Goal: Transaction & Acquisition: Obtain resource

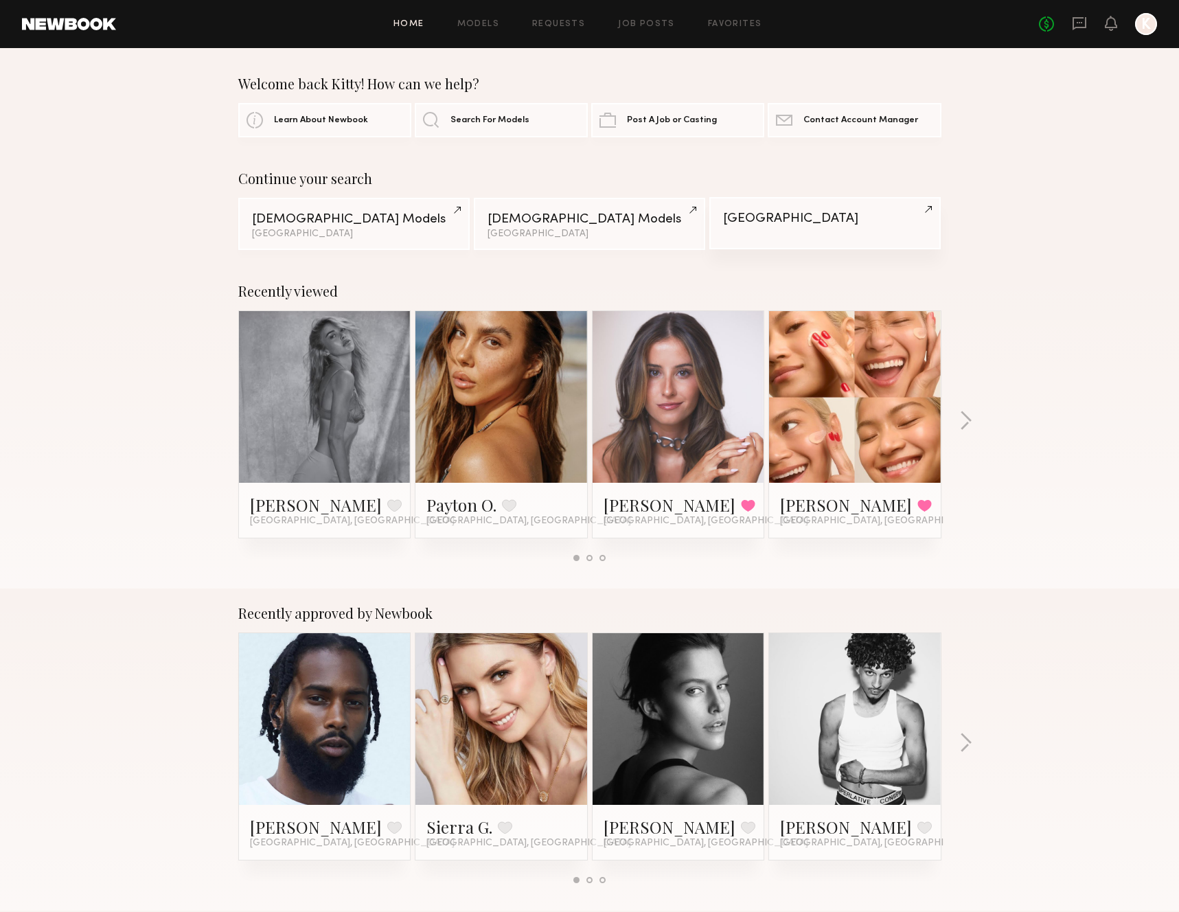
click at [805, 218] on div "Sarasota" at bounding box center [825, 218] width 204 height 13
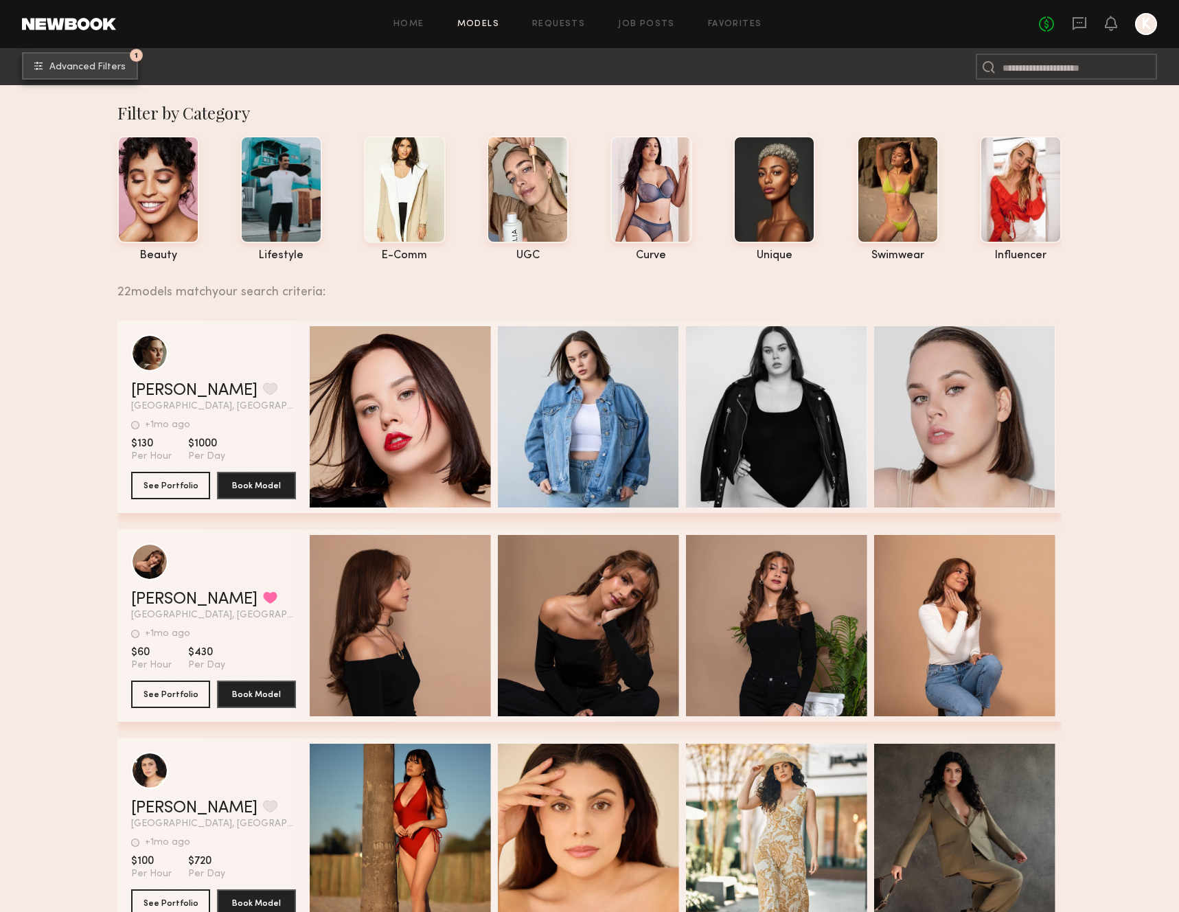
click at [100, 58] on button "1 Advanced Filters" at bounding box center [80, 65] width 116 height 27
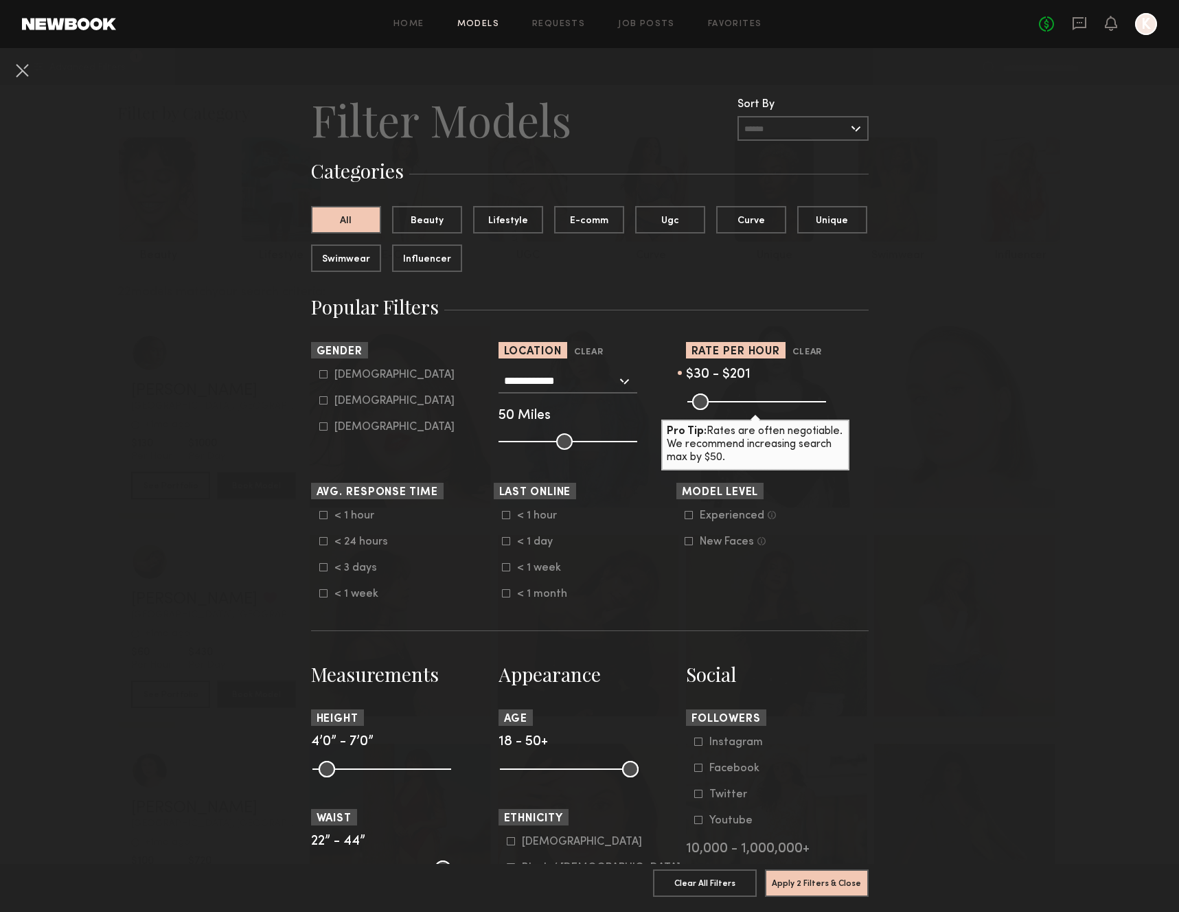
drag, startPoint x: 815, startPoint y: 405, endPoint x: 740, endPoint y: 405, distance: 74.9
type input "***"
click at [740, 405] on input "range" at bounding box center [756, 402] width 139 height 16
click at [833, 894] on button "Apply 2 Filters & Close" at bounding box center [817, 882] width 104 height 27
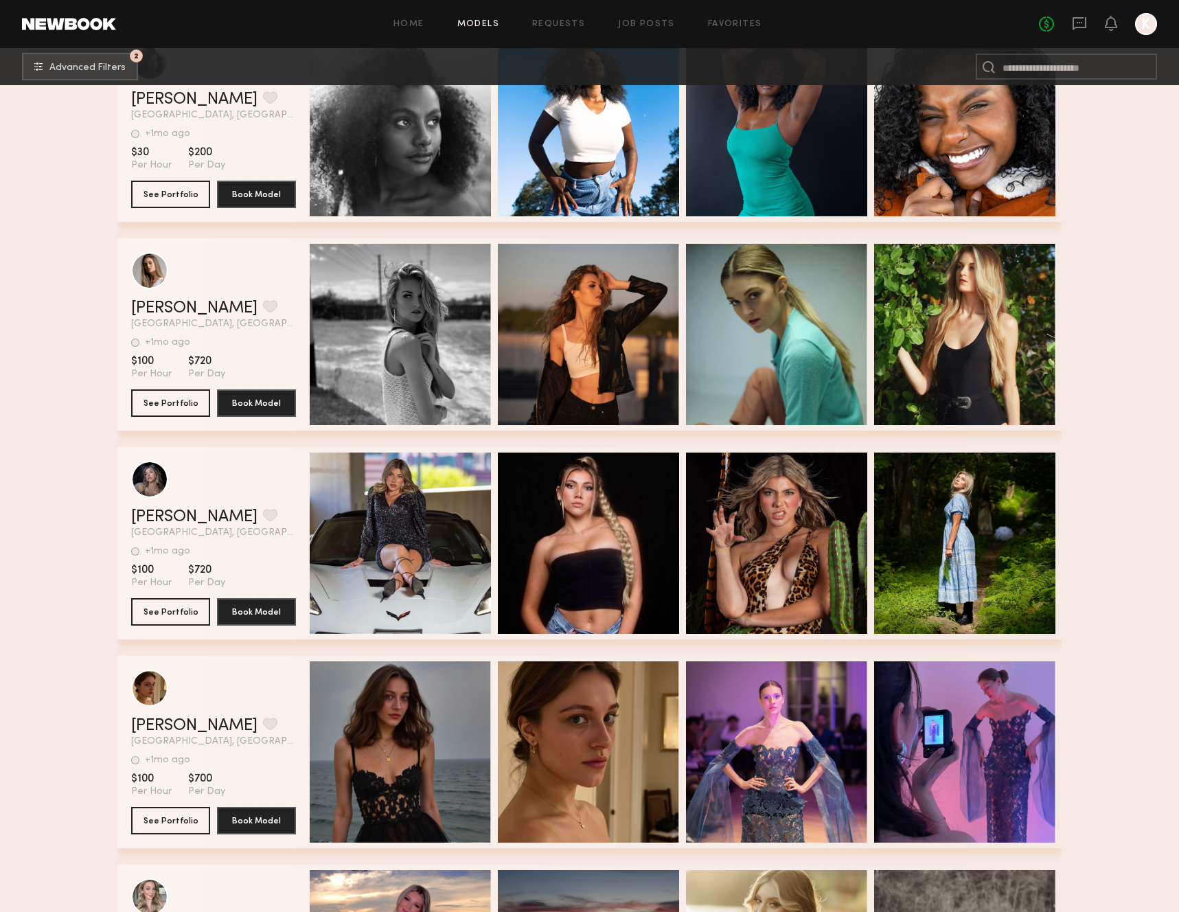
scroll to position [2777, 0]
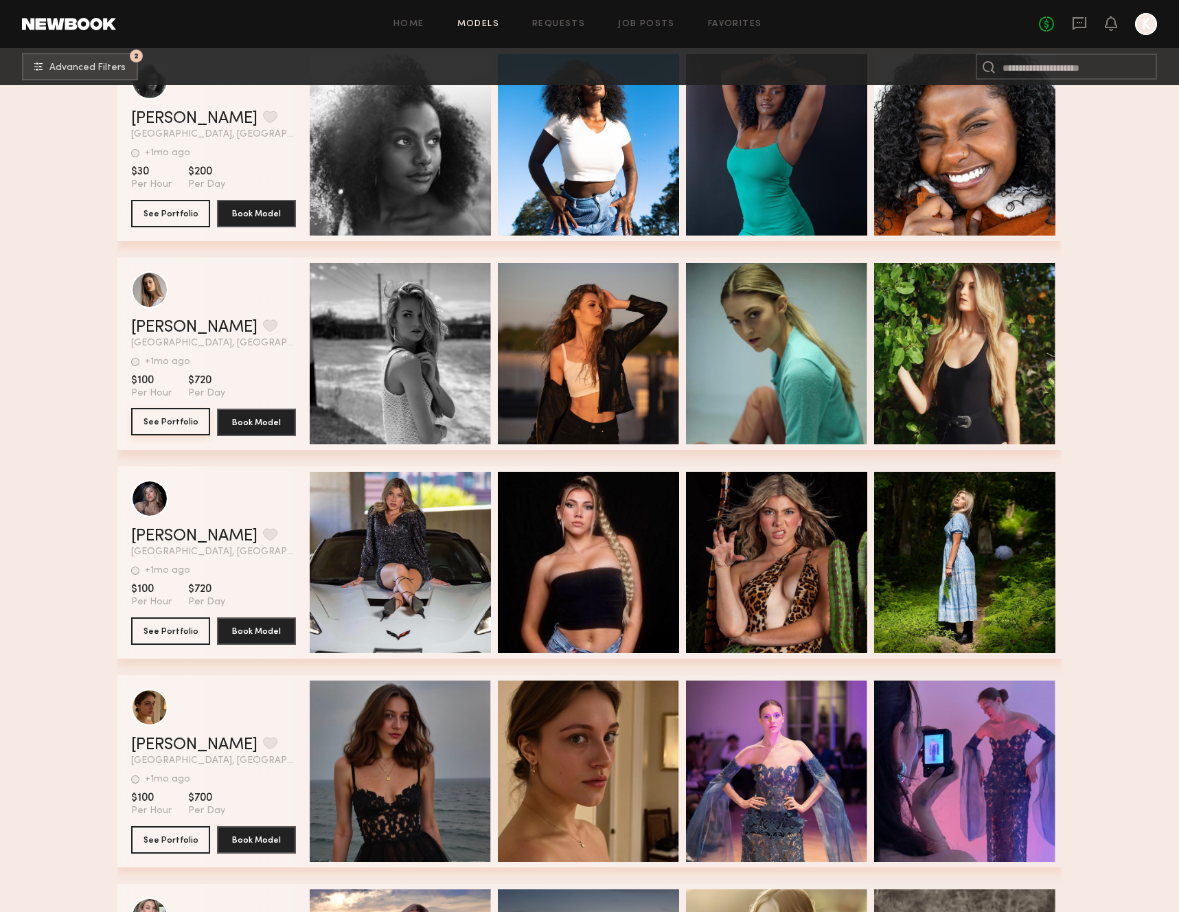
click at [178, 418] on button "See Portfolio" at bounding box center [170, 421] width 79 height 27
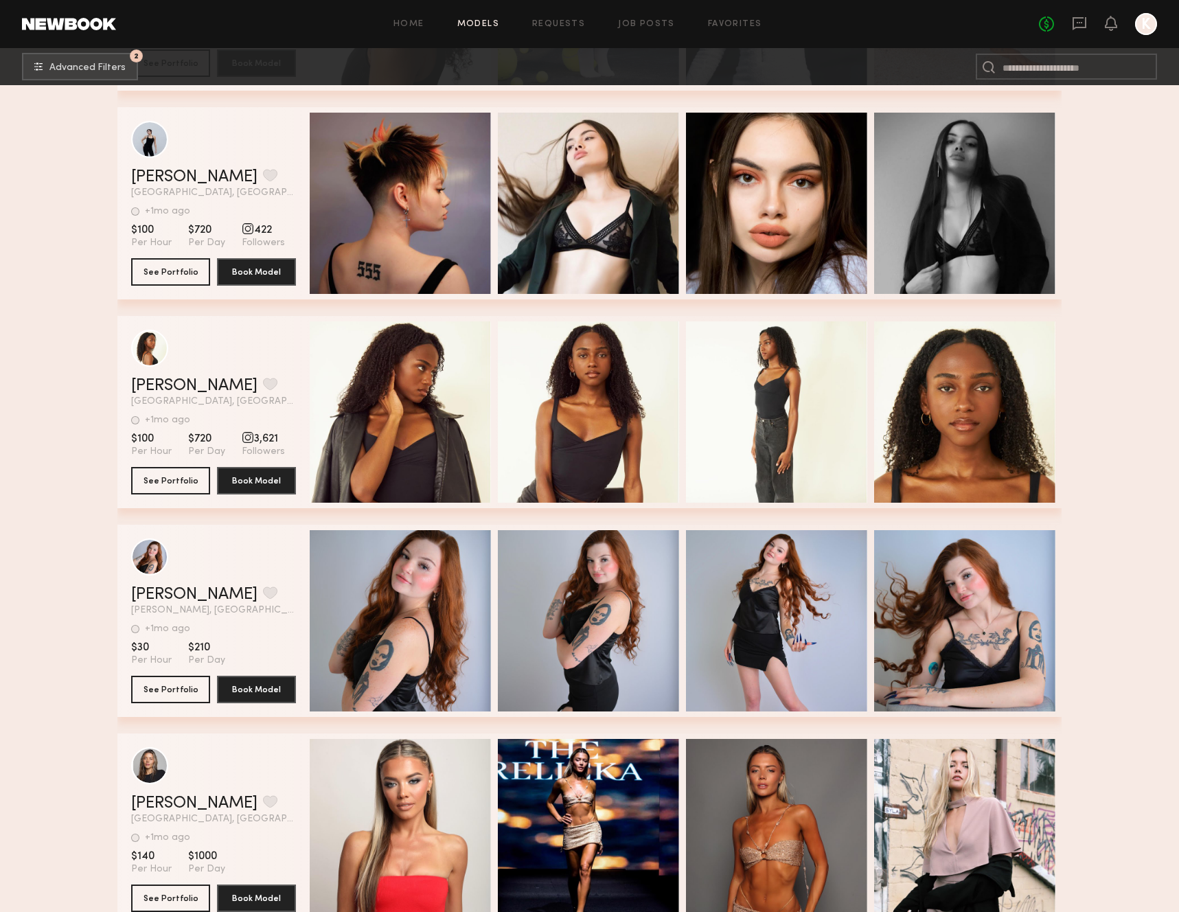
scroll to position [1670, 0]
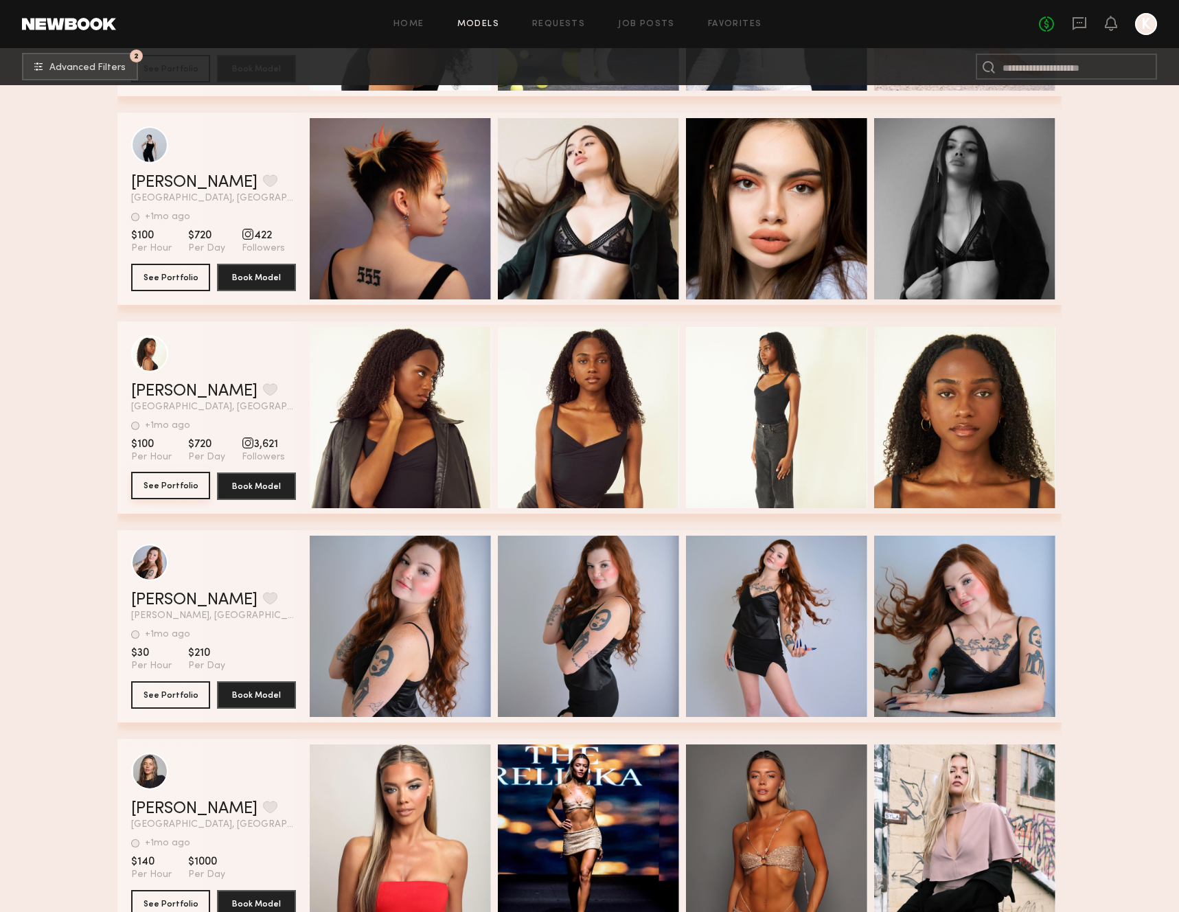
click at [158, 477] on button "See Portfolio" at bounding box center [170, 485] width 79 height 27
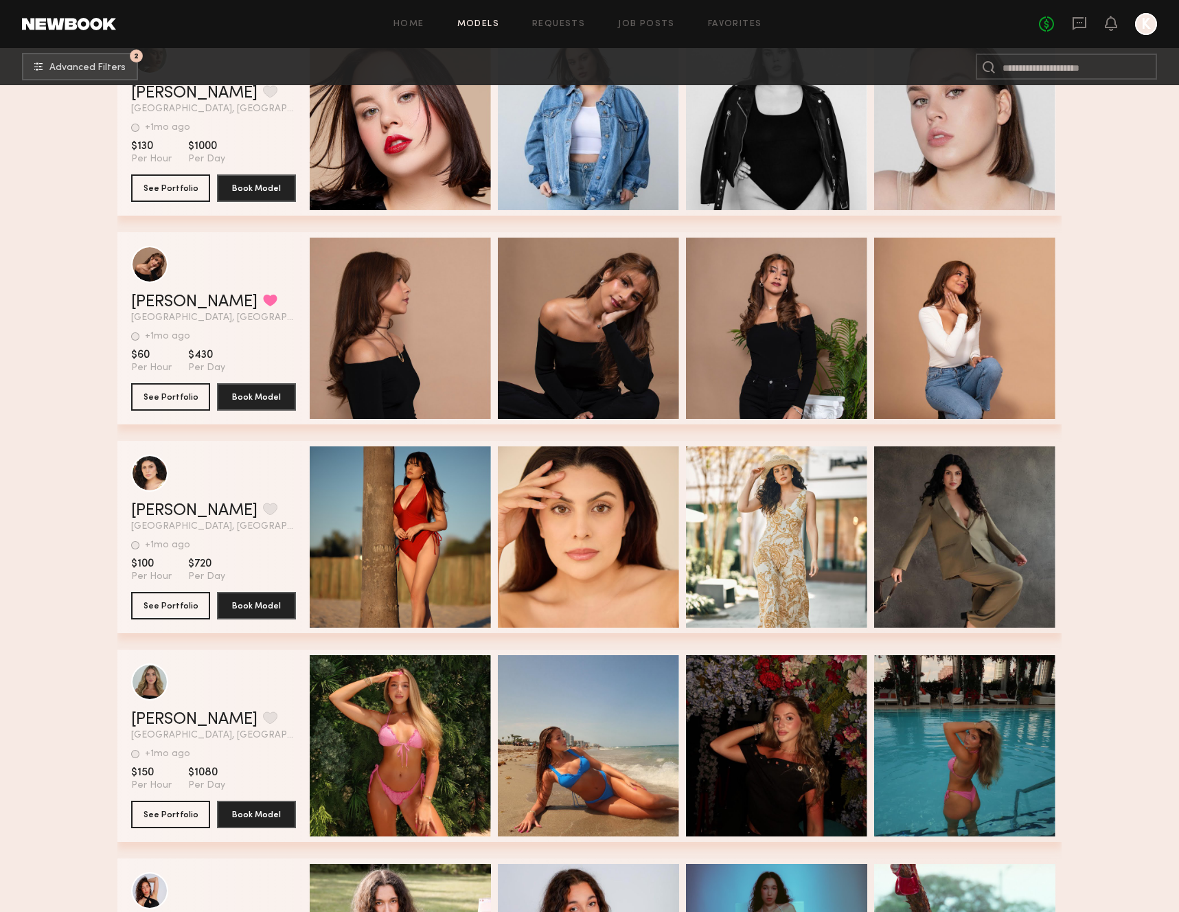
scroll to position [0, 0]
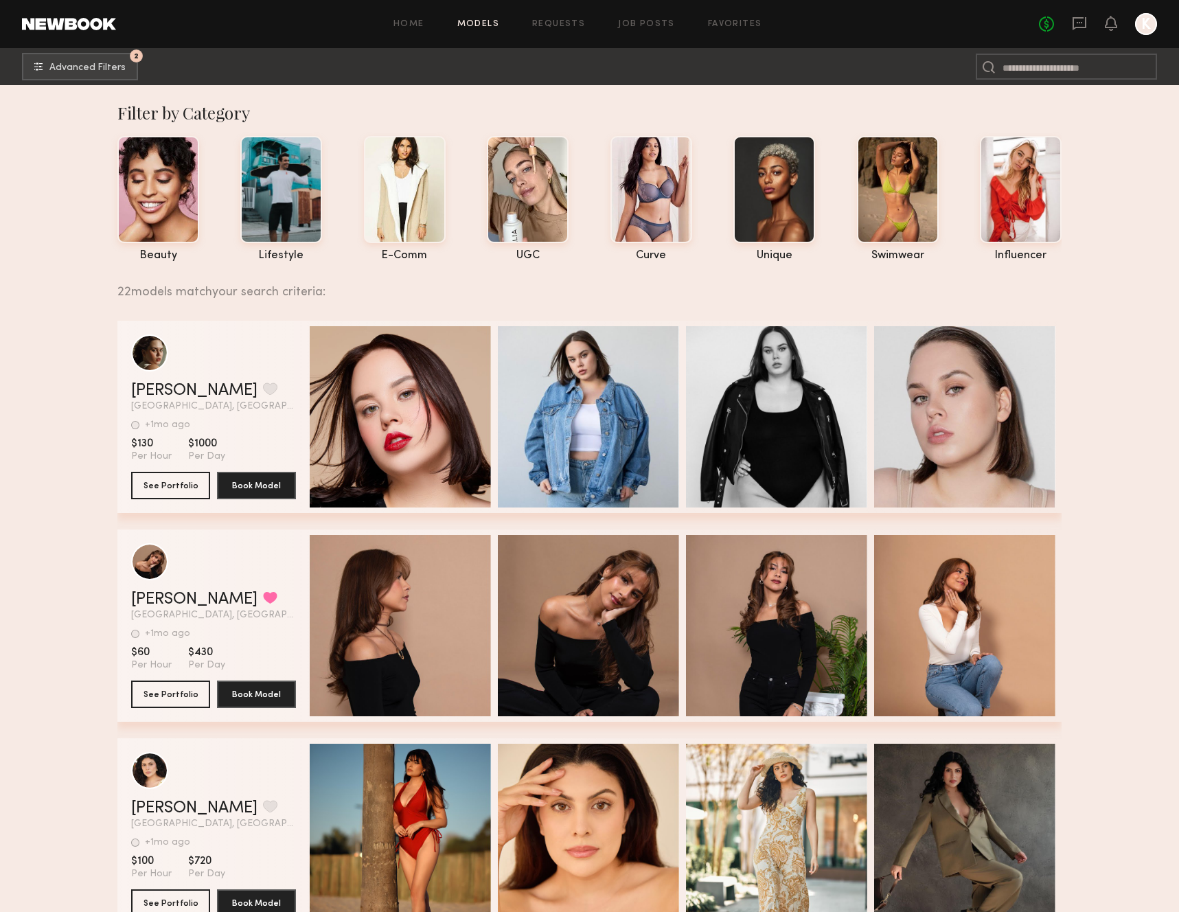
click at [95, 83] on nb-browse-subheader "2 Advanced Filters 2" at bounding box center [589, 66] width 1179 height 37
click at [96, 71] on span "Advanced Filters" at bounding box center [87, 67] width 76 height 10
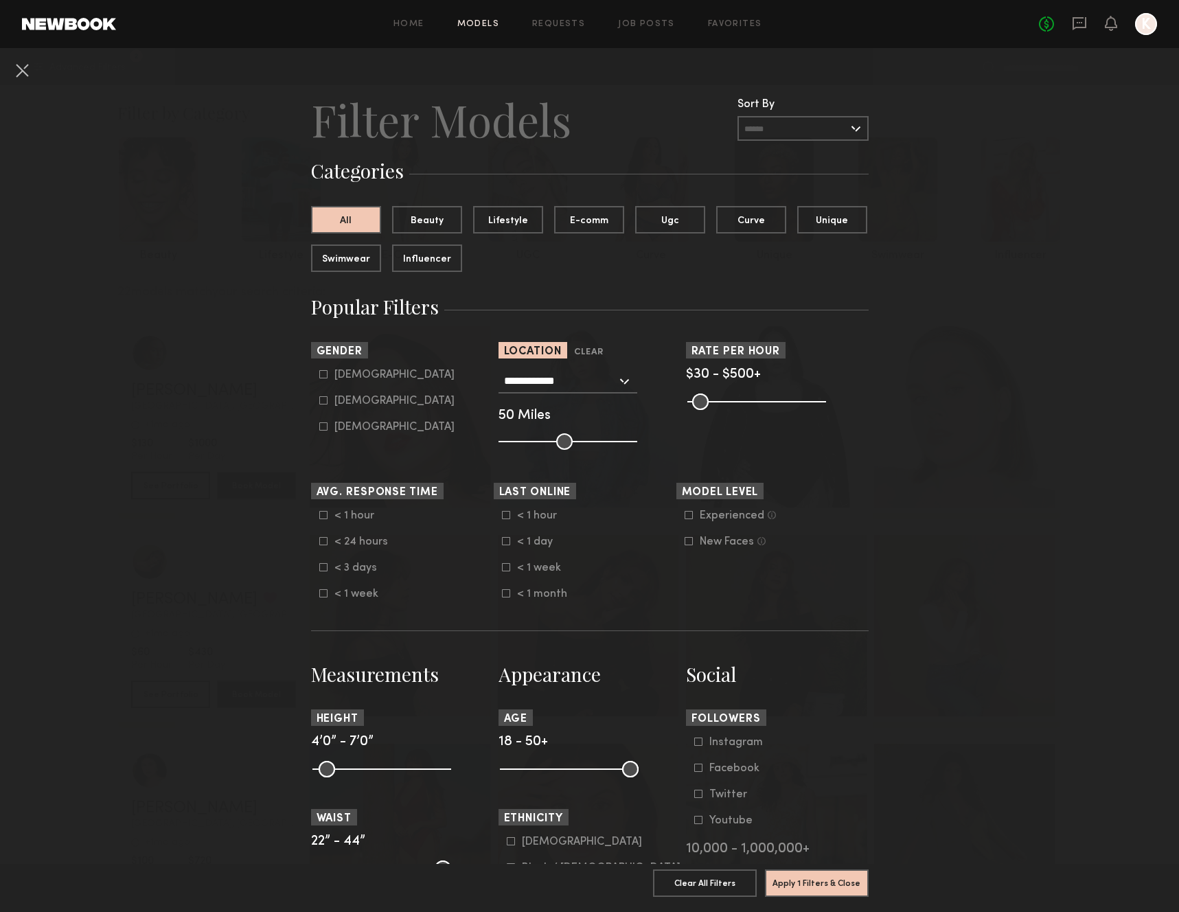
type input "***"
drag, startPoint x: 740, startPoint y: 405, endPoint x: 948, endPoint y: 406, distance: 208.1
type input "***"
drag, startPoint x: 563, startPoint y: 441, endPoint x: 728, endPoint y: 441, distance: 164.8
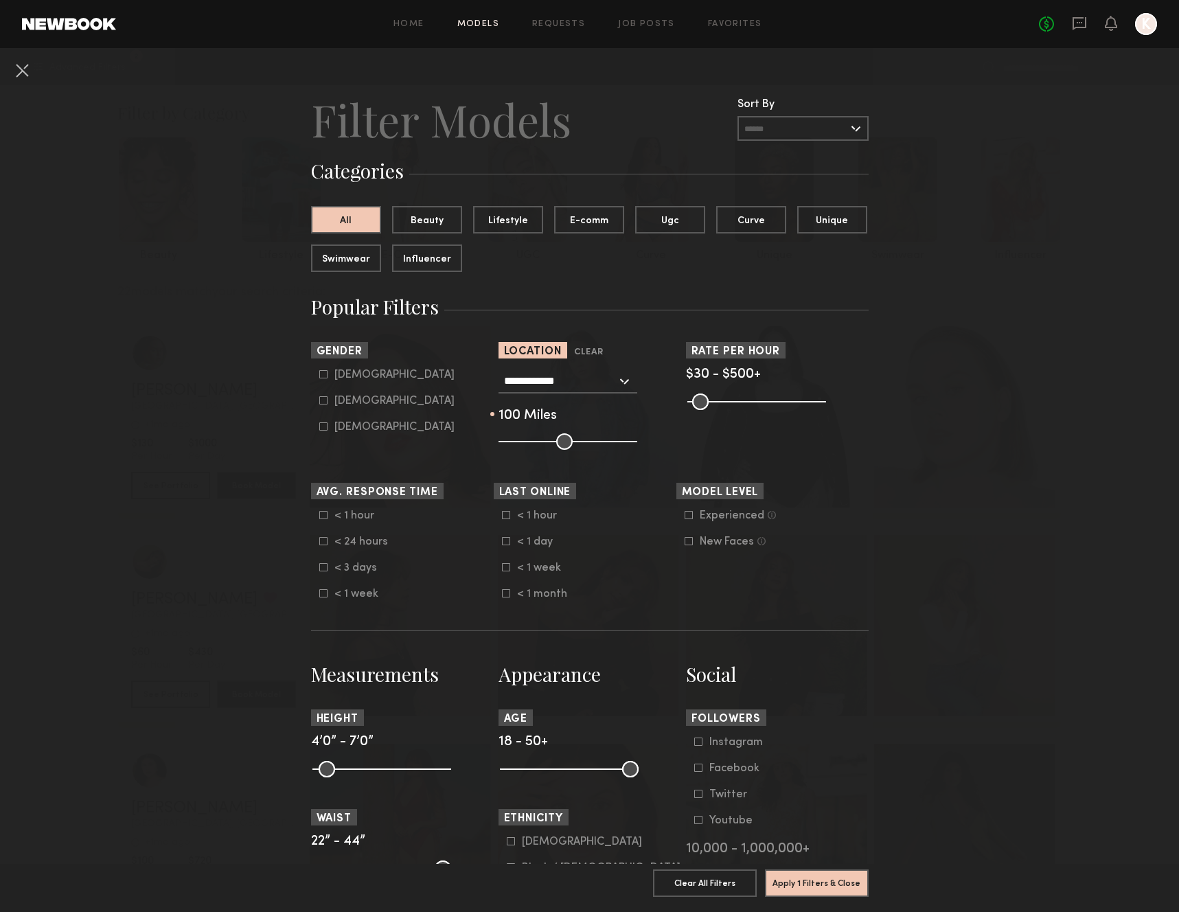
click at [727, 441] on section "**********" at bounding box center [590, 396] width 558 height 108
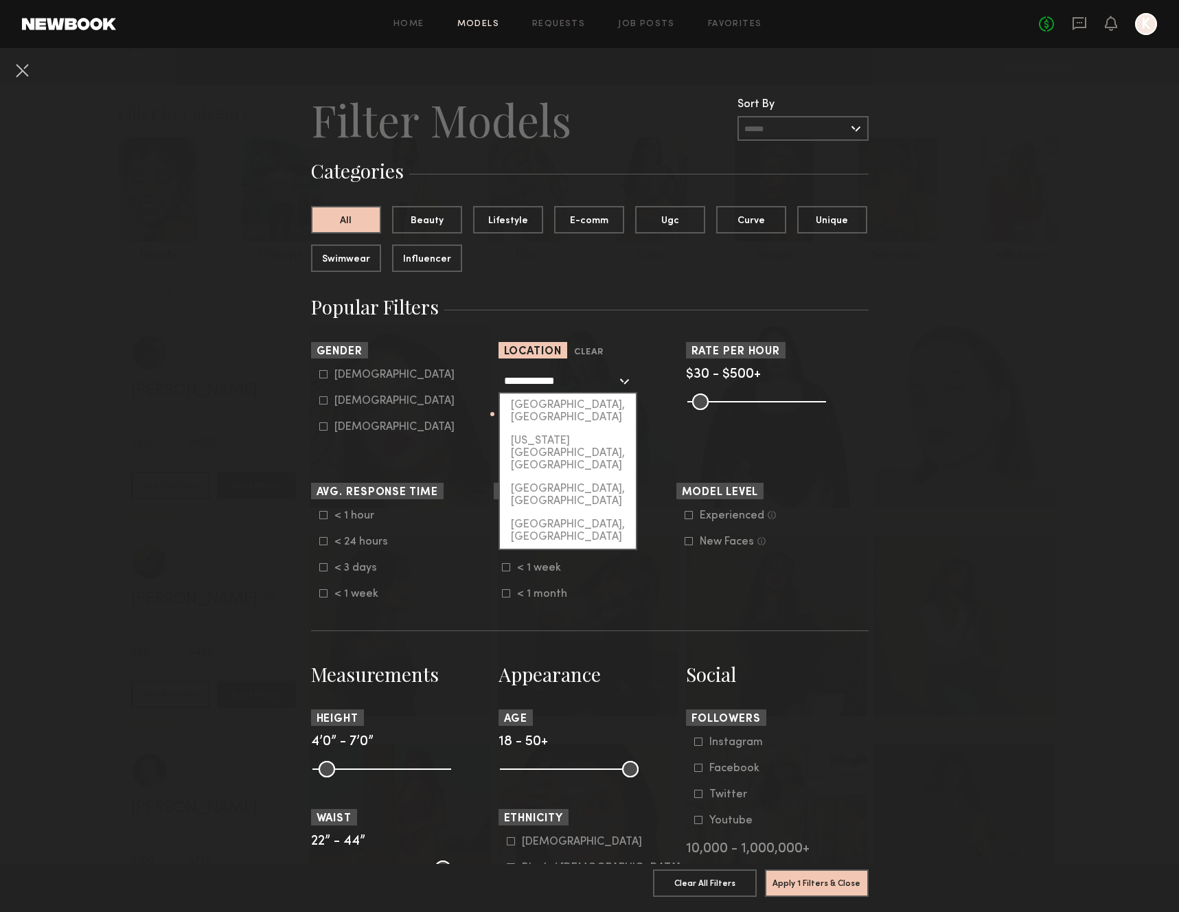
click at [571, 377] on input "**********" at bounding box center [560, 380] width 113 height 23
click button "Clear" at bounding box center [0, 0] width 0 height 0
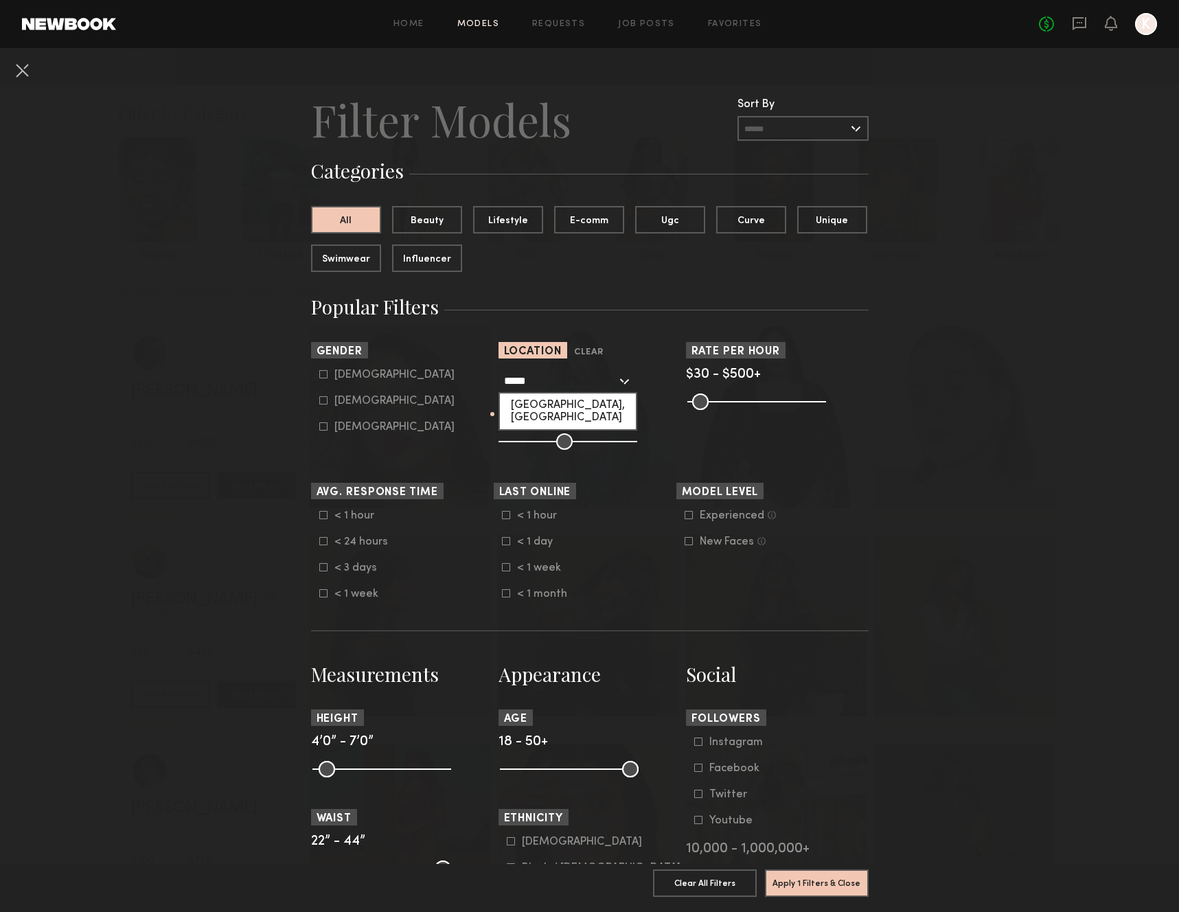
click at [547, 398] on div "[GEOGRAPHIC_DATA], [GEOGRAPHIC_DATA]" at bounding box center [568, 412] width 136 height 36
type input "*********"
click at [843, 887] on button "Apply 1 Filters & Close" at bounding box center [817, 882] width 104 height 27
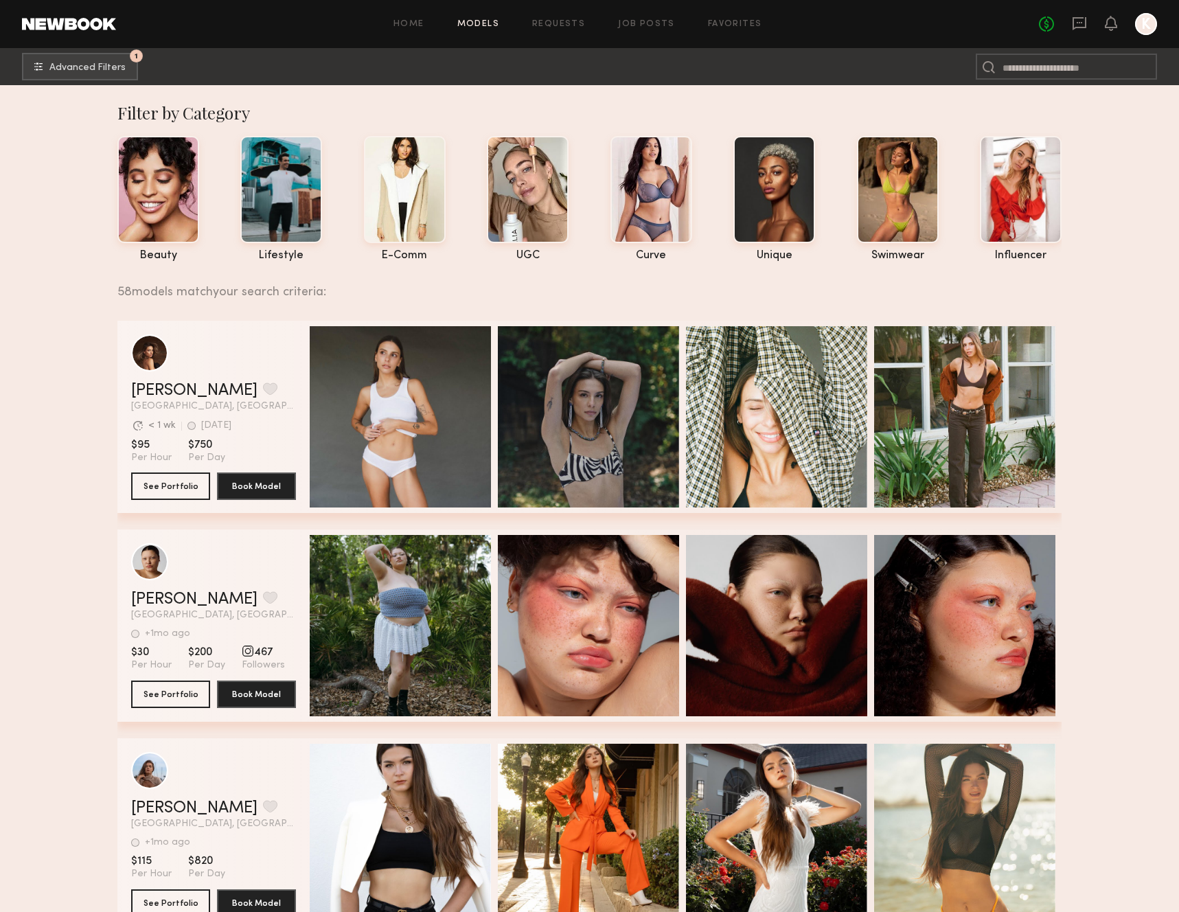
click at [95, 59] on button "1 Advanced Filters" at bounding box center [80, 65] width 116 height 27
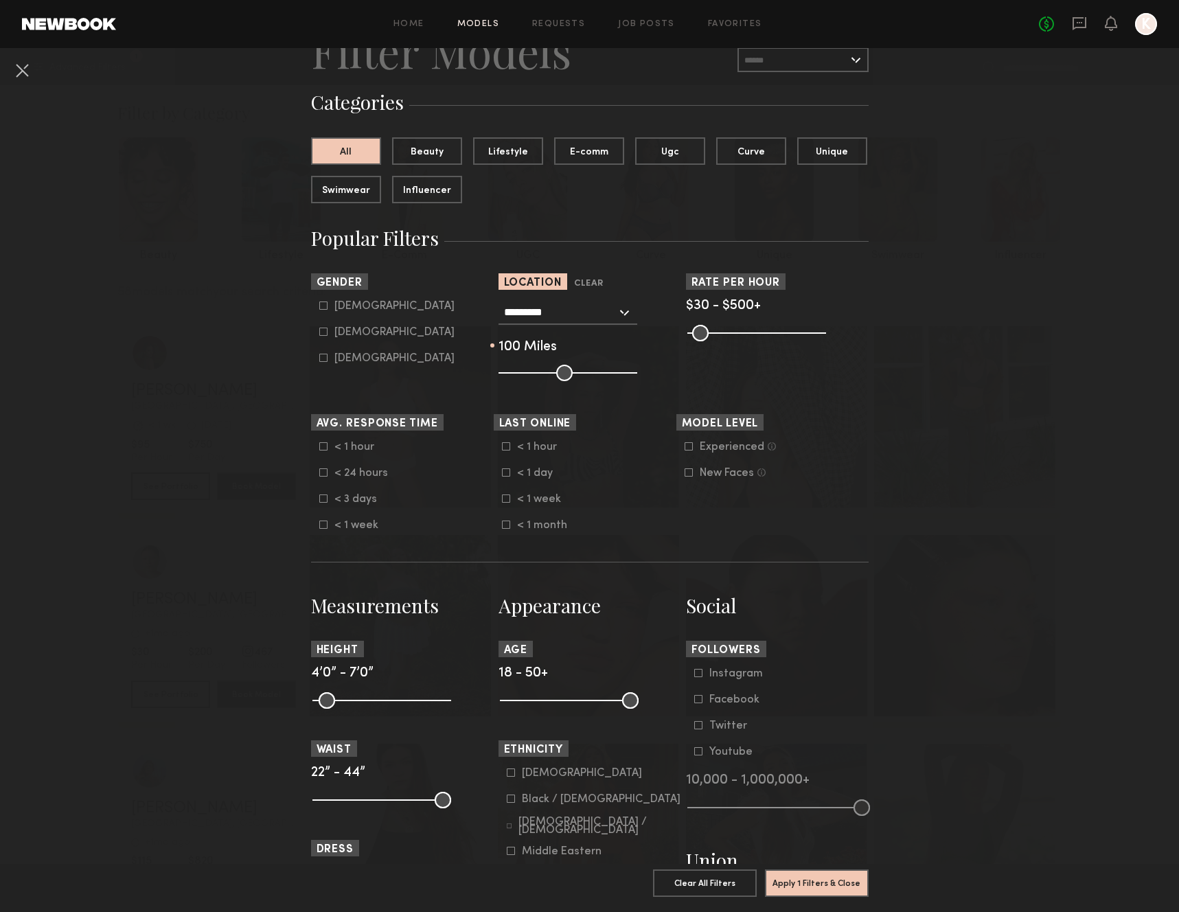
scroll to position [69, 0]
drag, startPoint x: 626, startPoint y: 703, endPoint x: 552, endPoint y: 711, distance: 74.6
type input "**"
click at [552, 708] on input "range" at bounding box center [569, 700] width 139 height 16
click at [864, 895] on button "Apply 2 Filters & Close" at bounding box center [817, 882] width 104 height 27
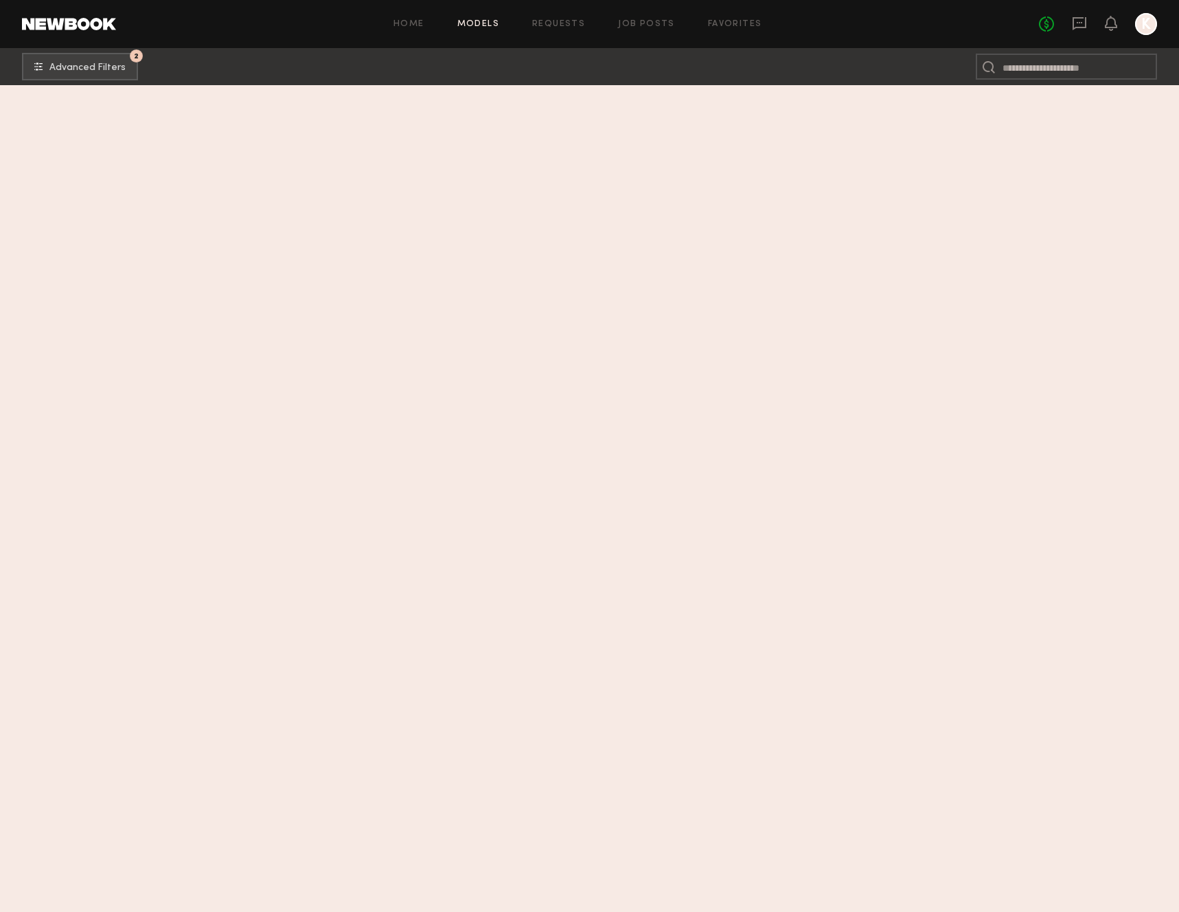
scroll to position [1269, 0]
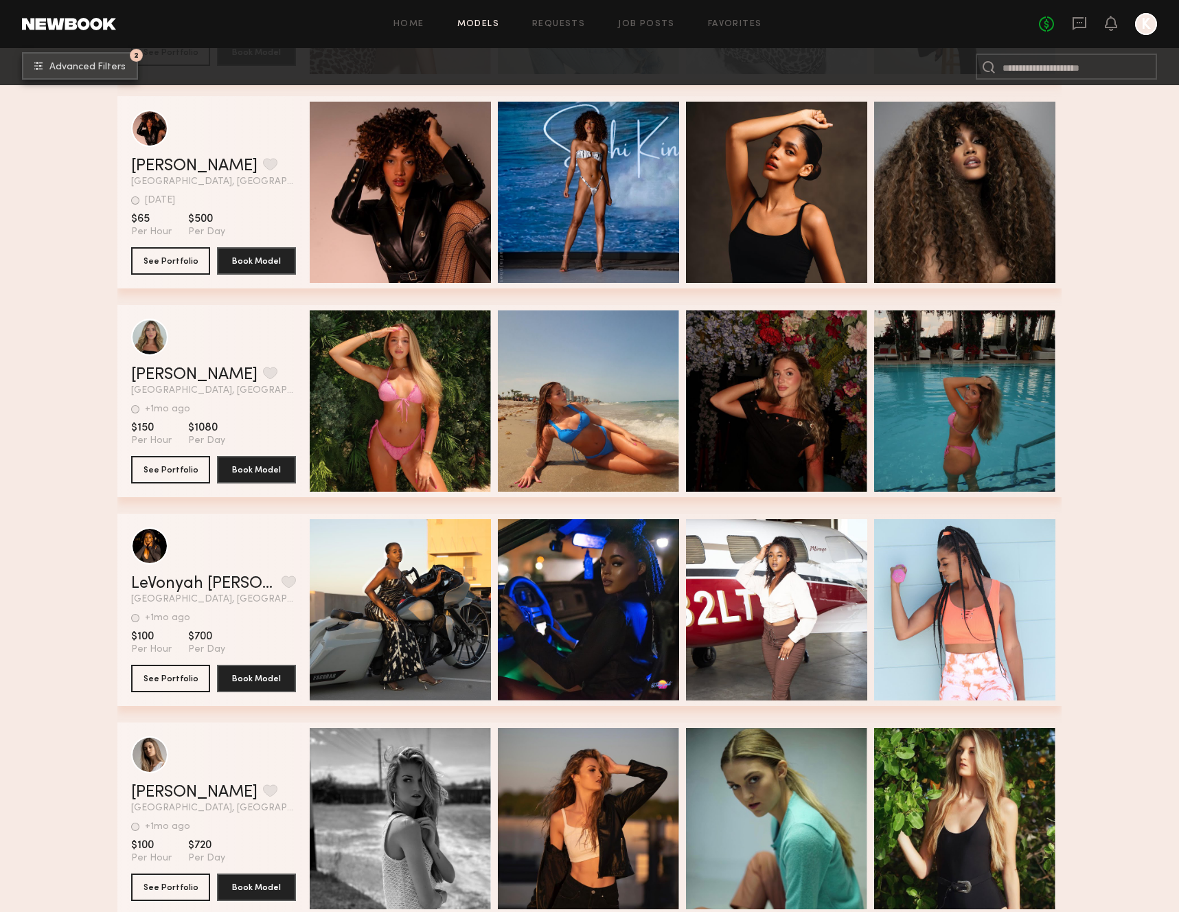
click at [100, 59] on button "2 Advanced Filters" at bounding box center [80, 65] width 116 height 27
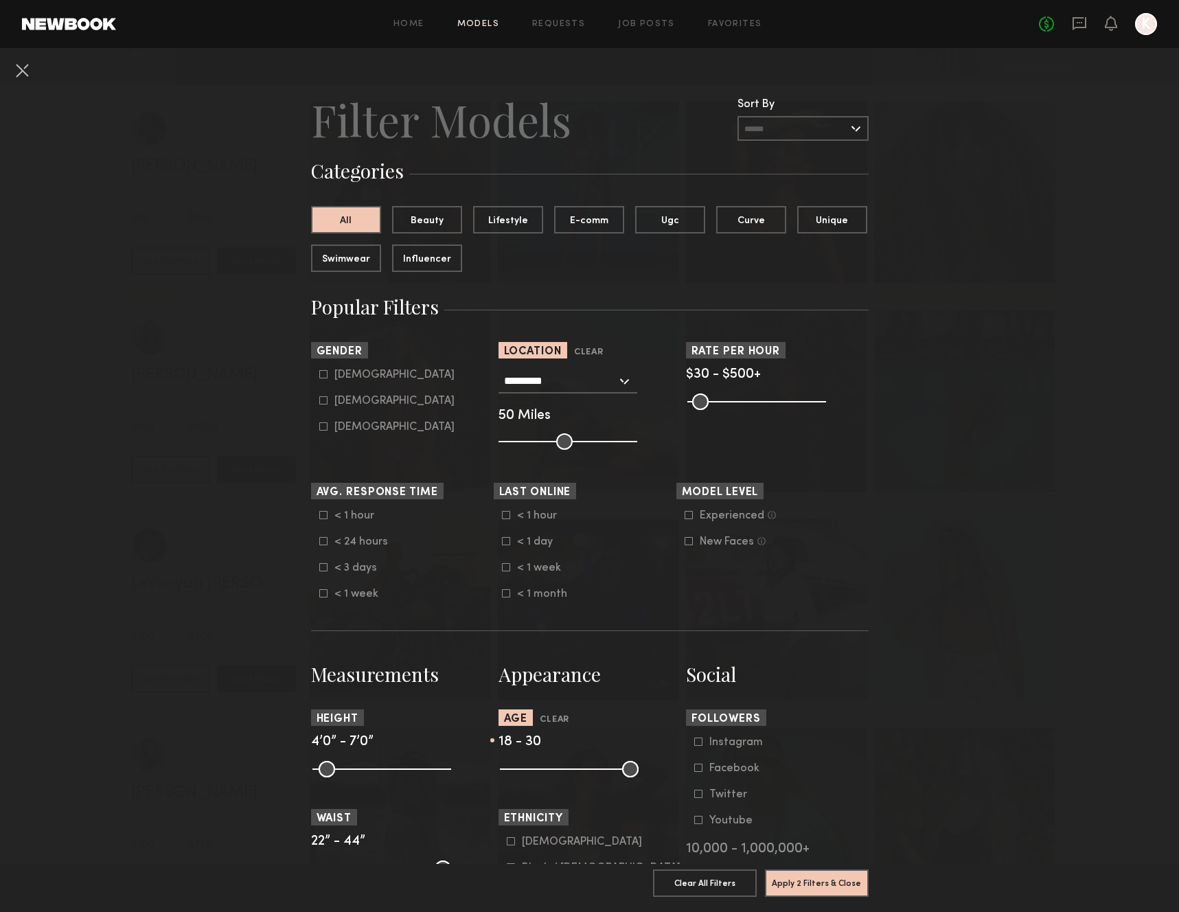
drag, startPoint x: 626, startPoint y: 441, endPoint x: 565, endPoint y: 444, distance: 60.5
type input "**"
click at [565, 444] on input "range" at bounding box center [568, 441] width 139 height 16
click at [837, 878] on button "Apply 2 Filters & Close" at bounding box center [817, 882] width 104 height 27
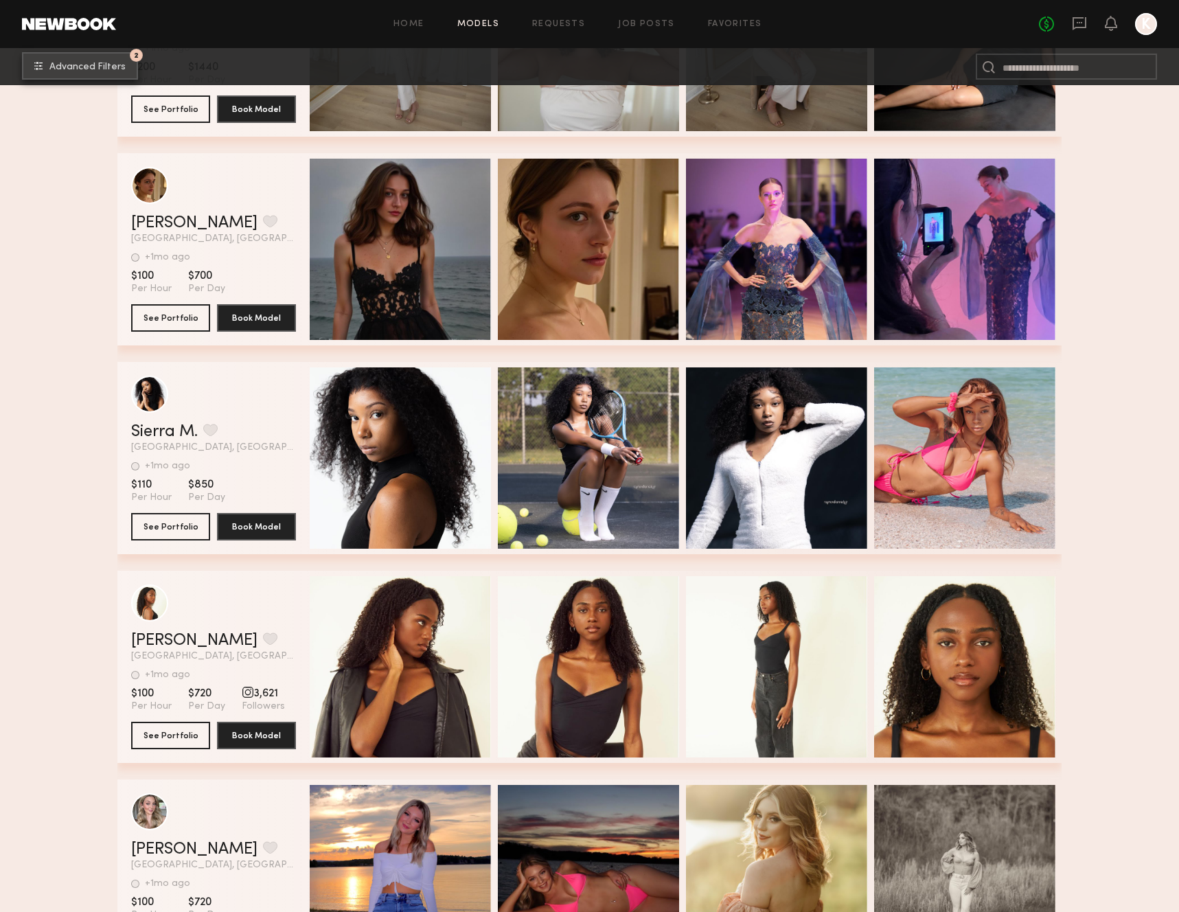
scroll to position [2674, 0]
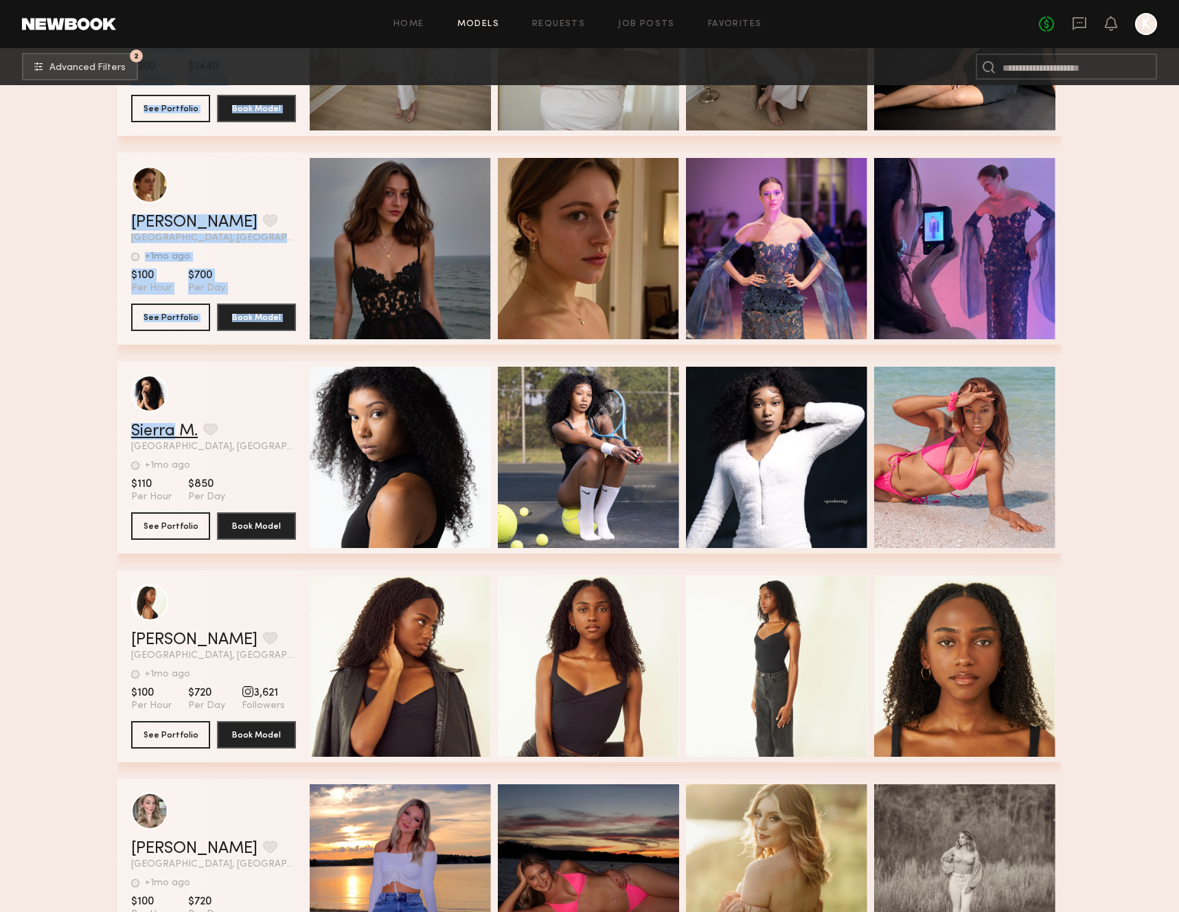
drag, startPoint x: 93, startPoint y: 429, endPoint x: 168, endPoint y: 429, distance: 74.9
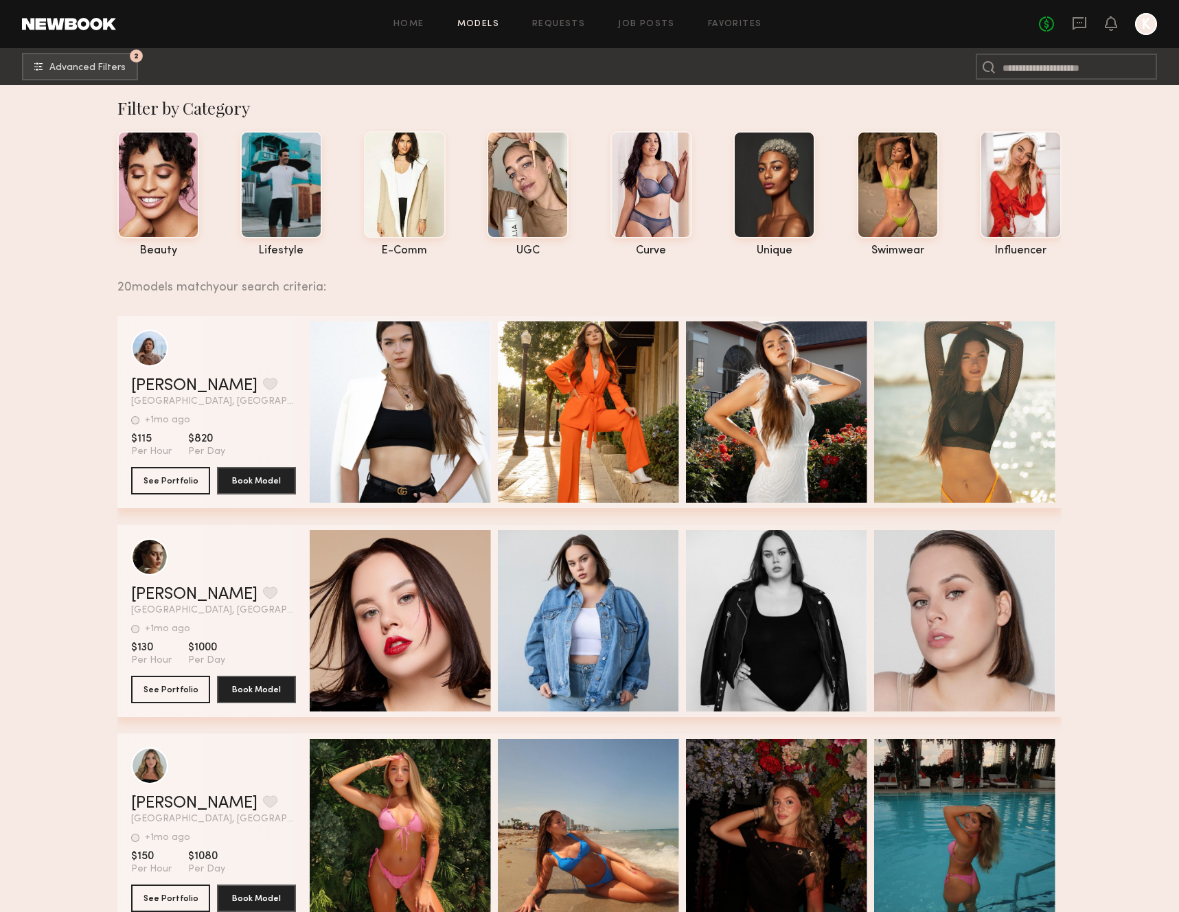
scroll to position [0, 0]
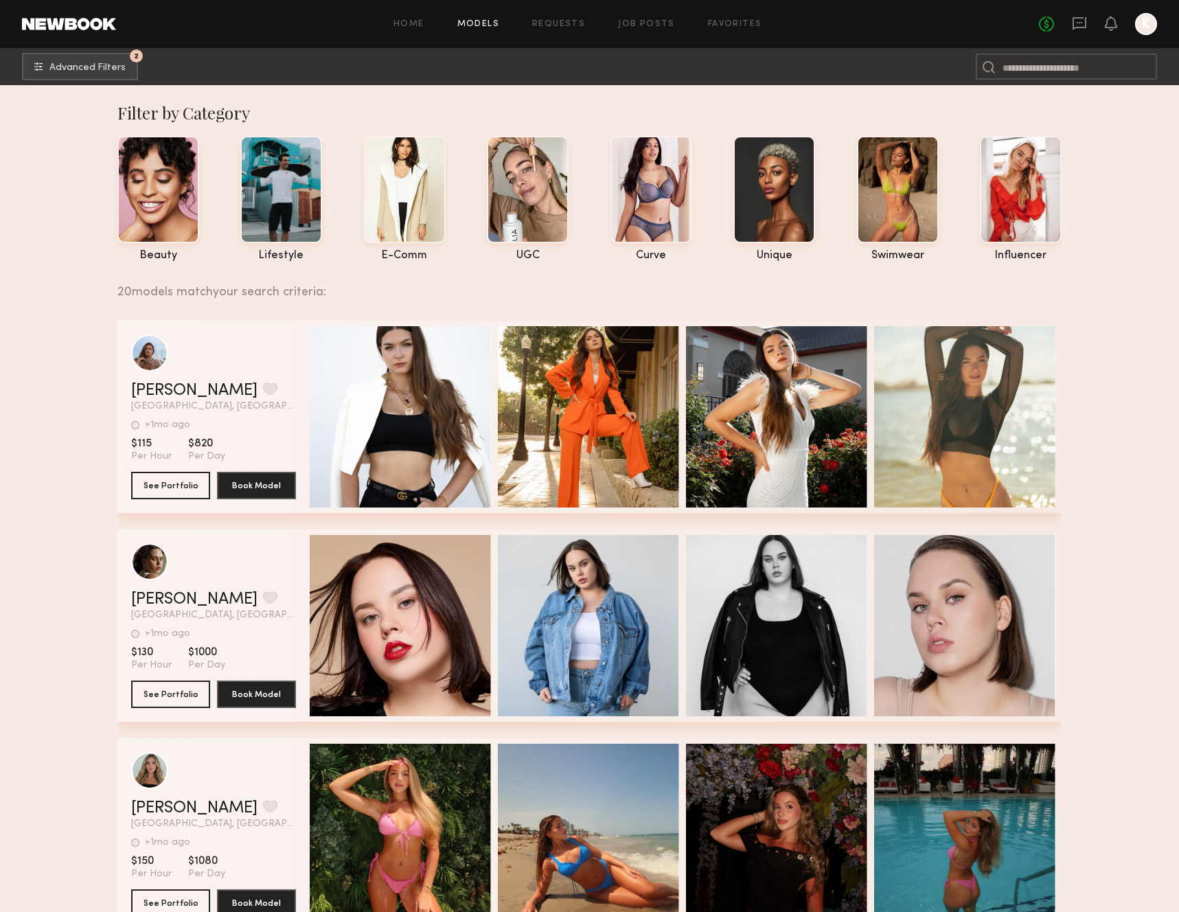
click at [121, 71] on span "Advanced Filters" at bounding box center [87, 67] width 76 height 10
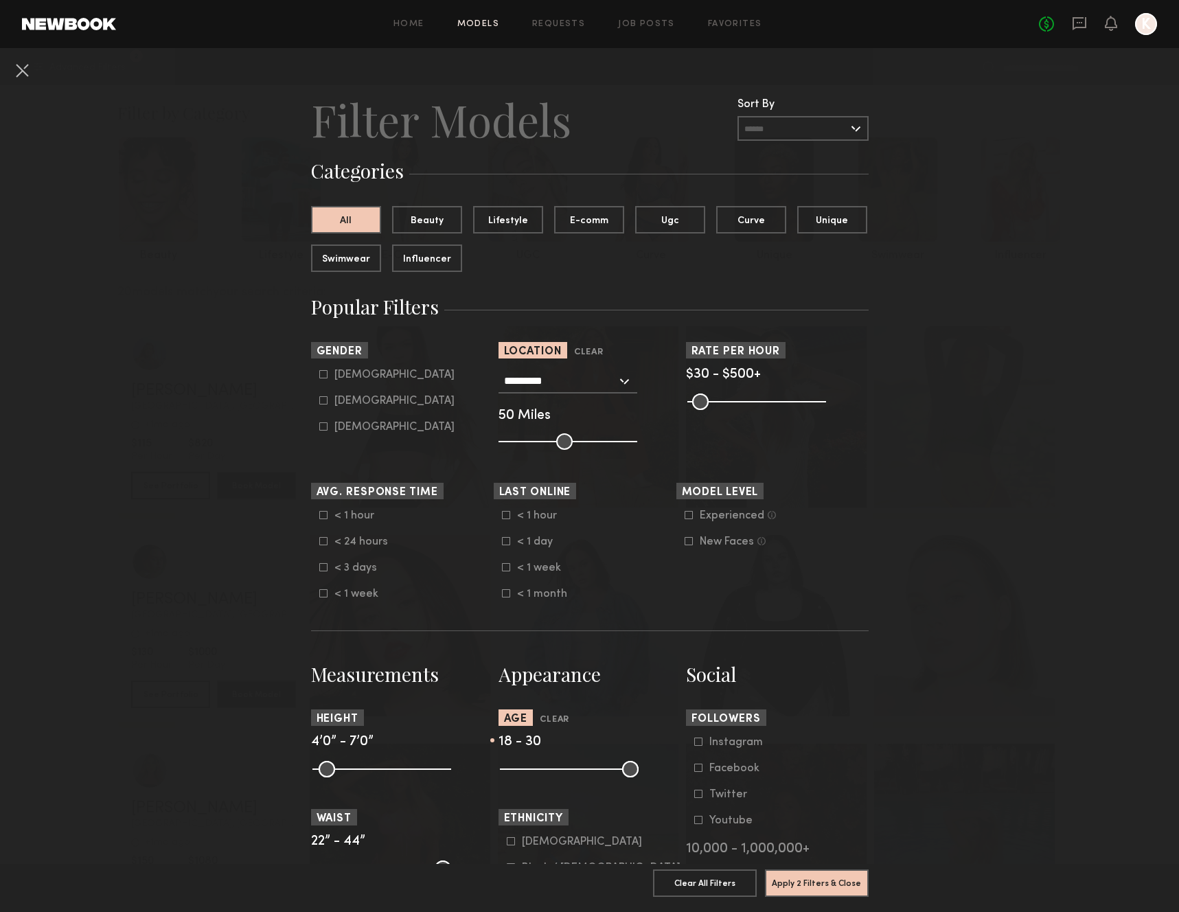
type input "**"
drag, startPoint x: 549, startPoint y: 768, endPoint x: 719, endPoint y: 768, distance: 170.3
click at [834, 880] on button "Apply 1 Filters & Close" at bounding box center [817, 882] width 104 height 27
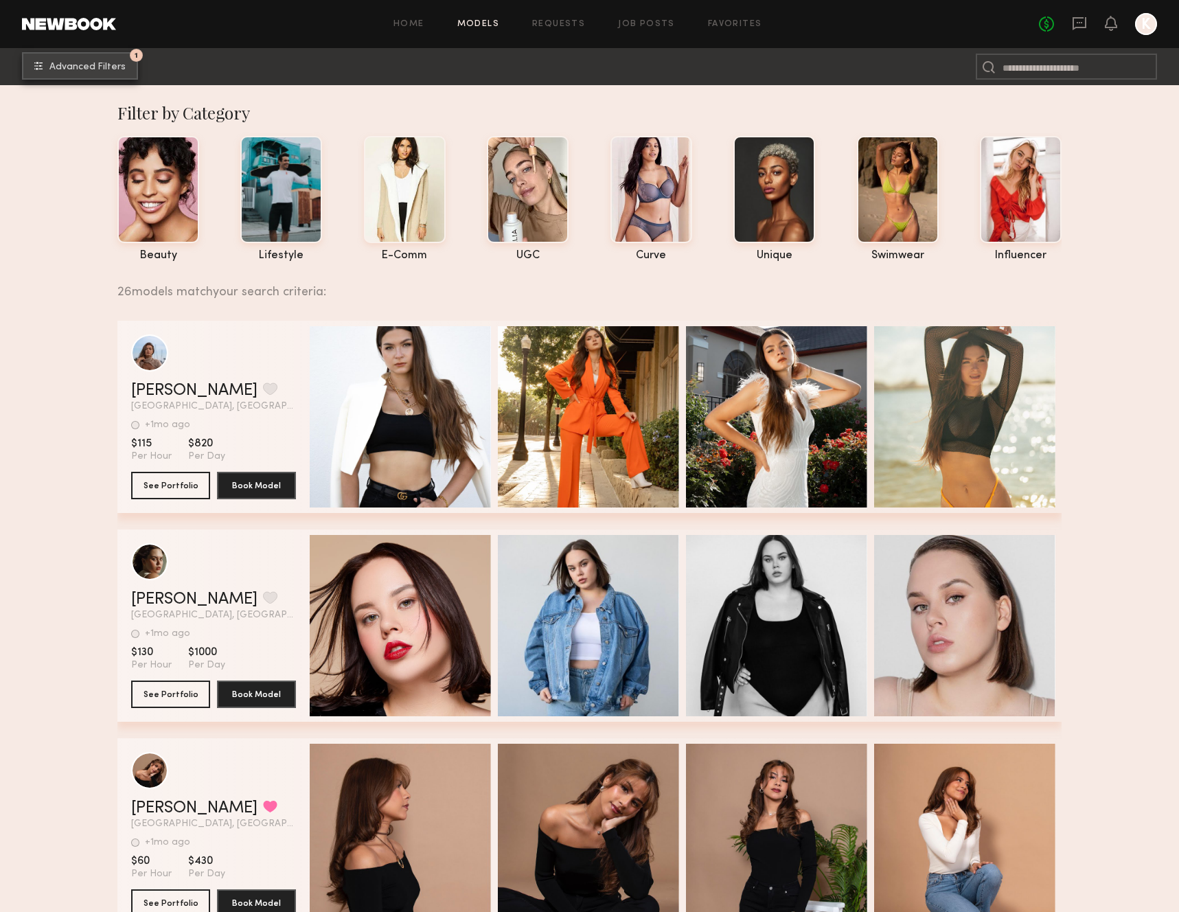
click at [76, 76] on button "1 Advanced Filters" at bounding box center [80, 65] width 116 height 27
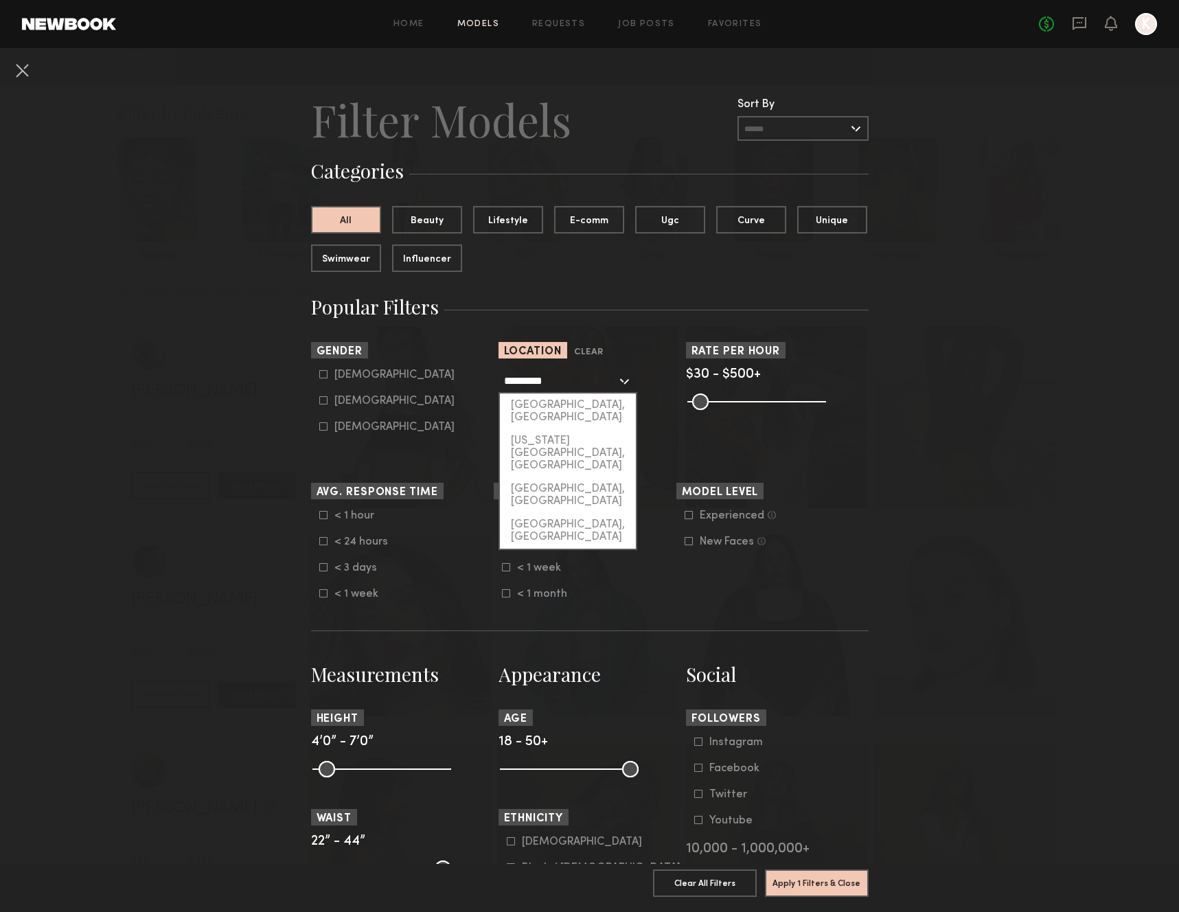
click at [543, 383] on input "*********" at bounding box center [560, 380] width 113 height 23
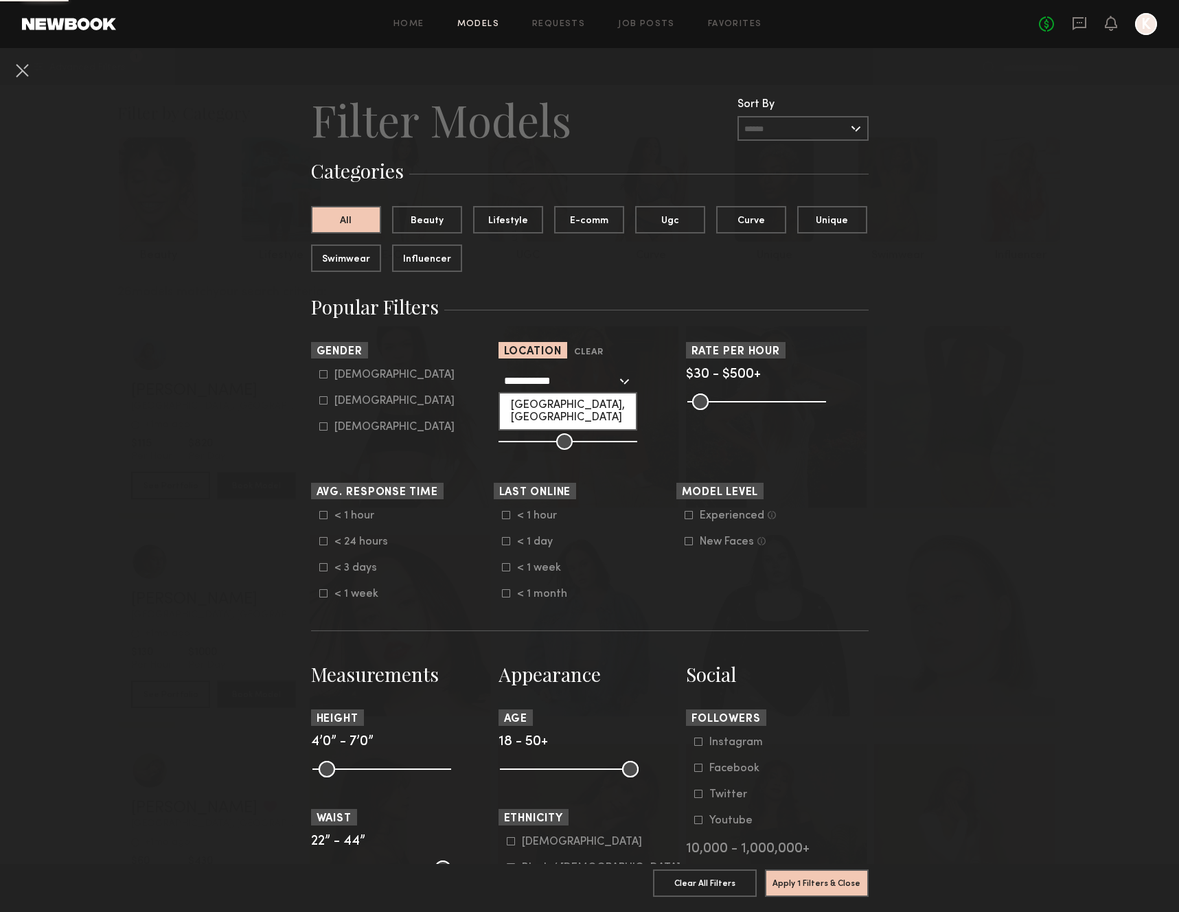
click at [536, 409] on div "Los Angeles, CA" at bounding box center [568, 412] width 136 height 36
type input "**********"
click at [843, 889] on button "Apply 1 Filters & Close" at bounding box center [817, 882] width 104 height 27
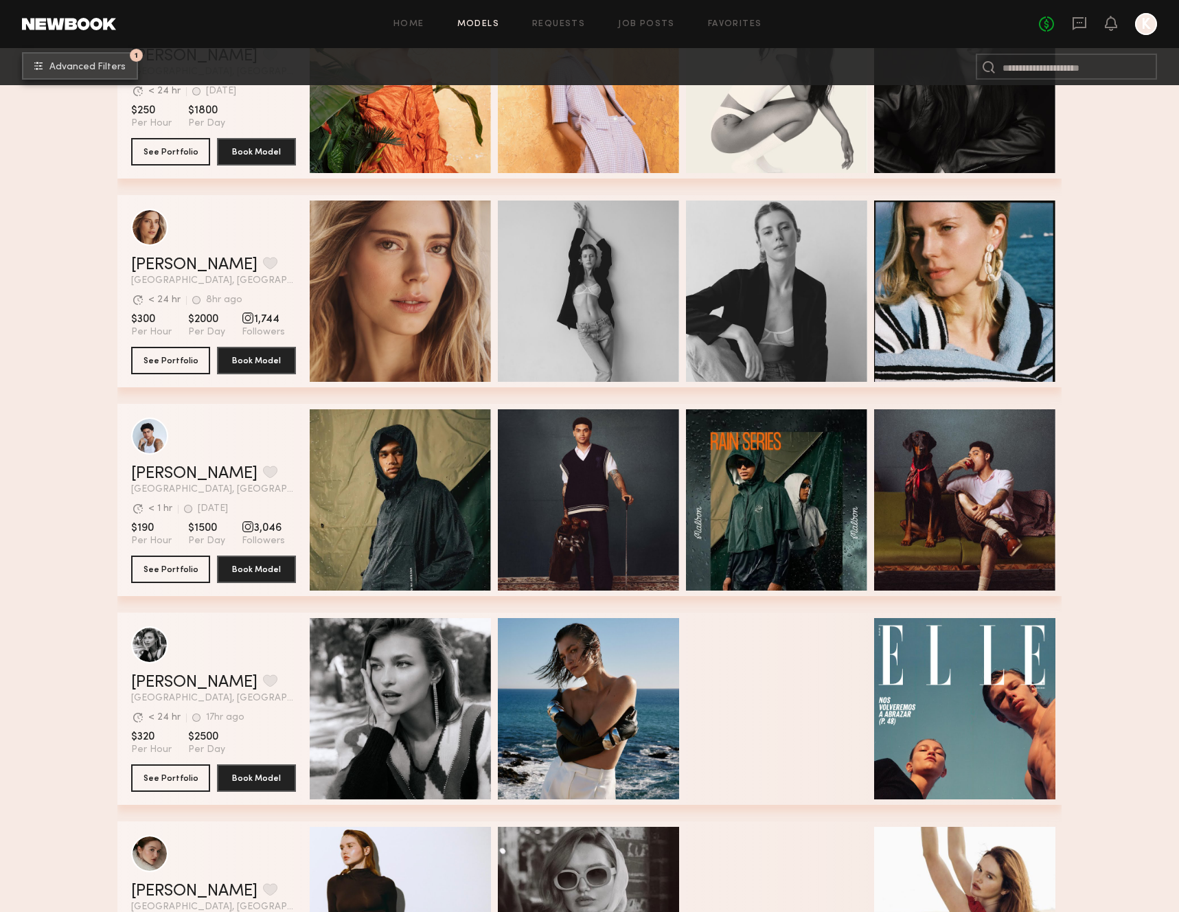
scroll to position [336, 0]
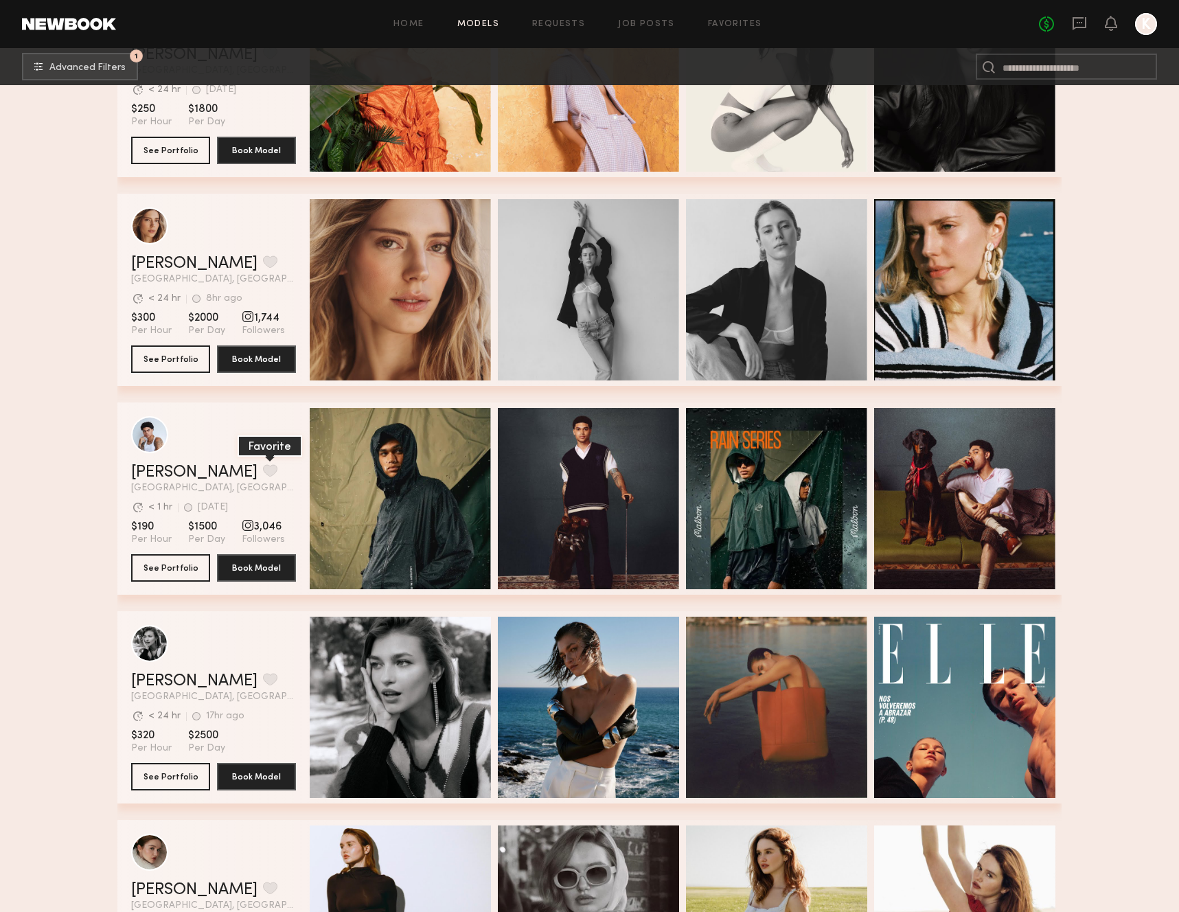
click at [263, 470] on button "grid" at bounding box center [270, 470] width 14 height 12
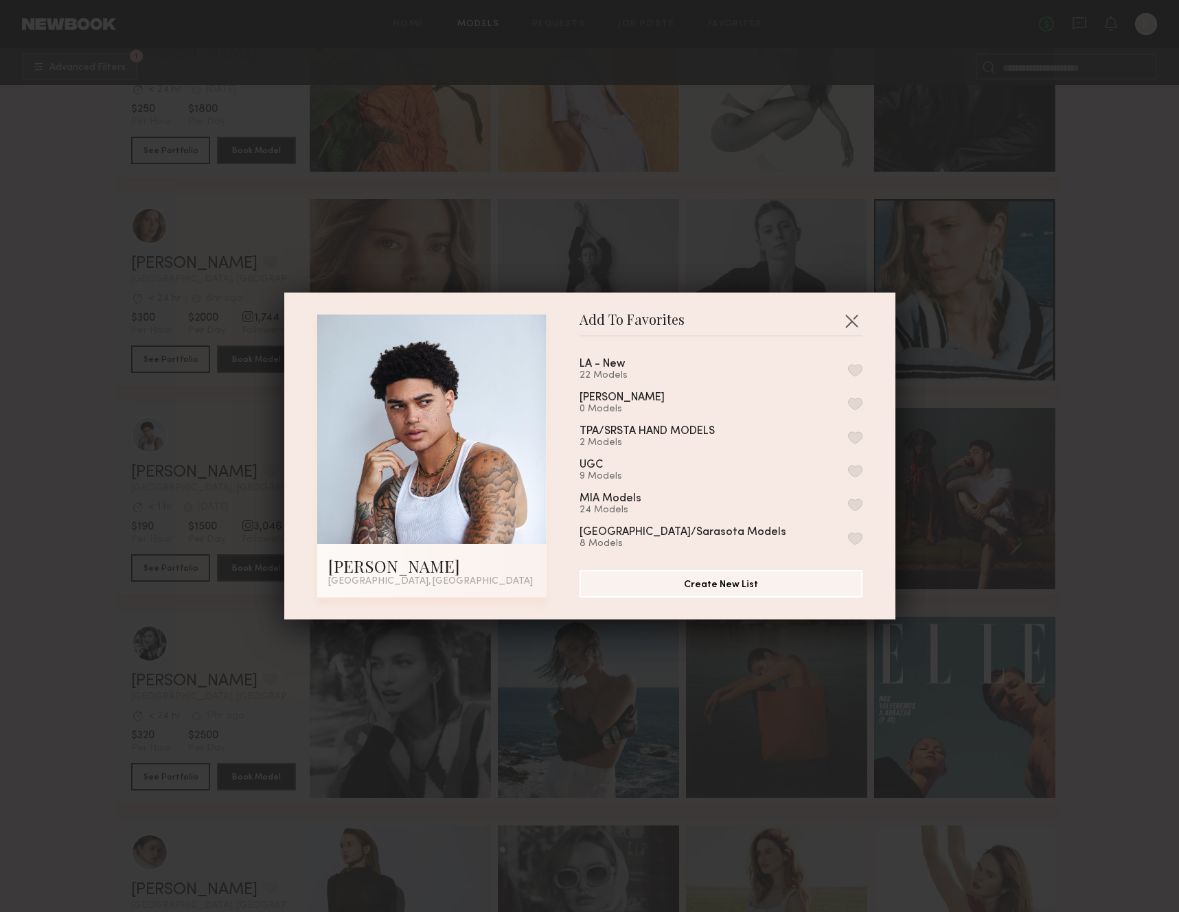
click at [855, 366] on button "button" at bounding box center [855, 370] width 14 height 12
click at [847, 317] on button "button" at bounding box center [852, 321] width 22 height 22
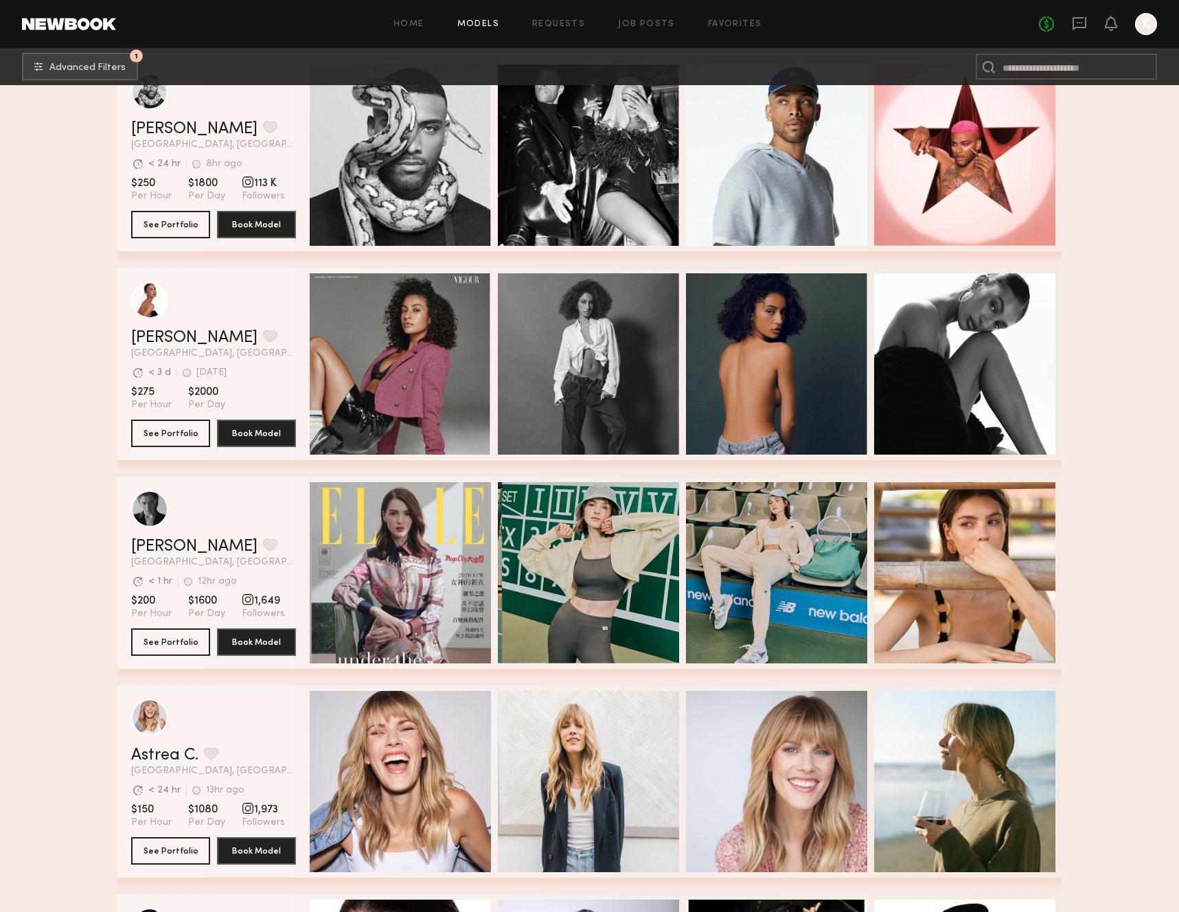
scroll to position [5901, 0]
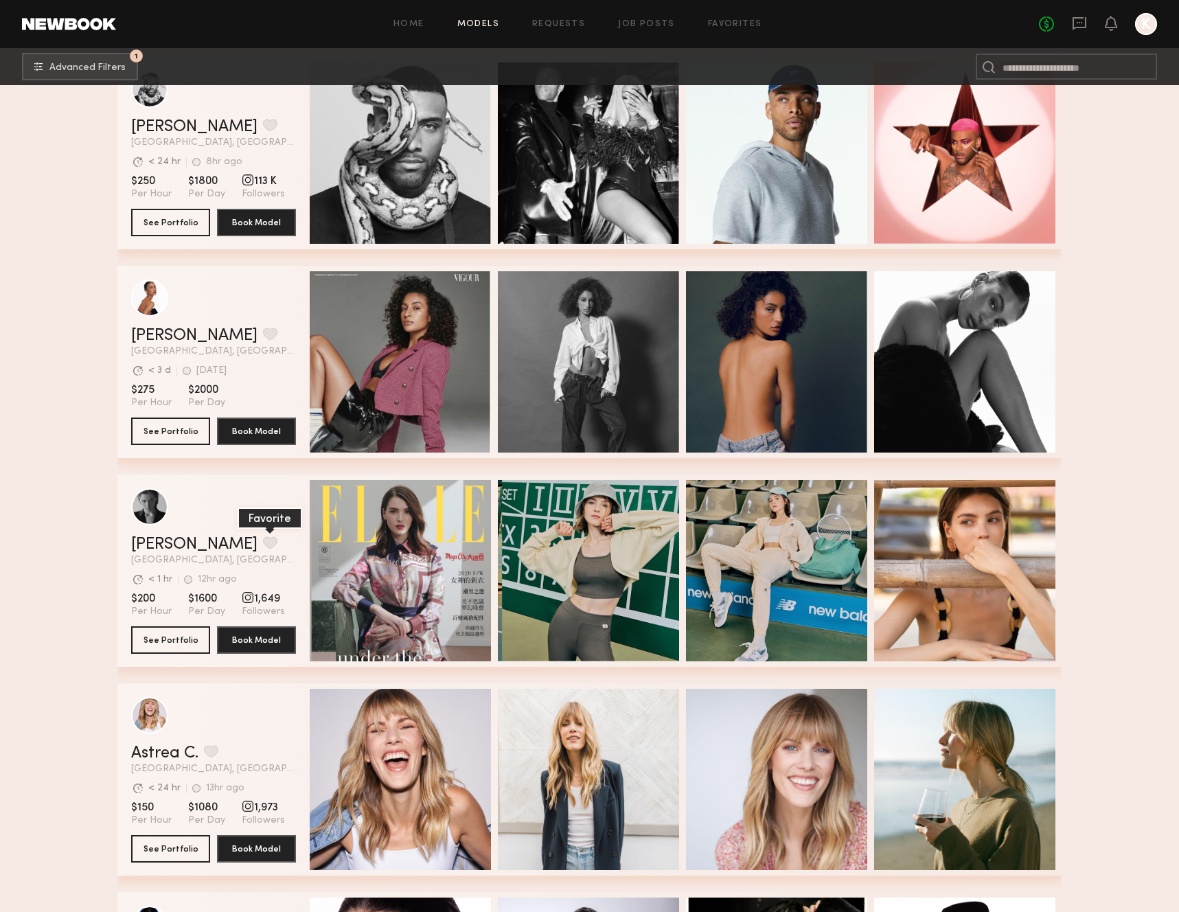
click at [263, 541] on button "grid" at bounding box center [270, 542] width 14 height 12
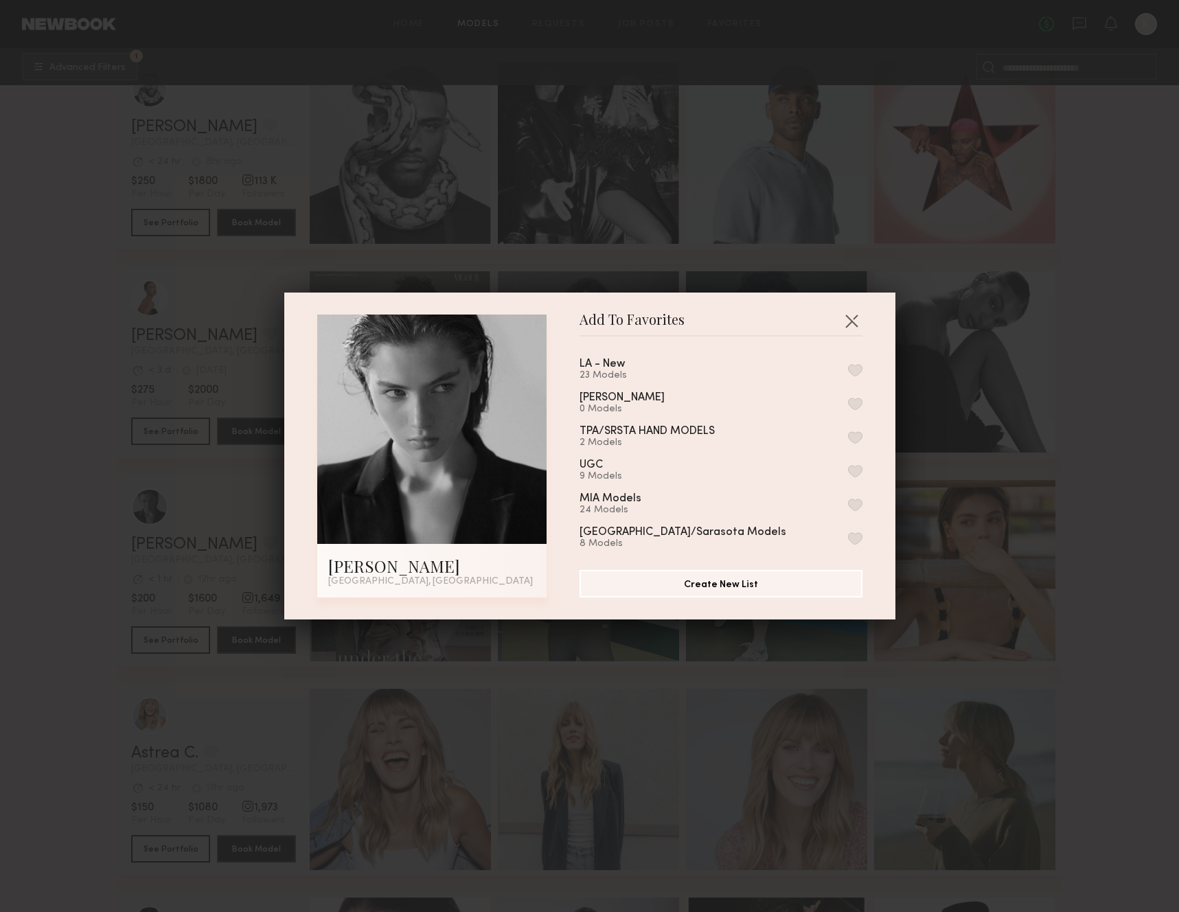
click at [863, 368] on div "LA - New 23 Models Paola Pulls 0 Models TPA/SRSTA HAND MODELS 2 Models UGC 9 Mo…" at bounding box center [728, 448] width 297 height 201
click at [856, 369] on button "button" at bounding box center [855, 370] width 14 height 12
click at [104, 539] on div "Add To Favorites Lera G. Los Angeles, CA Add To Favorites LA - New 24 Models Re…" at bounding box center [589, 456] width 1179 height 912
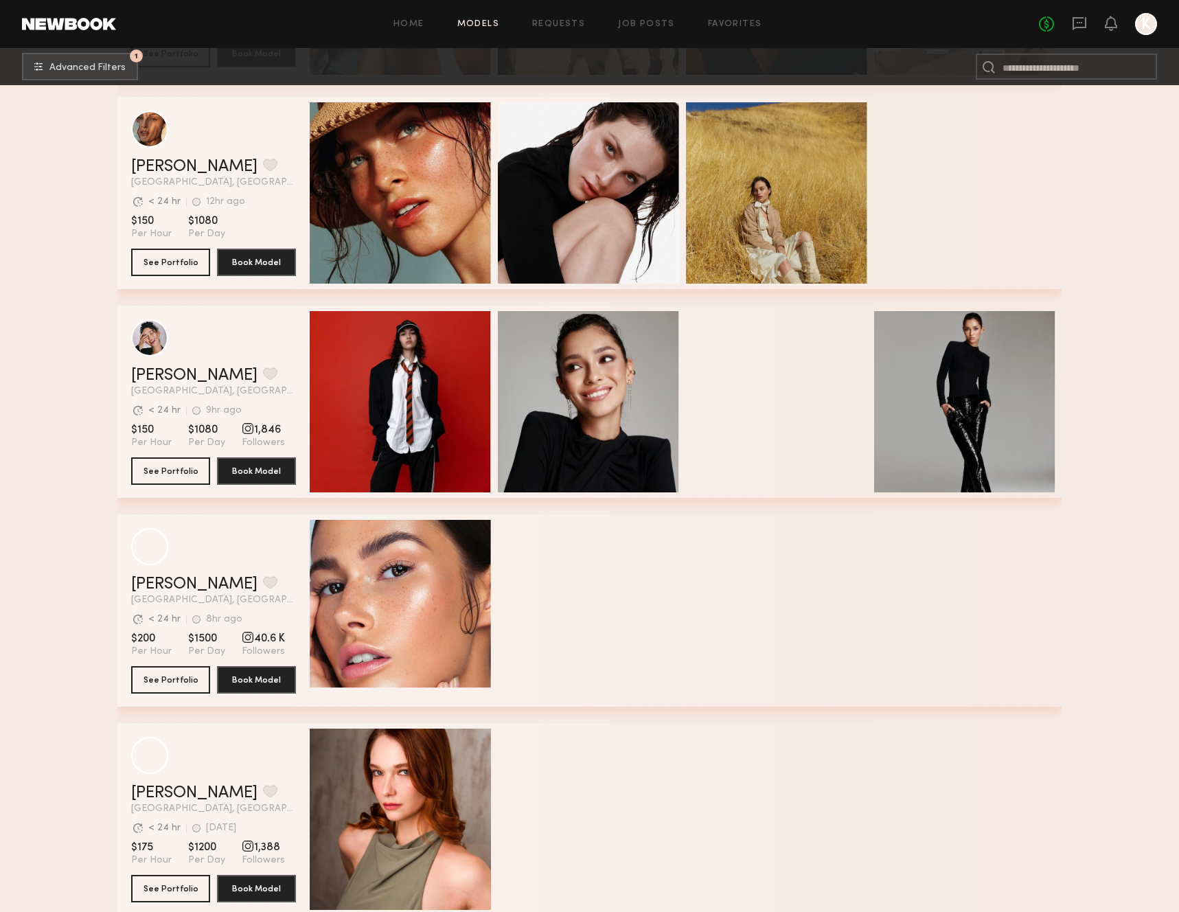
scroll to position [7761, 0]
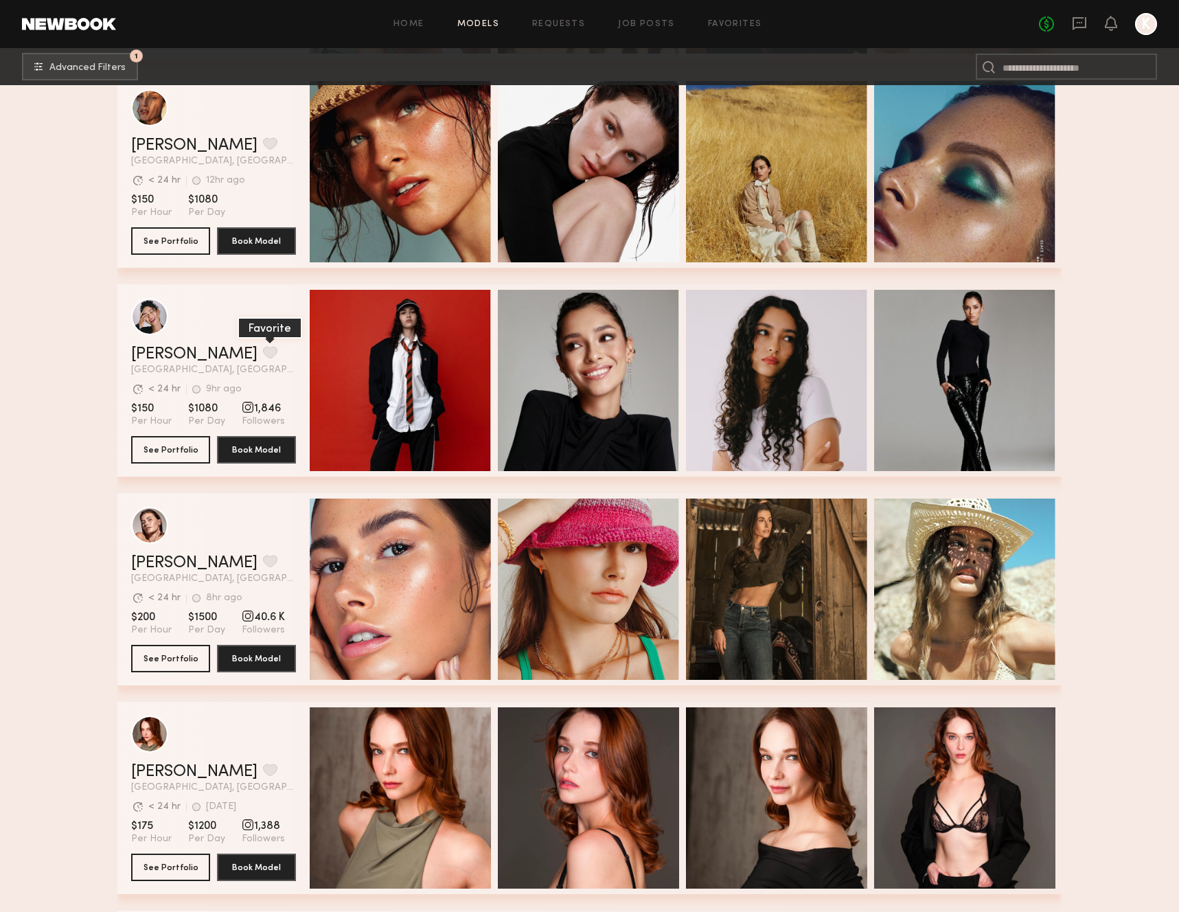
click at [263, 353] on button "grid" at bounding box center [270, 352] width 14 height 12
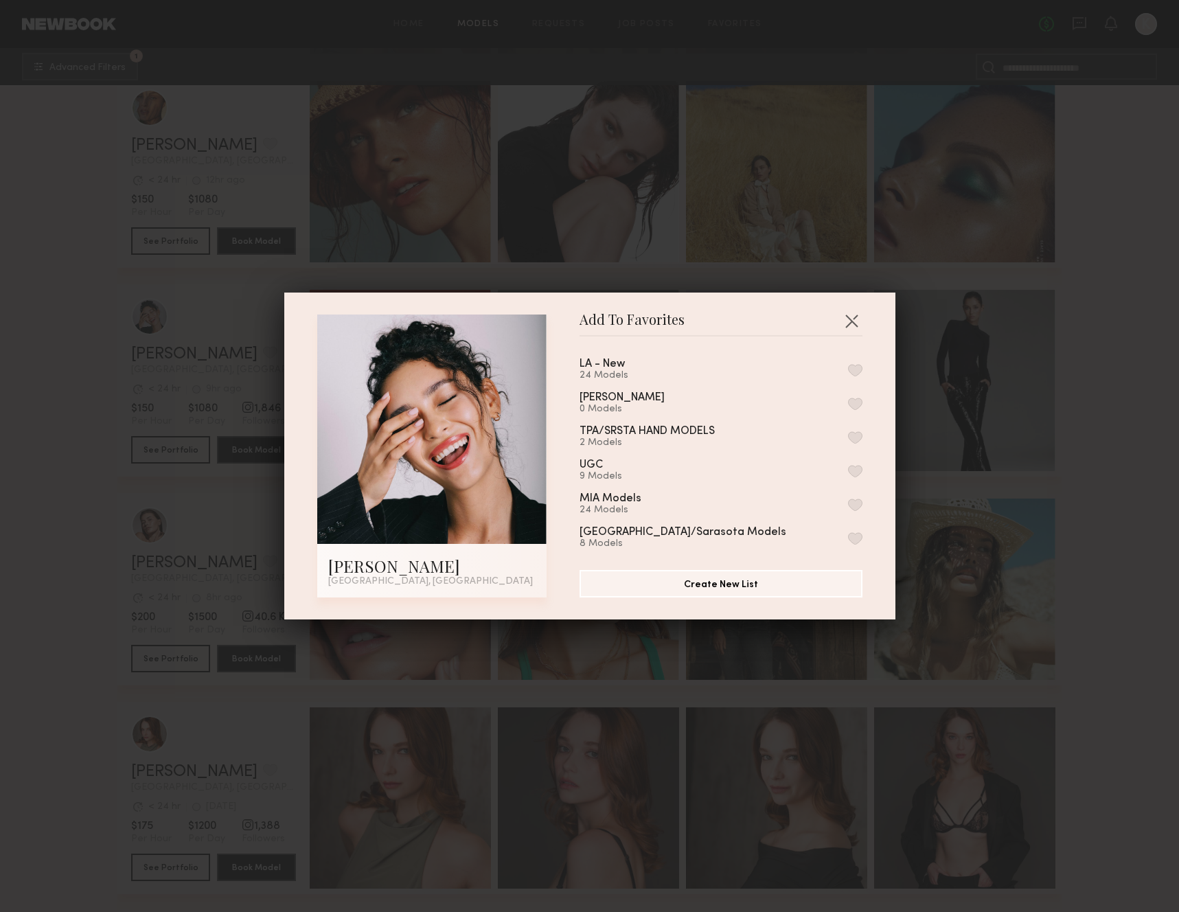
click at [854, 372] on button "button" at bounding box center [855, 370] width 14 height 12
click at [128, 456] on div "Add To Favorites Anisa N. Los Angeles, CA Add To Favorites LA - New 25 Models R…" at bounding box center [589, 456] width 1179 height 912
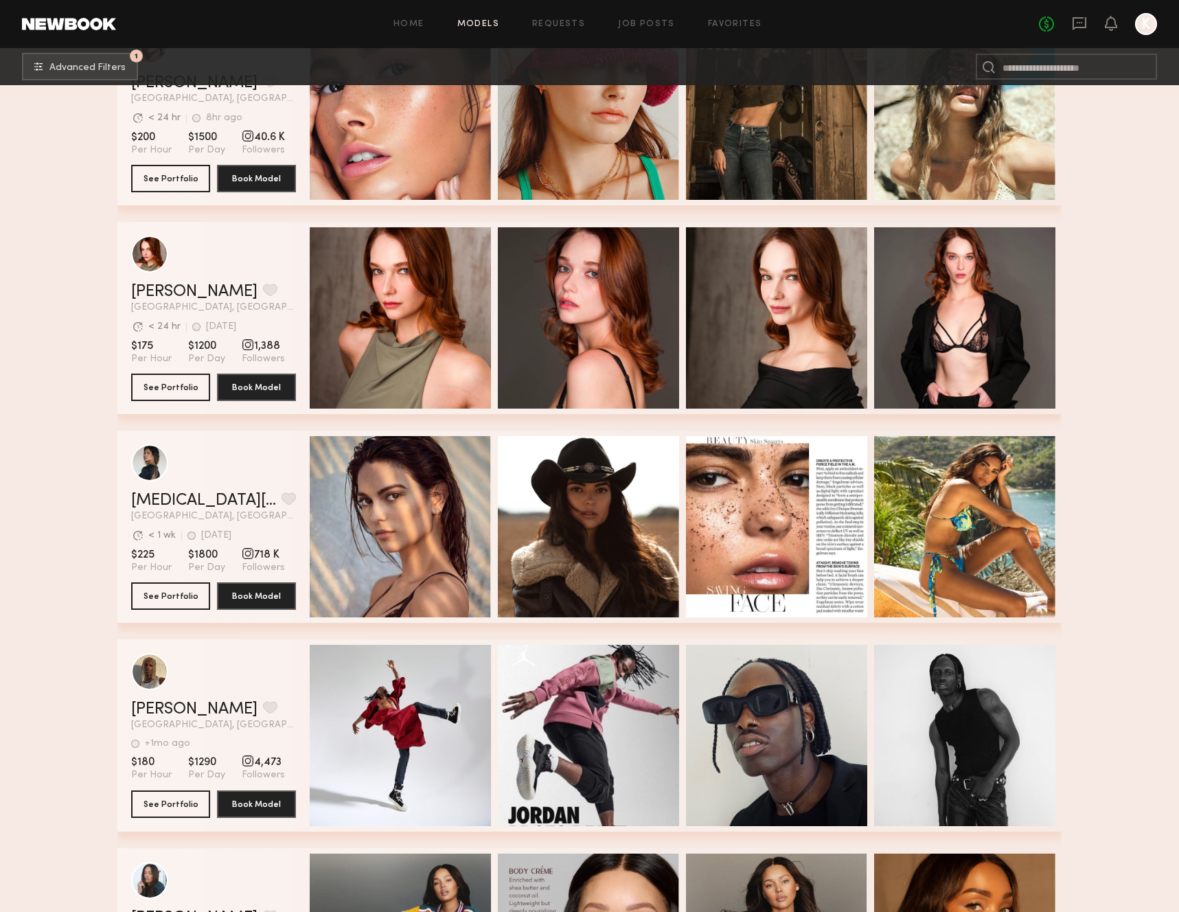
scroll to position [8429, 0]
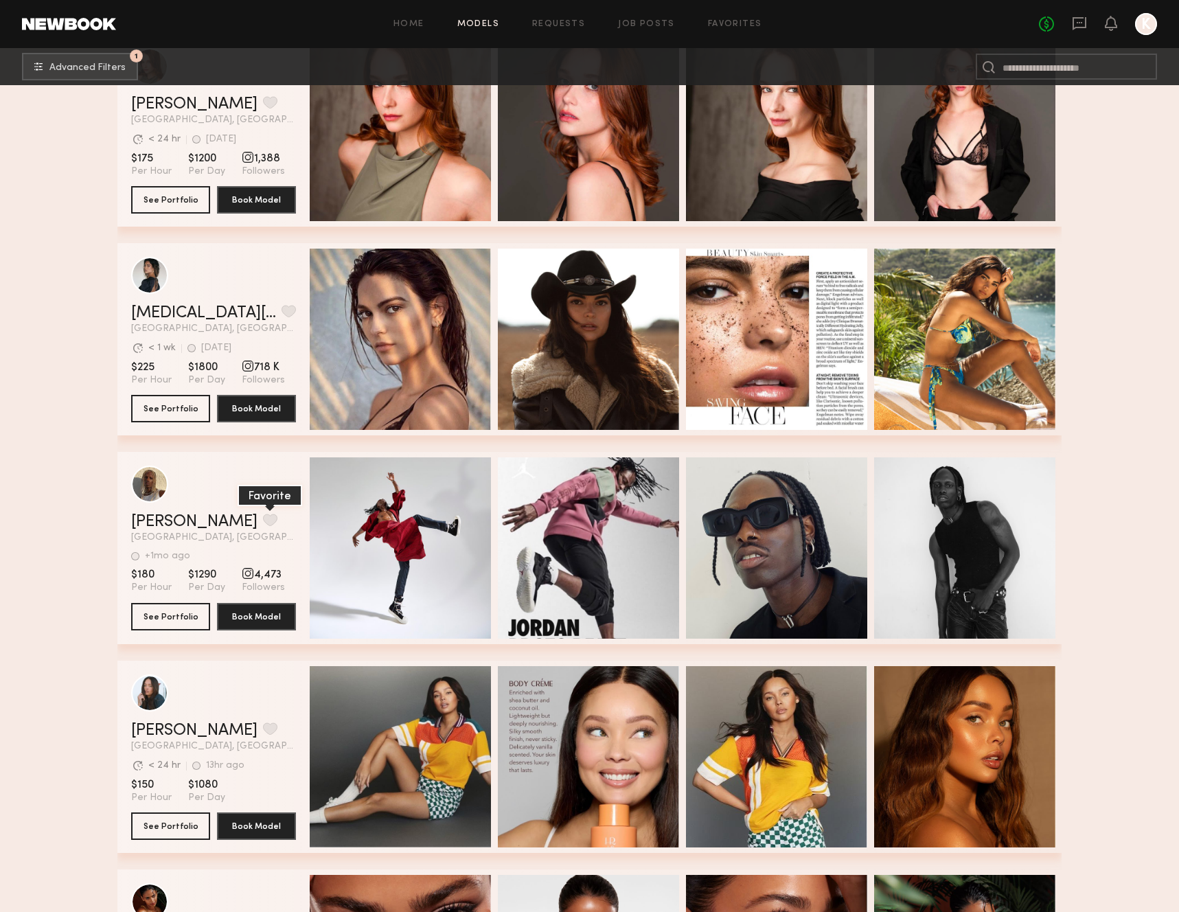
click at [263, 518] on button "grid" at bounding box center [270, 520] width 14 height 12
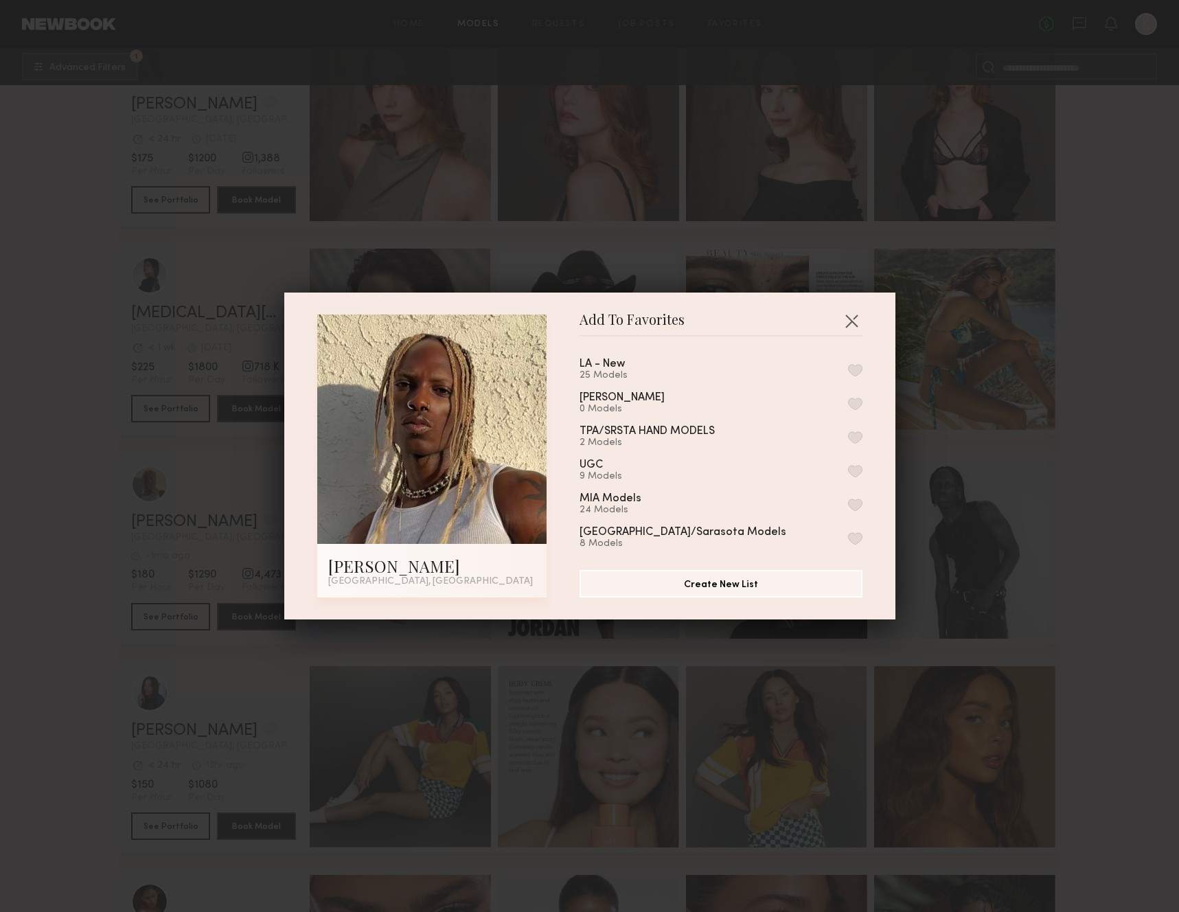
click at [858, 371] on button "button" at bounding box center [855, 370] width 14 height 12
click at [34, 438] on div "Add To Favorites Demi Y. Los Angeles, CA Add To Favorites LA - New 26 Models Re…" at bounding box center [589, 456] width 1179 height 912
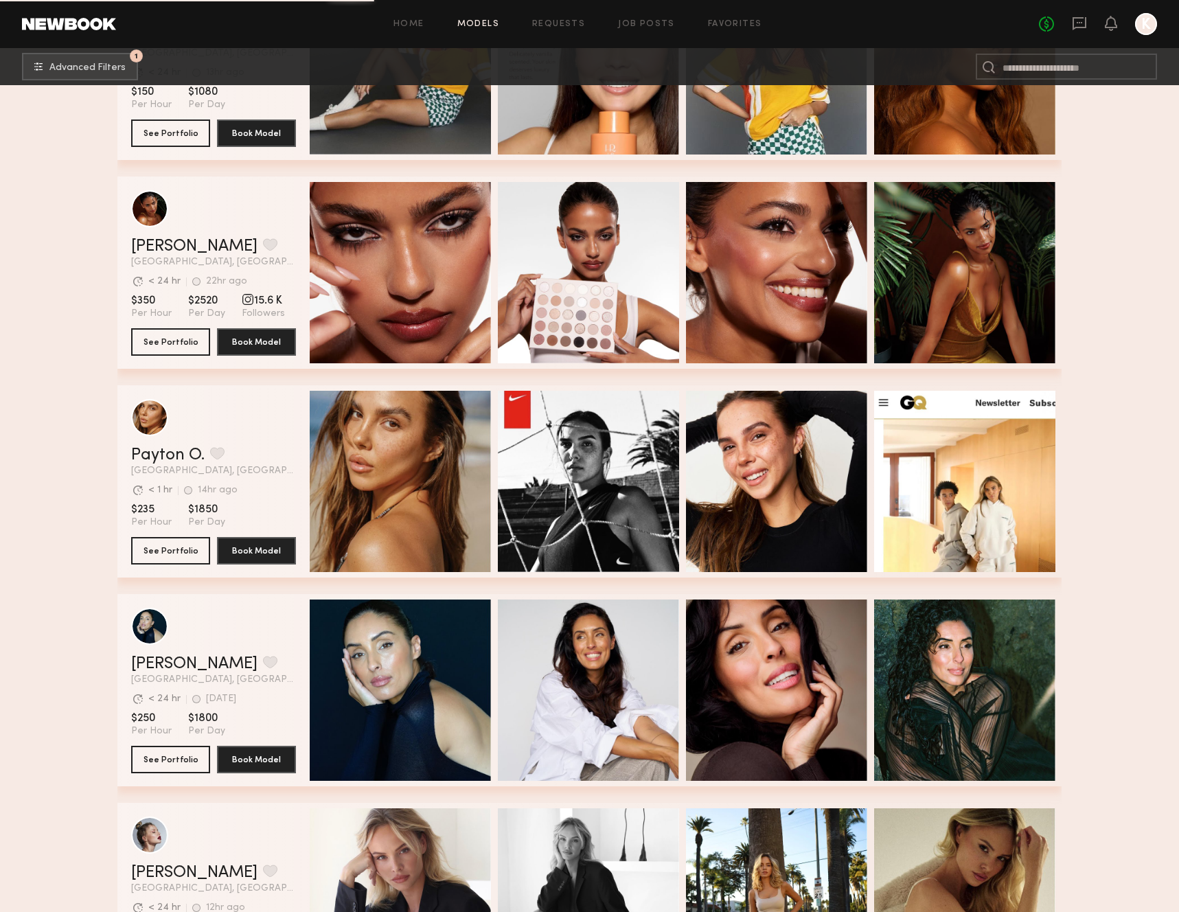
scroll to position [9125, 0]
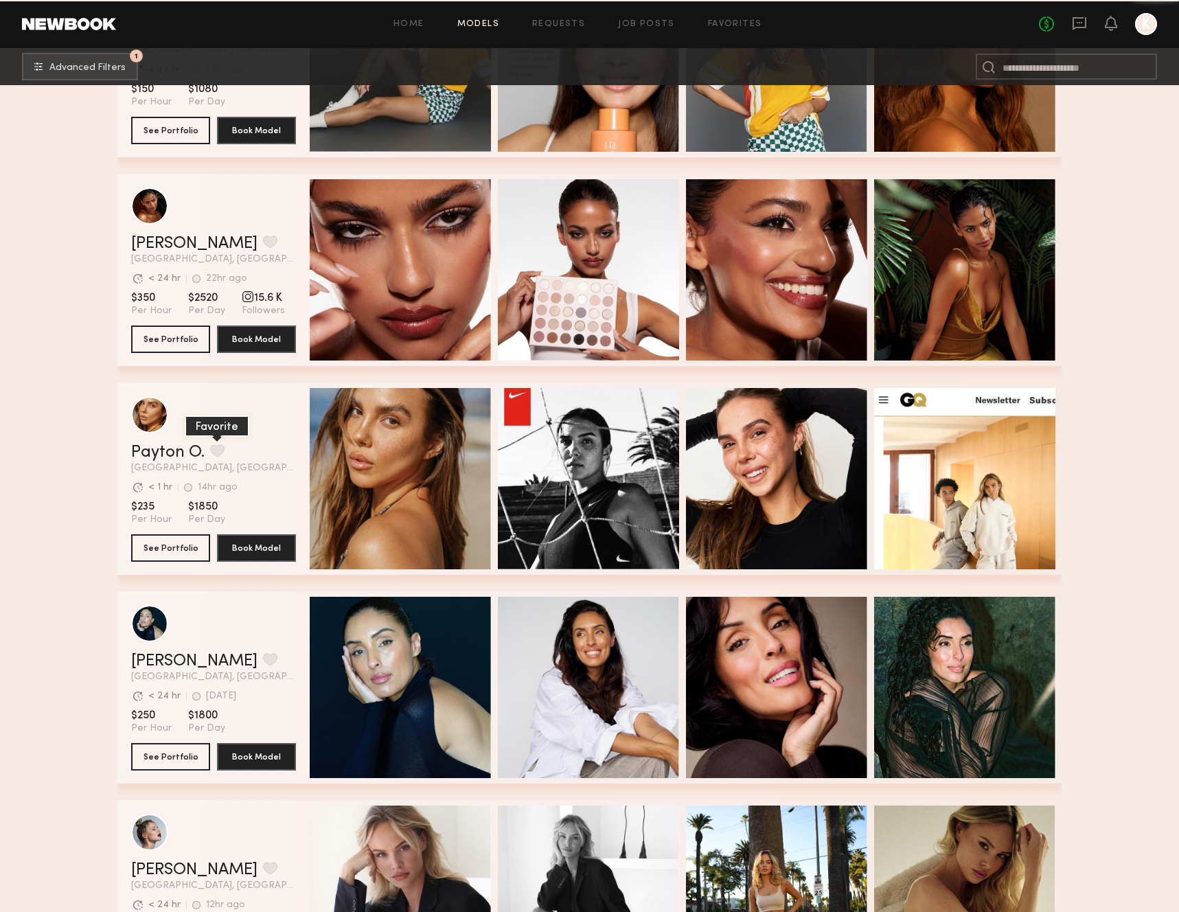
click at [223, 447] on button "grid" at bounding box center [217, 450] width 14 height 12
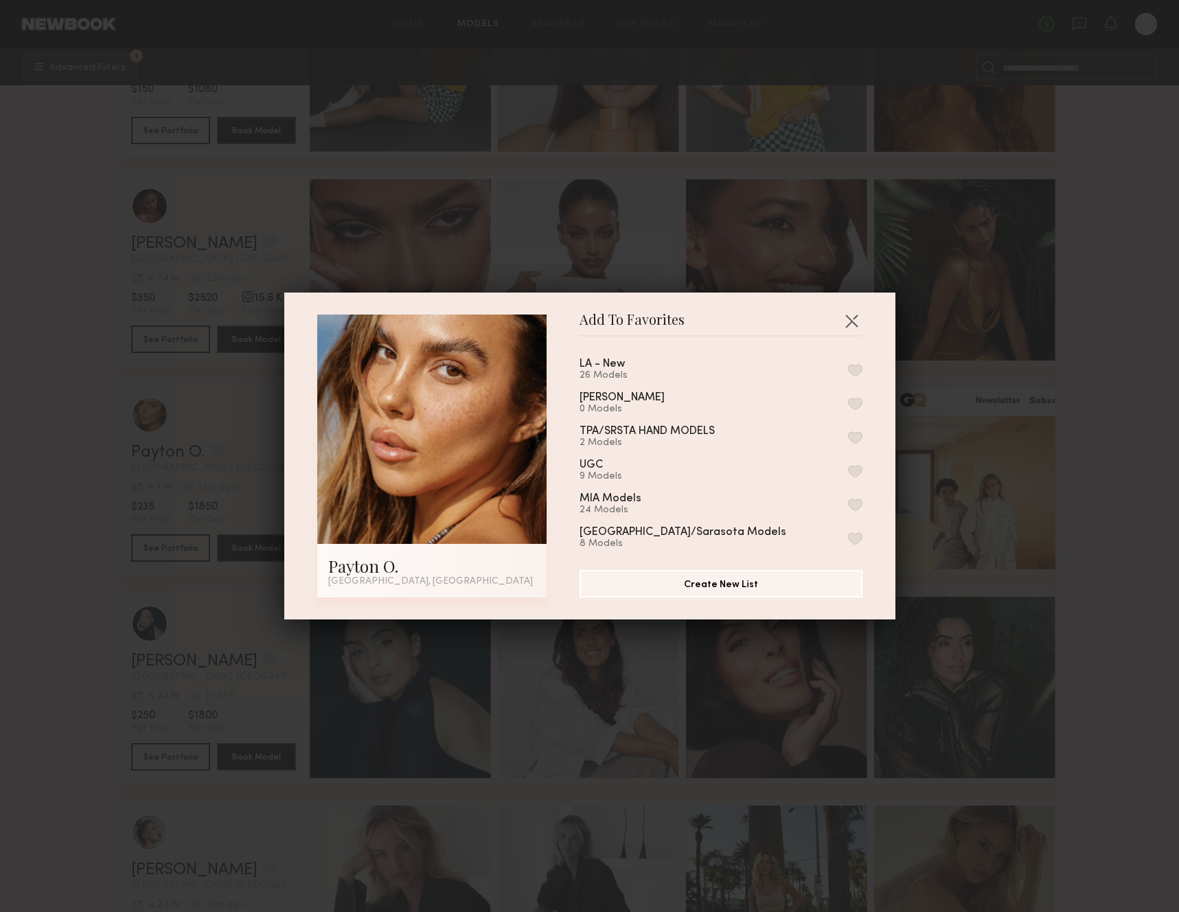
click at [856, 369] on button "button" at bounding box center [855, 370] width 14 height 12
click at [47, 470] on div "Add To Favorites Payton O. Los Angeles, CA Add To Favorites LA - New 27 Models …" at bounding box center [589, 456] width 1179 height 912
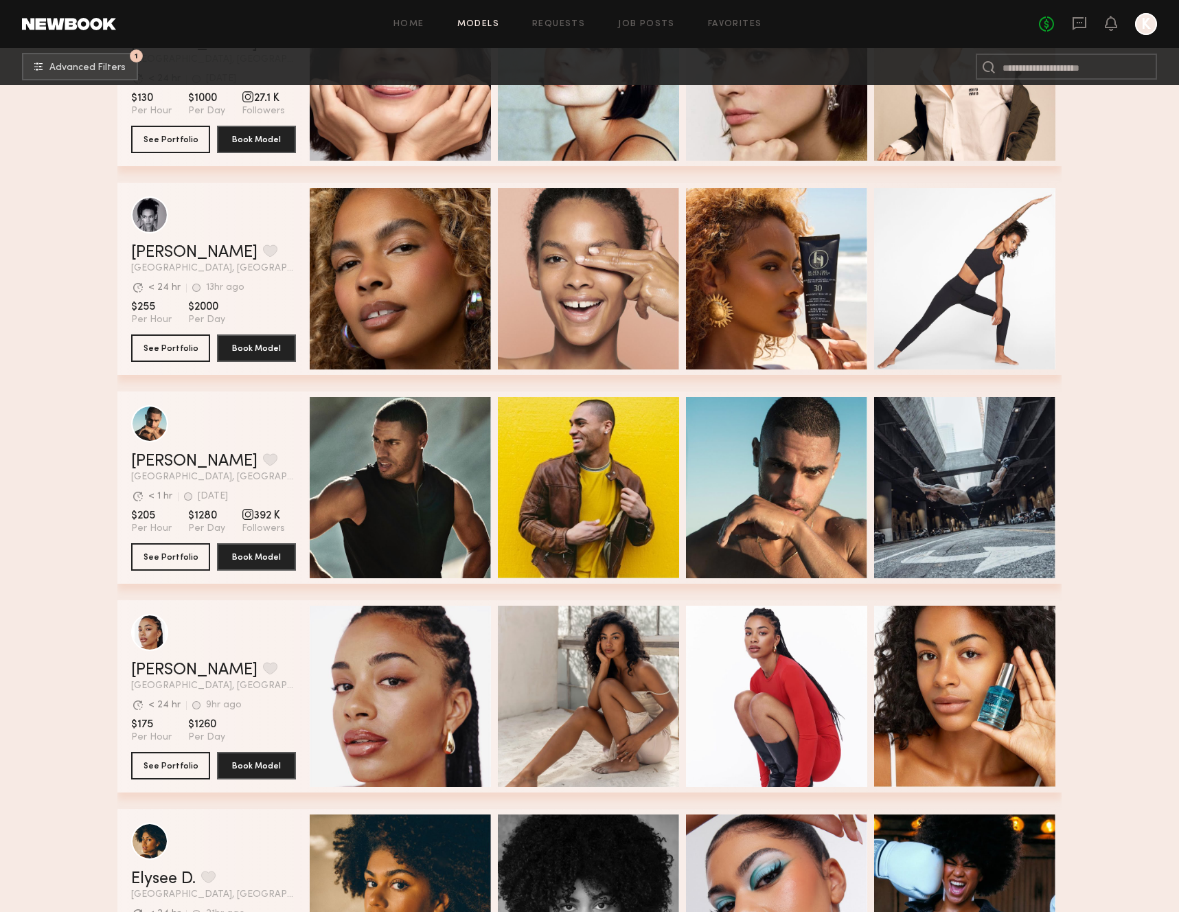
scroll to position [10843, 0]
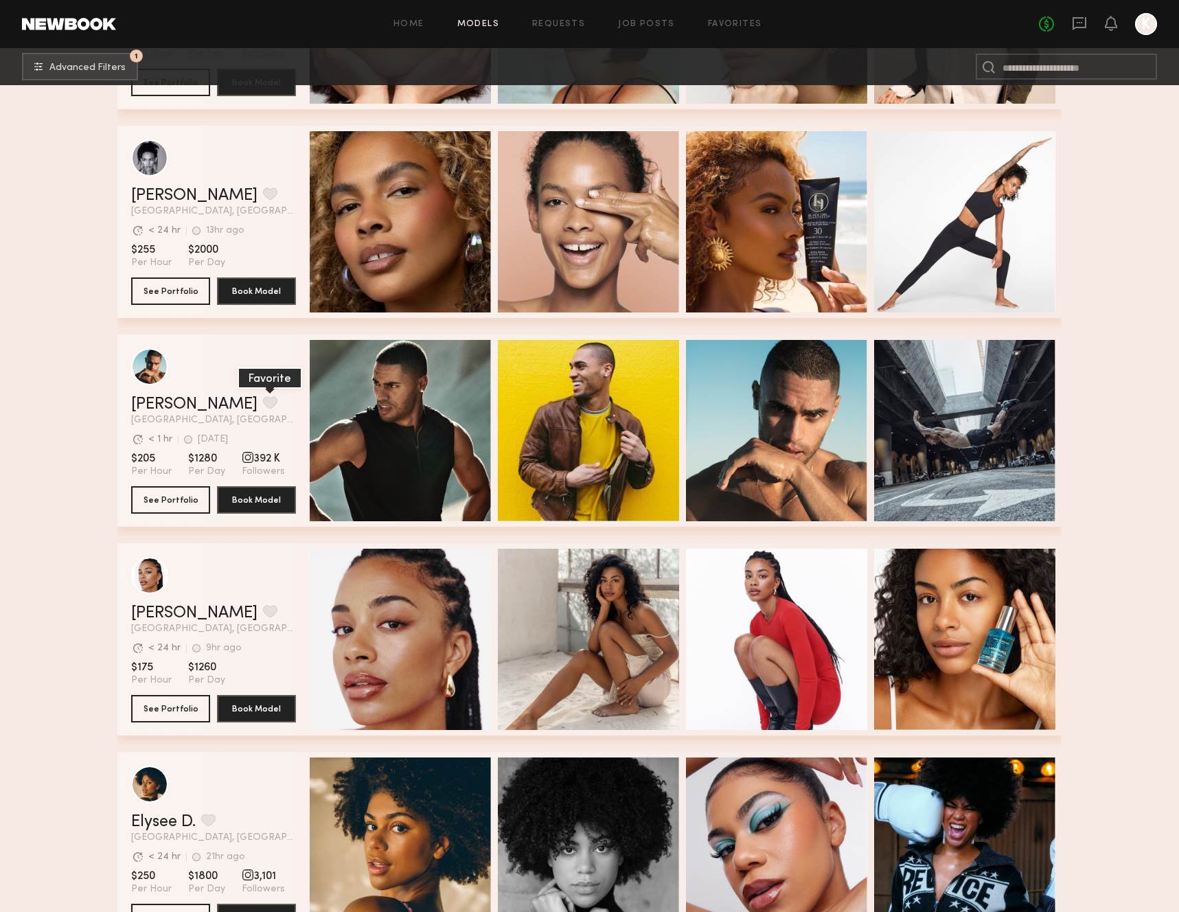
click at [263, 396] on button "grid" at bounding box center [270, 402] width 14 height 12
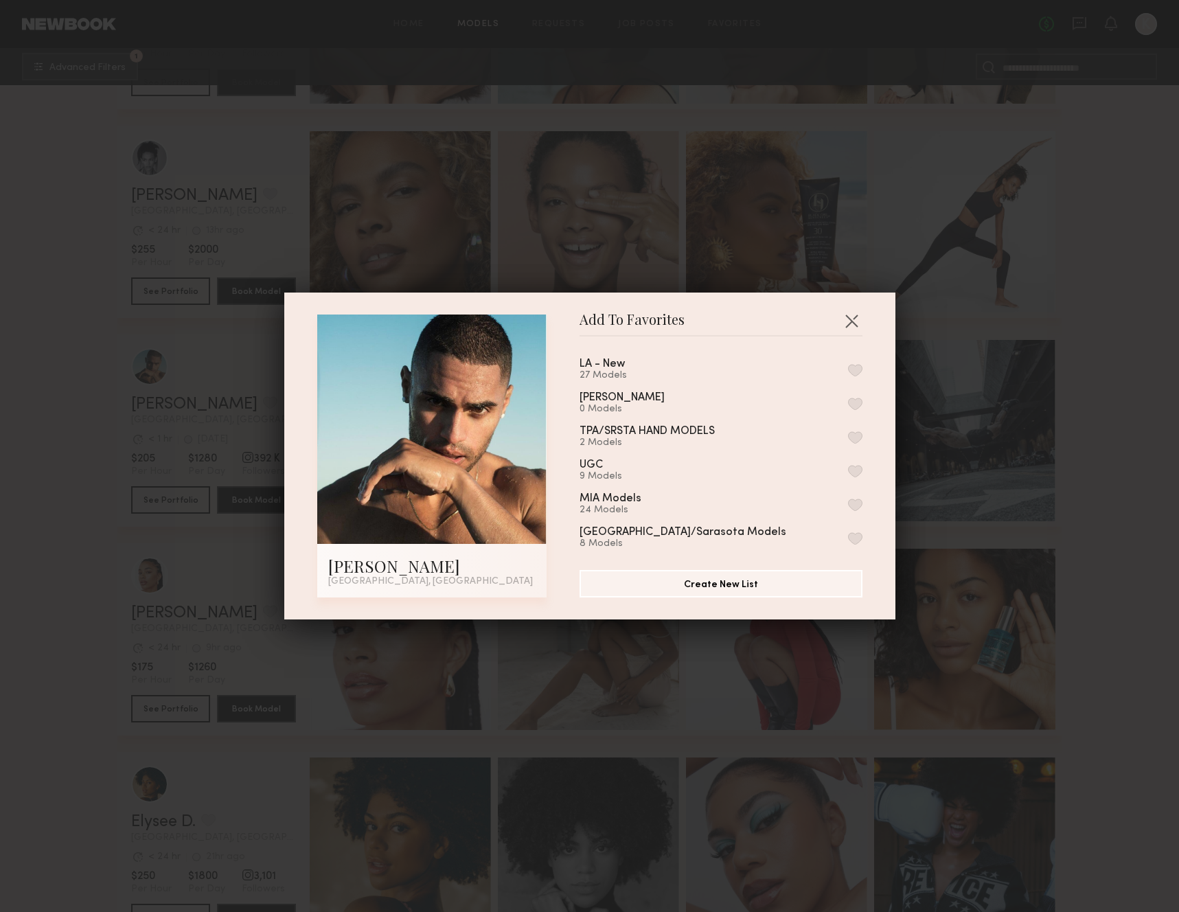
click at [850, 372] on button "button" at bounding box center [855, 370] width 14 height 12
click at [82, 410] on div "Add To Favorites Ryan K. Los Angeles, CA Add To Favorites LA - New 28 Models Re…" at bounding box center [589, 456] width 1179 height 912
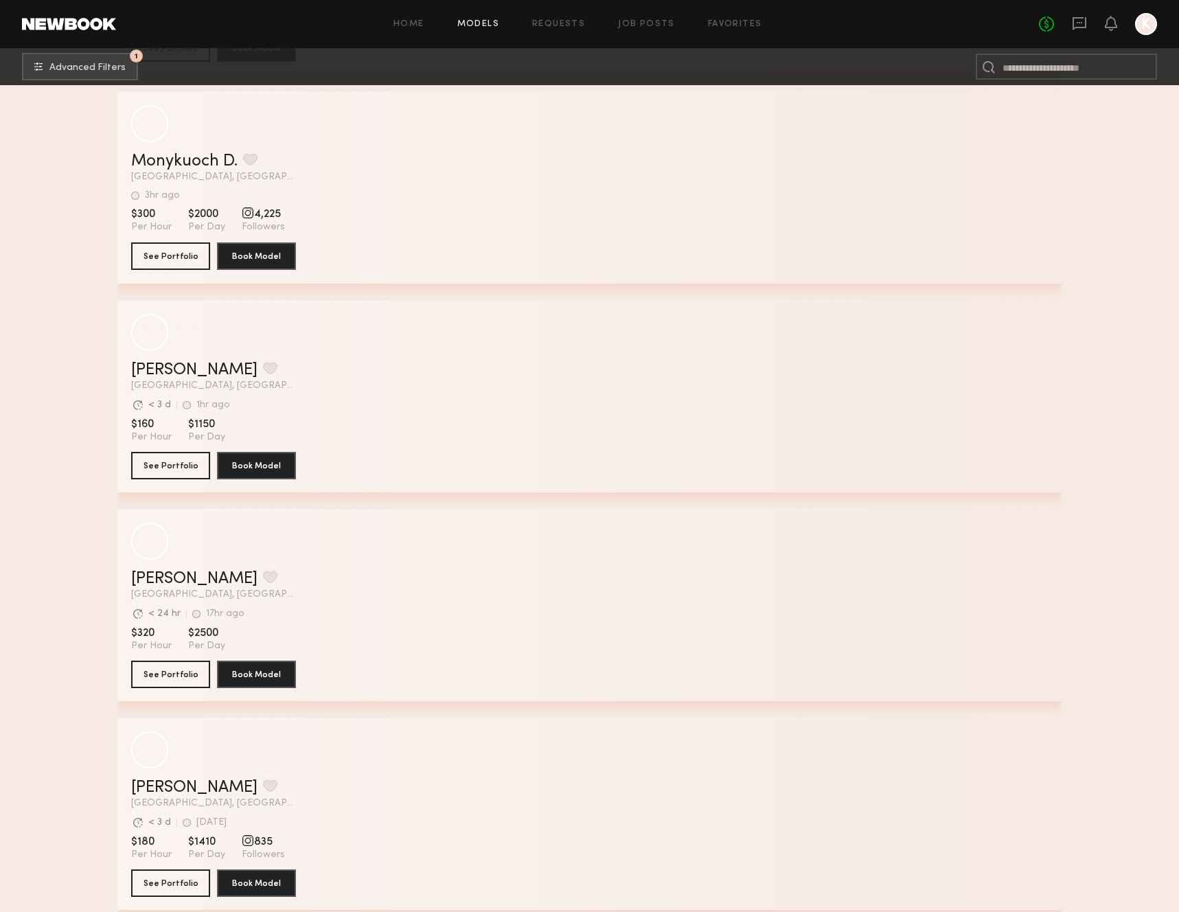
scroll to position [13188, 0]
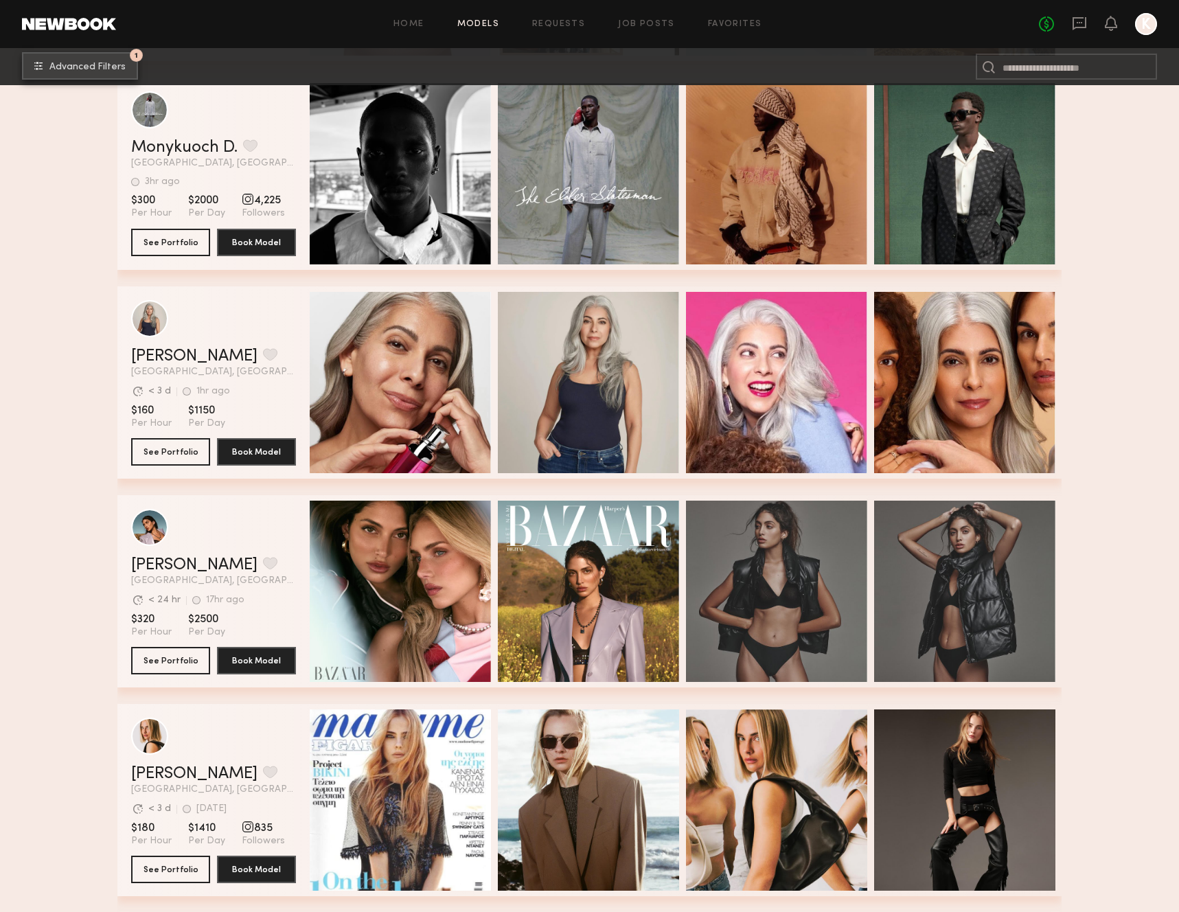
click at [90, 65] on span "Advanced Filters" at bounding box center [87, 67] width 76 height 10
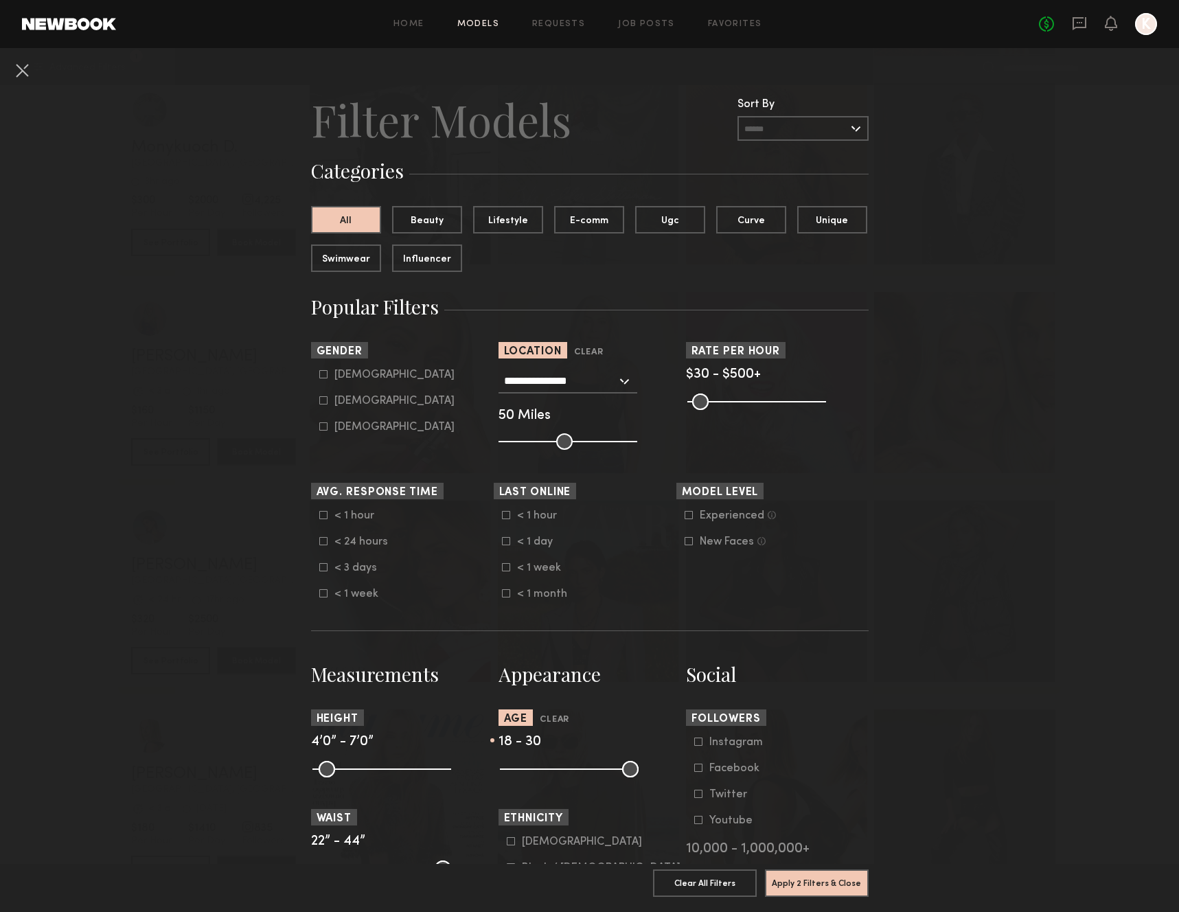
drag, startPoint x: 626, startPoint y: 771, endPoint x: 552, endPoint y: 772, distance: 74.2
type input "**"
click at [552, 772] on input "range" at bounding box center [569, 769] width 139 height 16
click at [828, 889] on button "Apply 2 Filters & Close" at bounding box center [817, 882] width 104 height 27
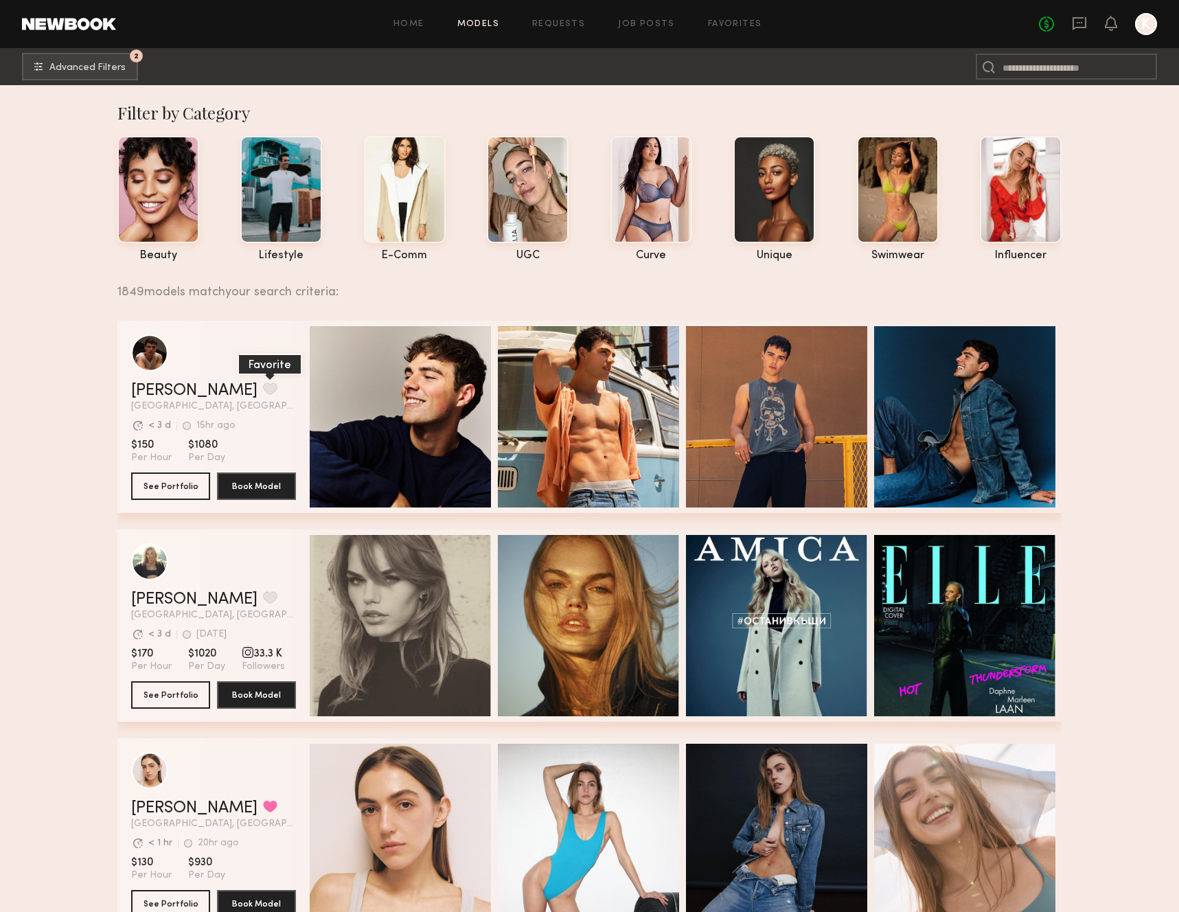
click at [263, 385] on button "grid" at bounding box center [270, 389] width 14 height 12
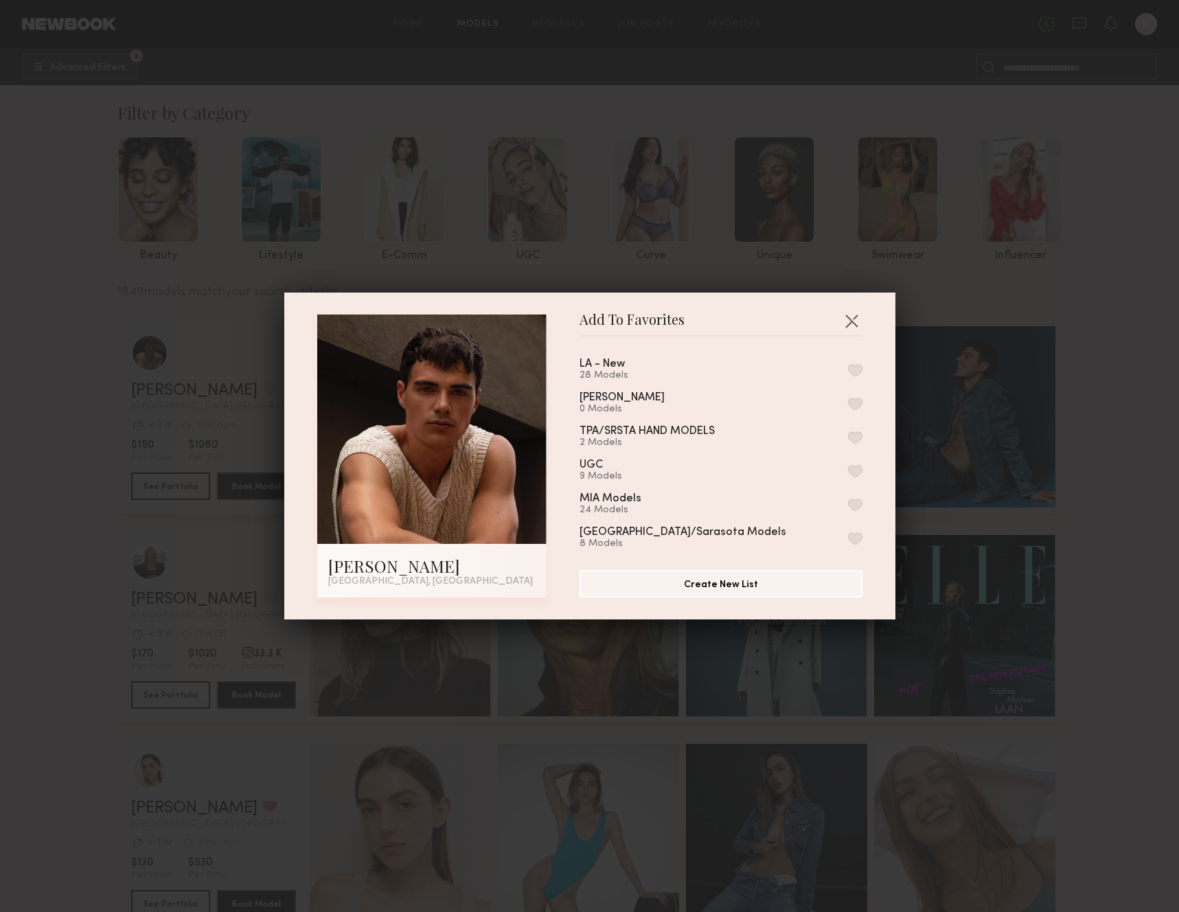
click at [859, 367] on button "button" at bounding box center [855, 370] width 14 height 12
click at [49, 397] on div "Add To Favorites Sterling R. Los Angeles, CA Add To Favorites LA - New 29 Model…" at bounding box center [589, 456] width 1179 height 912
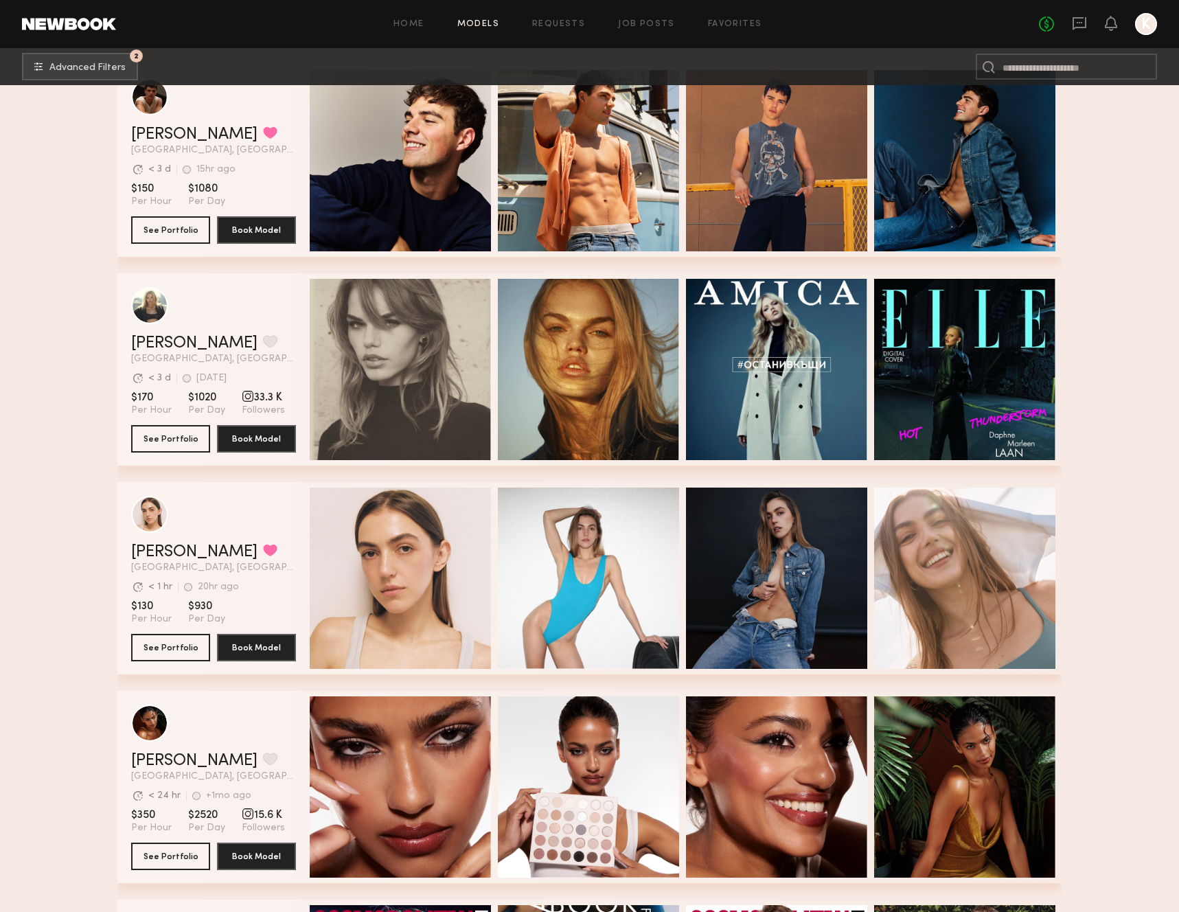
scroll to position [255, 0]
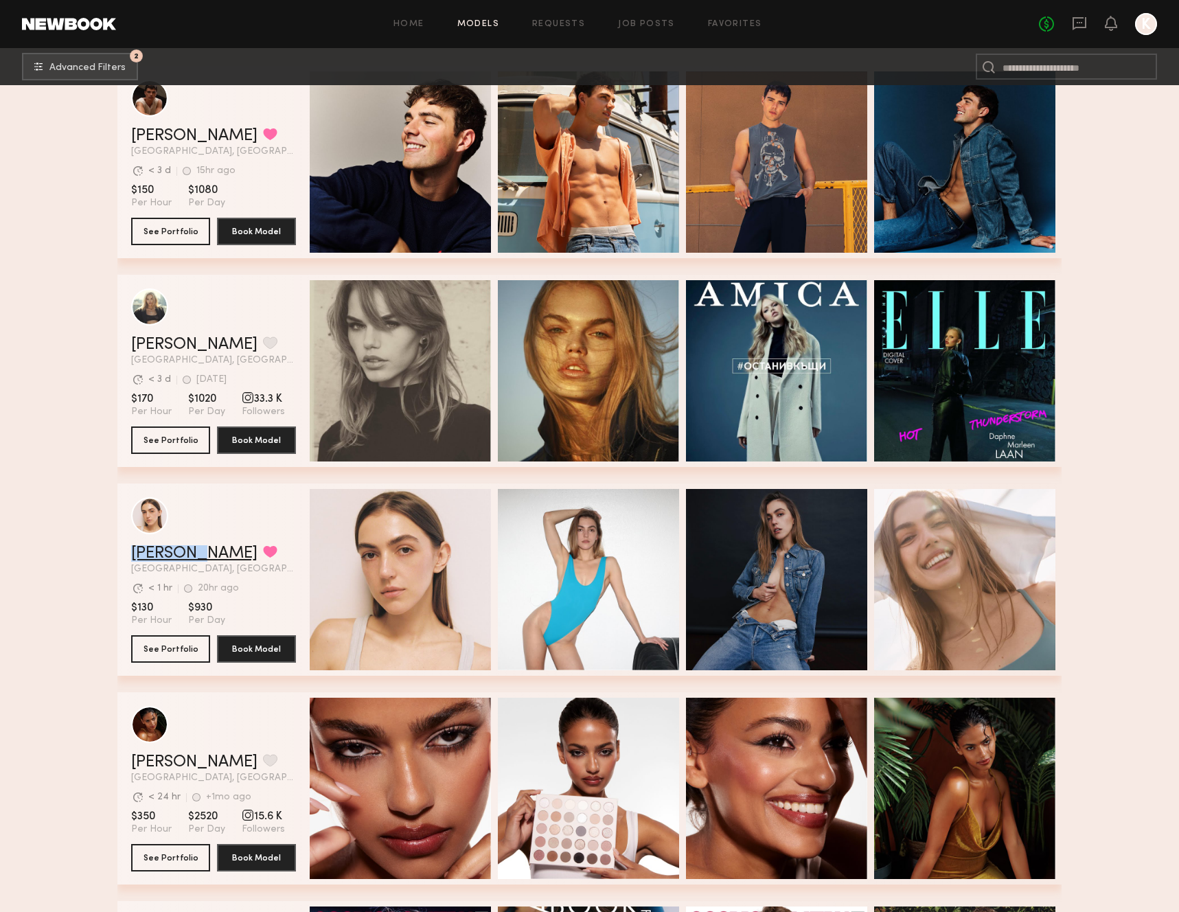
drag, startPoint x: 124, startPoint y: 553, endPoint x: 192, endPoint y: 554, distance: 68.0
click at [192, 554] on div "Diana Z. Favorited Los Angeles, CA Avg. request response time < 1 hr 20hr ago L…" at bounding box center [589, 580] width 944 height 192
copy link "Diana Z."
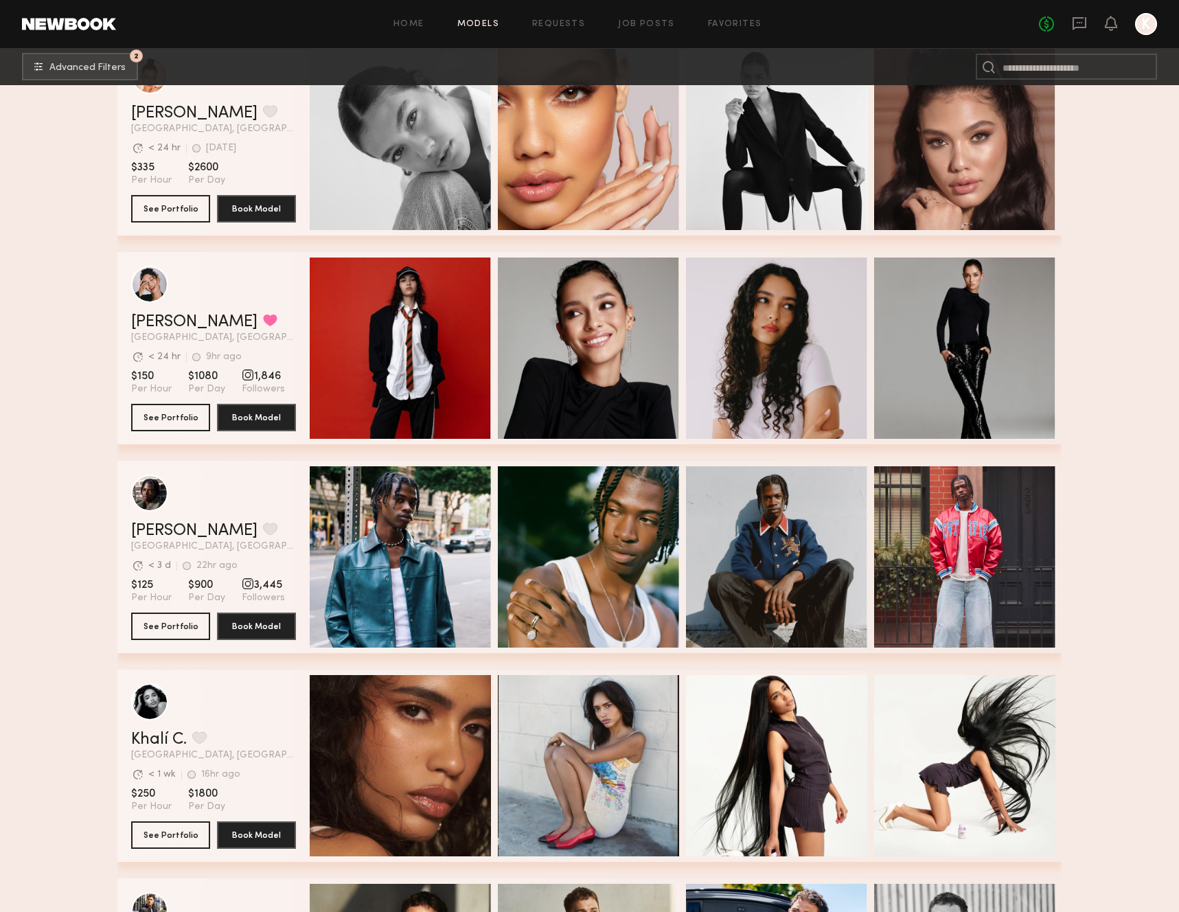
scroll to position [1955, 0]
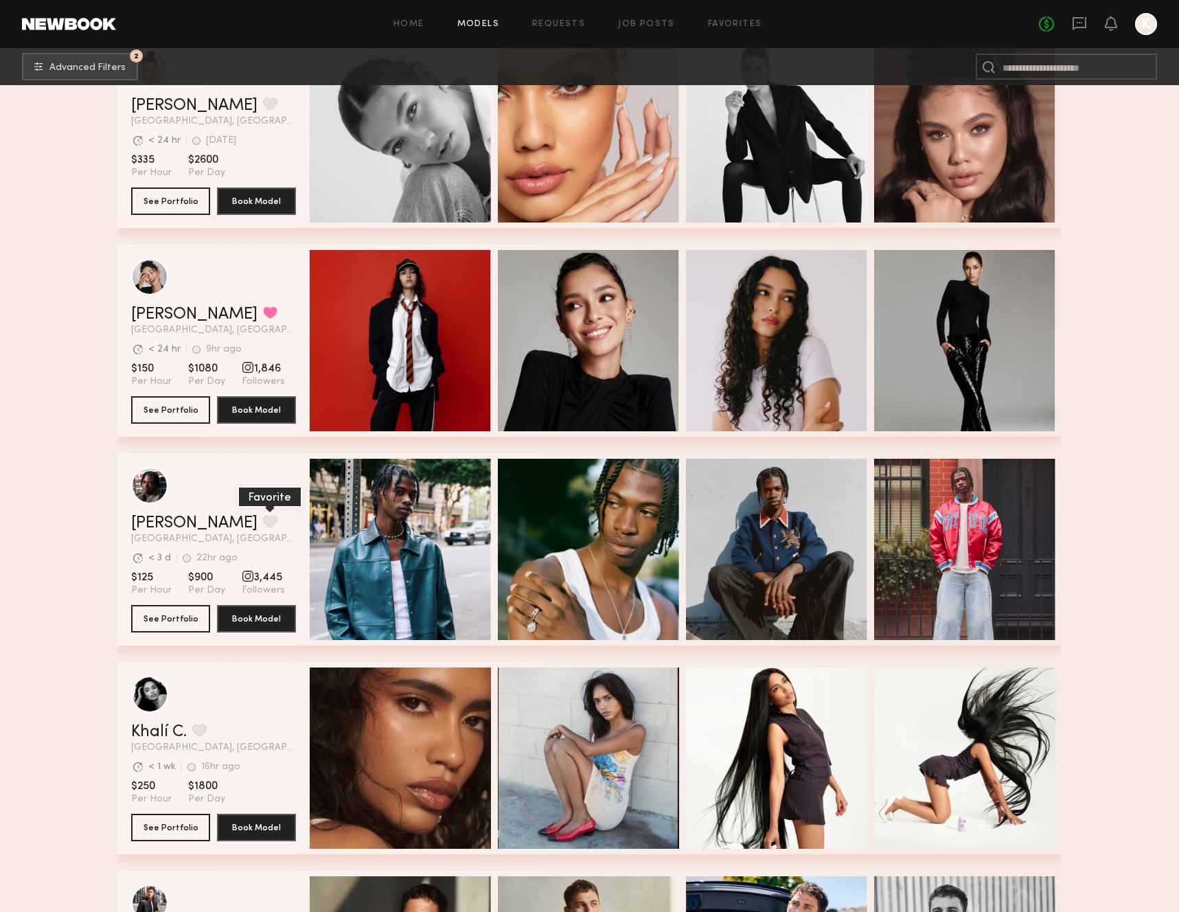
click at [263, 523] on button "grid" at bounding box center [270, 521] width 14 height 12
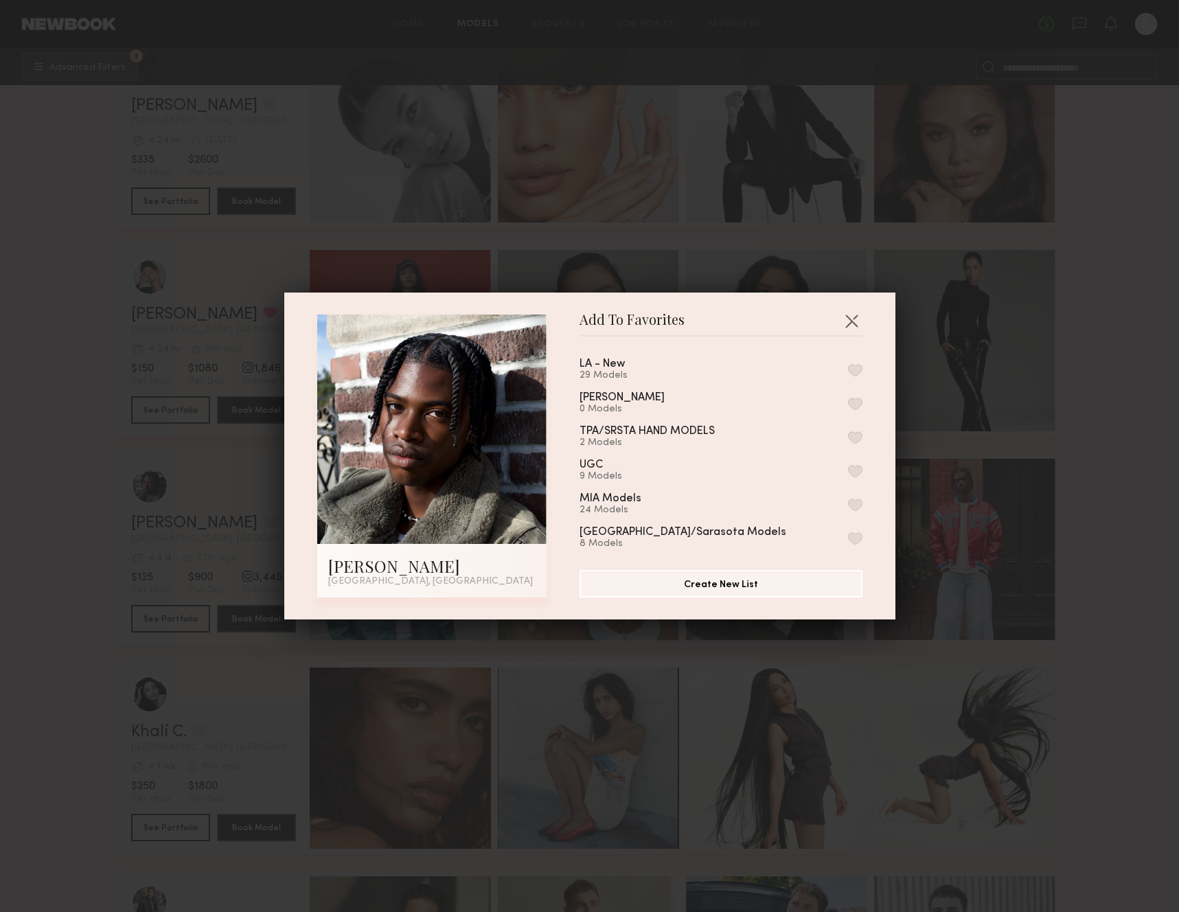
click at [860, 369] on button "button" at bounding box center [855, 370] width 14 height 12
click at [90, 498] on div "Add To Favorites Tyler R. Los Angeles, CA Add To Favorites LA - New 30 Models R…" at bounding box center [589, 456] width 1179 height 912
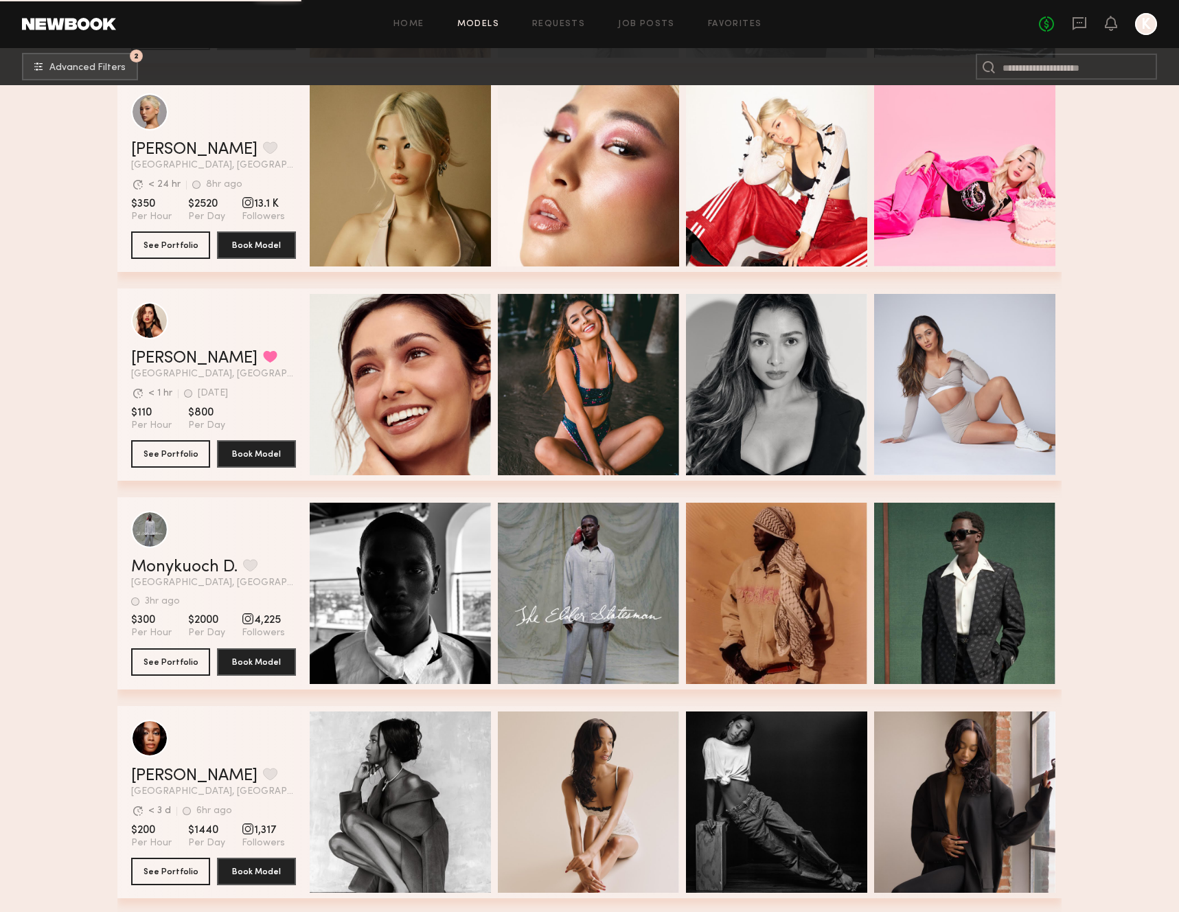
scroll to position [6507, 0]
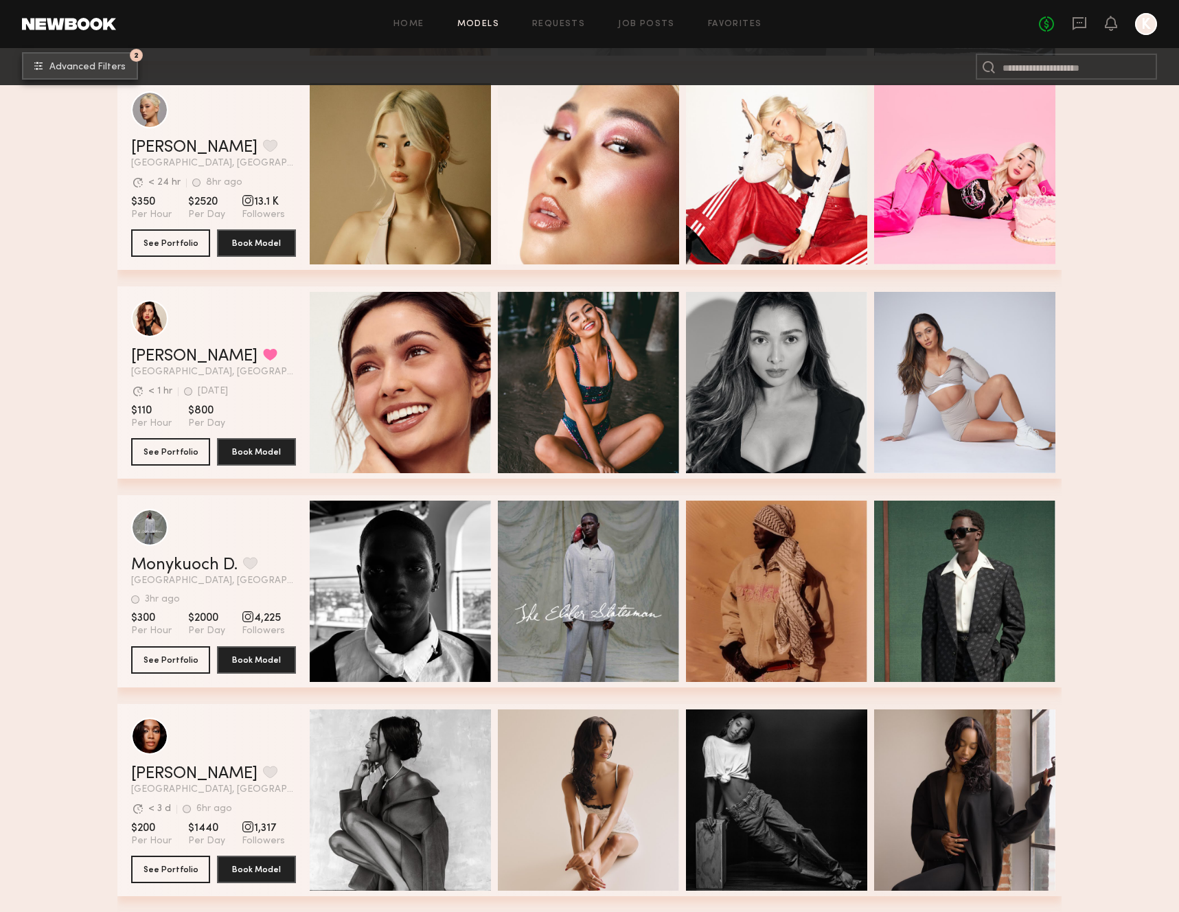
click at [109, 71] on span "Advanced Filters" at bounding box center [87, 67] width 76 height 10
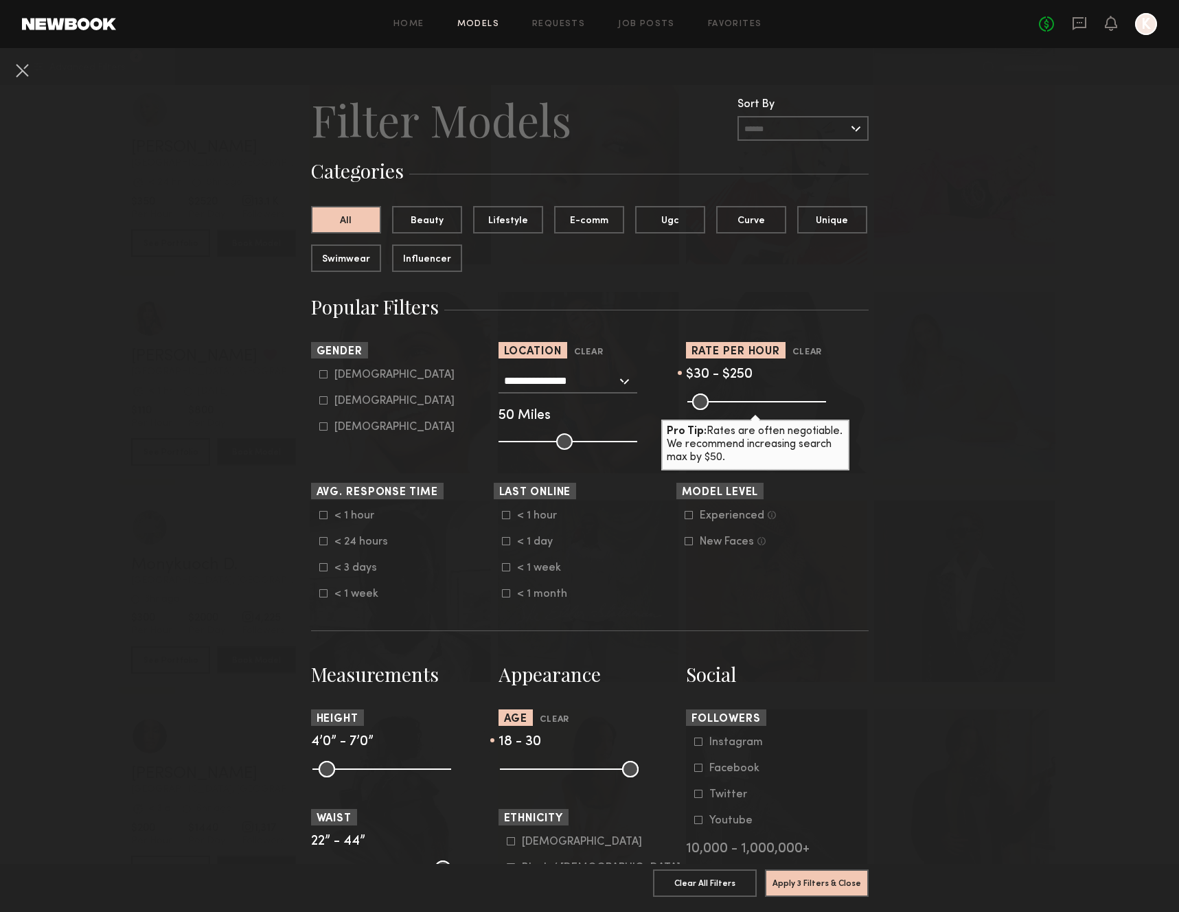
drag, startPoint x: 817, startPoint y: 402, endPoint x: 752, endPoint y: 404, distance: 65.3
type input "***"
click at [752, 404] on input "range" at bounding box center [756, 402] width 139 height 16
click at [851, 889] on button "Apply 3 Filters & Close" at bounding box center [817, 882] width 104 height 27
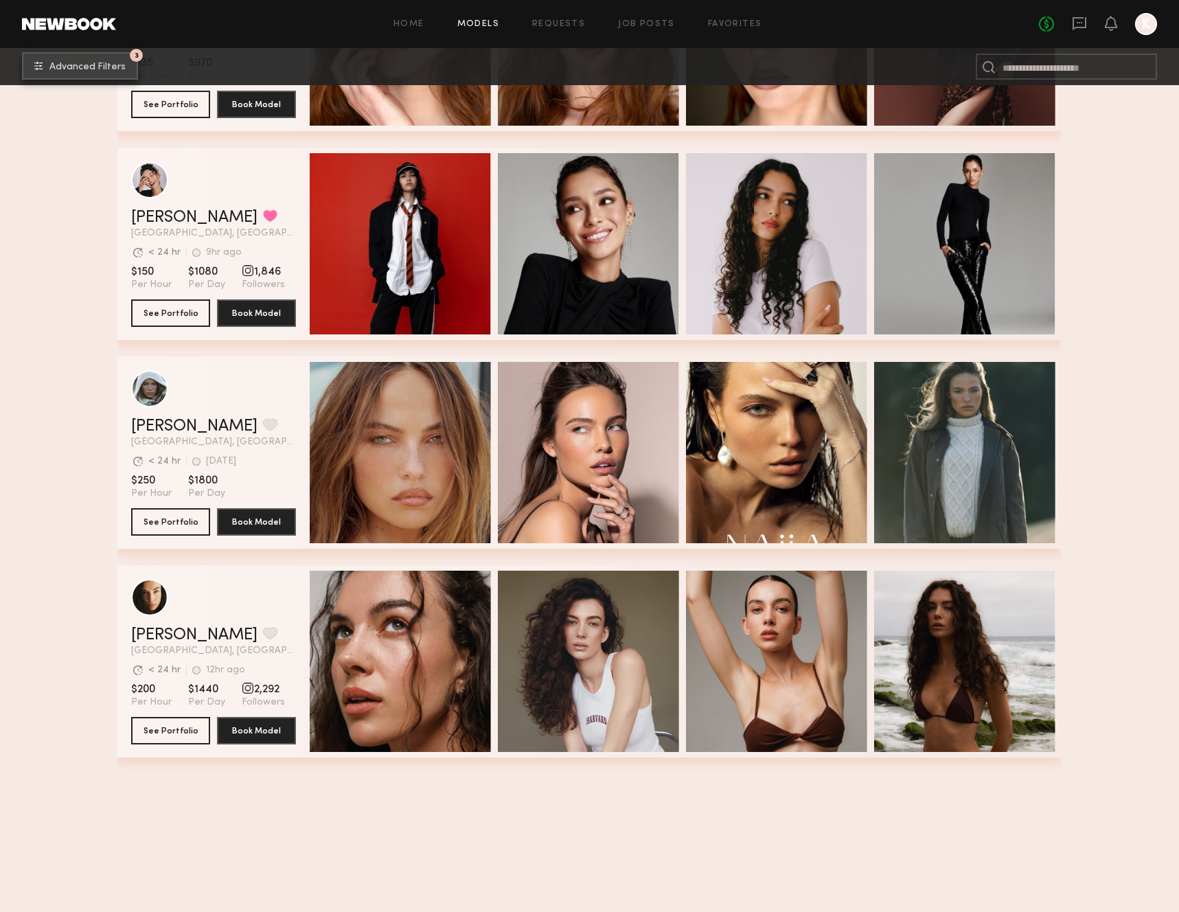
scroll to position [203, 0]
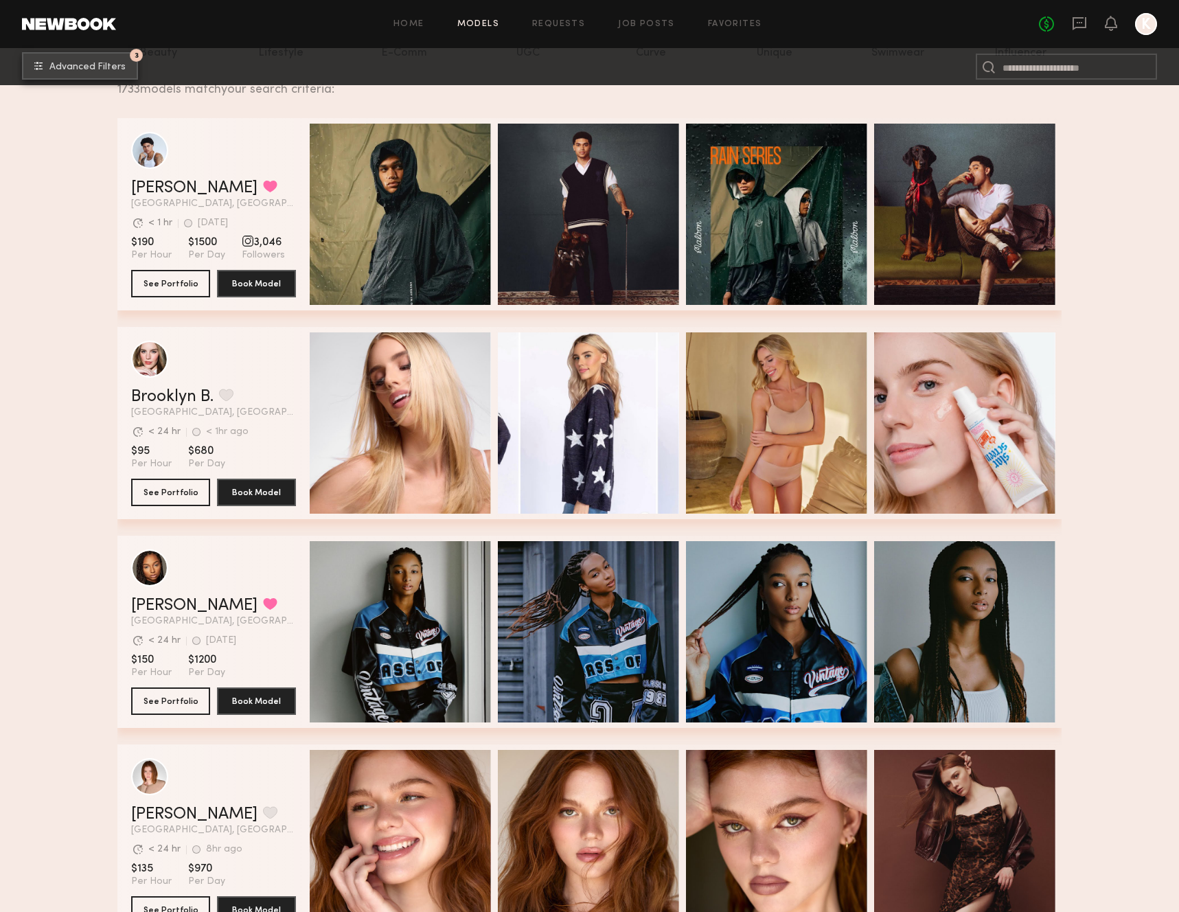
click at [76, 78] on button "3 Advanced Filters" at bounding box center [80, 65] width 116 height 27
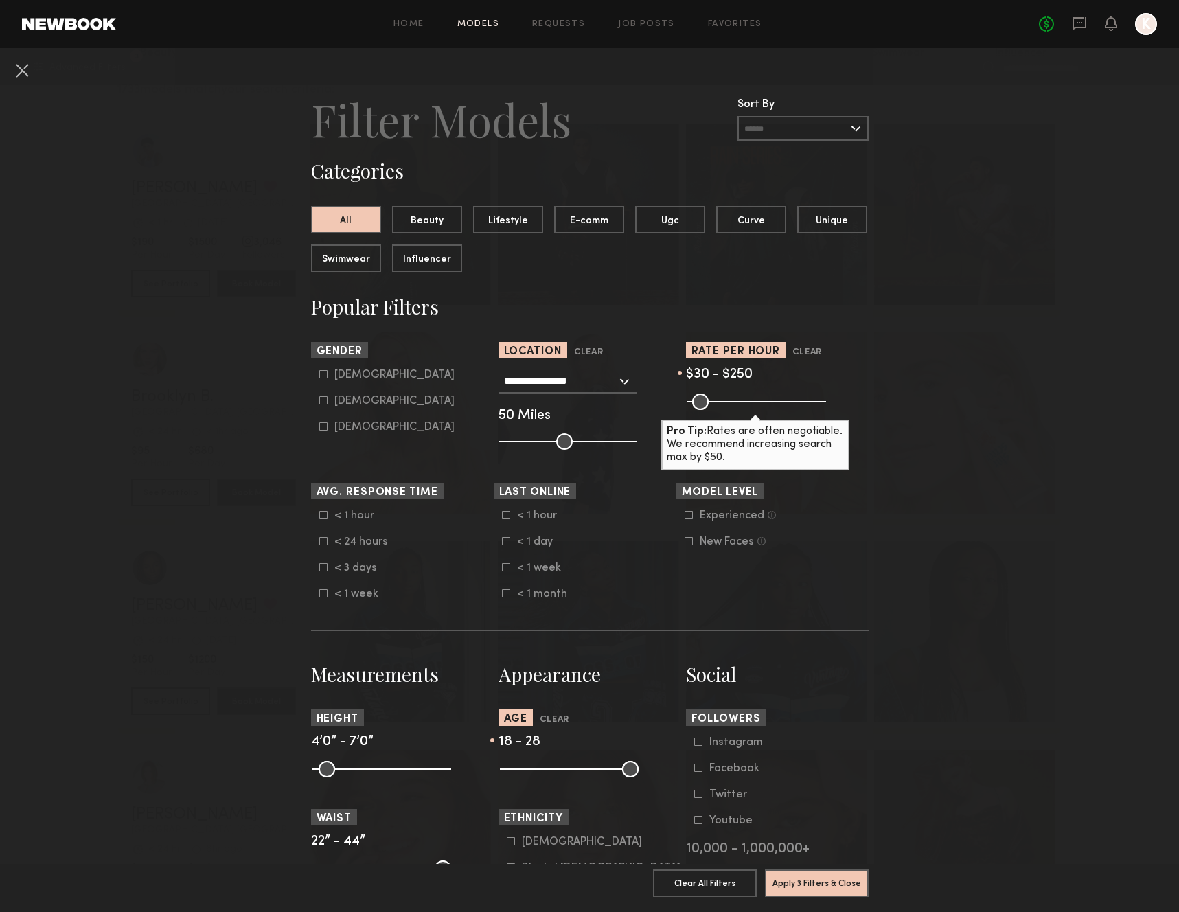
drag, startPoint x: 554, startPoint y: 768, endPoint x: 547, endPoint y: 770, distance: 7.2
type input "**"
click at [547, 770] on input "range" at bounding box center [569, 769] width 139 height 16
click at [824, 894] on button "Apply 3 Filters & Close" at bounding box center [817, 882] width 104 height 27
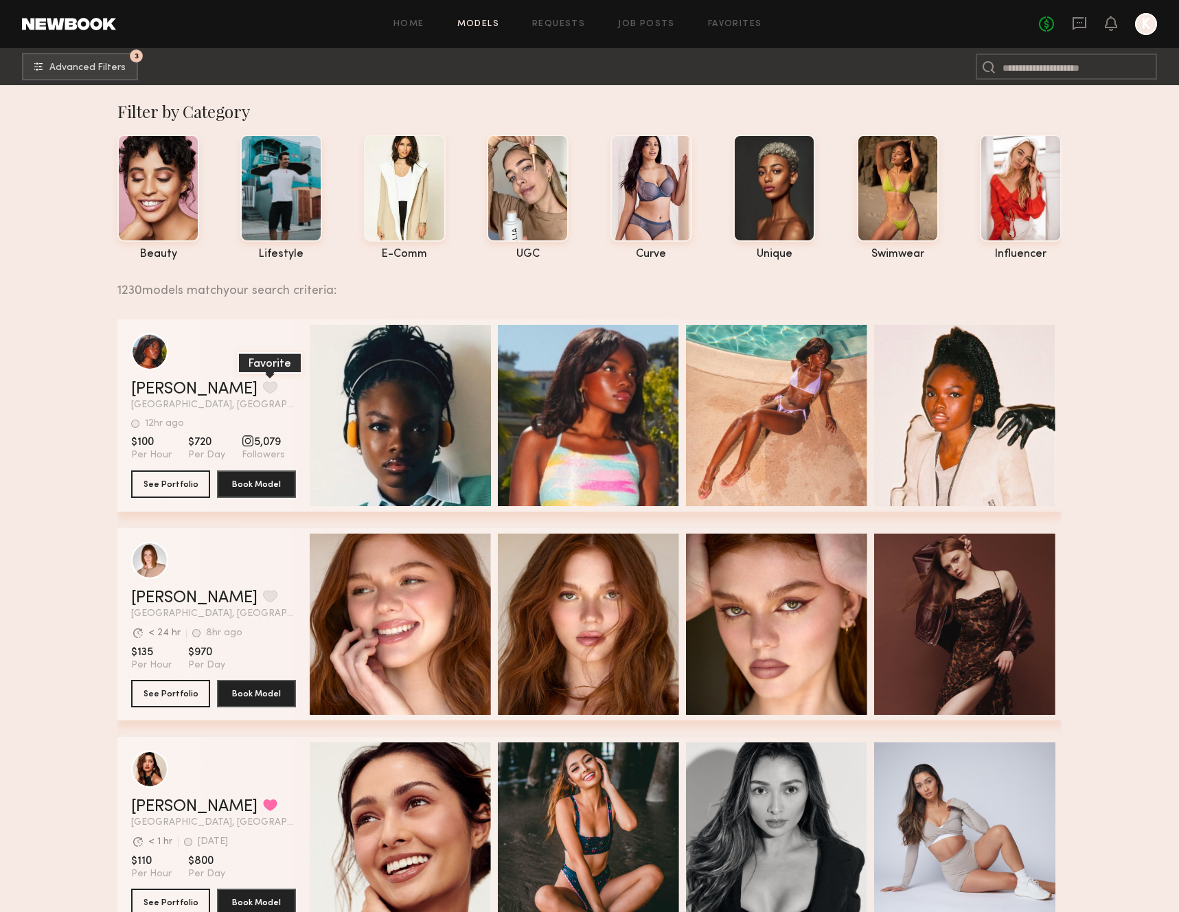
click at [263, 394] on button "grid" at bounding box center [270, 387] width 14 height 12
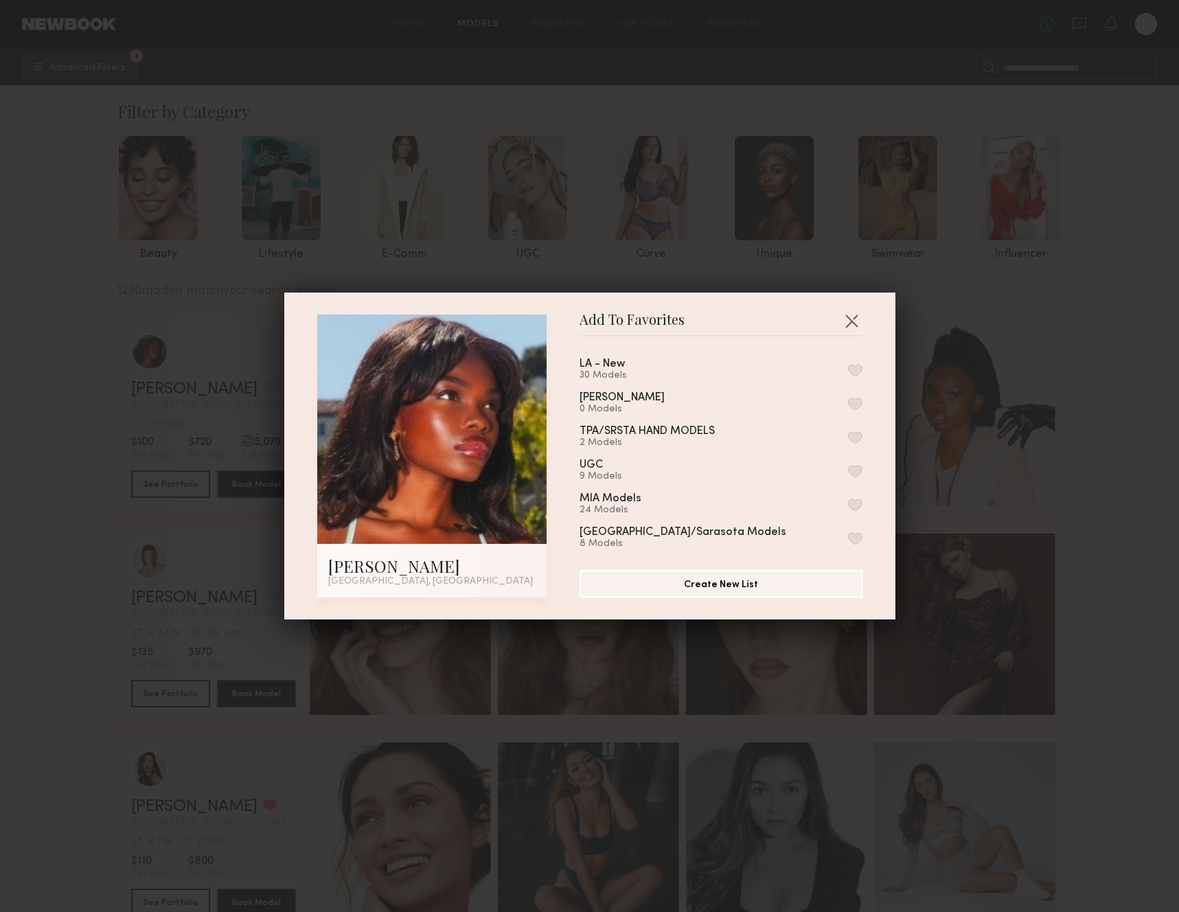
click at [860, 369] on button "button" at bounding box center [855, 370] width 14 height 12
click at [771, 590] on button "Create New List" at bounding box center [721, 582] width 283 height 27
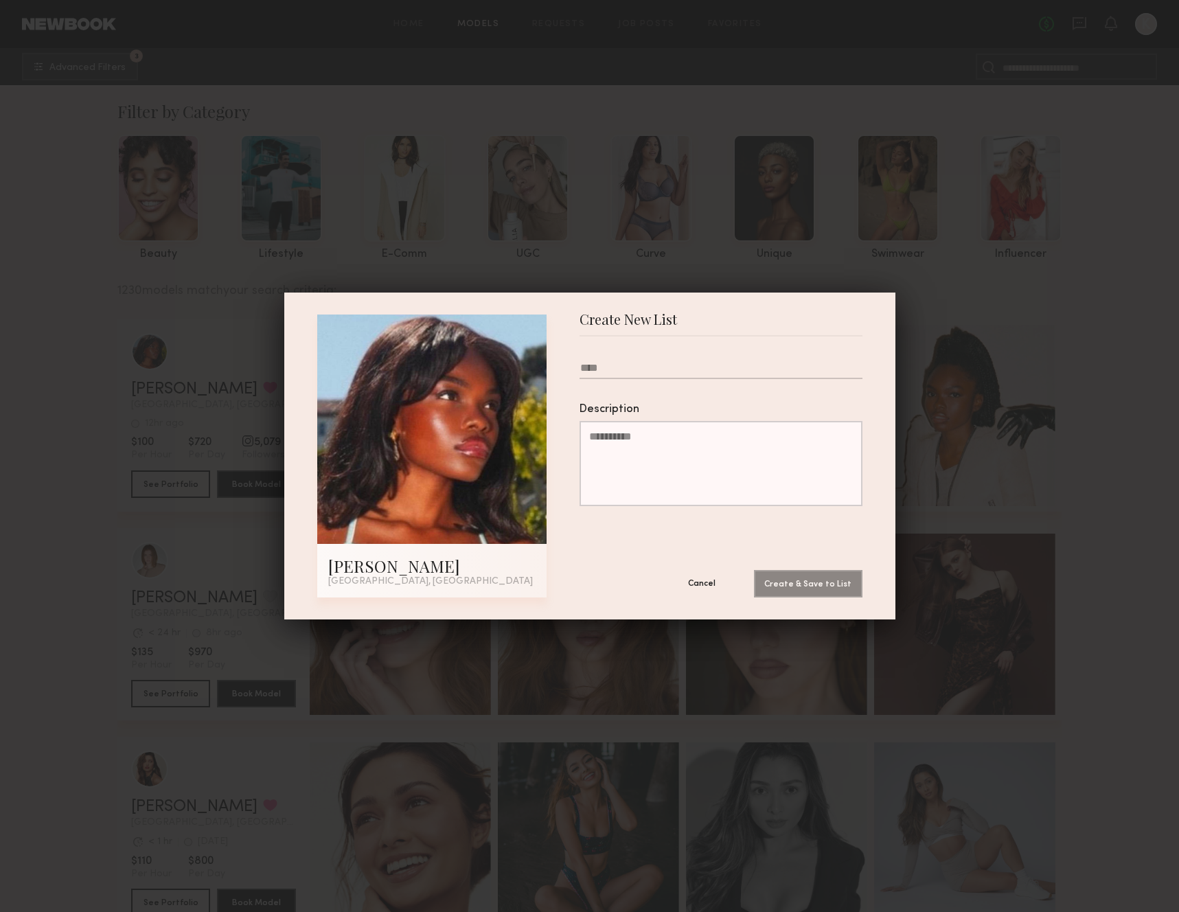
click at [710, 587] on button "Cancel" at bounding box center [702, 582] width 82 height 27
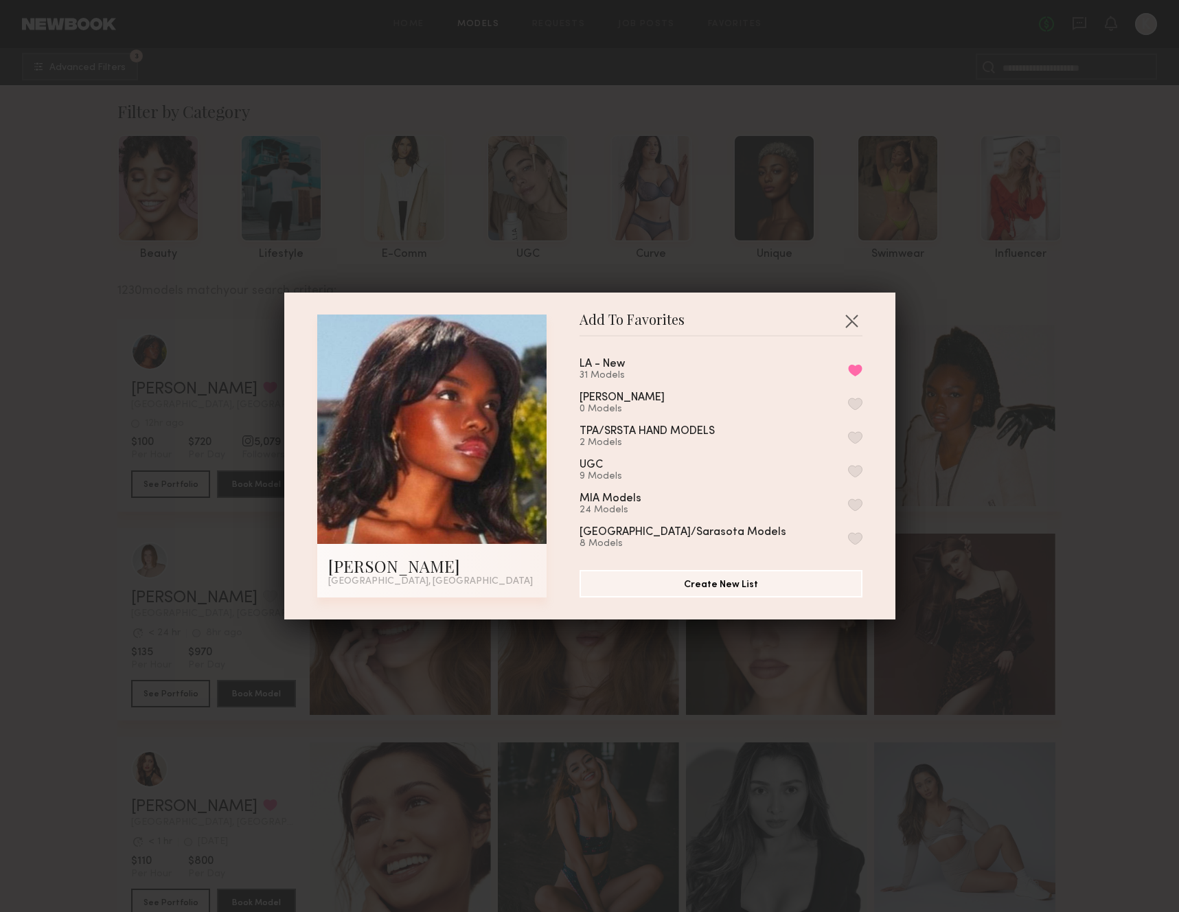
click at [110, 501] on div "Add To Favorites Mia H. Los Angeles, CA Add To Favorites LA - New 31 Models Rem…" at bounding box center [589, 456] width 1179 height 912
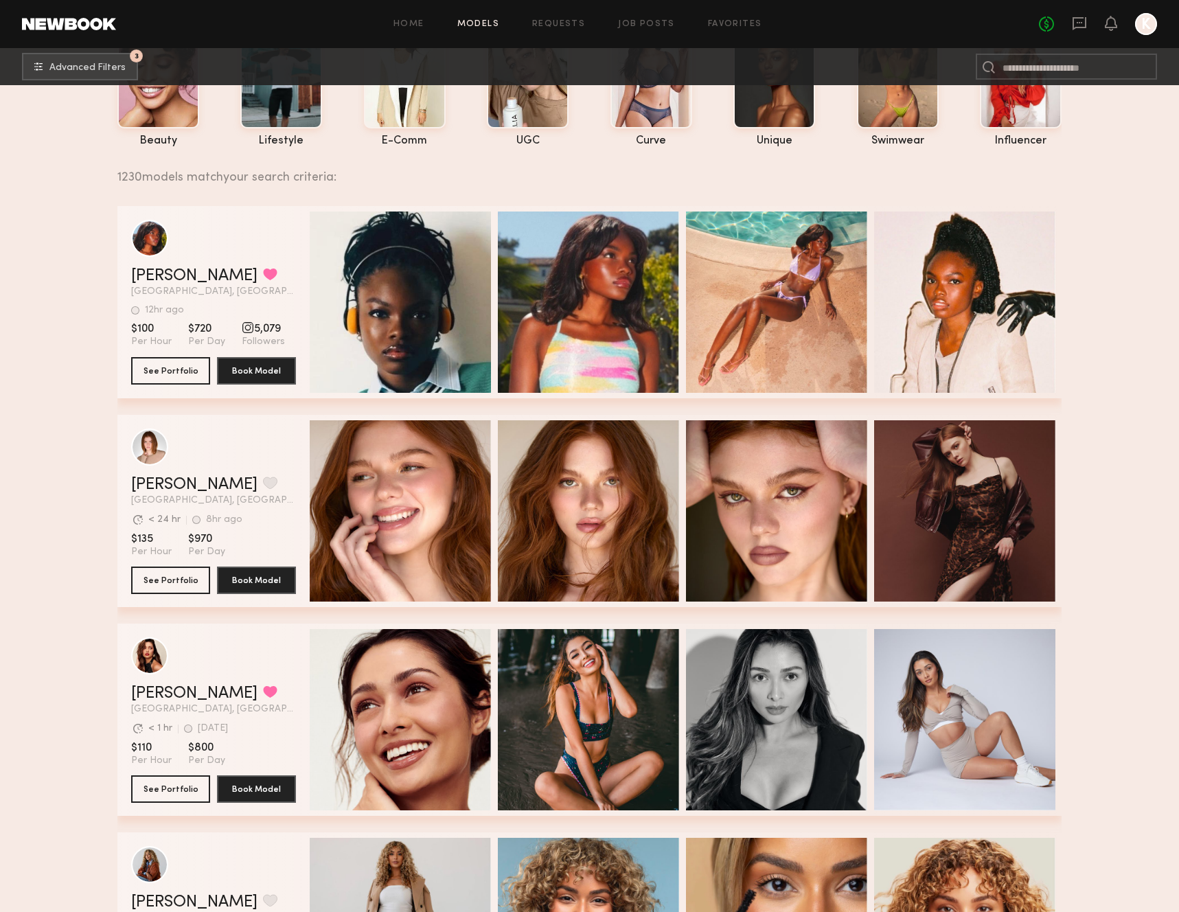
scroll to position [116, 0]
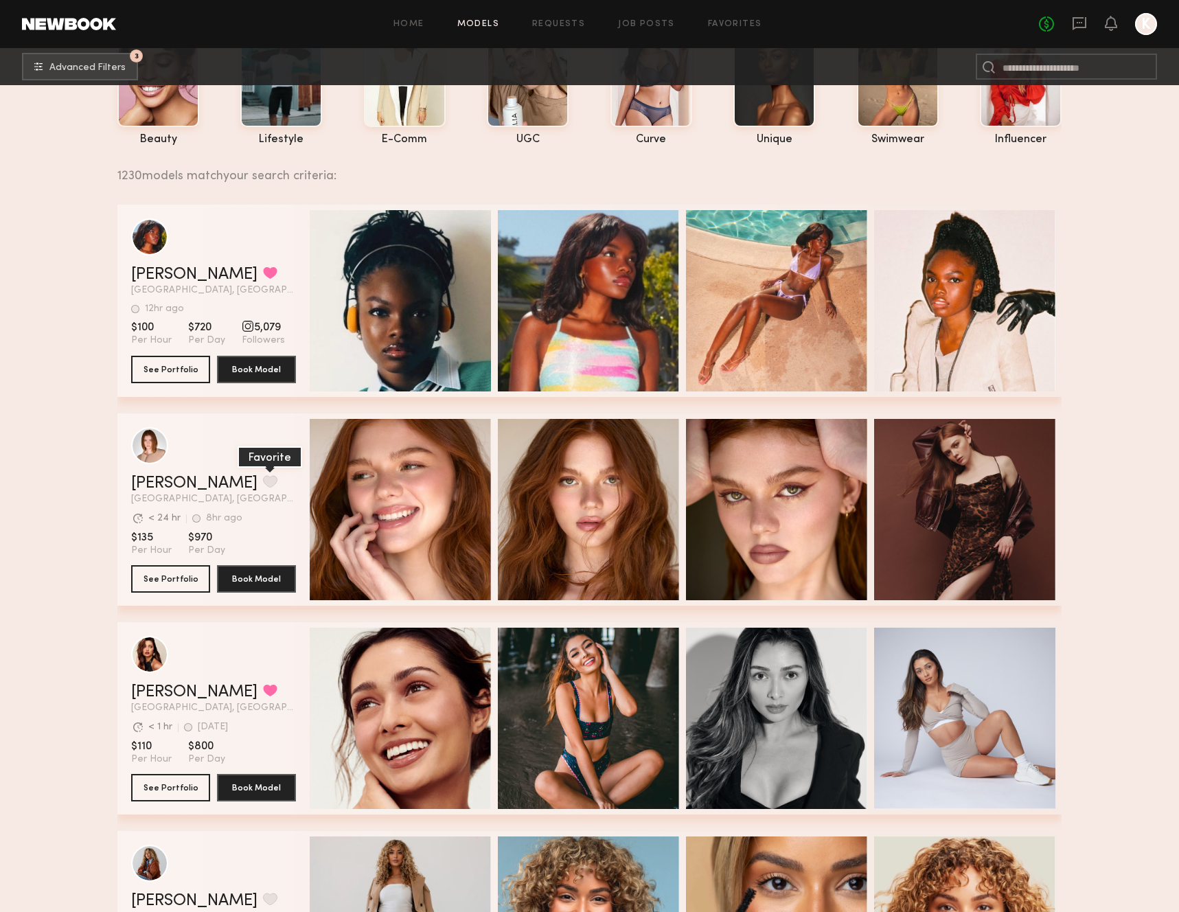
click at [263, 480] on button "grid" at bounding box center [270, 481] width 14 height 12
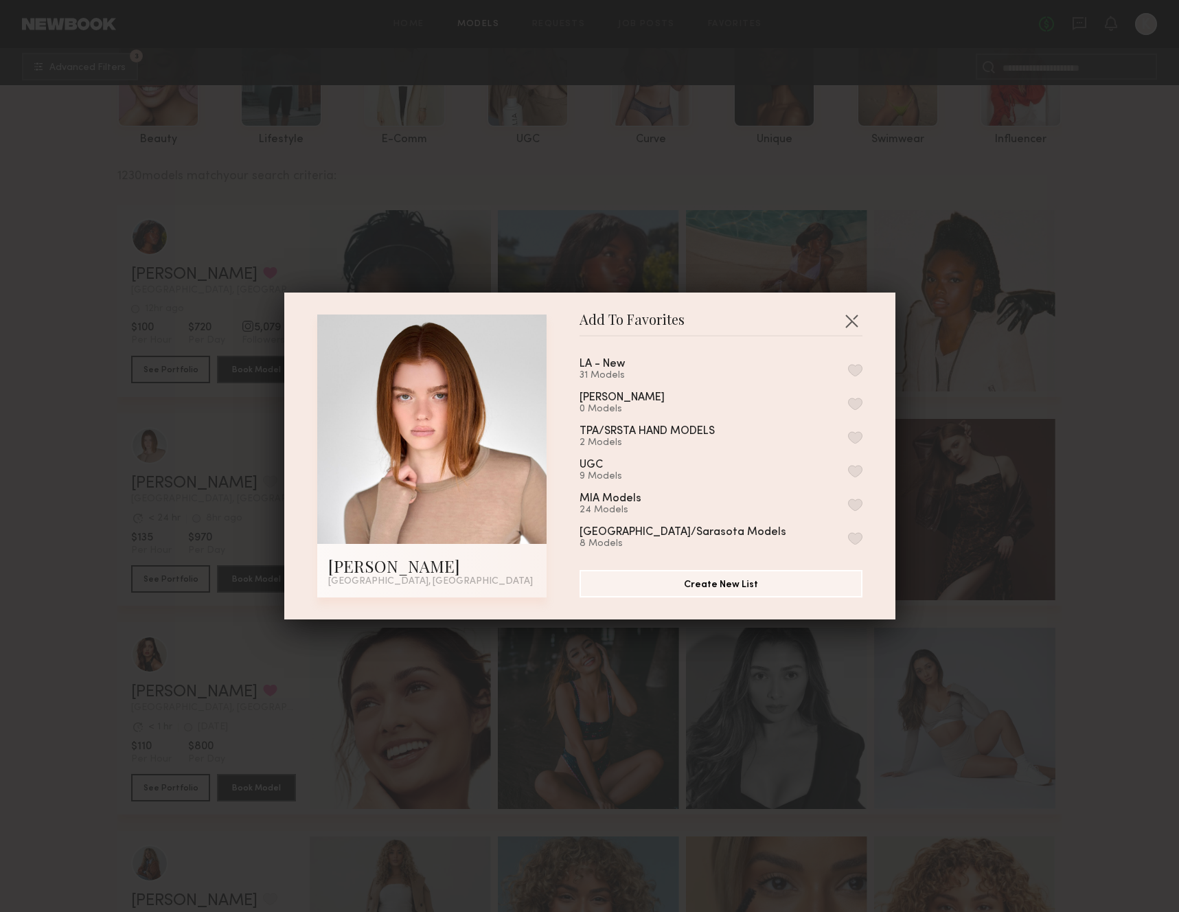
click at [844, 367] on div "LA - New 31 Models" at bounding box center [721, 370] width 283 height 23
click at [850, 367] on button "button" at bounding box center [855, 370] width 14 height 12
click at [107, 500] on div "Add To Favorites Camryn B. Los Angeles, CA Add To Favorites LA - New 32 Models …" at bounding box center [589, 456] width 1179 height 912
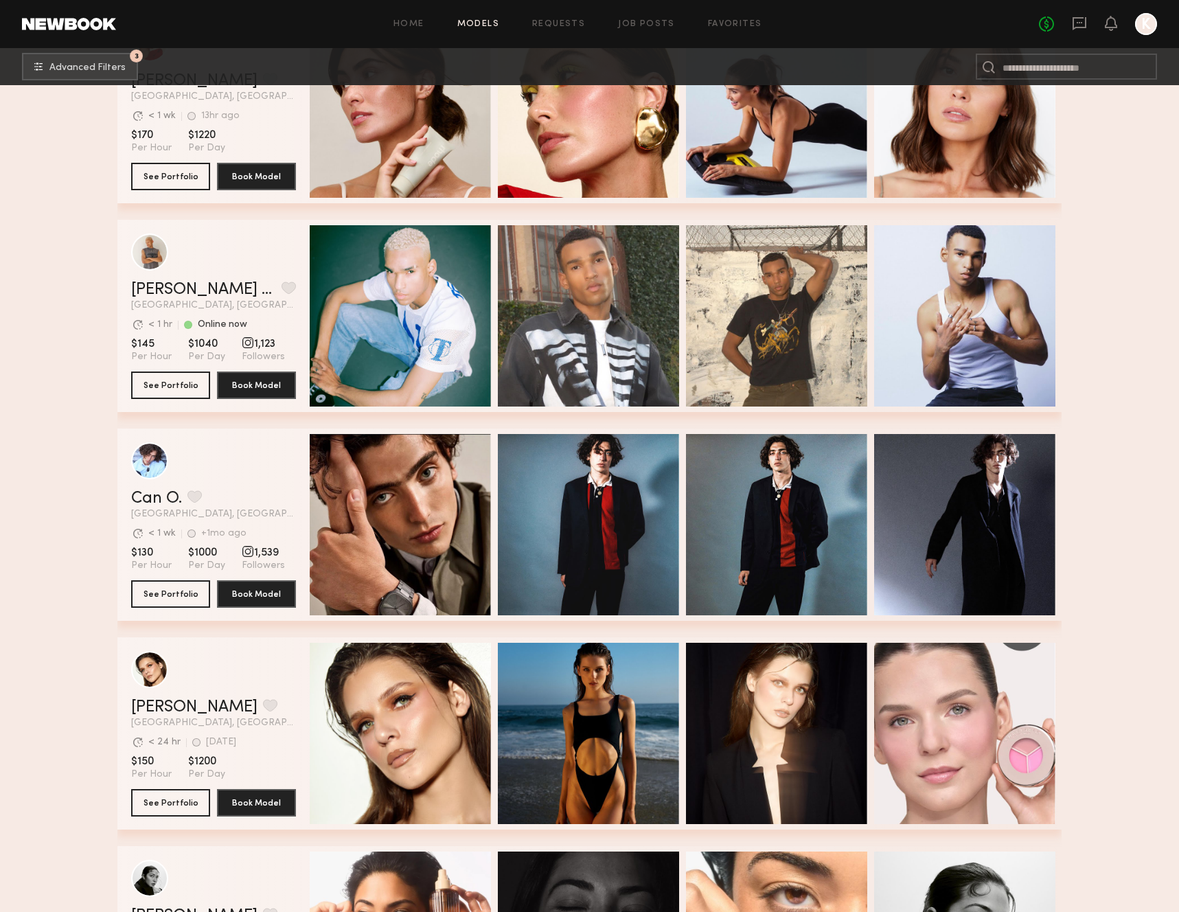
scroll to position [5953, 0]
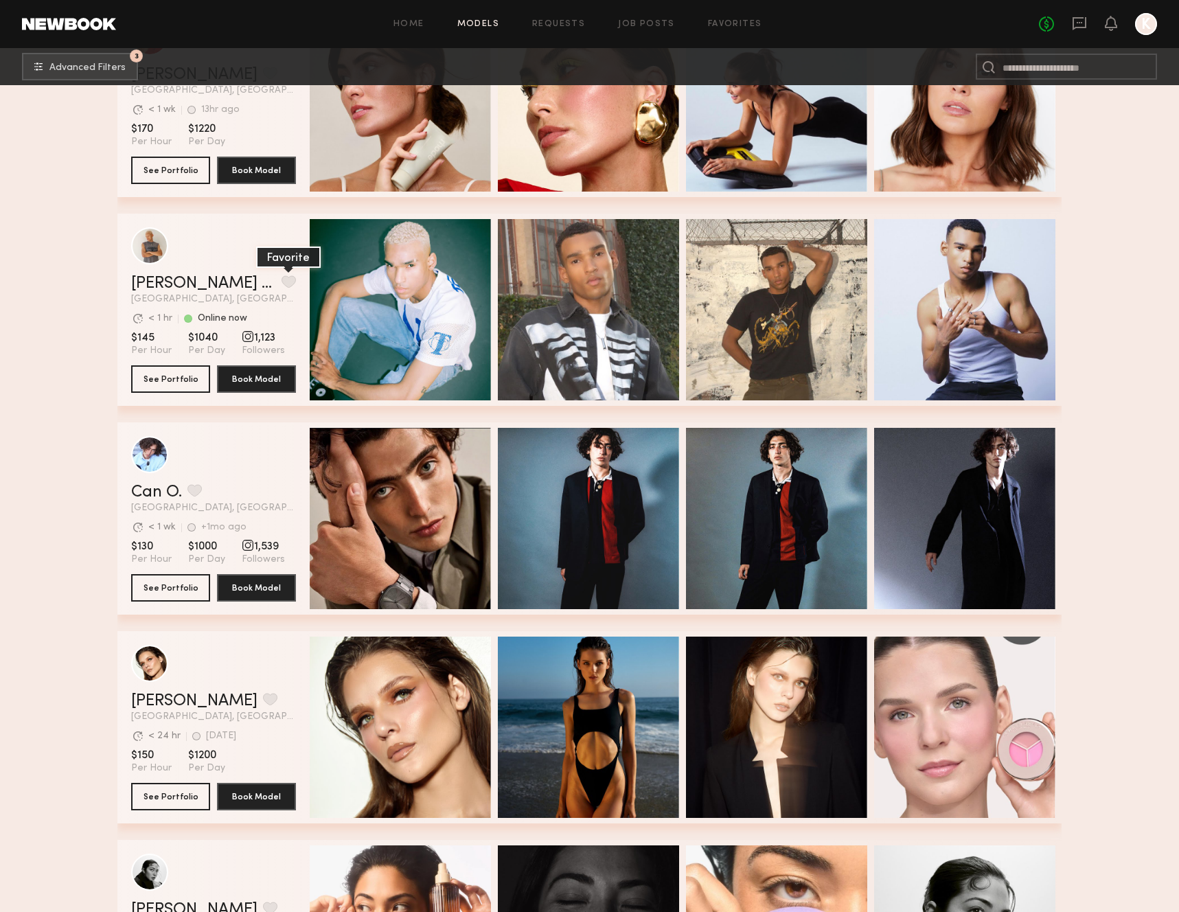
click at [282, 280] on button "grid" at bounding box center [289, 281] width 14 height 12
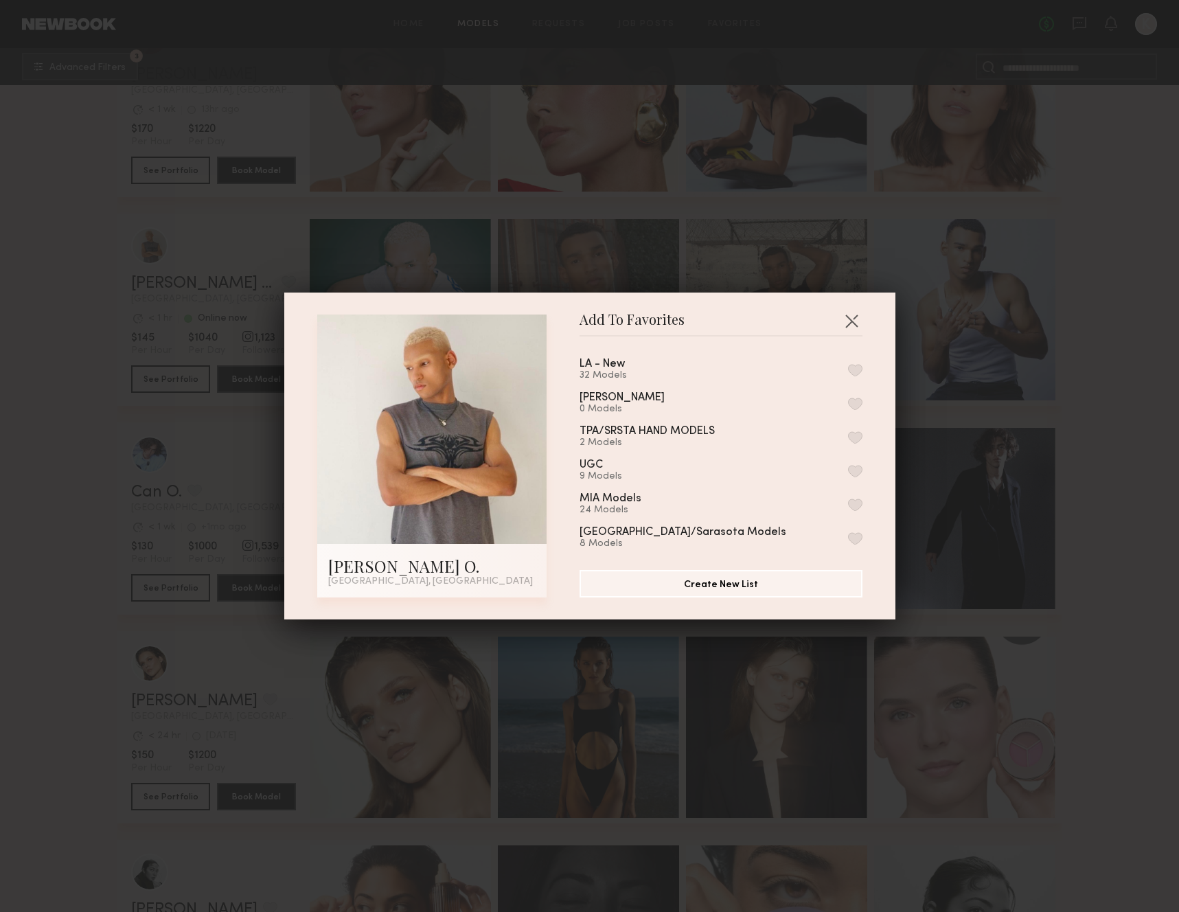
click at [855, 365] on button "button" at bounding box center [855, 370] width 14 height 12
click at [1133, 398] on div "Add To Favorites Turner O. Los Angeles, CA Add To Favorites LA - New 33 Models …" at bounding box center [589, 456] width 1179 height 912
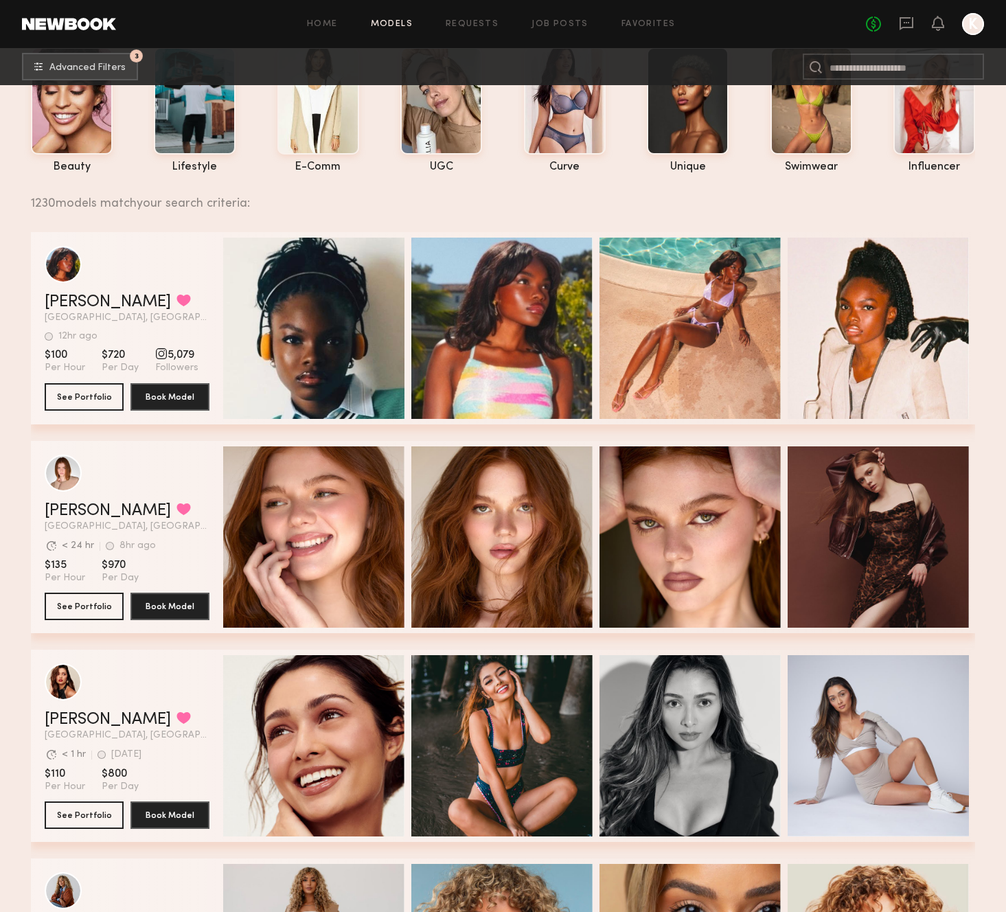
scroll to position [98, 0]
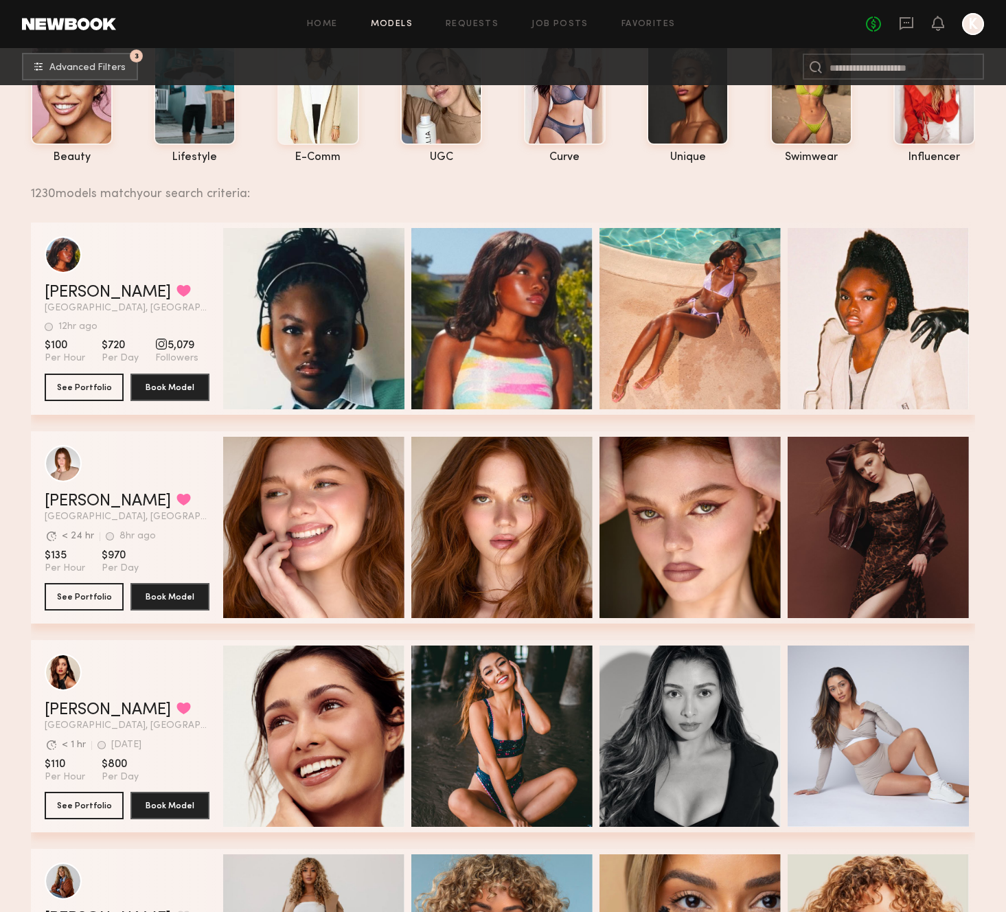
click at [862, 124] on div "beauty lifestyle e-comm UGC curve unique swimwear influencer" at bounding box center [492, 97] width 966 height 133
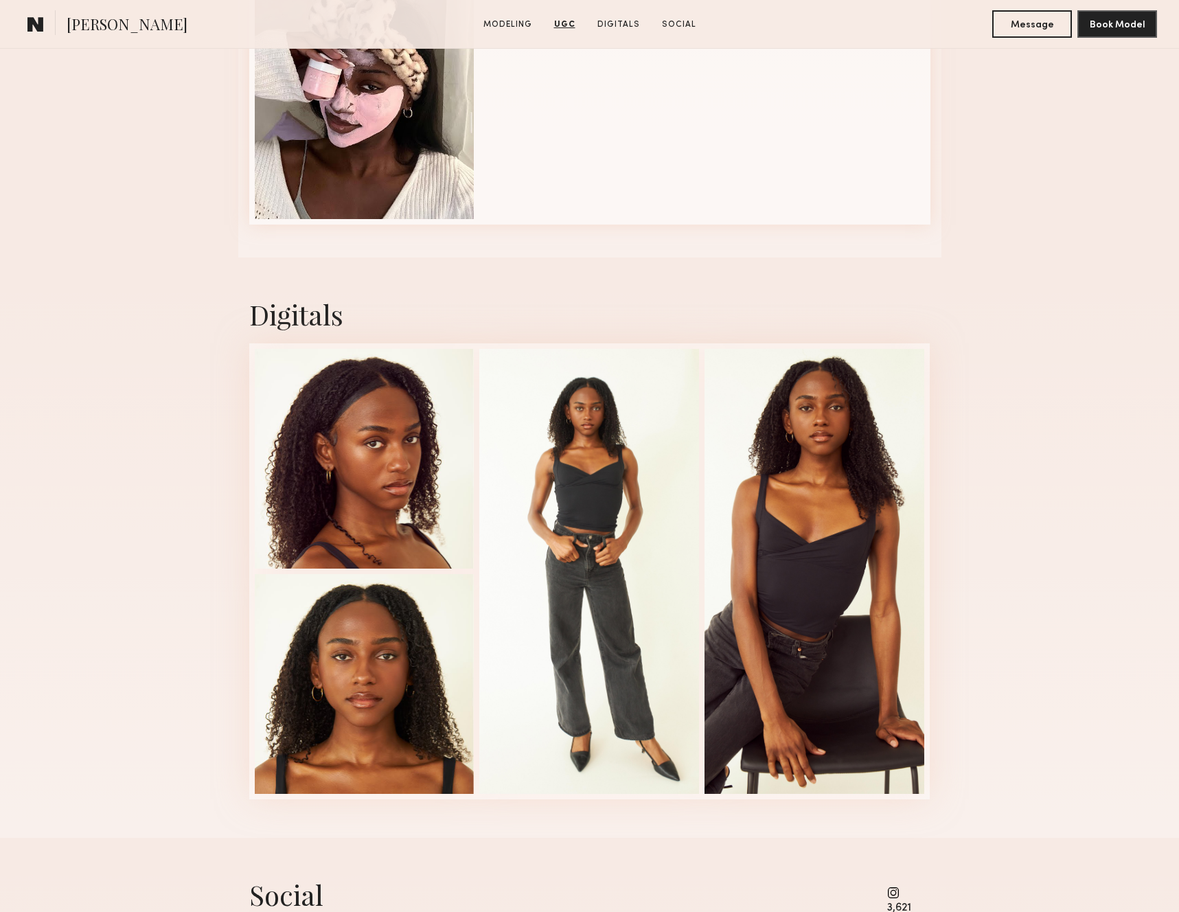
scroll to position [1989, 0]
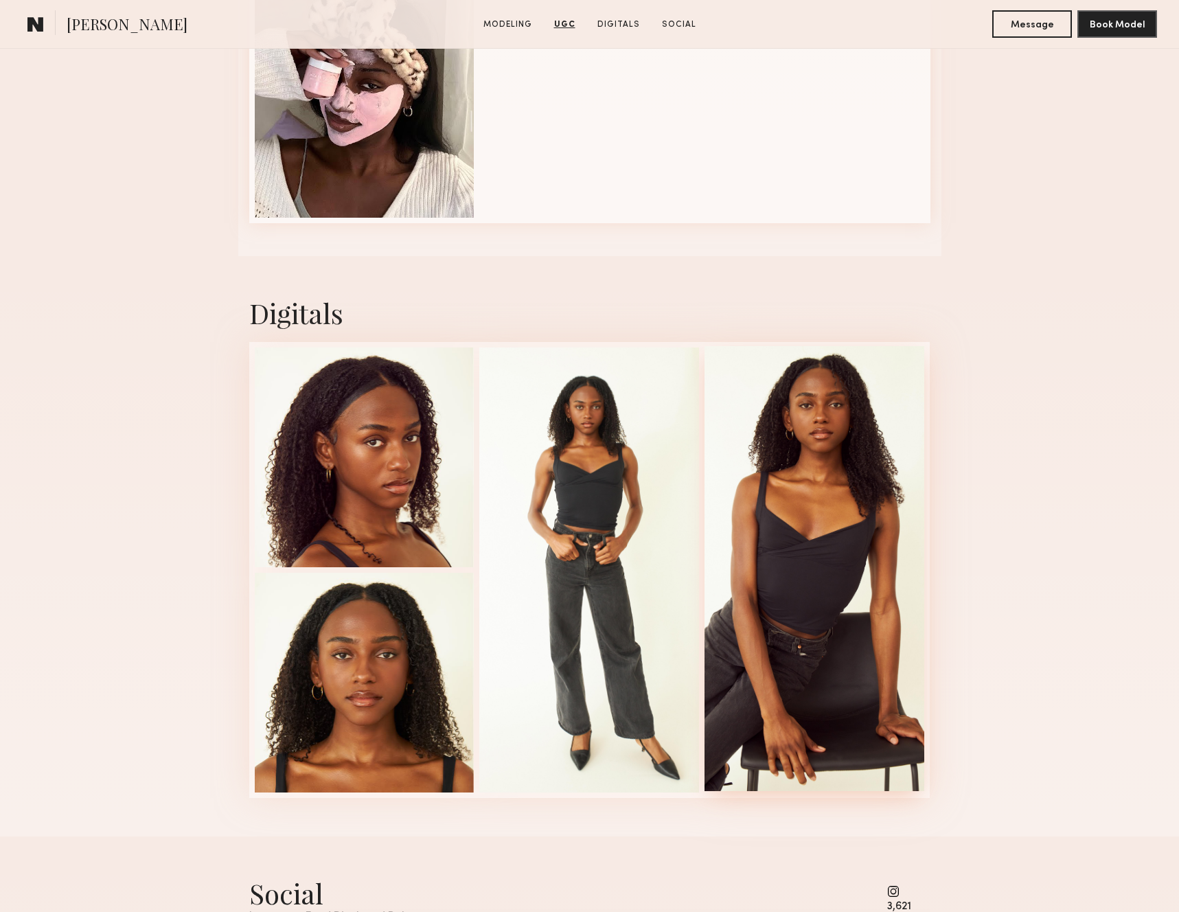
click at [764, 479] on div at bounding box center [815, 568] width 220 height 445
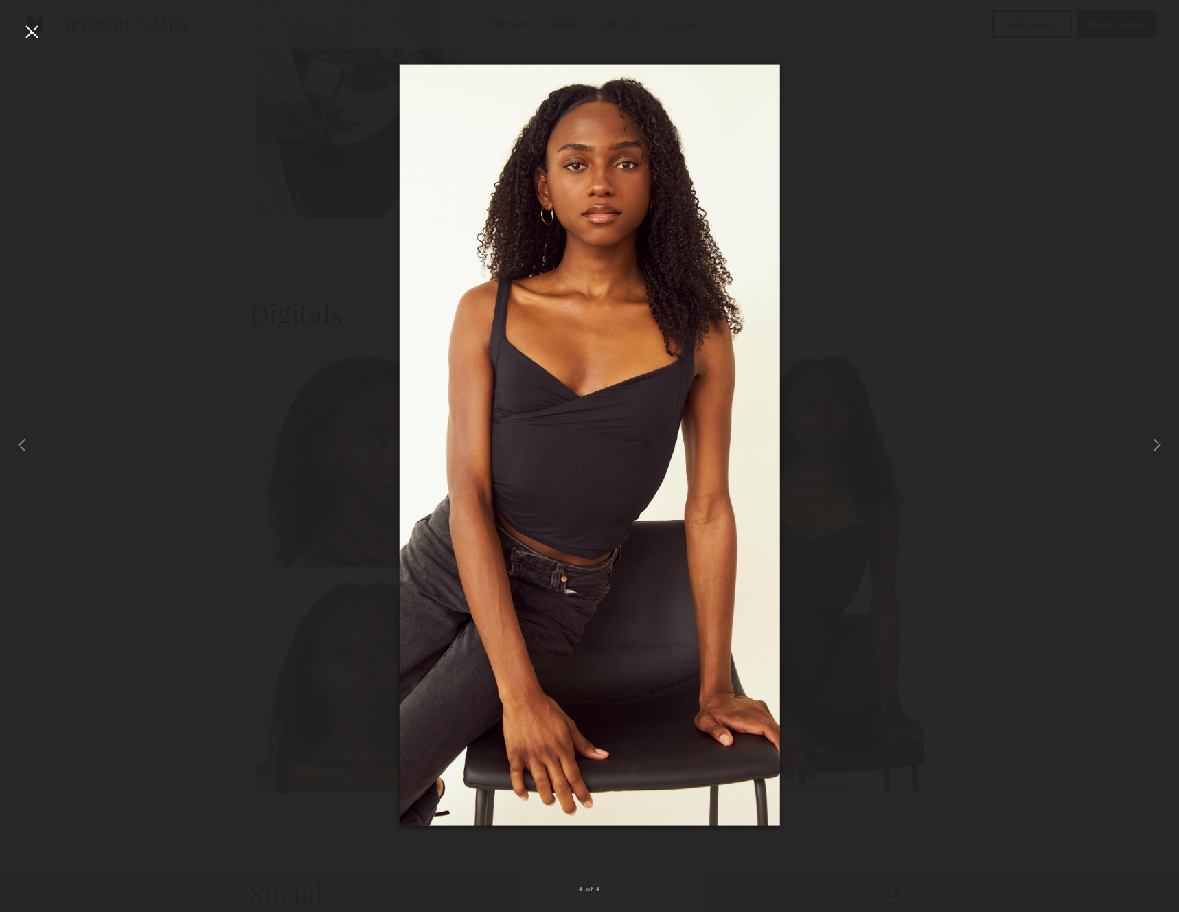
click at [258, 311] on div at bounding box center [589, 445] width 1179 height 846
click at [27, 29] on div at bounding box center [32, 32] width 22 height 22
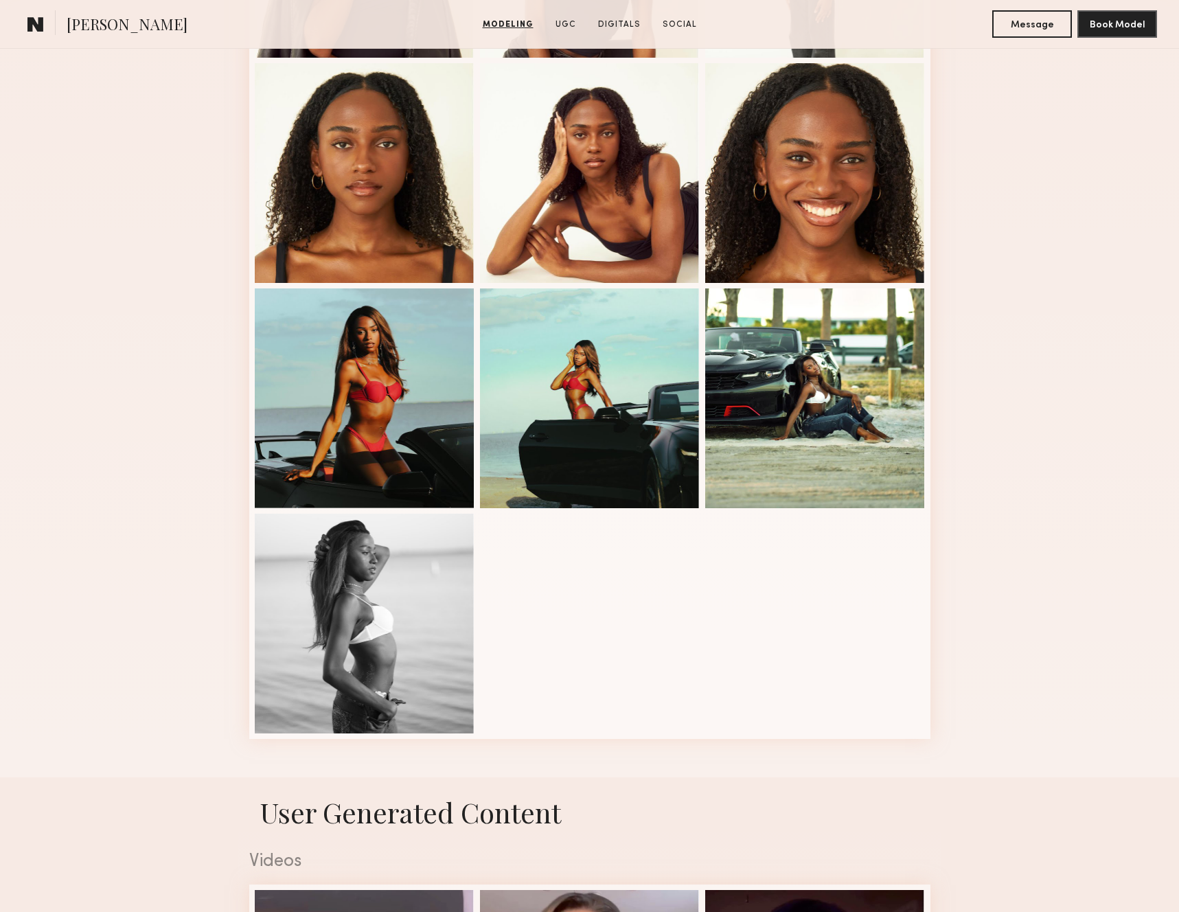
scroll to position [303, 0]
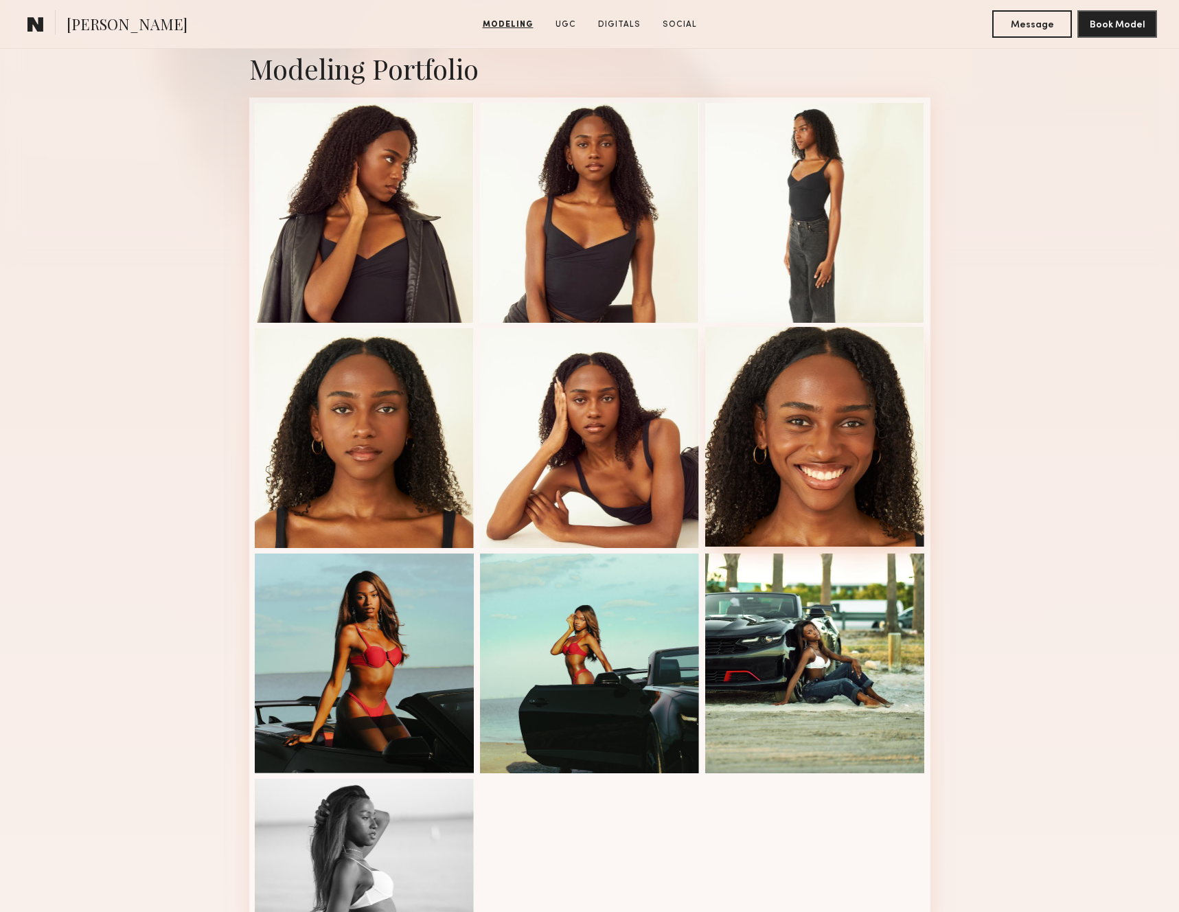
click at [872, 402] on div at bounding box center [815, 437] width 220 height 220
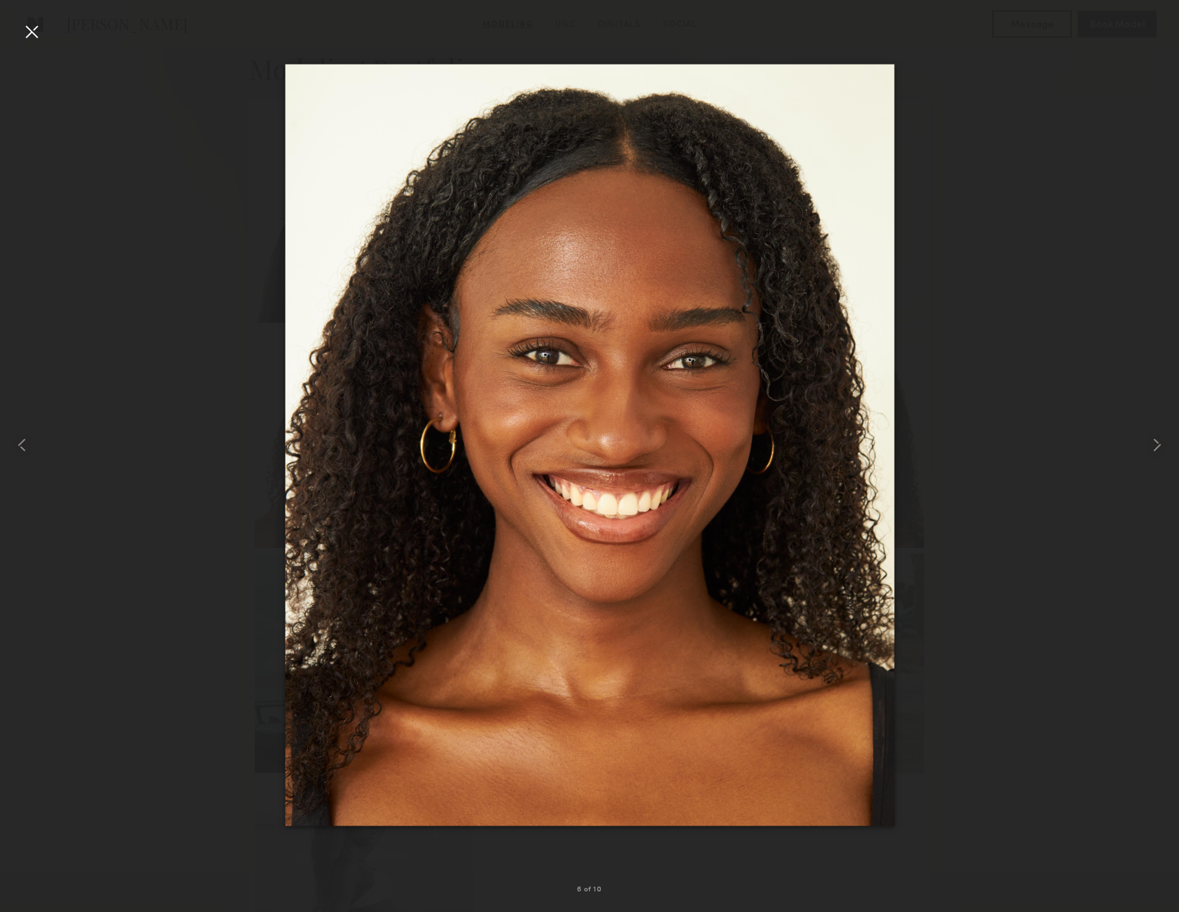
click at [35, 36] on div at bounding box center [32, 32] width 22 height 22
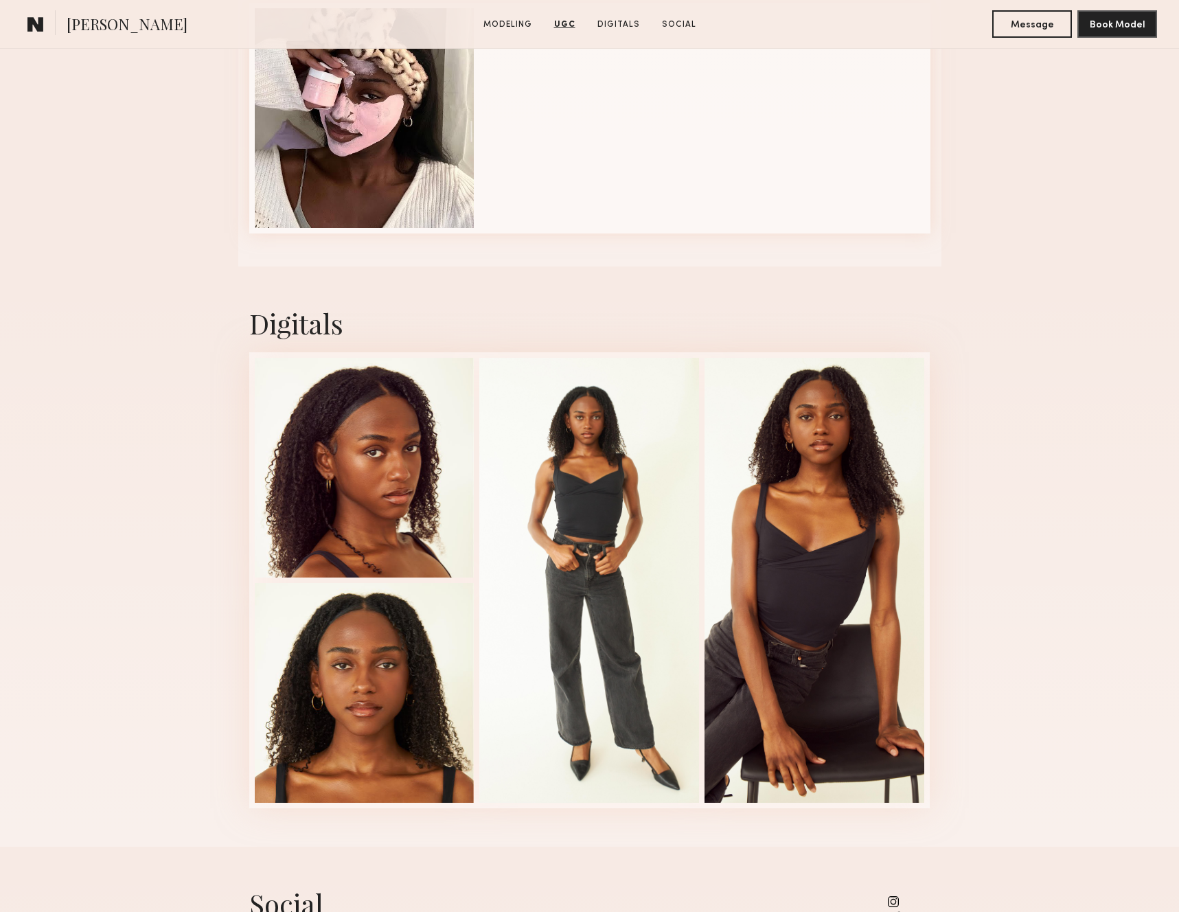
scroll to position [1991, 0]
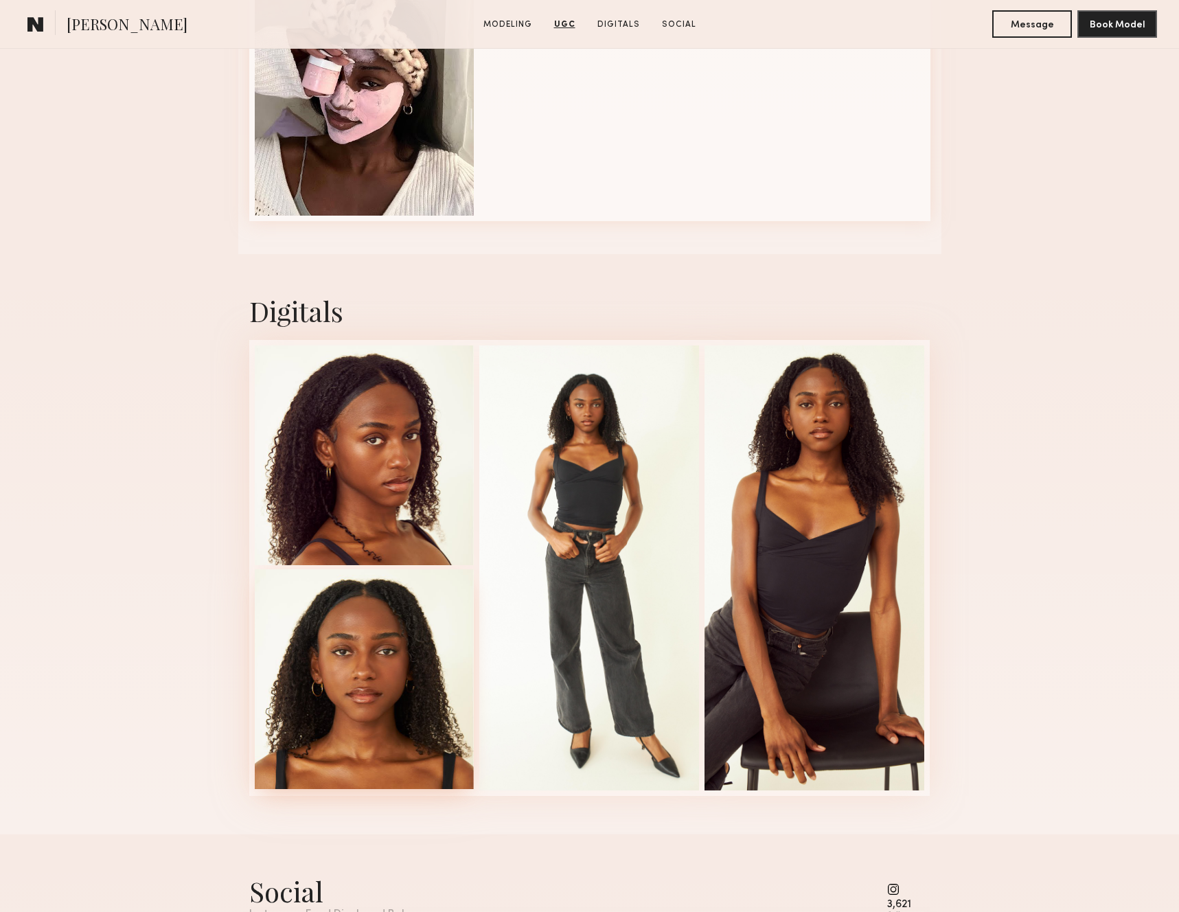
click at [351, 653] on div at bounding box center [365, 679] width 220 height 220
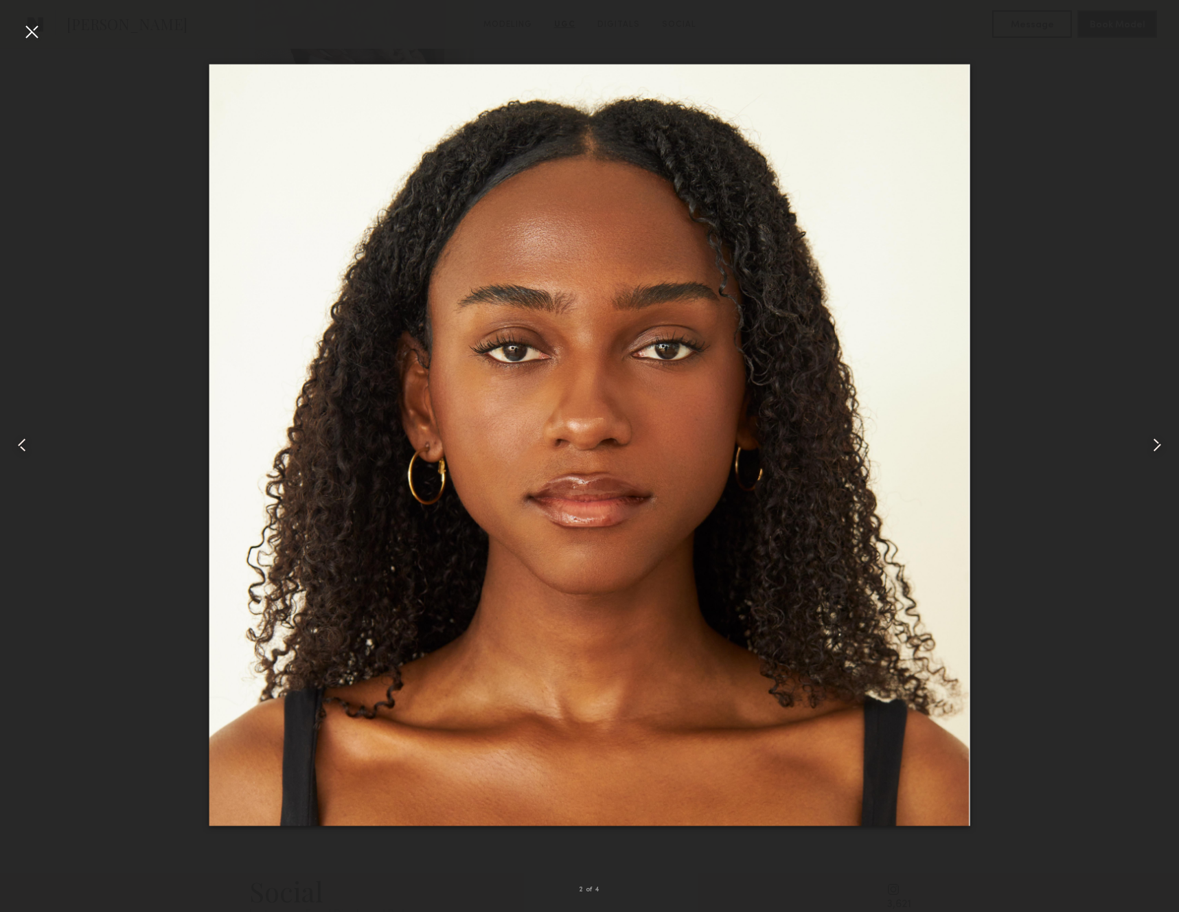
click at [889, 288] on img at bounding box center [590, 446] width 762 height 762
click at [45, 43] on div at bounding box center [23, 445] width 47 height 846
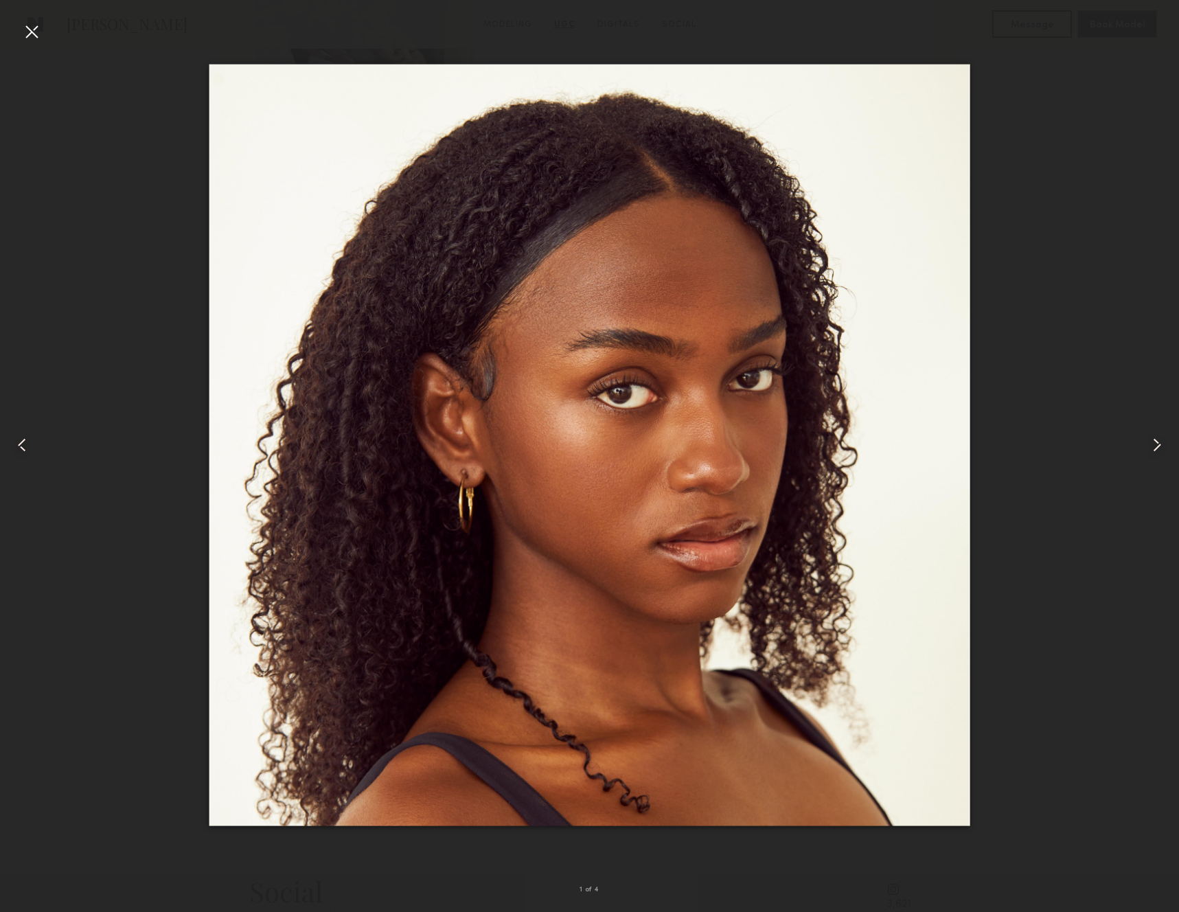
click at [27, 34] on div at bounding box center [32, 32] width 22 height 22
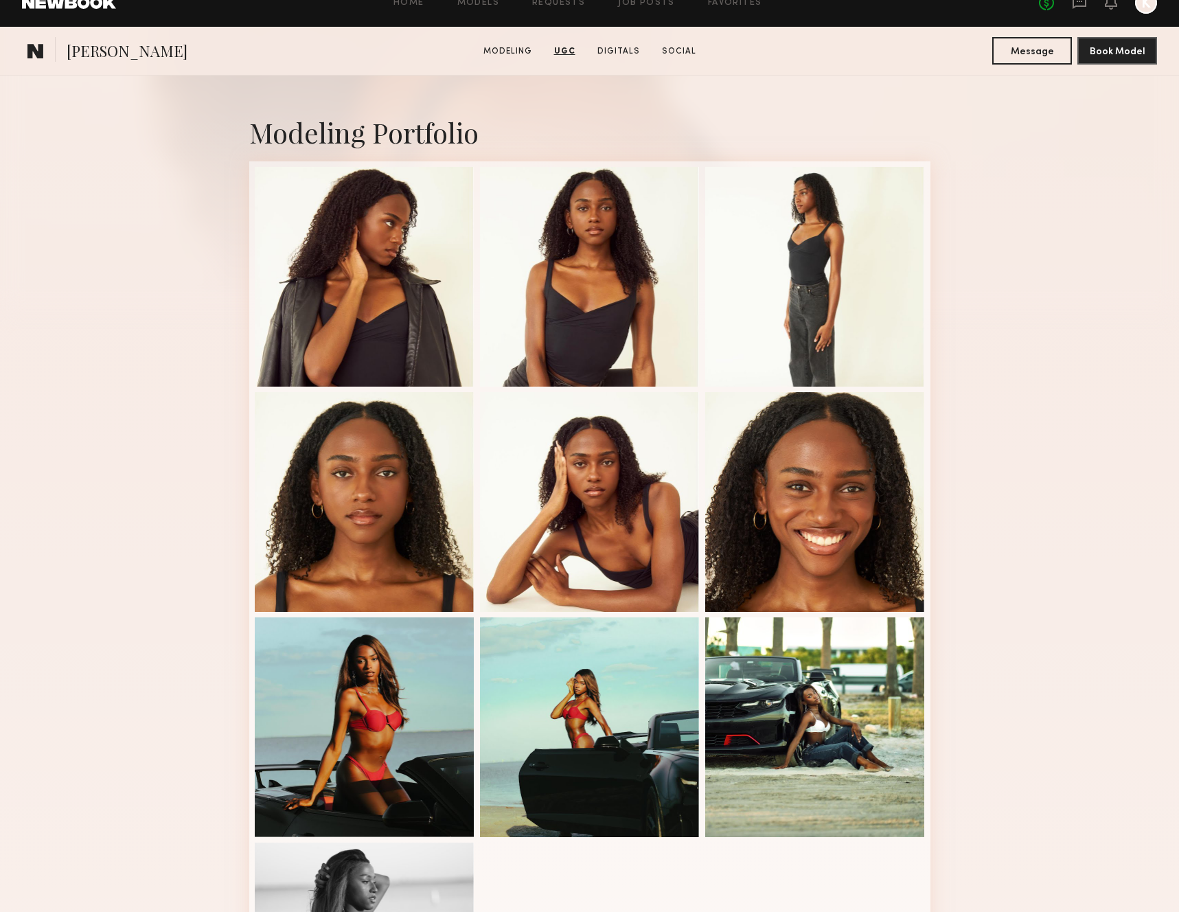
scroll to position [36, 0]
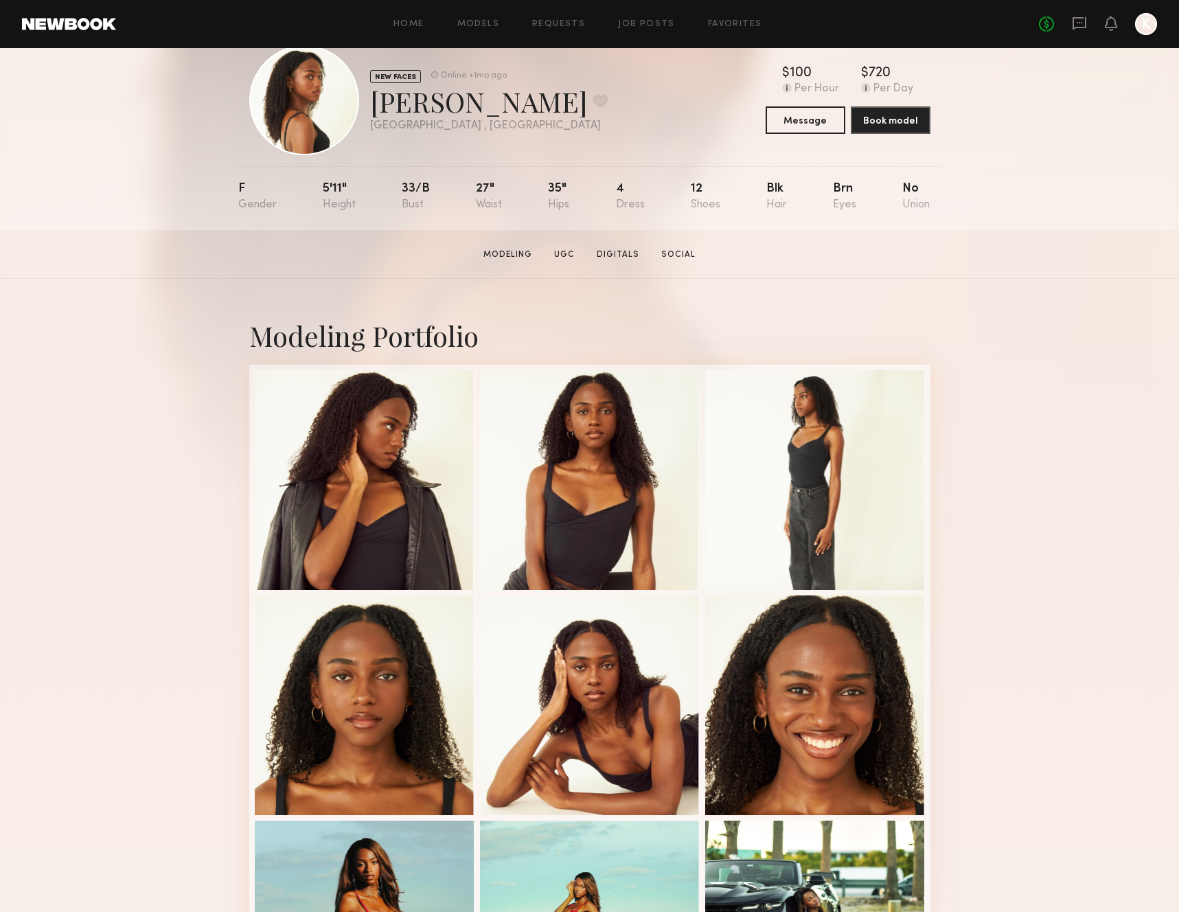
click at [411, 101] on div "Audrey S. Favorite" at bounding box center [489, 101] width 238 height 36
copy div "Audrey S. Favorite"
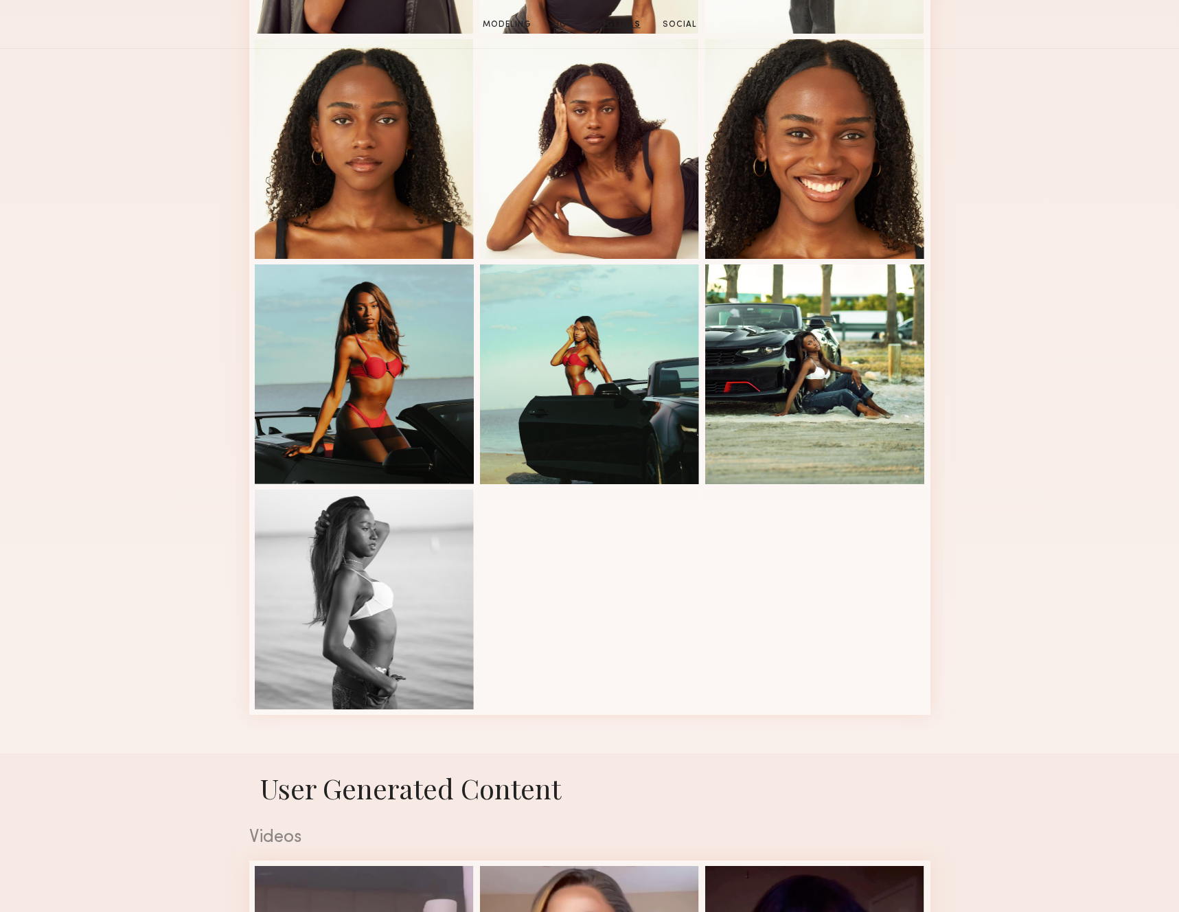
scroll to position [0, 0]
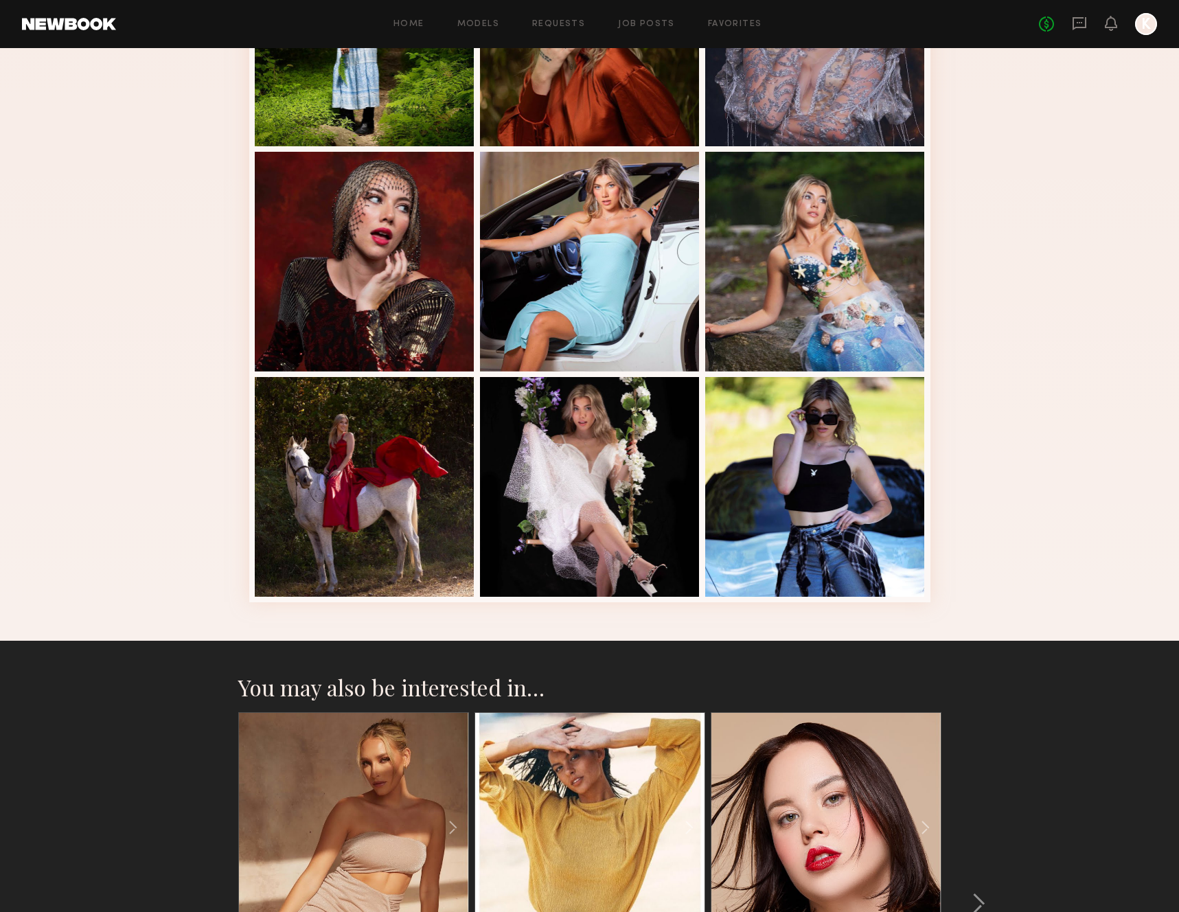
scroll to position [905, 0]
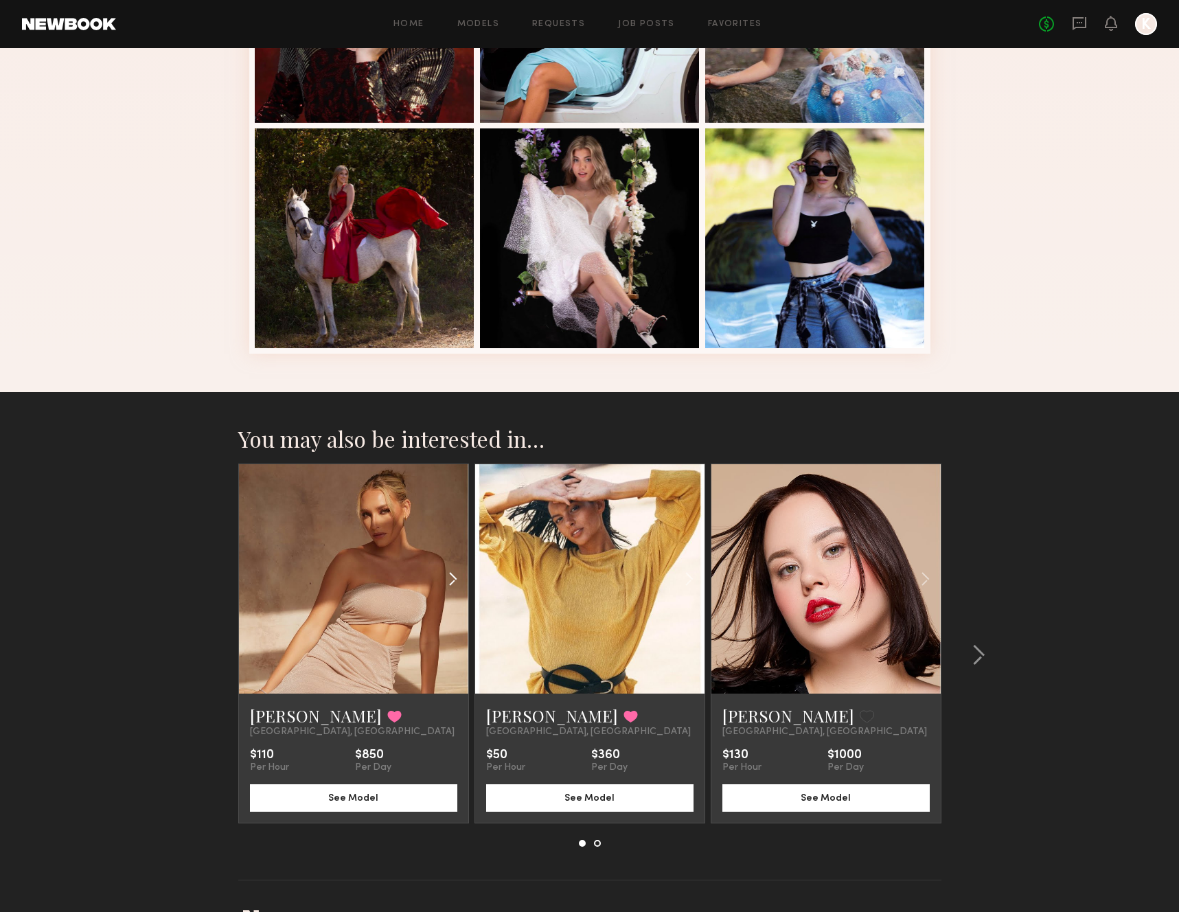
click at [449, 579] on common-icon at bounding box center [453, 579] width 20 height 26
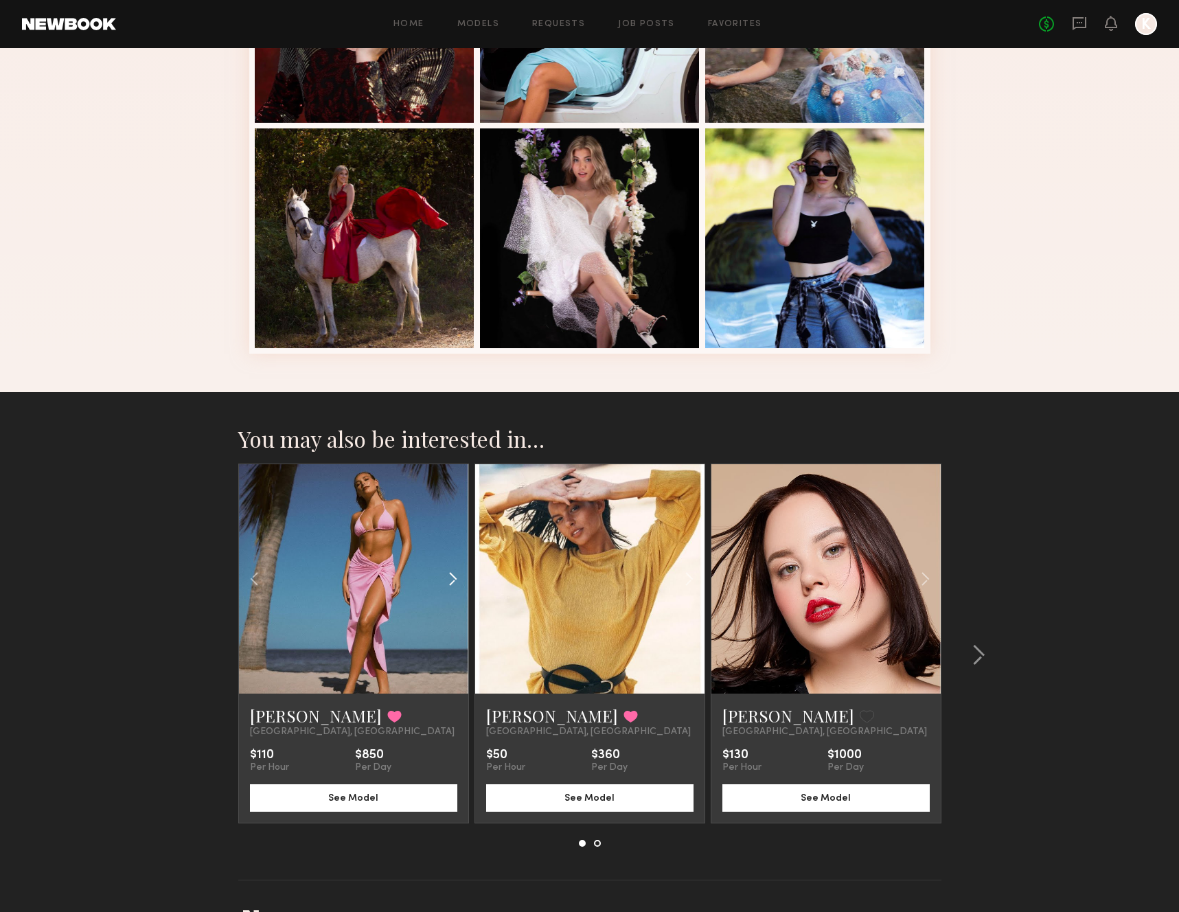
click at [449, 579] on common-icon at bounding box center [453, 579] width 20 height 26
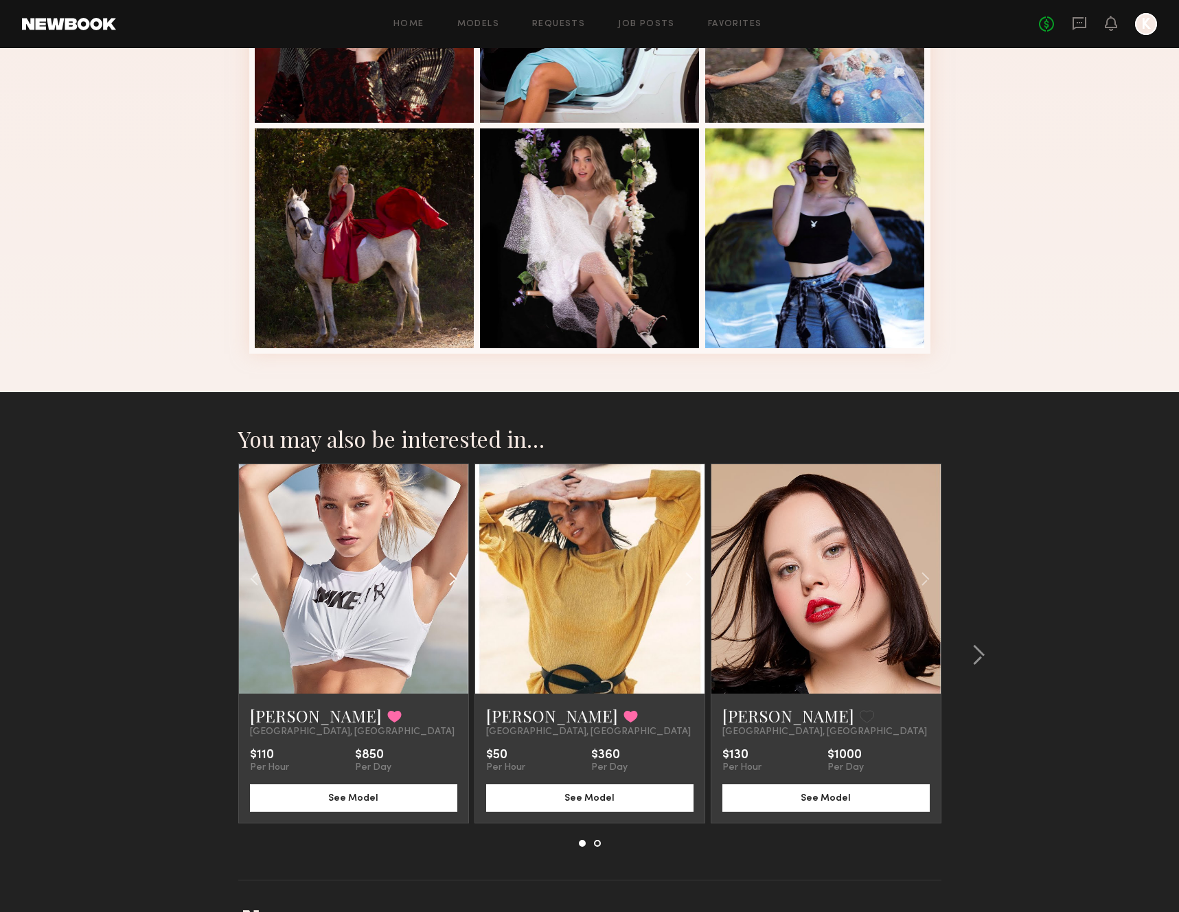
click at [449, 579] on common-icon at bounding box center [453, 579] width 20 height 26
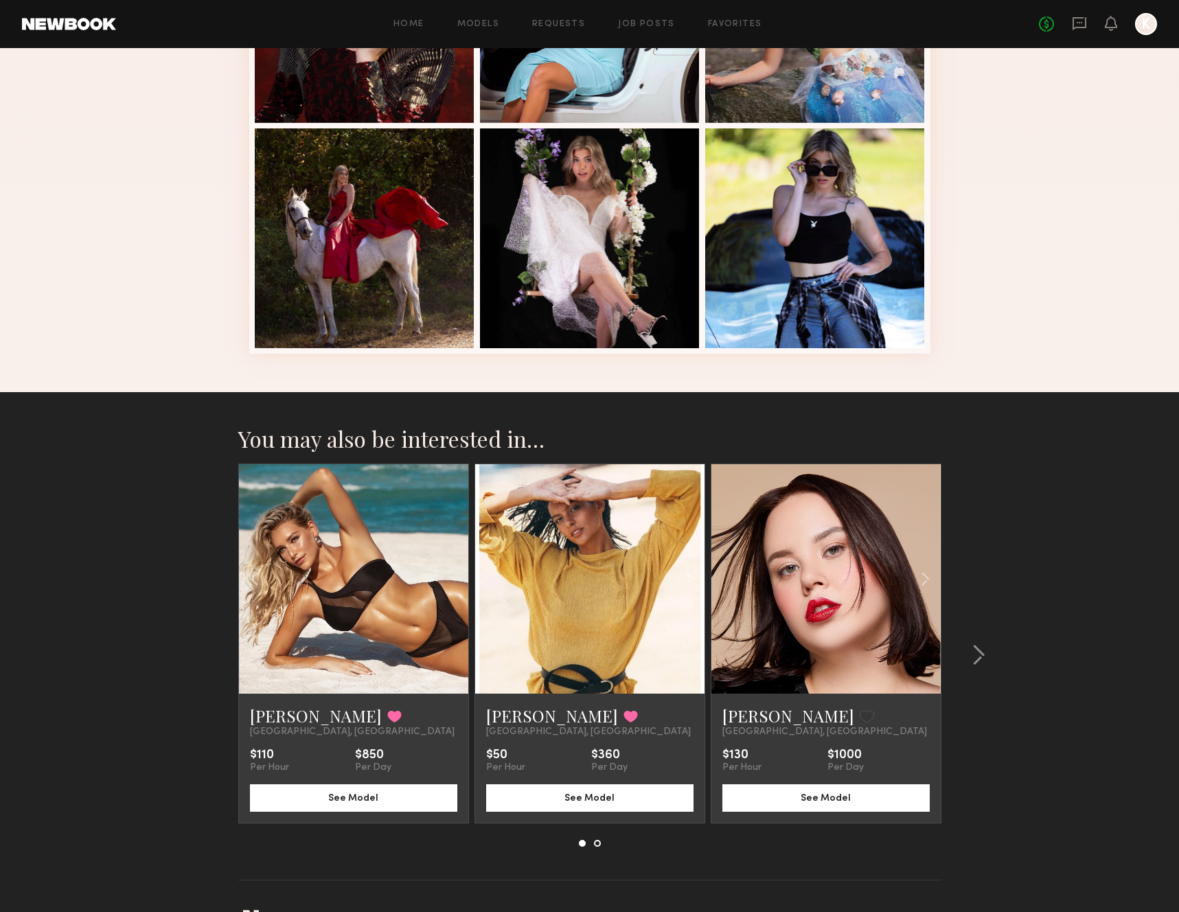
click at [449, 579] on div at bounding box center [353, 578] width 229 height 229
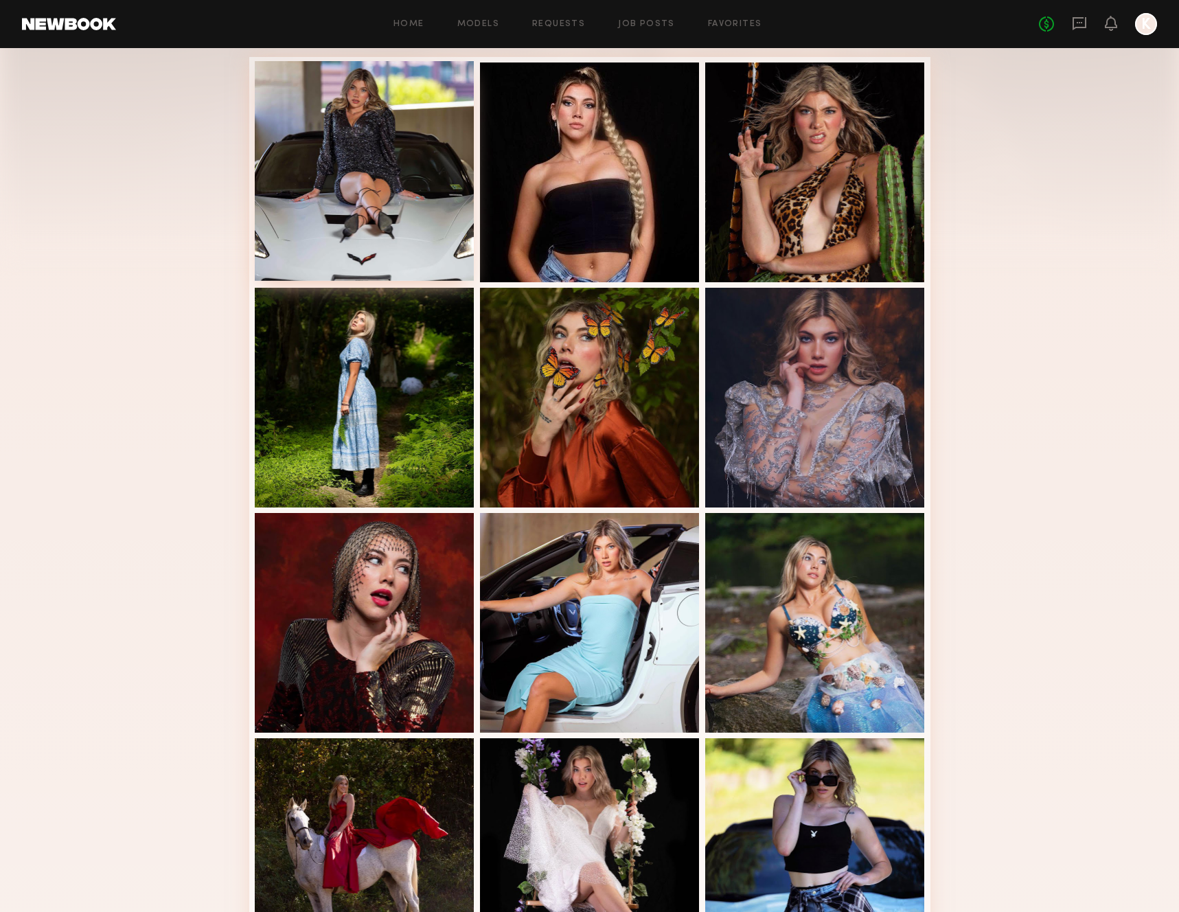
scroll to position [0, 0]
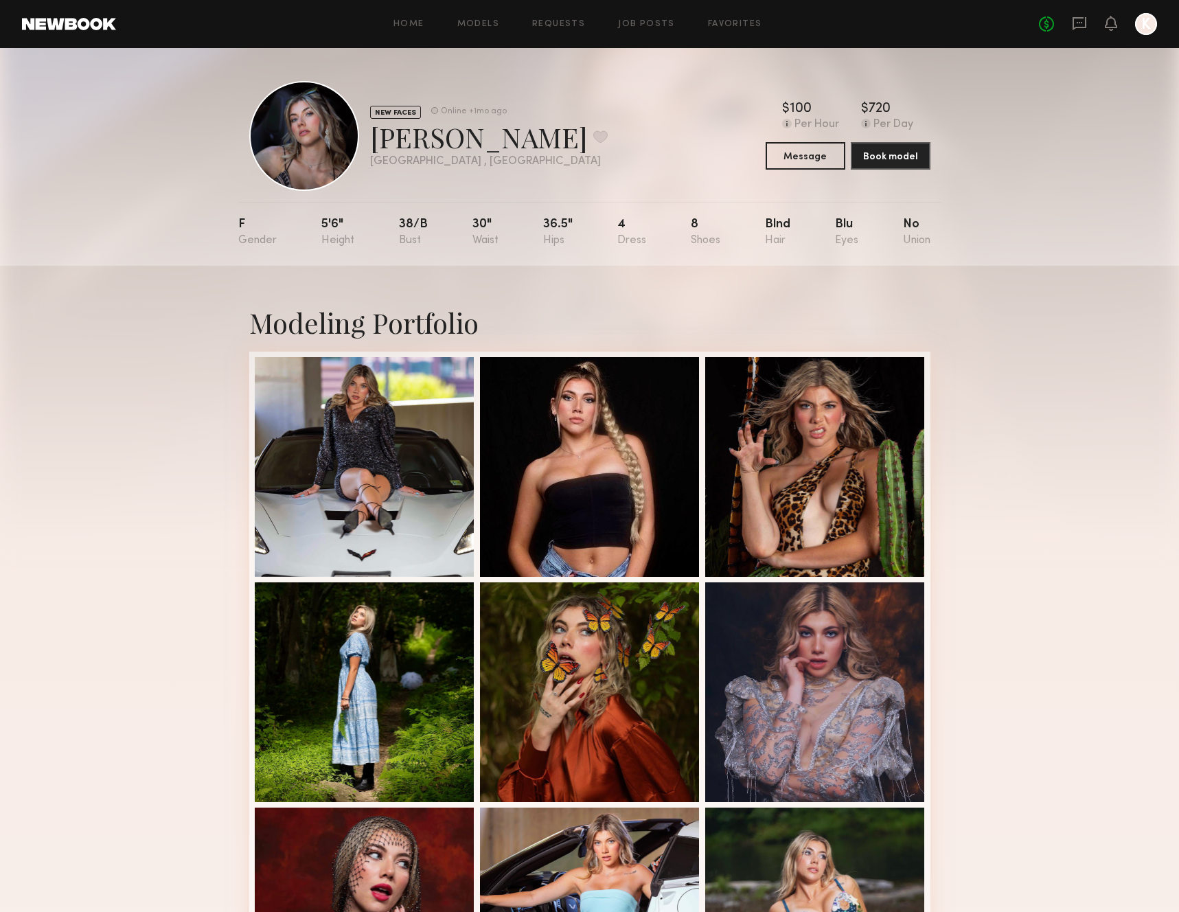
click at [414, 130] on div "Kristin K. Favorite" at bounding box center [489, 137] width 238 height 36
copy div "Kristin"
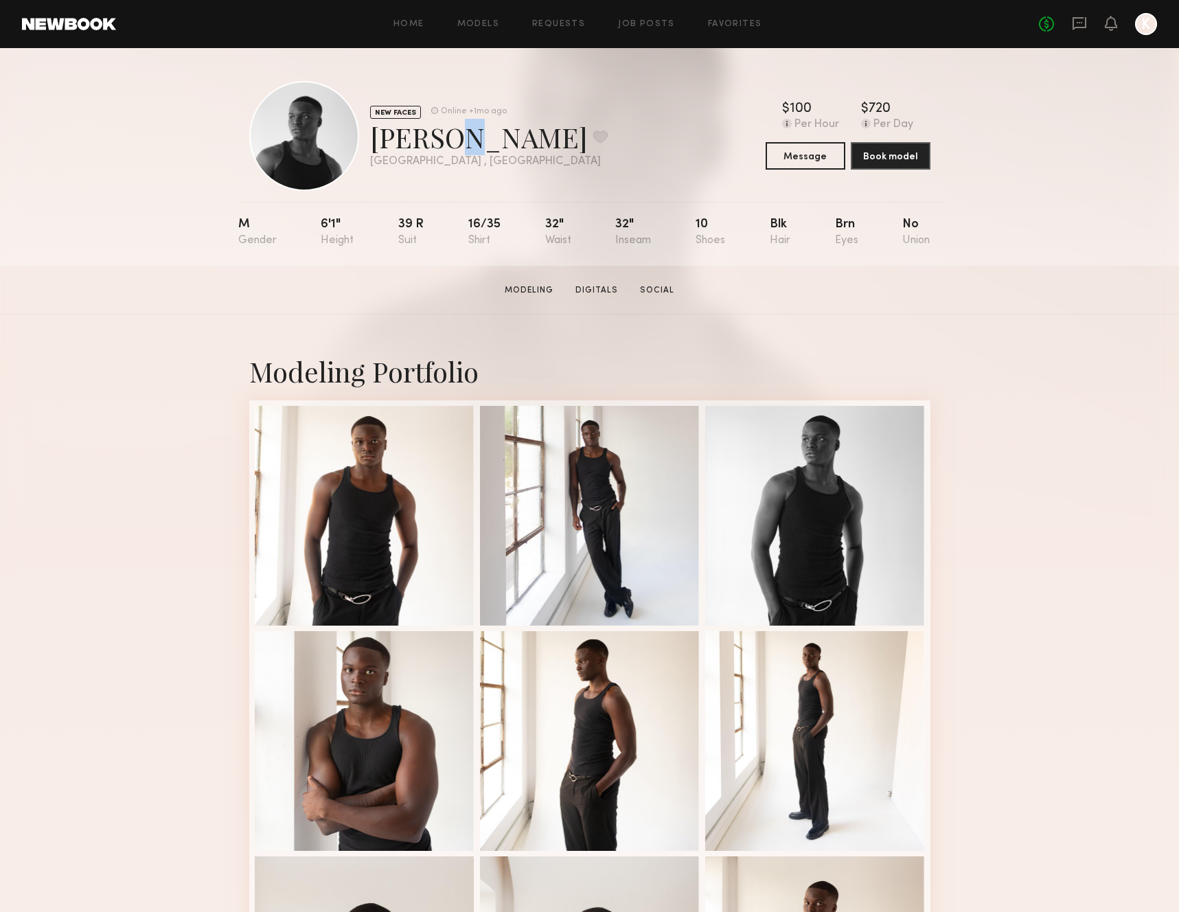
click at [440, 144] on div "Jonathan F. Favorite" at bounding box center [489, 137] width 238 height 36
drag, startPoint x: 507, startPoint y: 143, endPoint x: 373, endPoint y: 137, distance: 134.0
click at [373, 137] on div "Jonathan F. Favorite" at bounding box center [489, 137] width 238 height 36
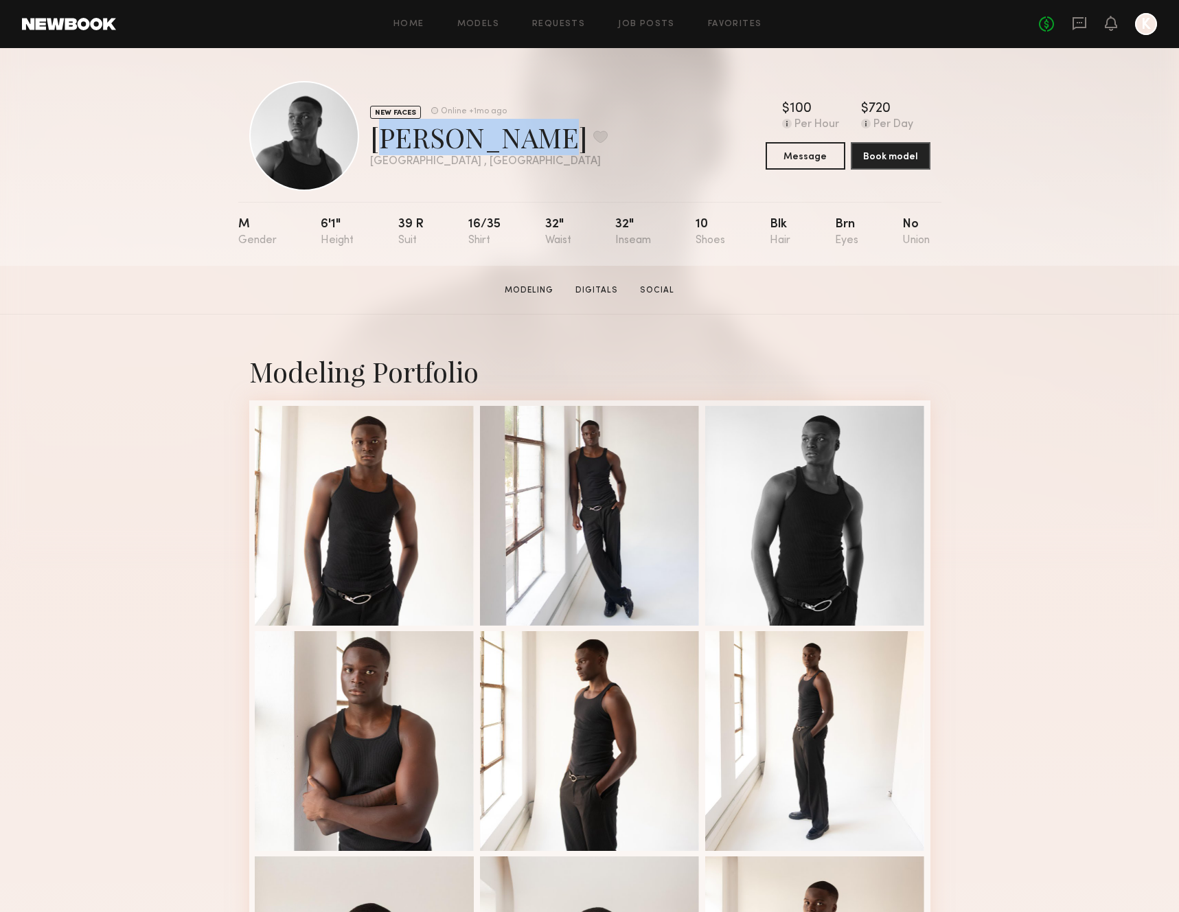
copy div "Jonathan F."
click at [357, 540] on div at bounding box center [365, 515] width 220 height 220
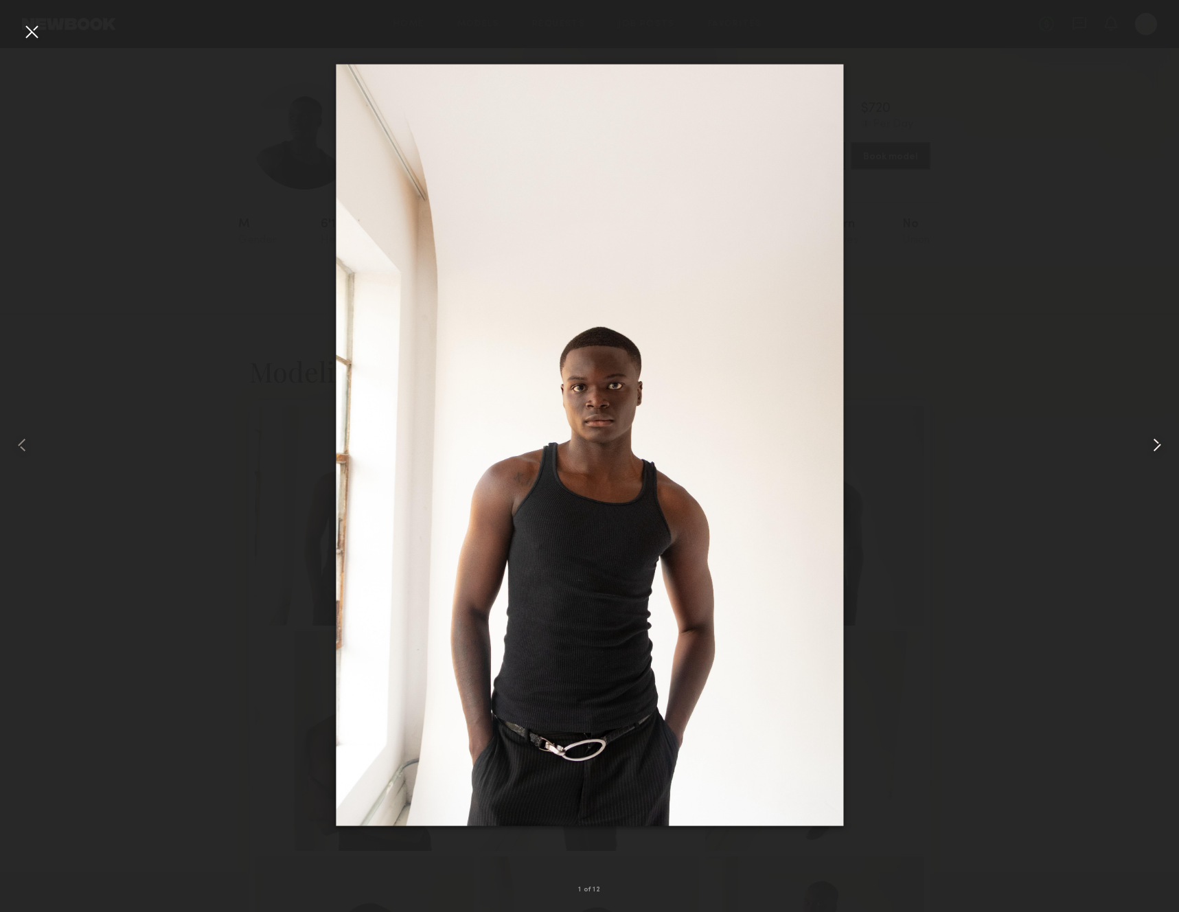
click at [1148, 440] on common-icon at bounding box center [1157, 445] width 22 height 22
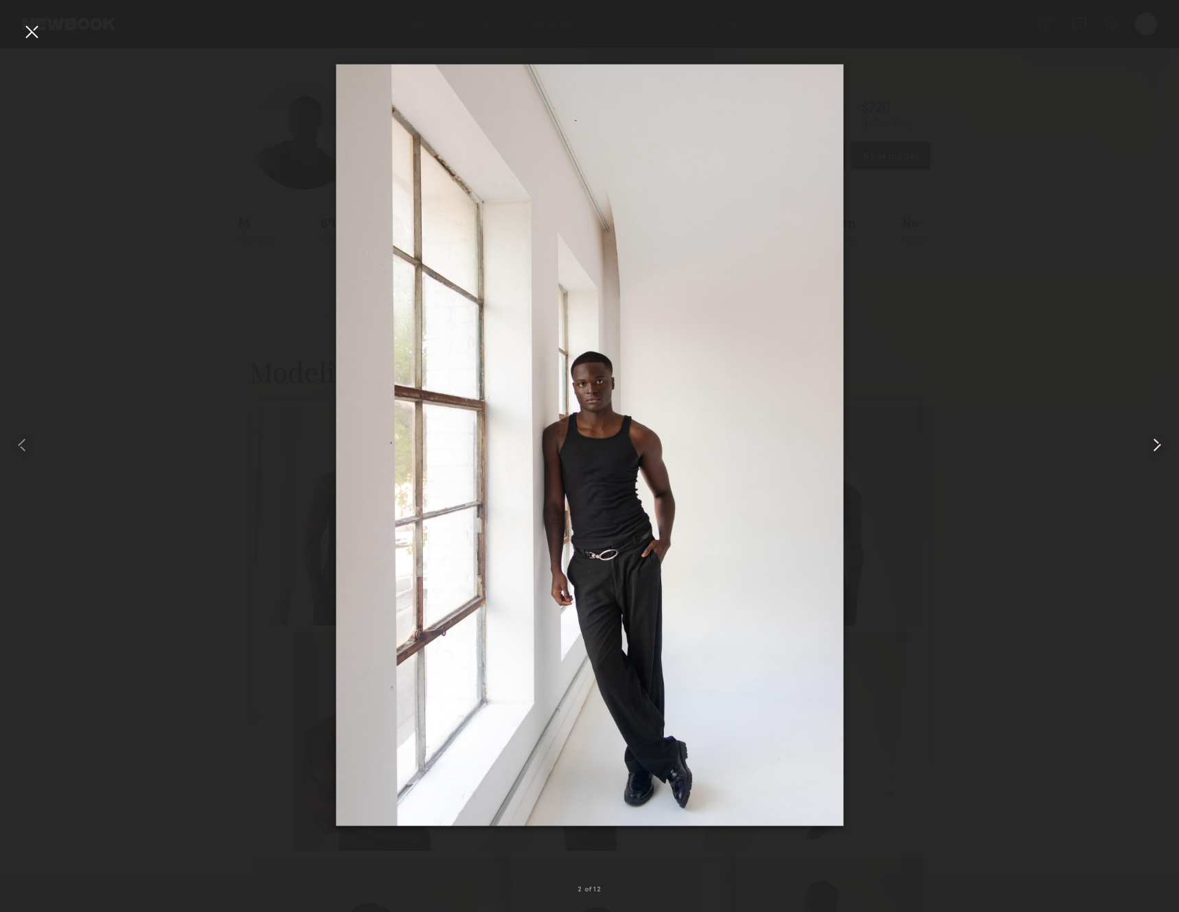
click at [1148, 440] on common-icon at bounding box center [1157, 445] width 22 height 22
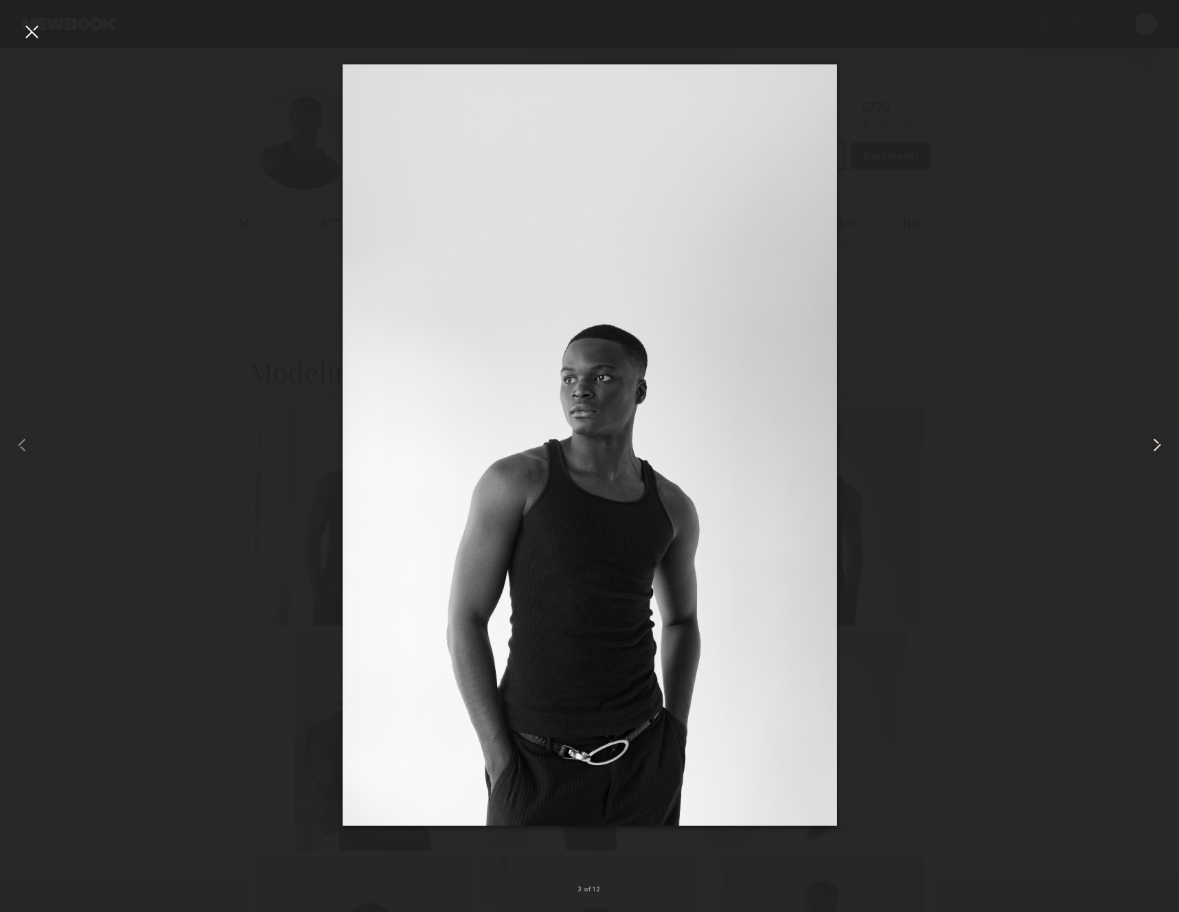
click at [1148, 440] on common-icon at bounding box center [1157, 445] width 22 height 22
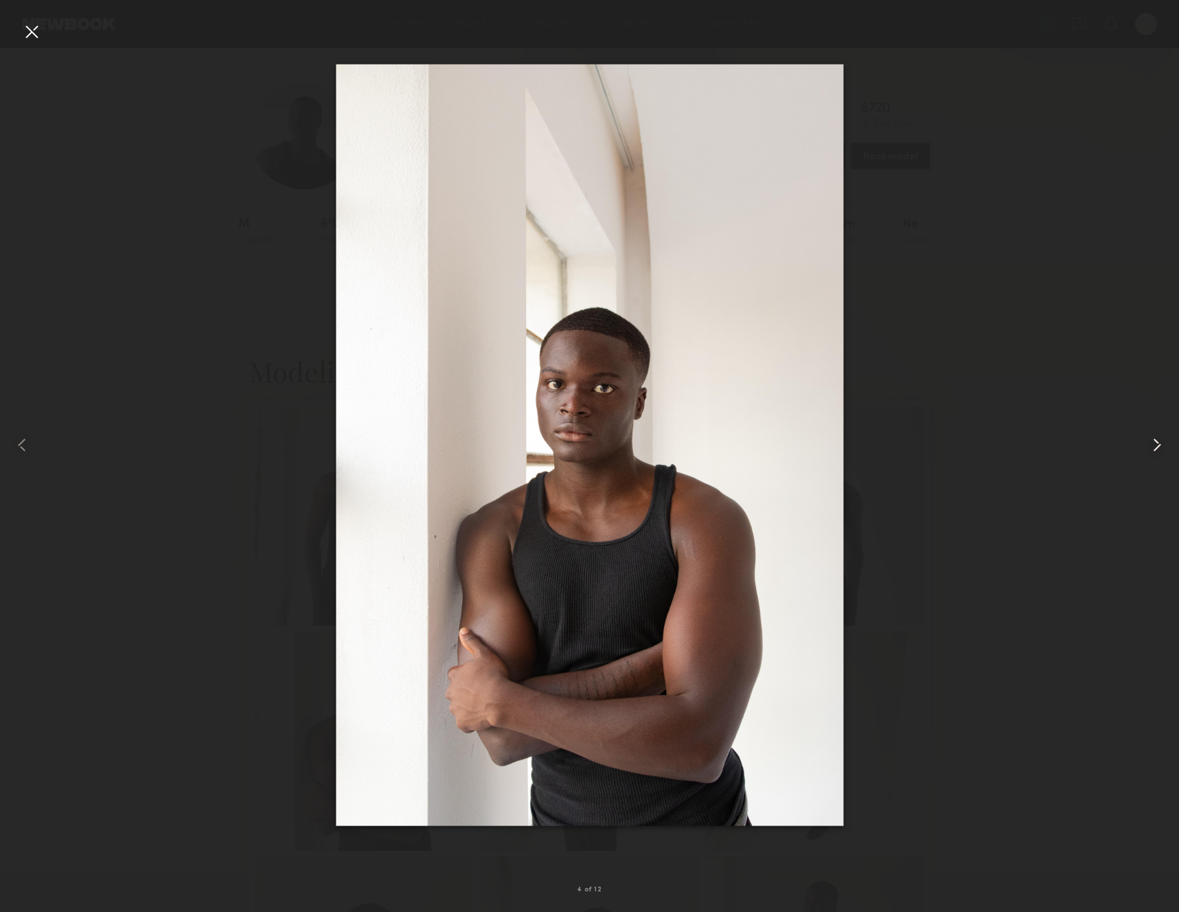
click at [1157, 446] on common-icon at bounding box center [1157, 445] width 22 height 22
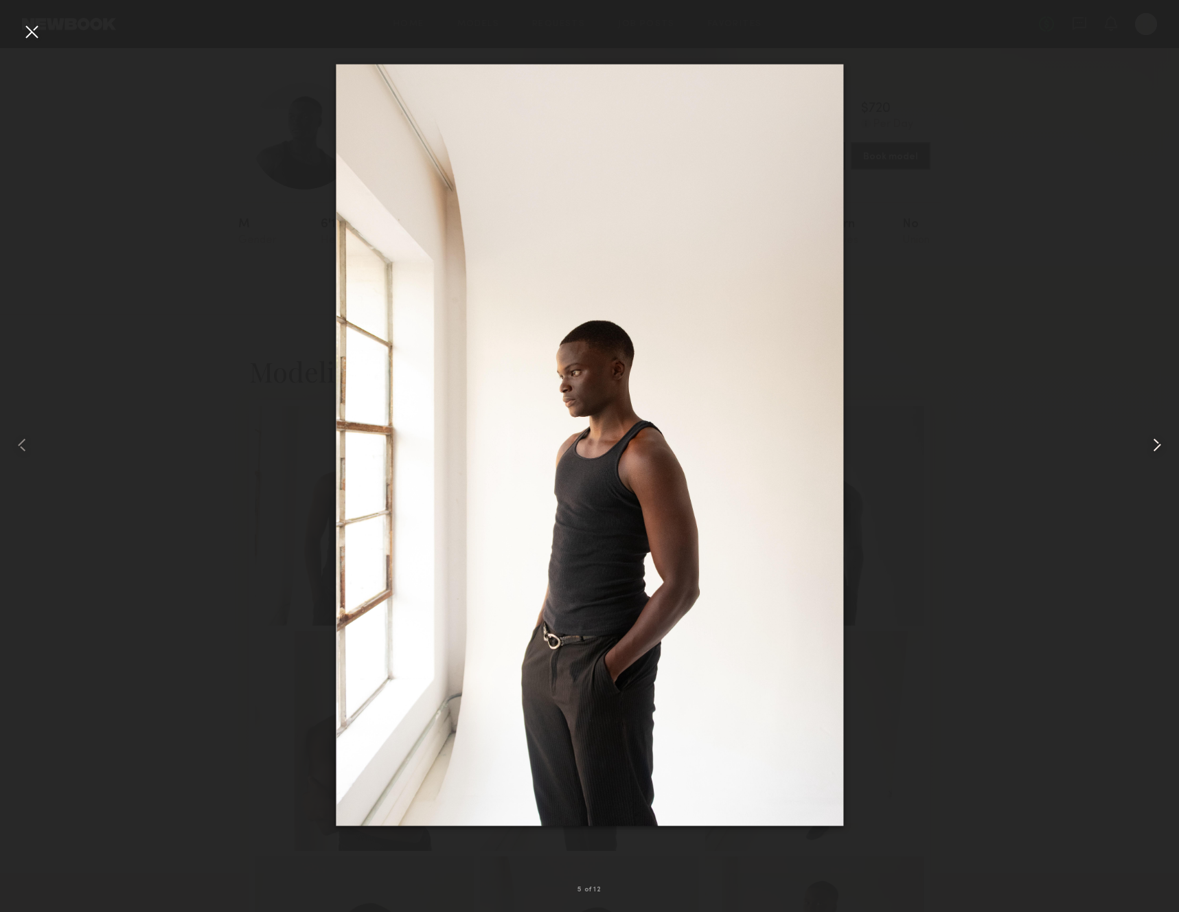
click at [1157, 446] on common-icon at bounding box center [1157, 445] width 22 height 22
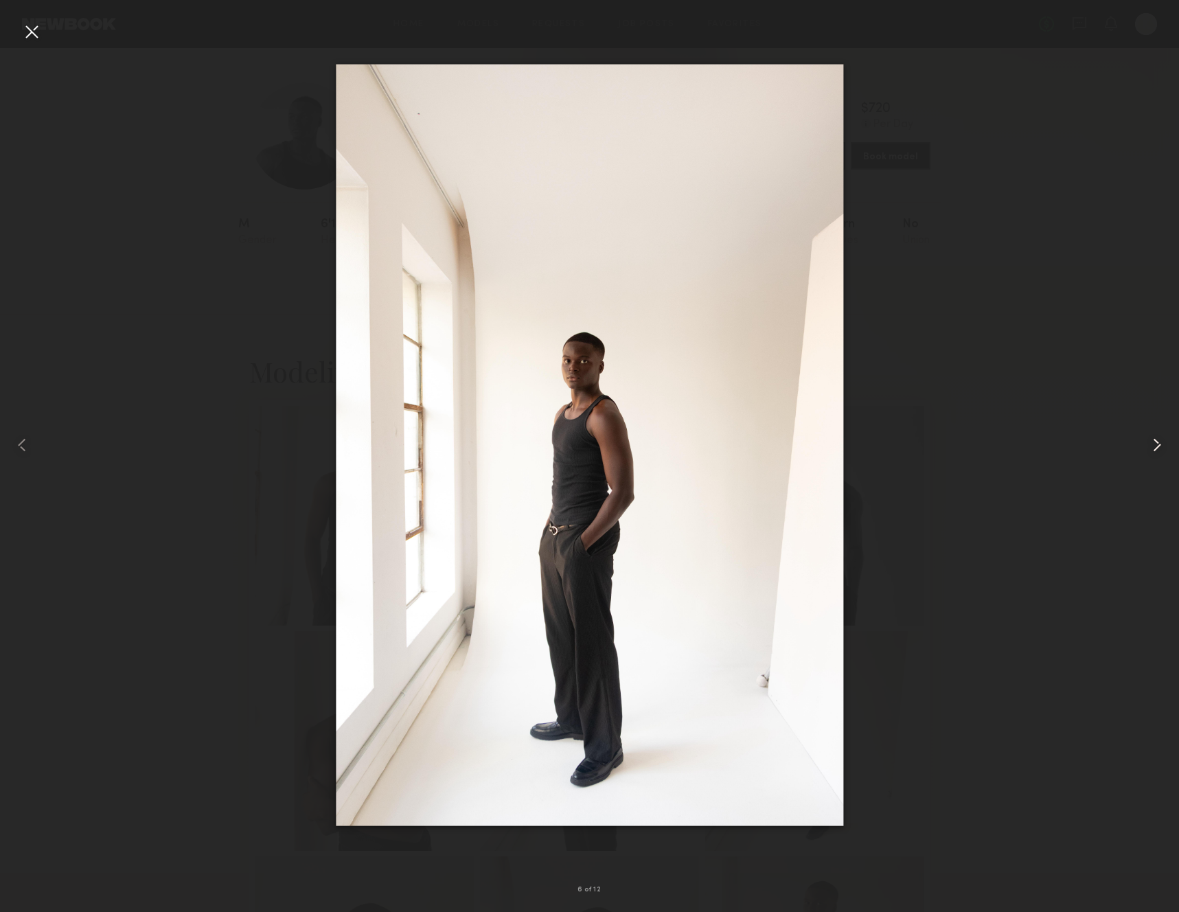
click at [1157, 446] on common-icon at bounding box center [1157, 445] width 22 height 22
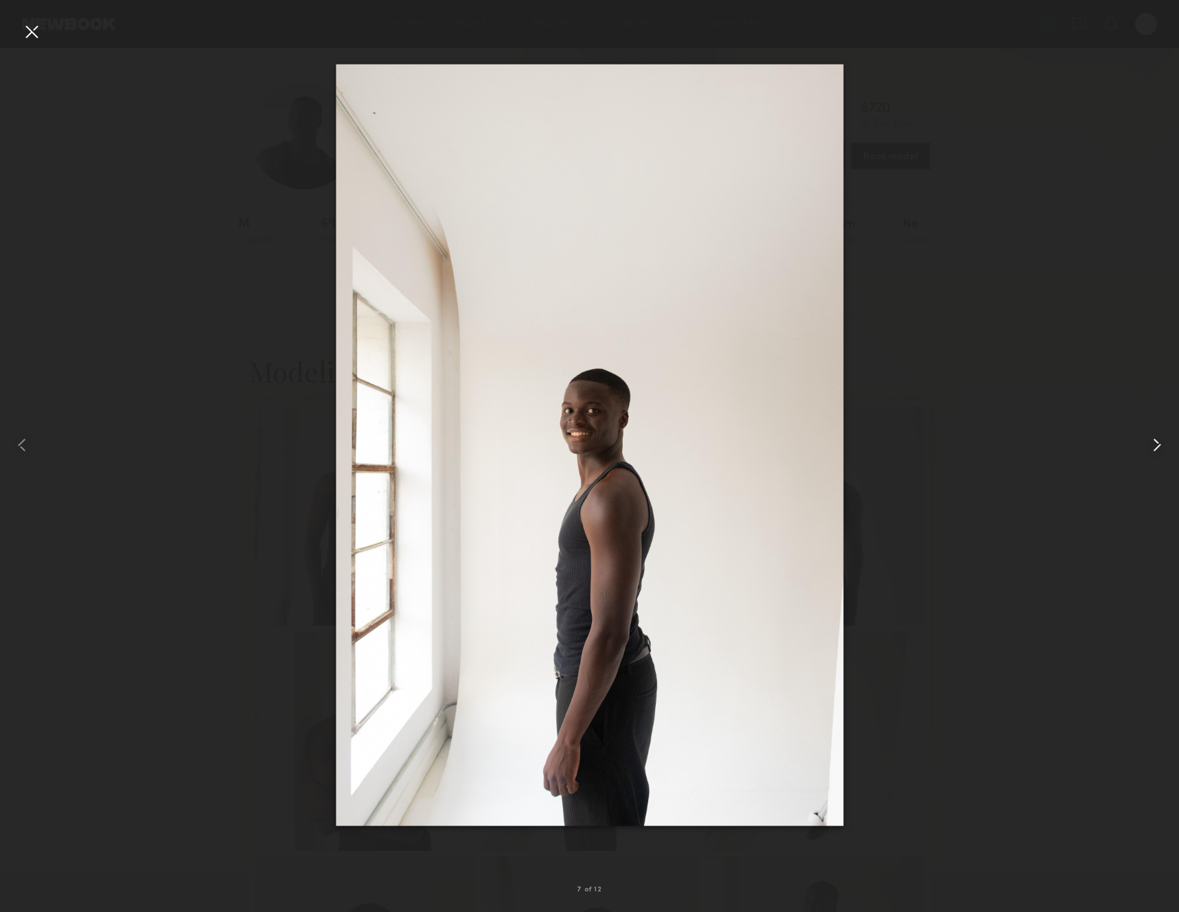
click at [1157, 446] on common-icon at bounding box center [1157, 445] width 22 height 22
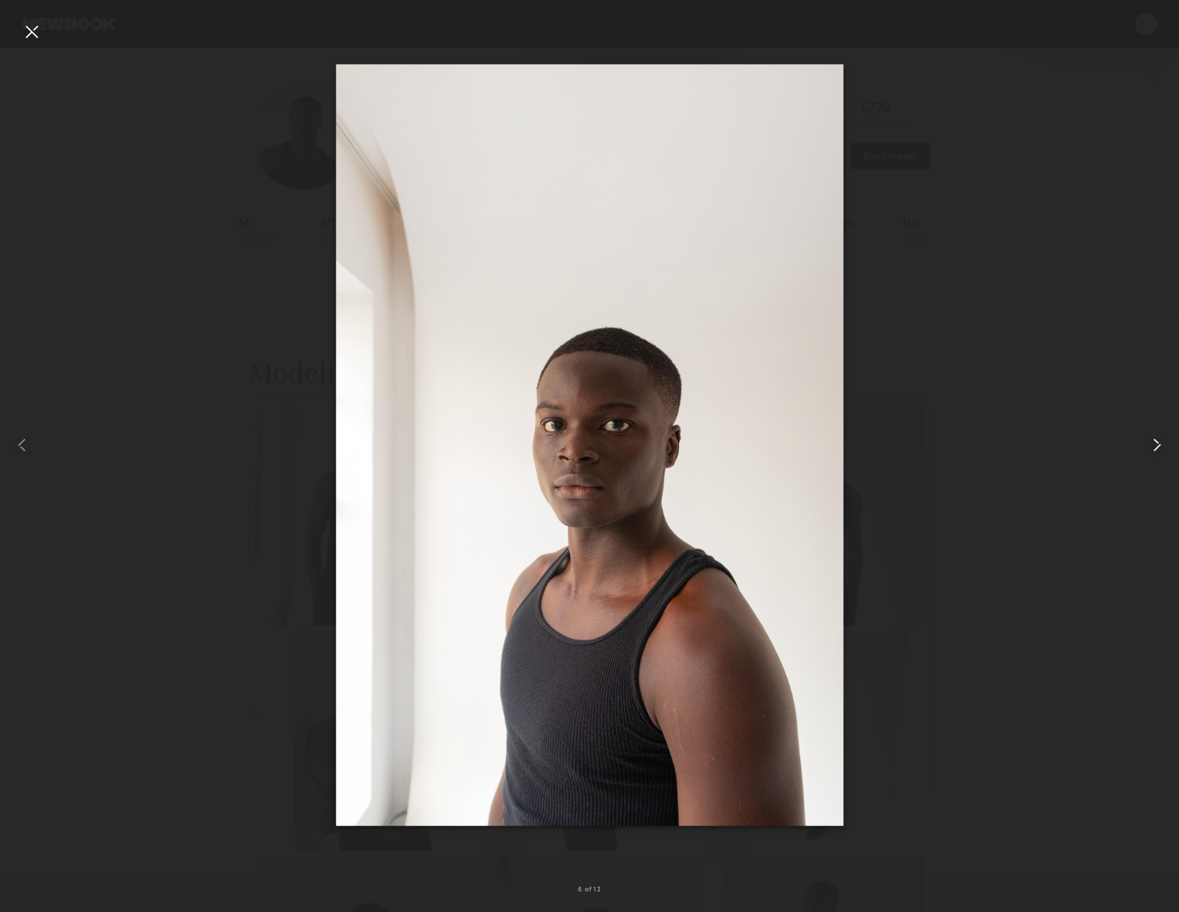
click at [1157, 446] on common-icon at bounding box center [1157, 445] width 22 height 22
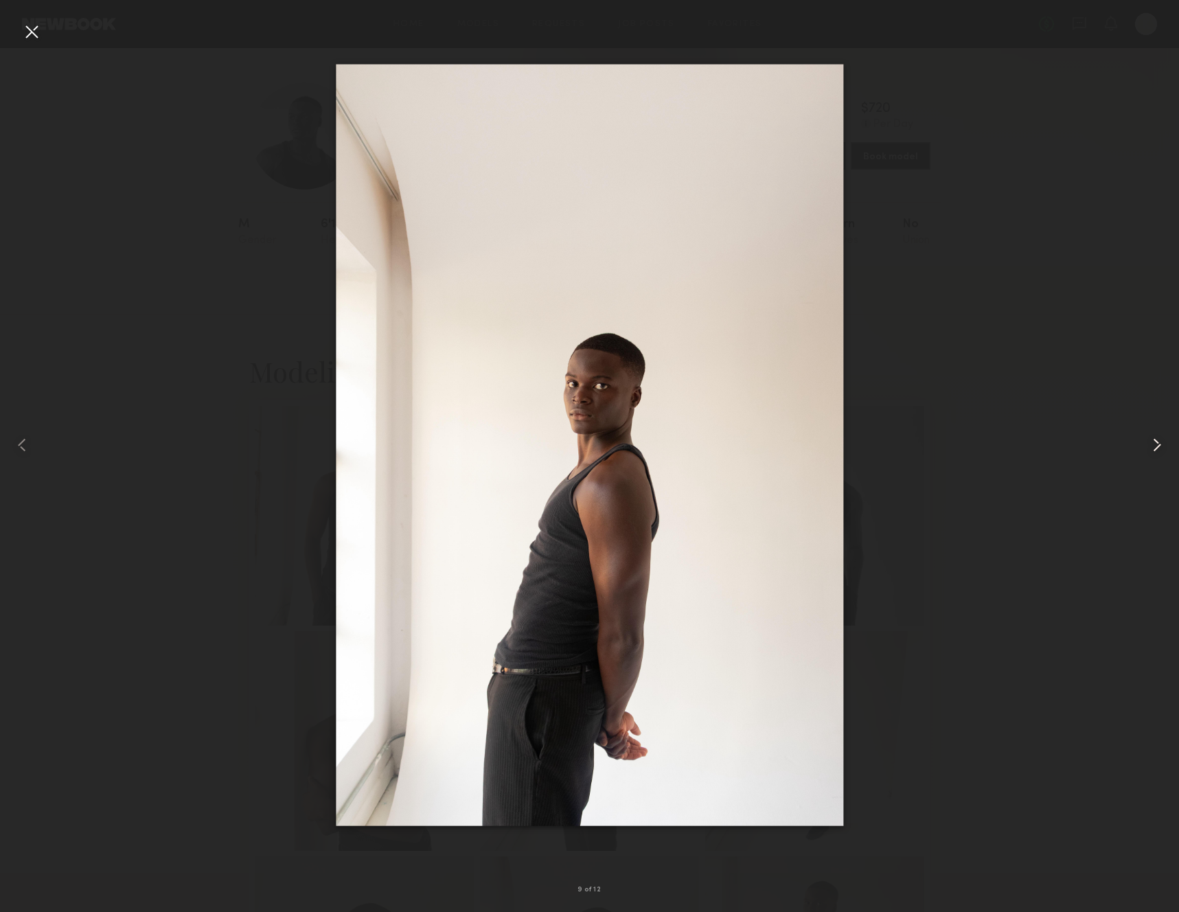
click at [1157, 446] on common-icon at bounding box center [1157, 445] width 22 height 22
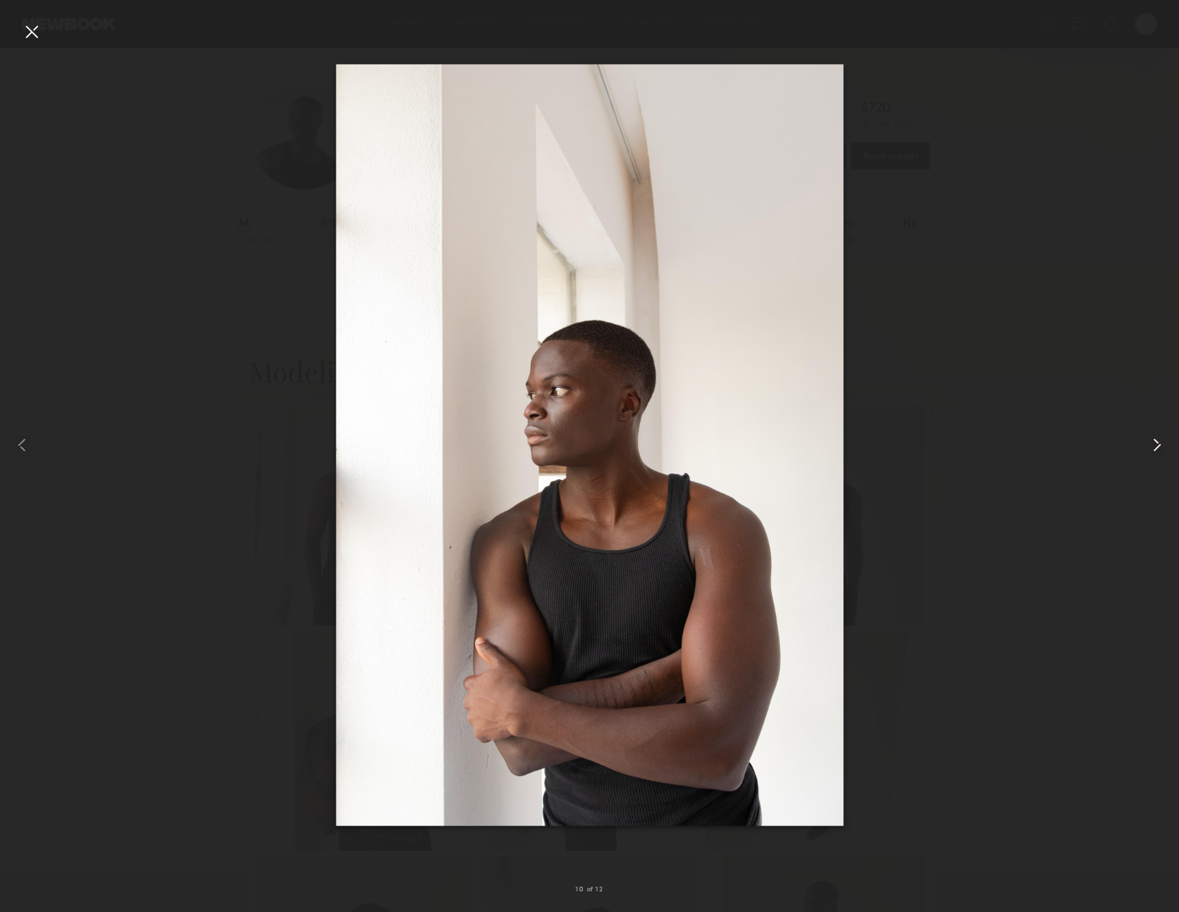
click at [1157, 446] on common-icon at bounding box center [1157, 445] width 22 height 22
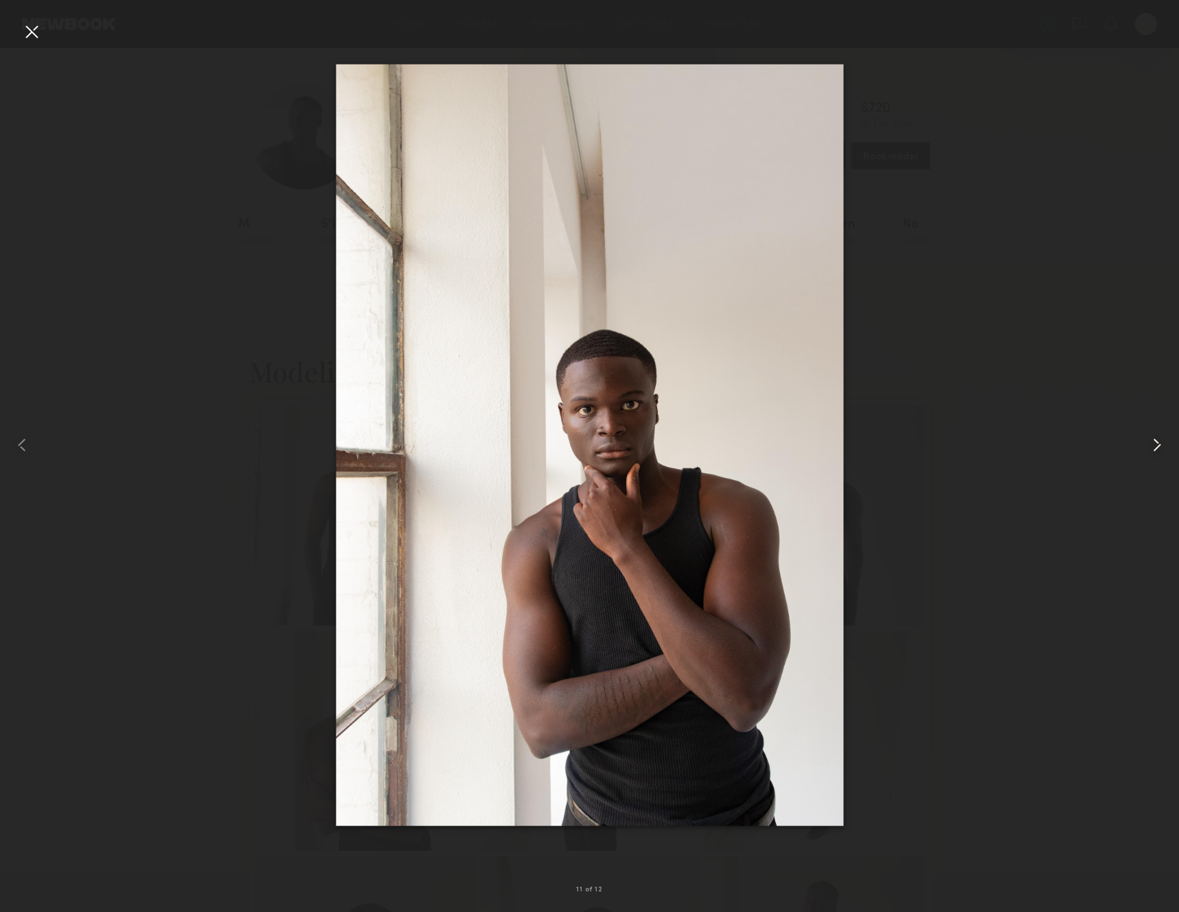
click at [1157, 446] on common-icon at bounding box center [1157, 445] width 22 height 22
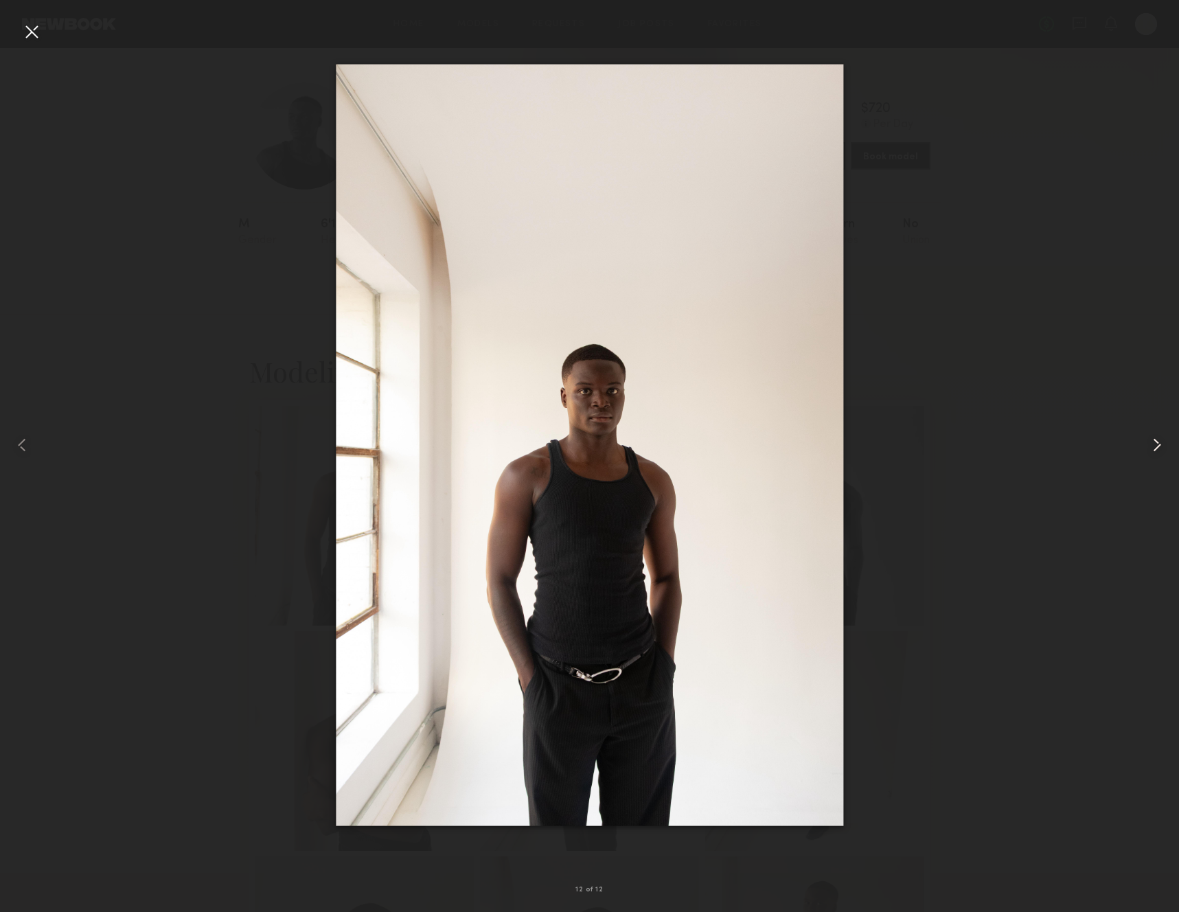
click at [1157, 446] on common-icon at bounding box center [1157, 445] width 22 height 22
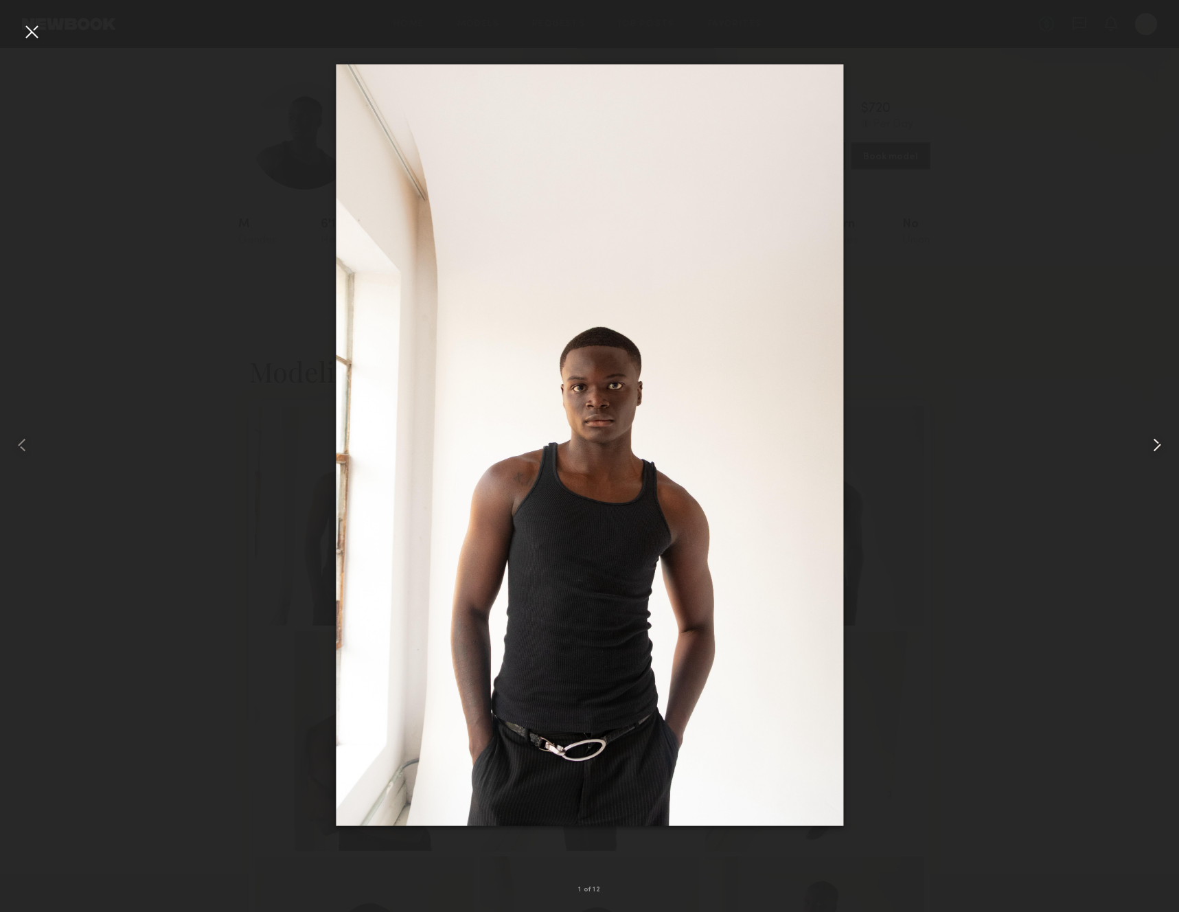
click at [1157, 446] on common-icon at bounding box center [1157, 445] width 22 height 22
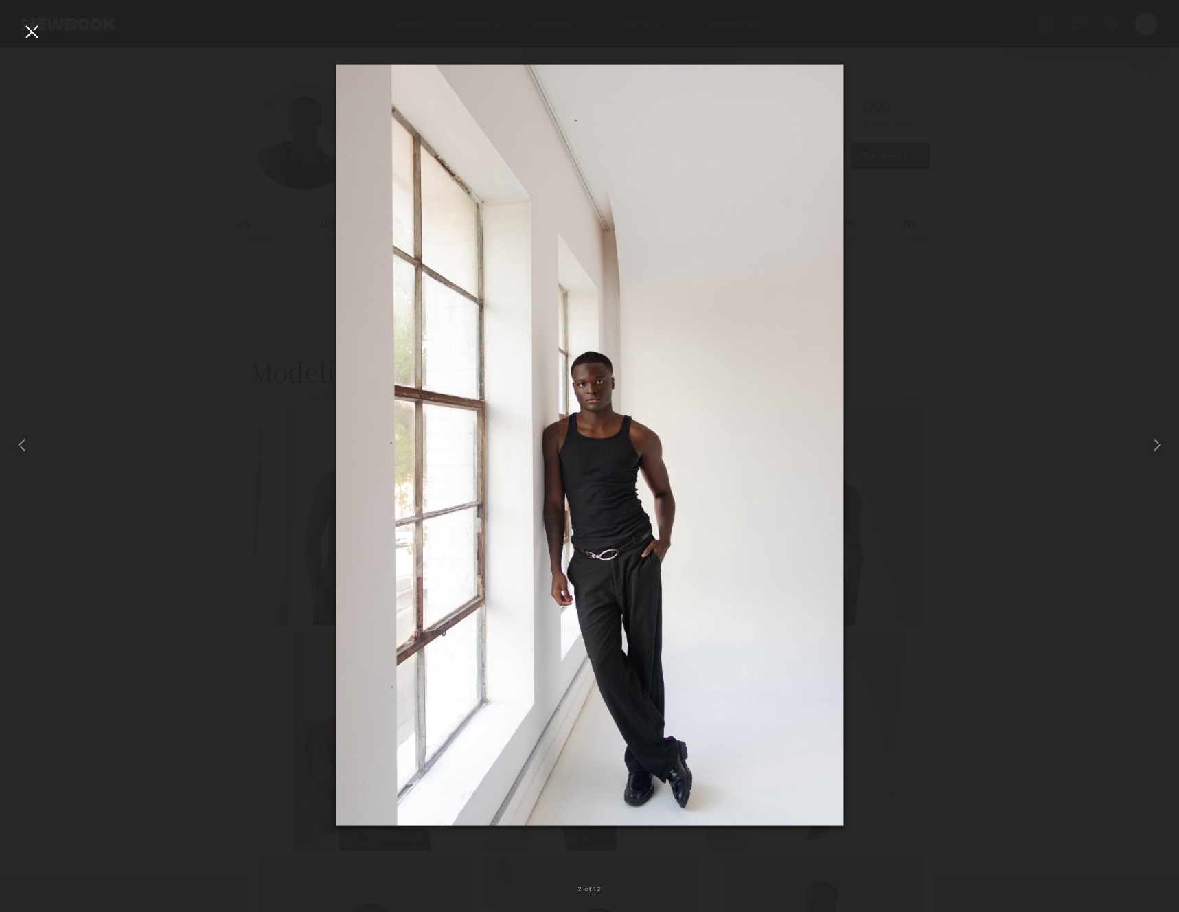
click at [1029, 491] on div at bounding box center [589, 445] width 1179 height 846
click at [34, 26] on div at bounding box center [32, 32] width 22 height 22
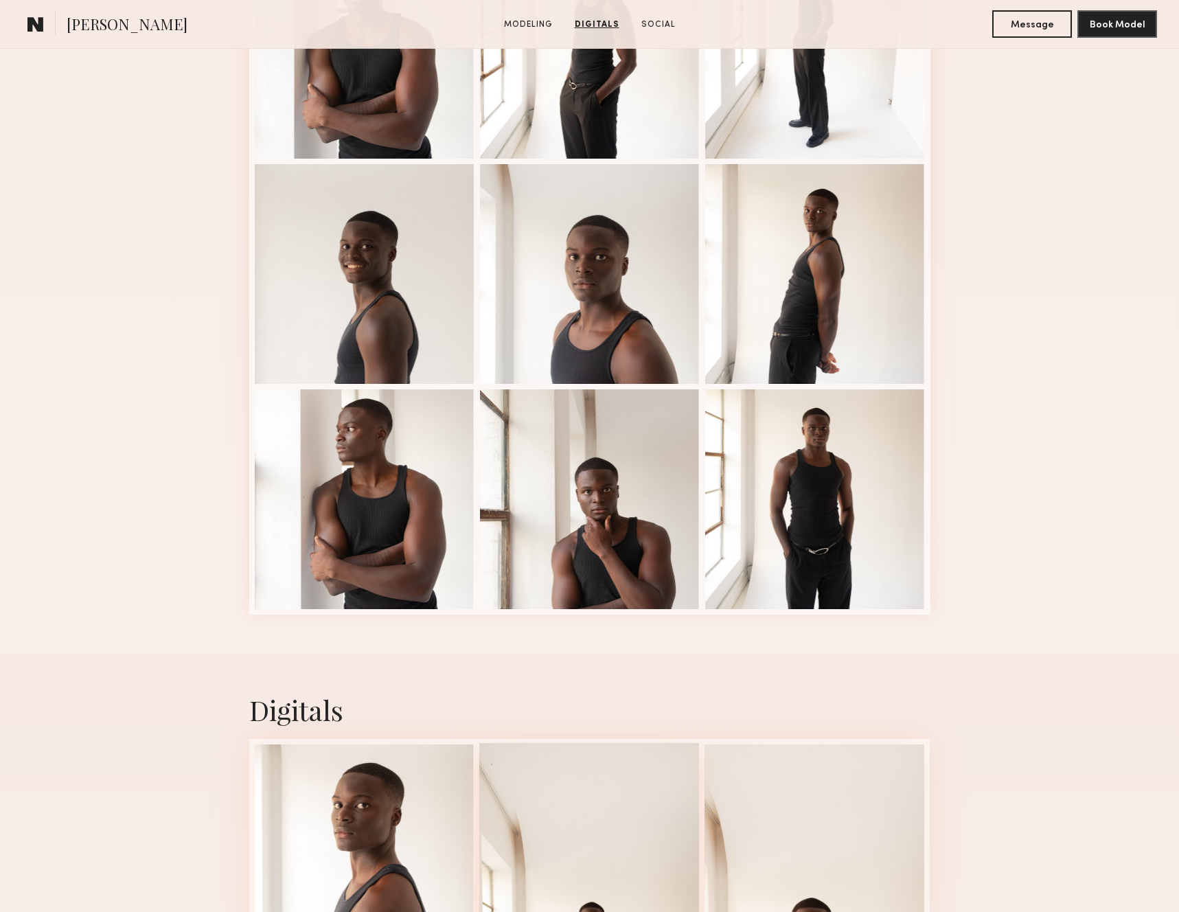
scroll to position [469, 0]
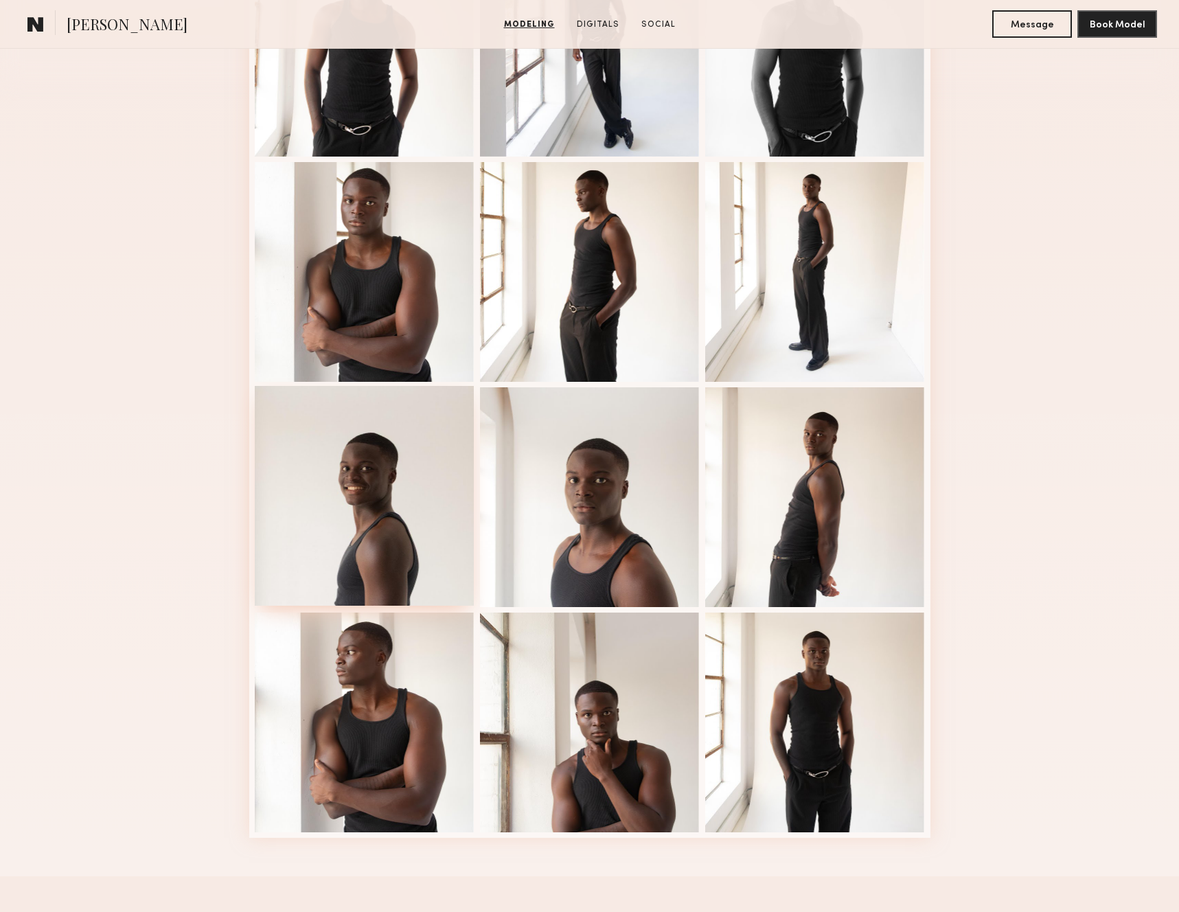
click at [377, 512] on div at bounding box center [365, 496] width 220 height 220
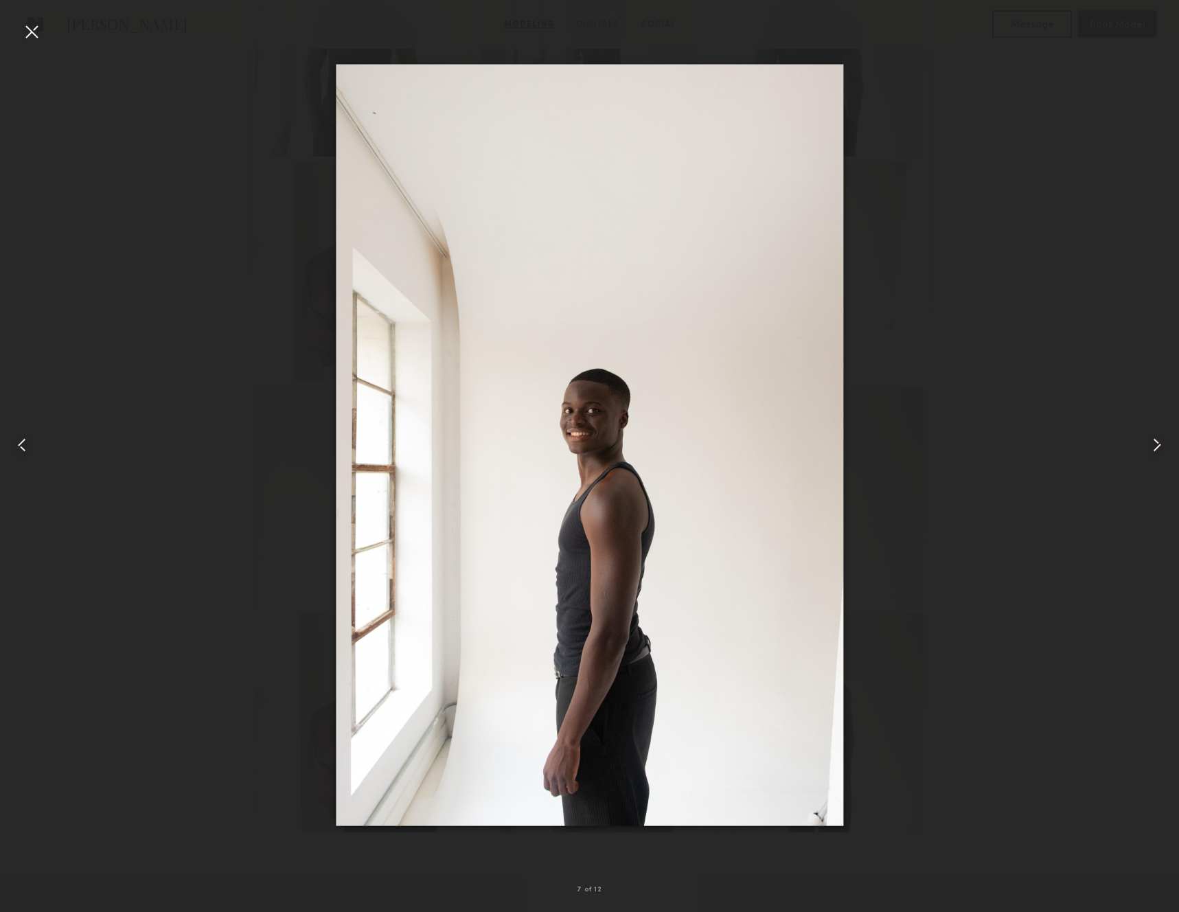
click at [38, 36] on div at bounding box center [32, 32] width 22 height 22
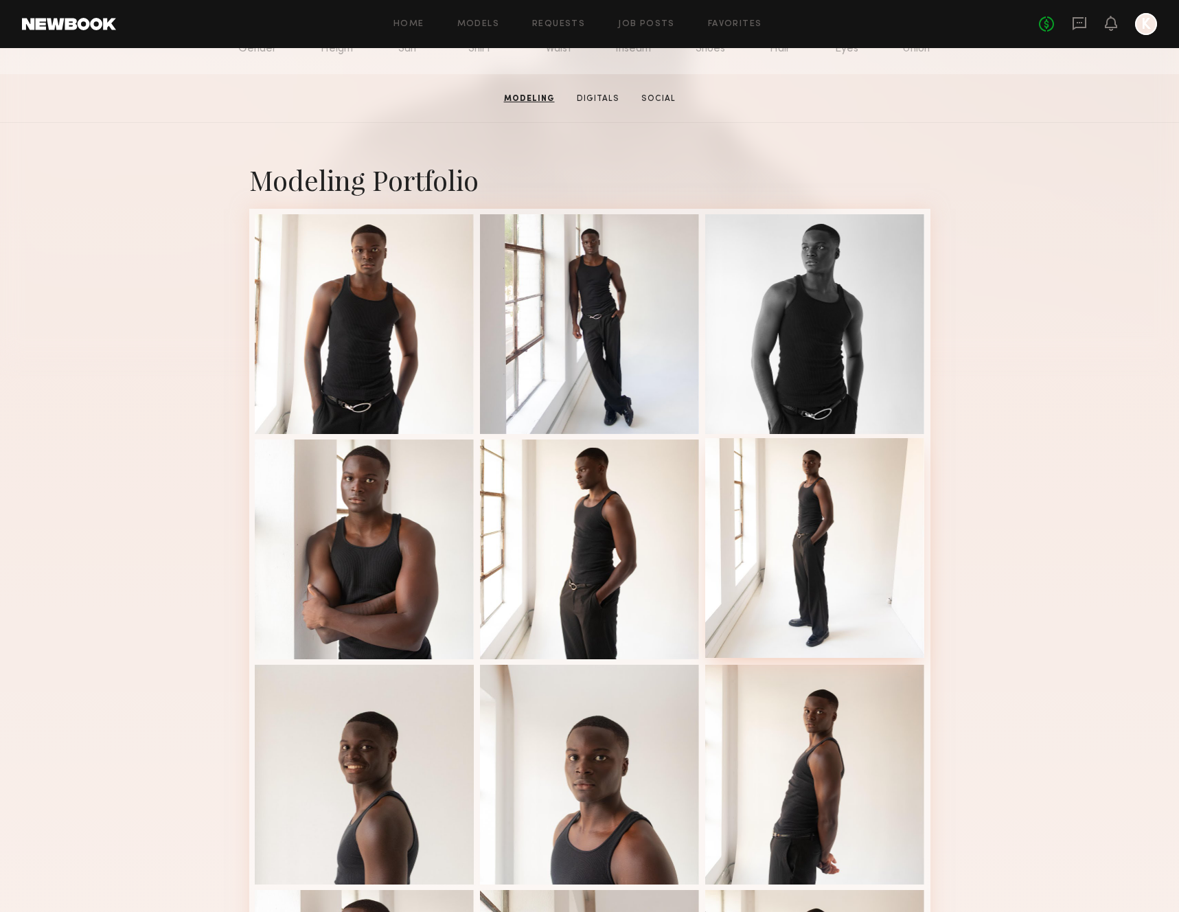
scroll to position [168, 0]
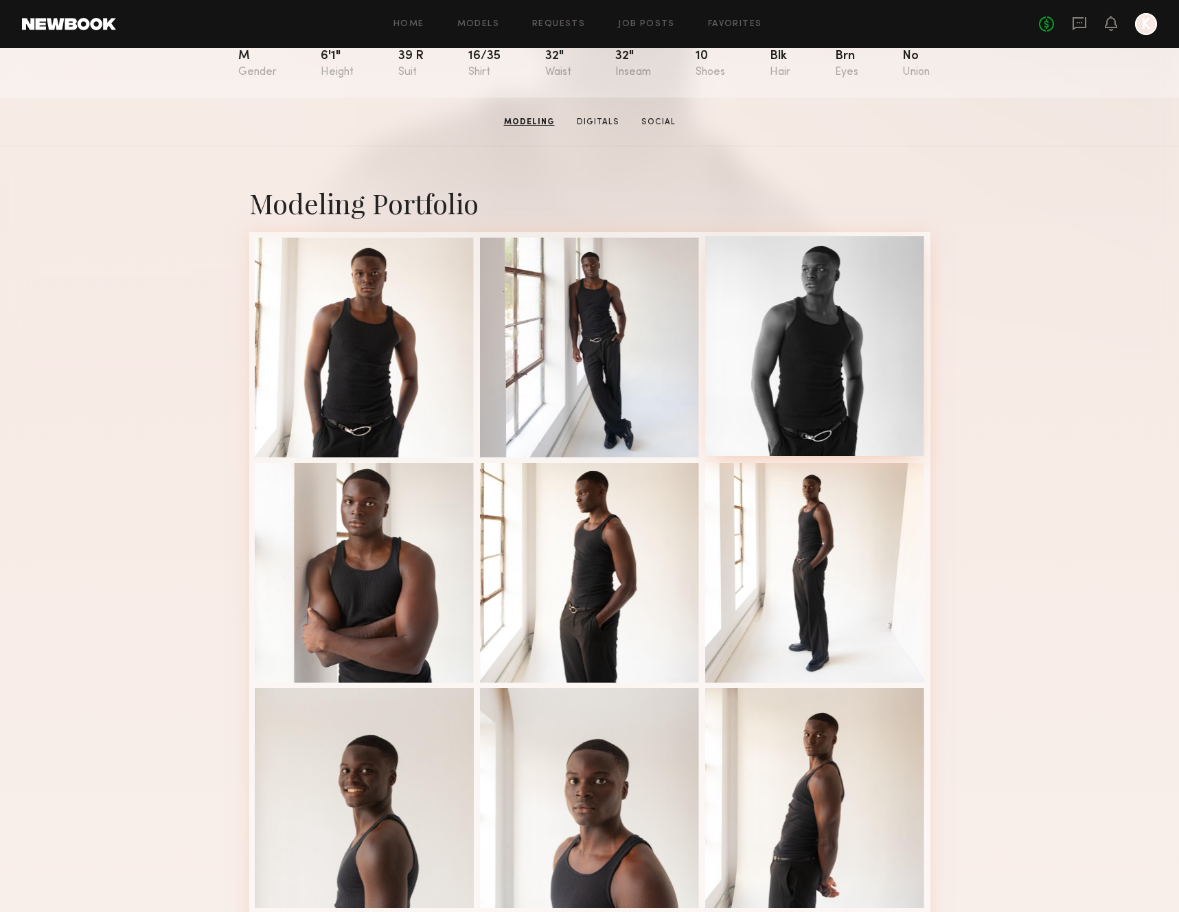
click at [837, 330] on div at bounding box center [815, 346] width 220 height 220
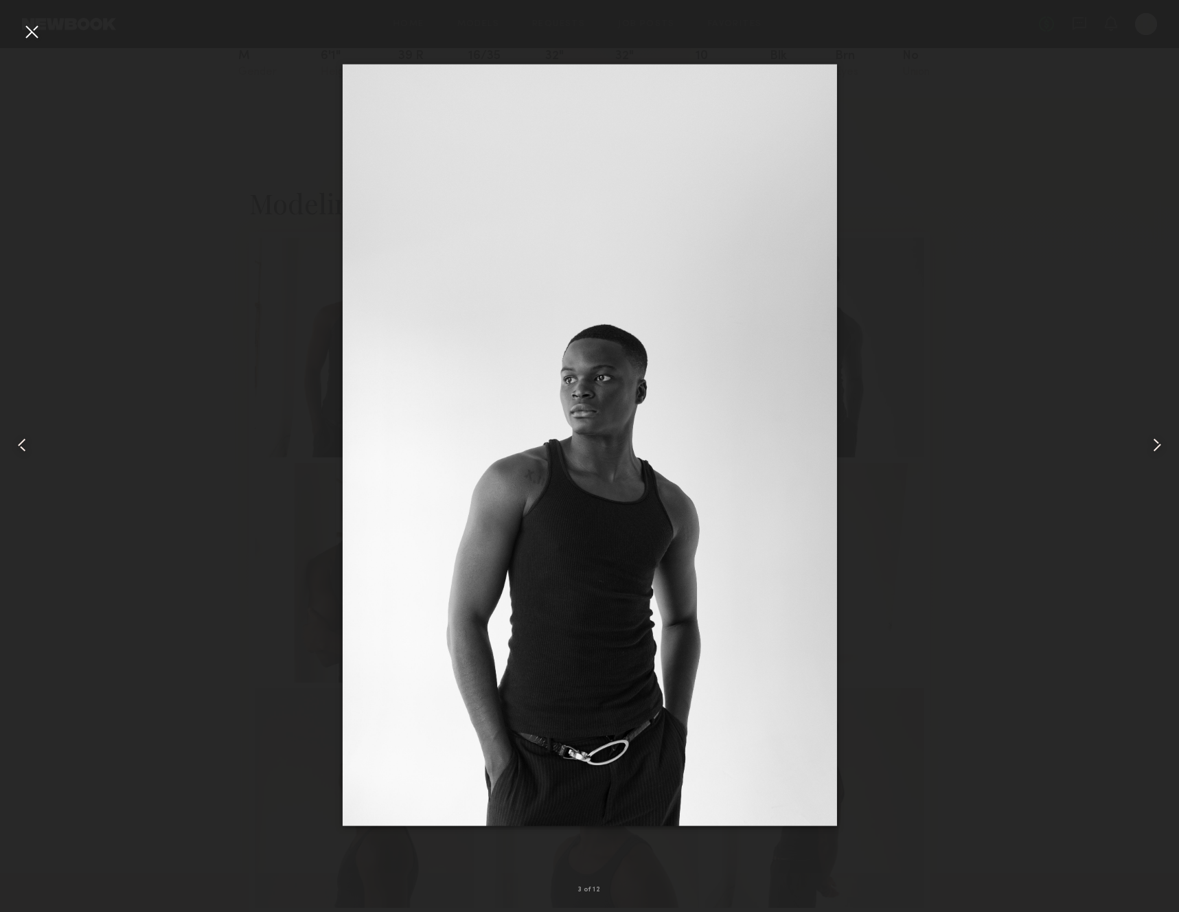
click at [28, 32] on div at bounding box center [32, 32] width 22 height 22
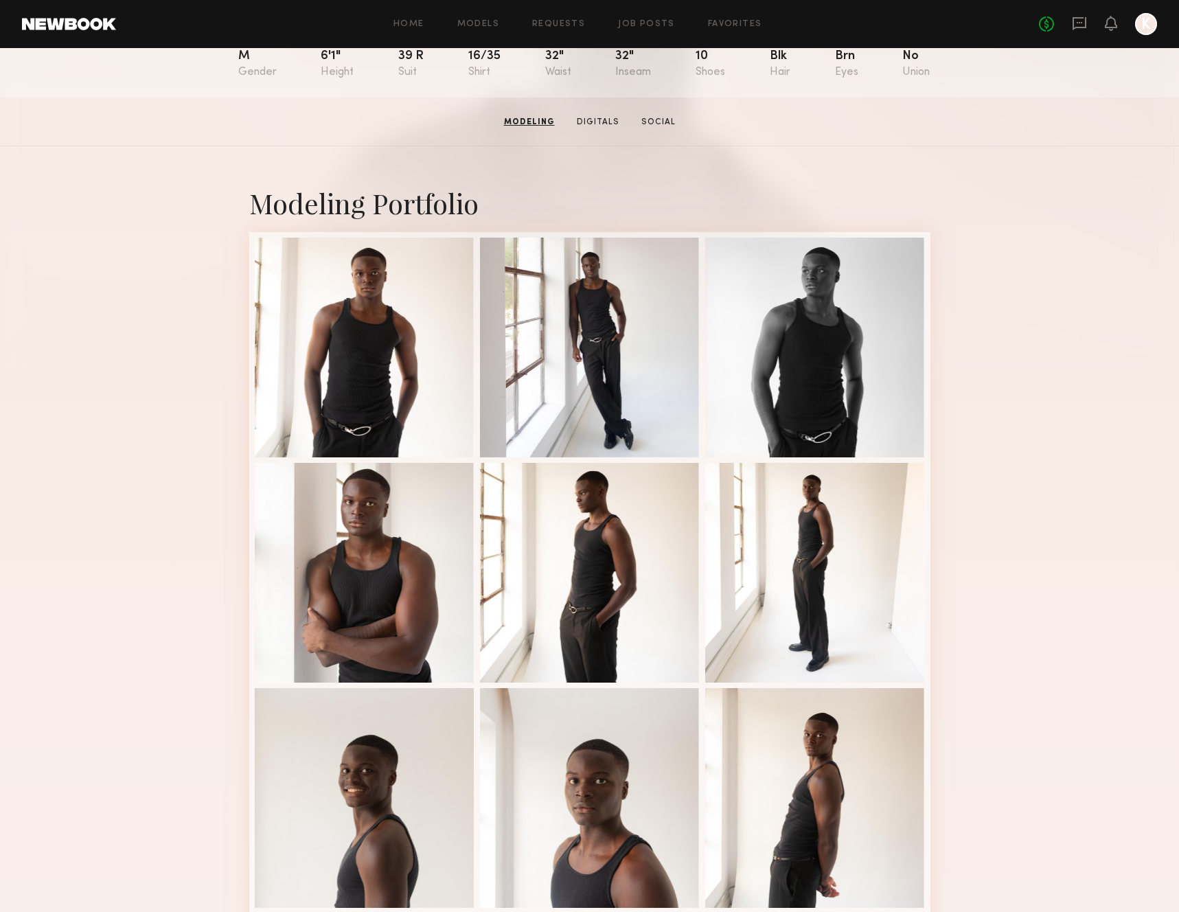
scroll to position [0, 0]
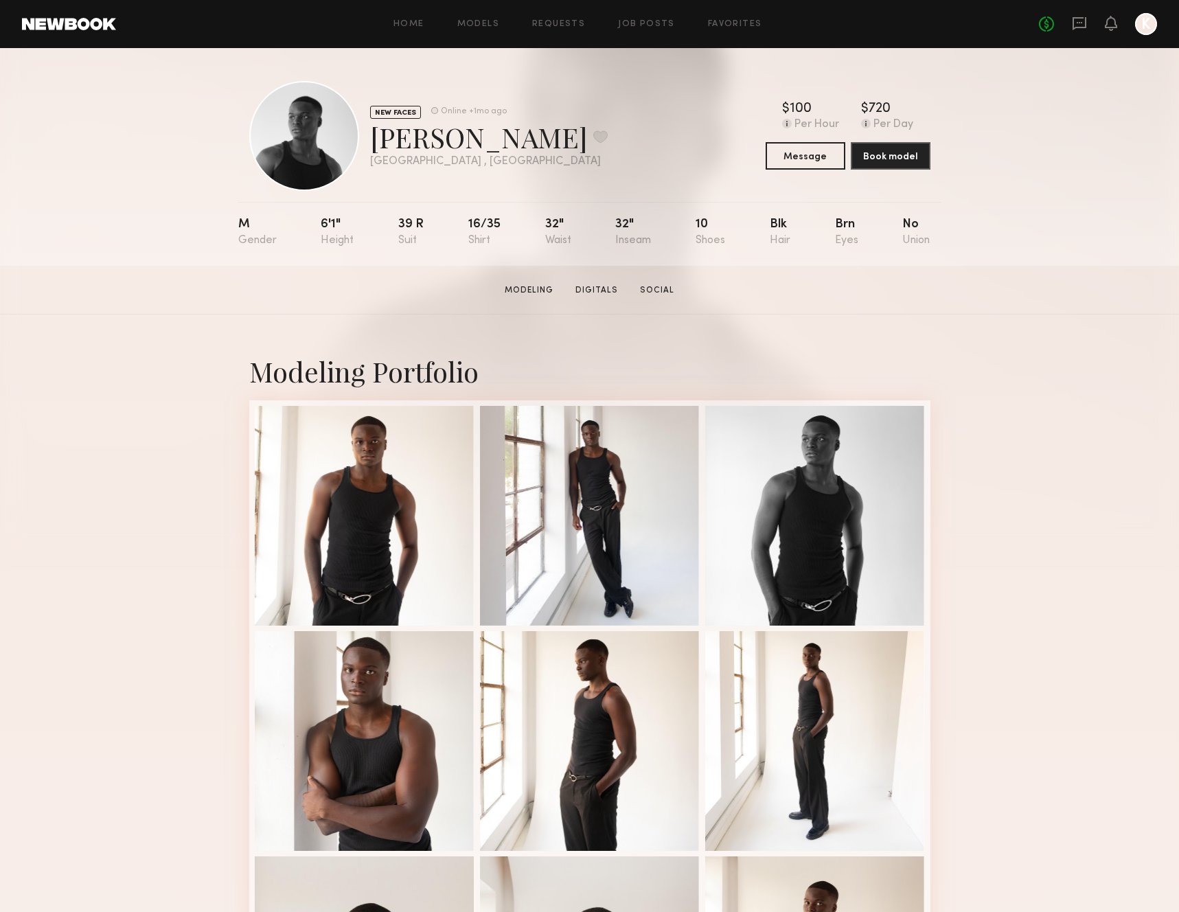
click at [409, 128] on div "Jonathan F. Favorite" at bounding box center [489, 137] width 238 height 36
copy div "Jonathan F. Favorite"
click at [793, 497] on div at bounding box center [815, 515] width 220 height 220
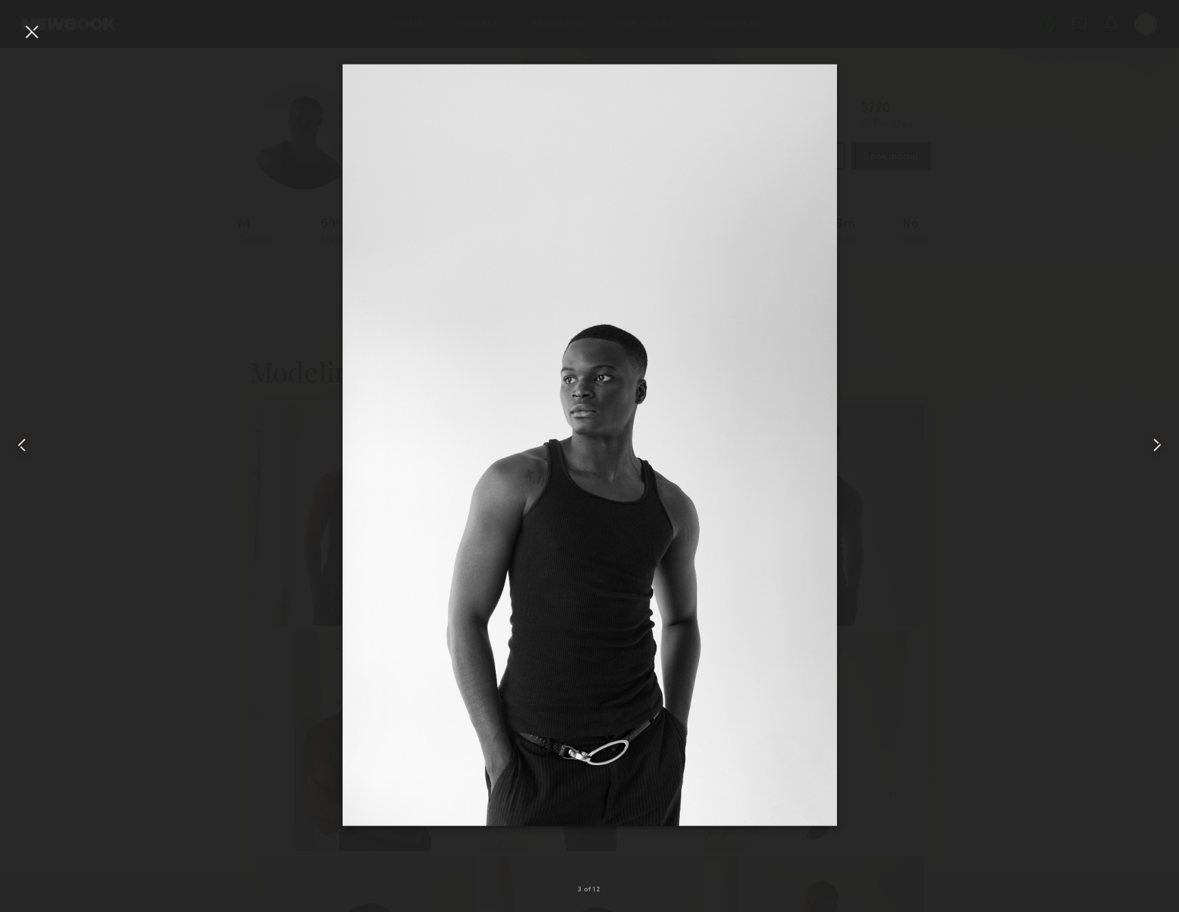
click at [1010, 368] on div at bounding box center [589, 445] width 1179 height 846
click at [32, 35] on div at bounding box center [32, 32] width 22 height 22
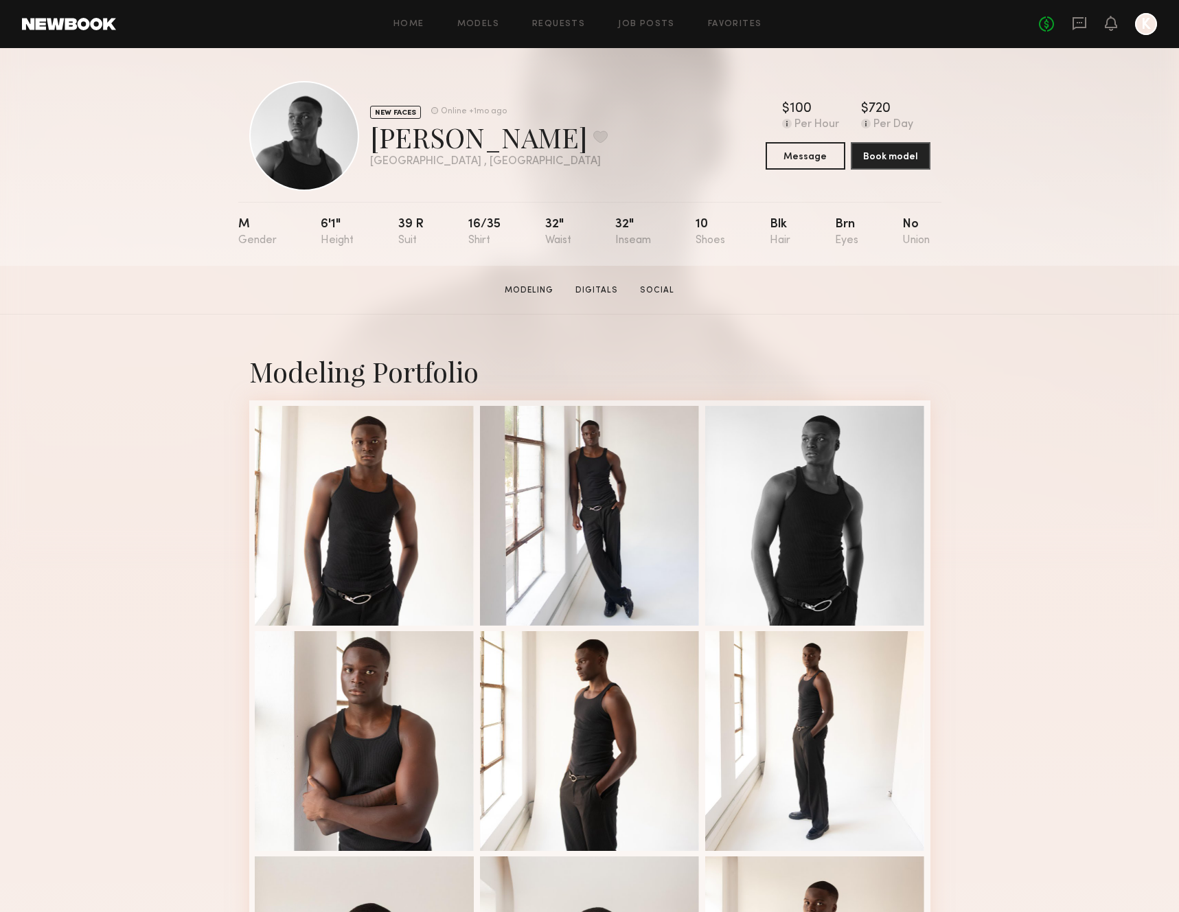
click at [304, 71] on nb-model-profile-header "NEW FACES Online +1mo ago Jonathan F. Favorite Tampa , FL Online +1mo ago $ Typ…" at bounding box center [589, 119] width 703 height 143
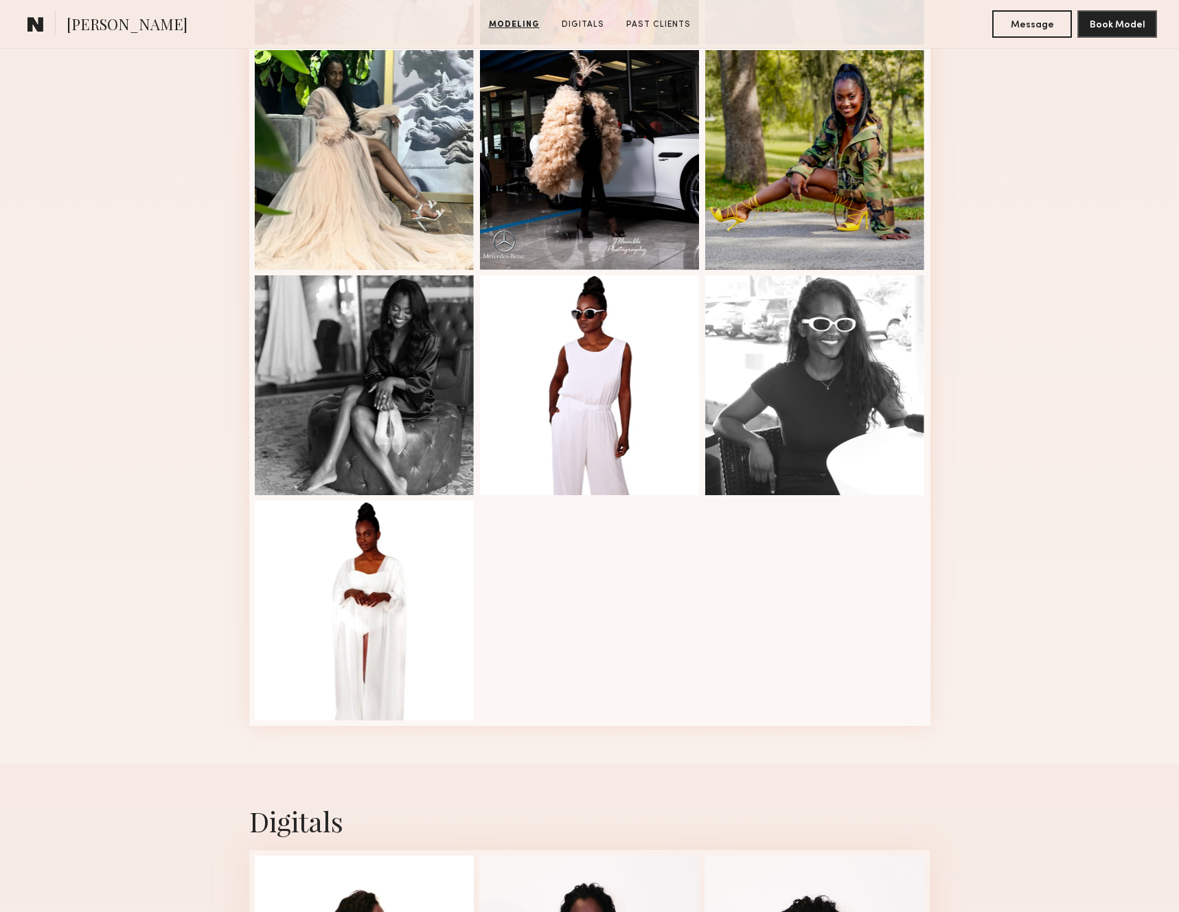
scroll to position [404, 0]
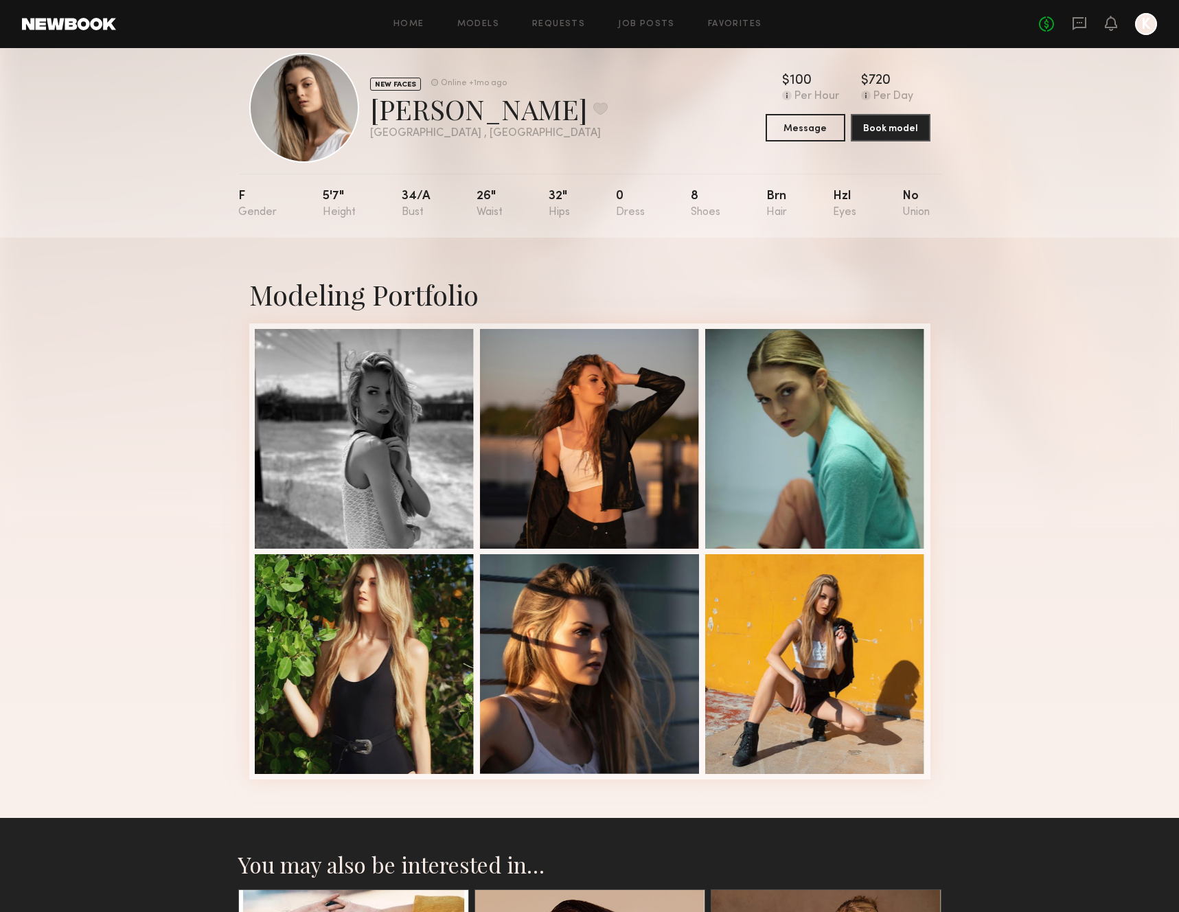
scroll to position [33, 0]
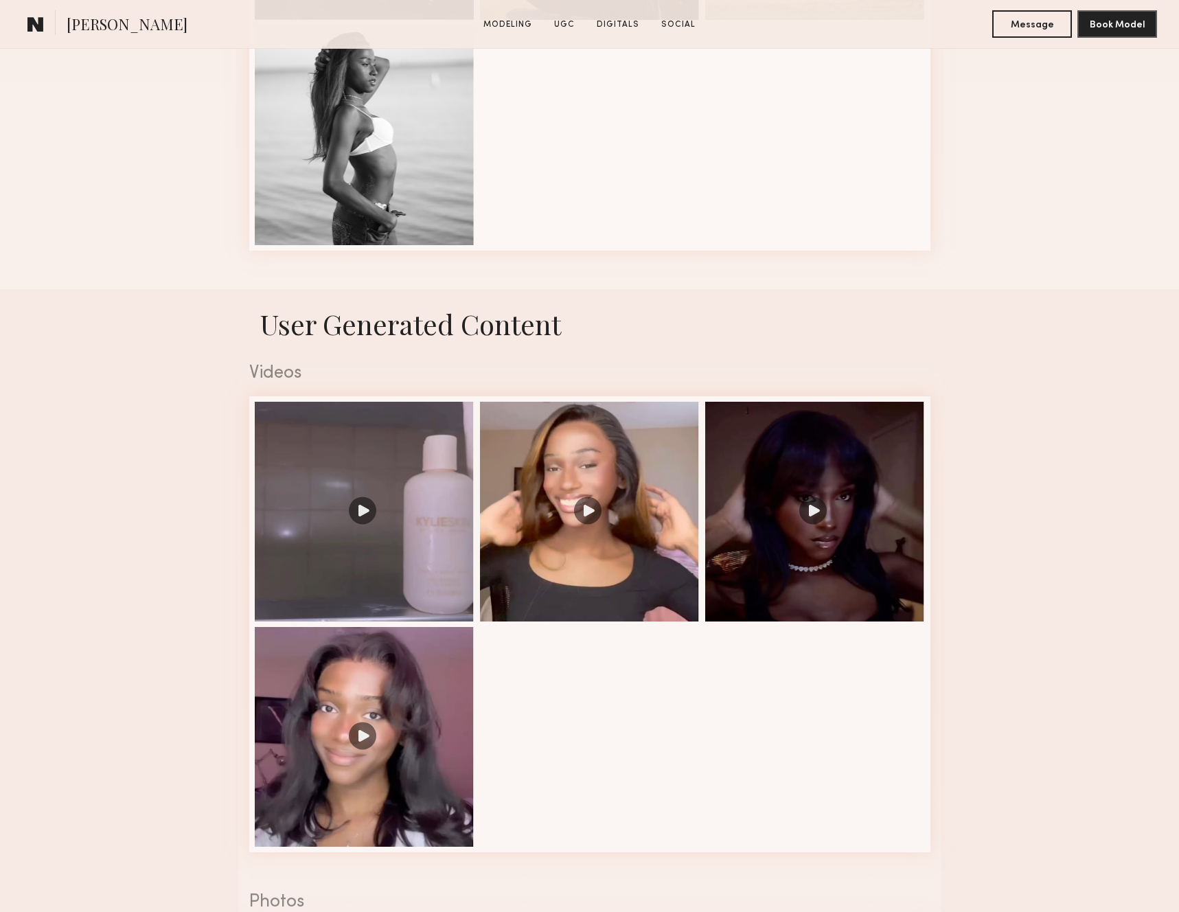
scroll to position [1205, 0]
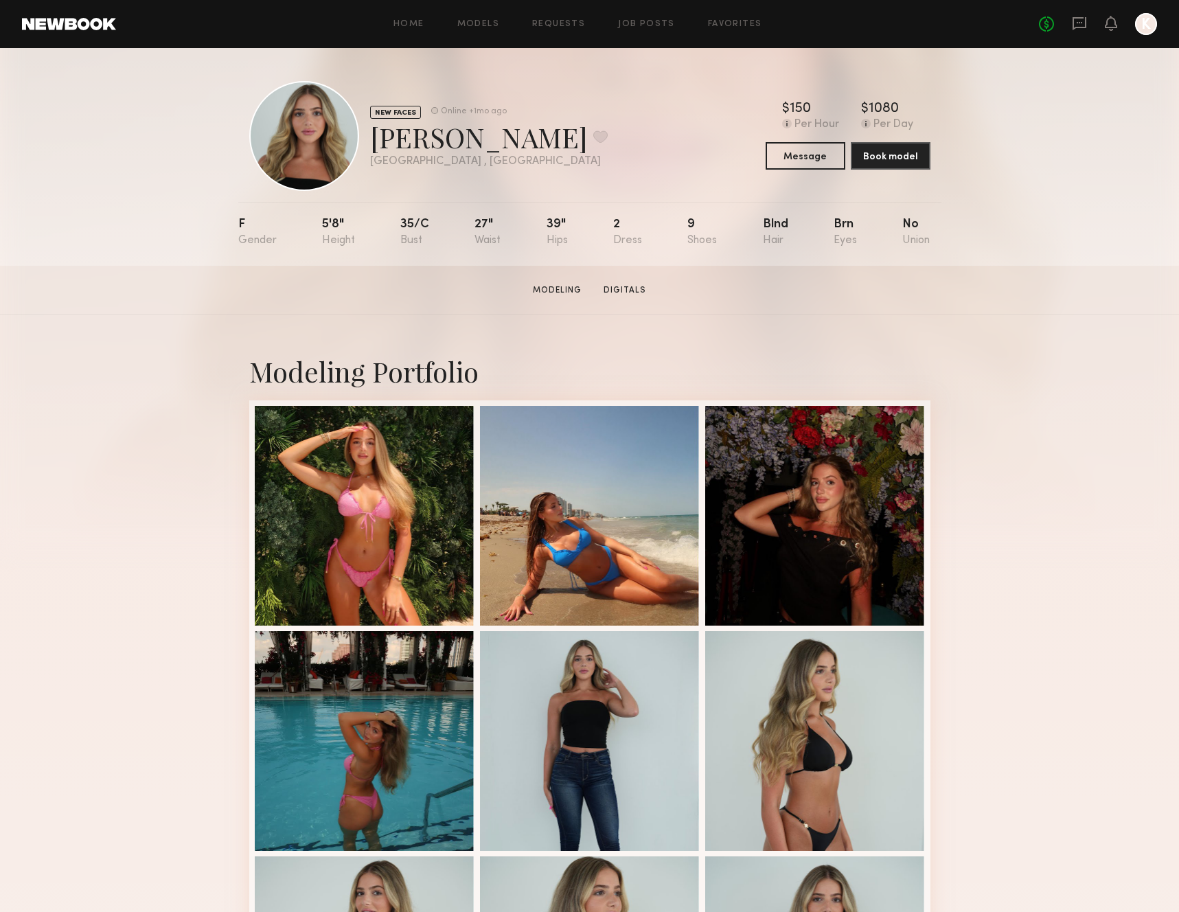
click at [416, 151] on div "[PERSON_NAME] Favorite" at bounding box center [489, 137] width 238 height 36
copy div "Hanaa"
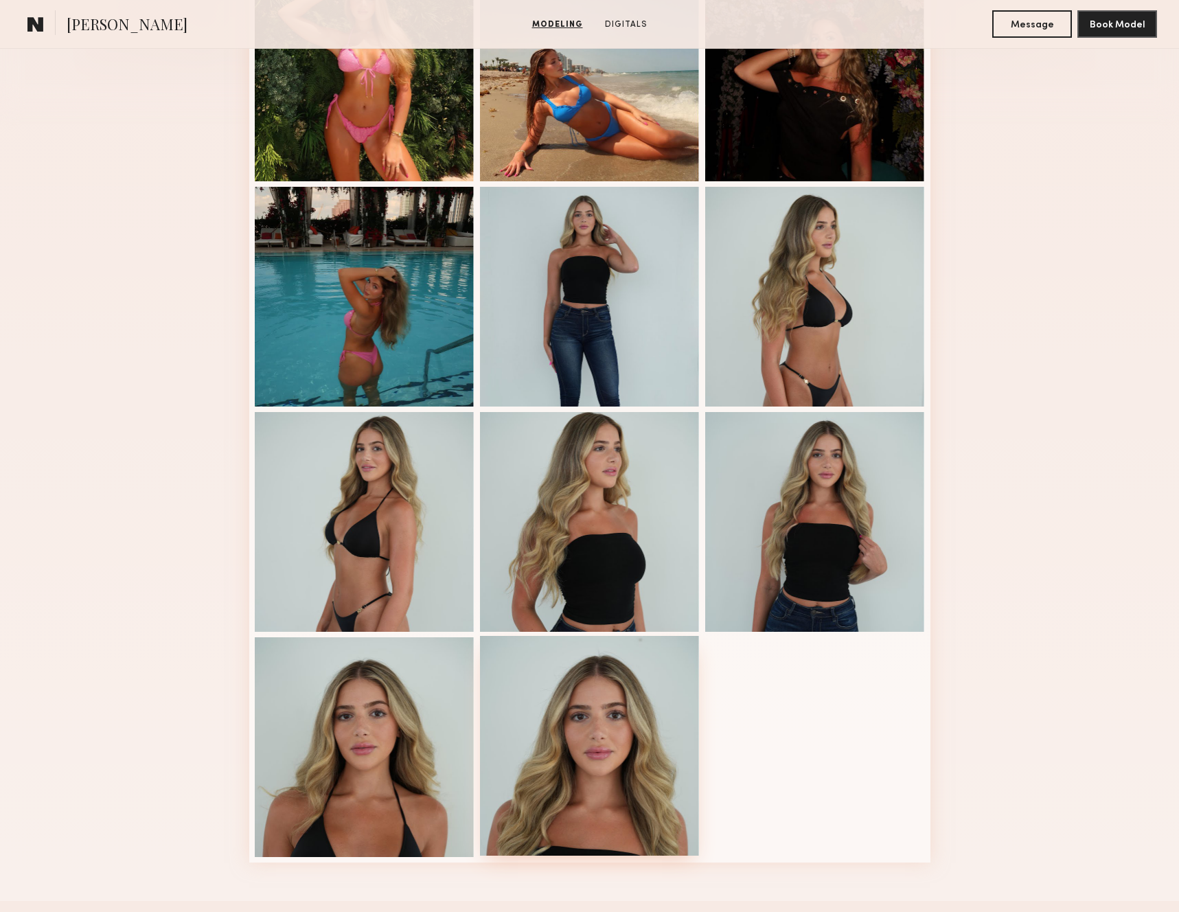
scroll to position [445, 0]
click at [411, 722] on div at bounding box center [365, 745] width 220 height 220
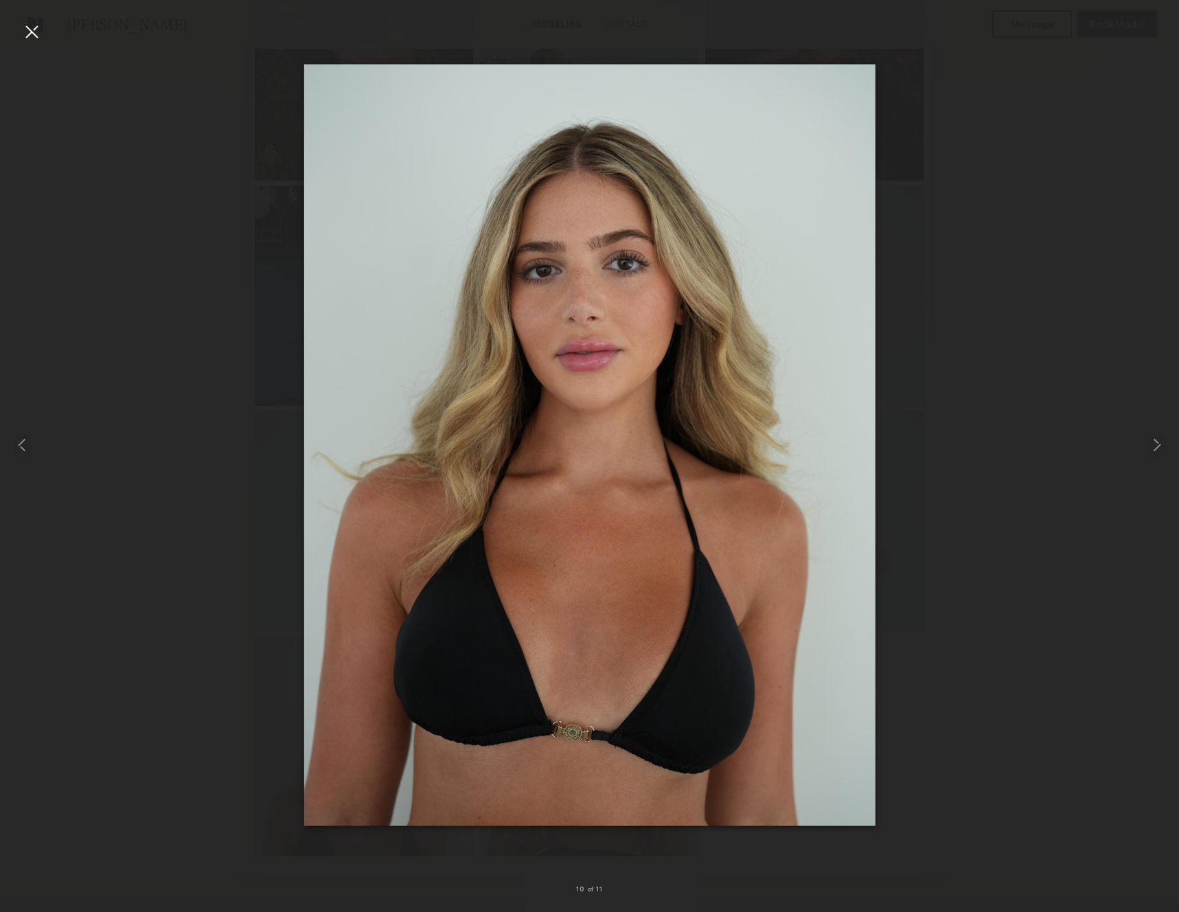
click at [33, 28] on div at bounding box center [32, 32] width 22 height 22
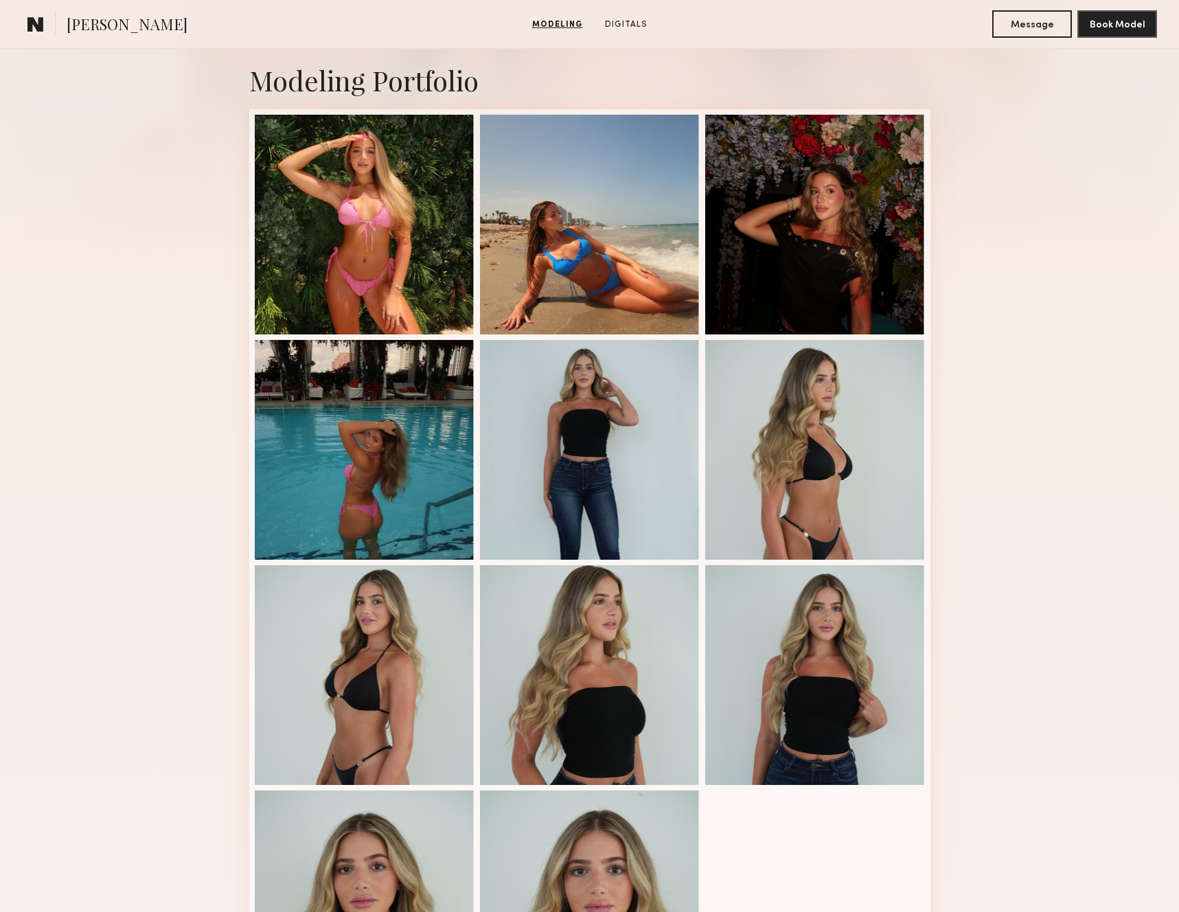
scroll to position [281, 0]
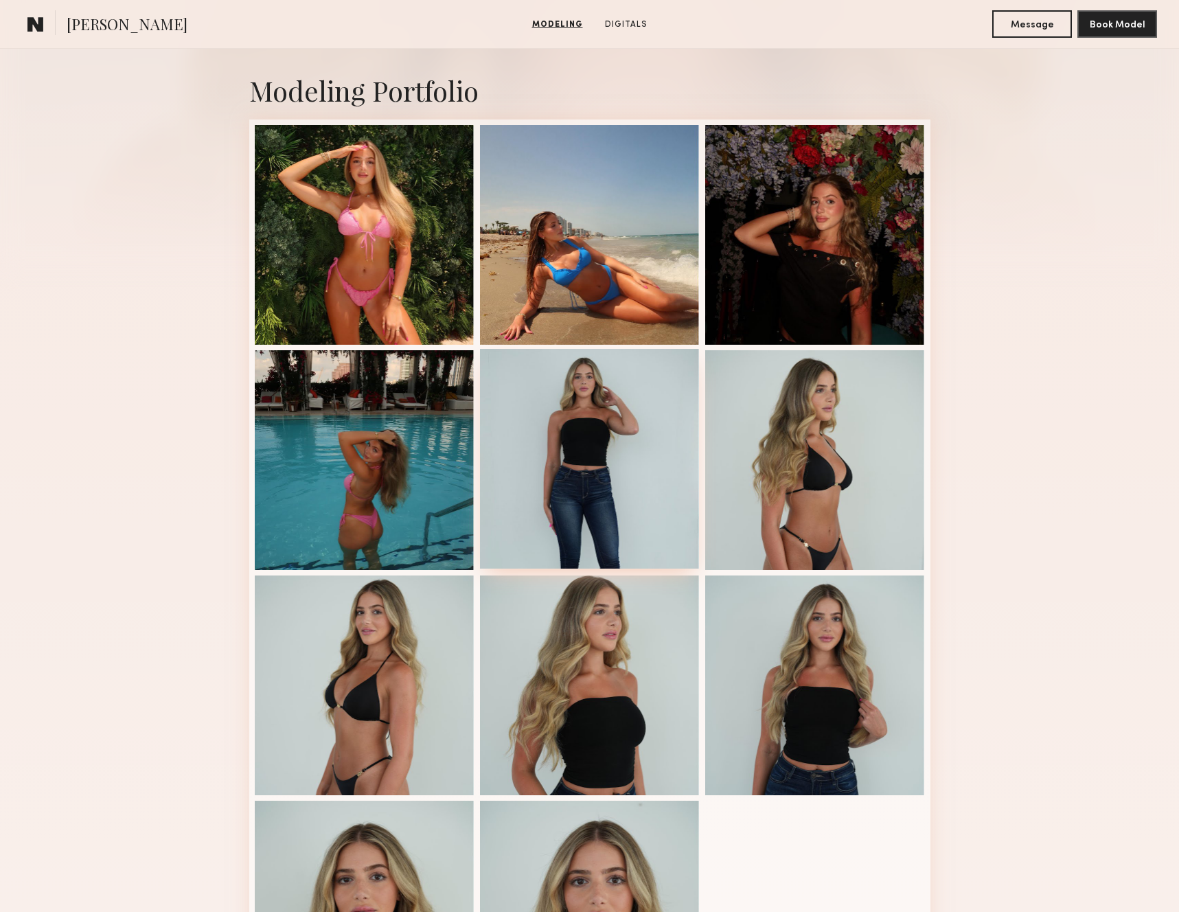
click at [670, 448] on div at bounding box center [590, 459] width 220 height 220
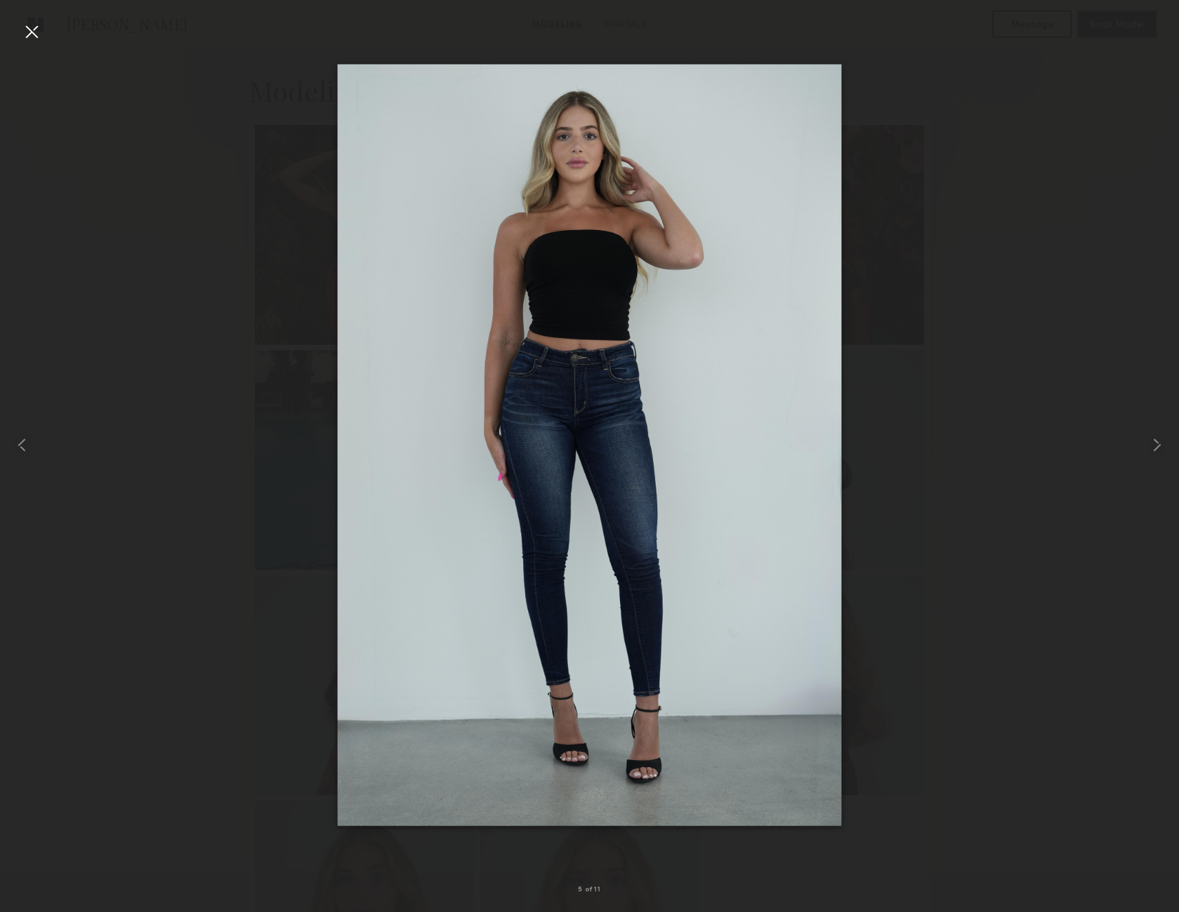
click at [982, 247] on div at bounding box center [589, 445] width 1179 height 846
click at [36, 30] on div at bounding box center [32, 32] width 22 height 22
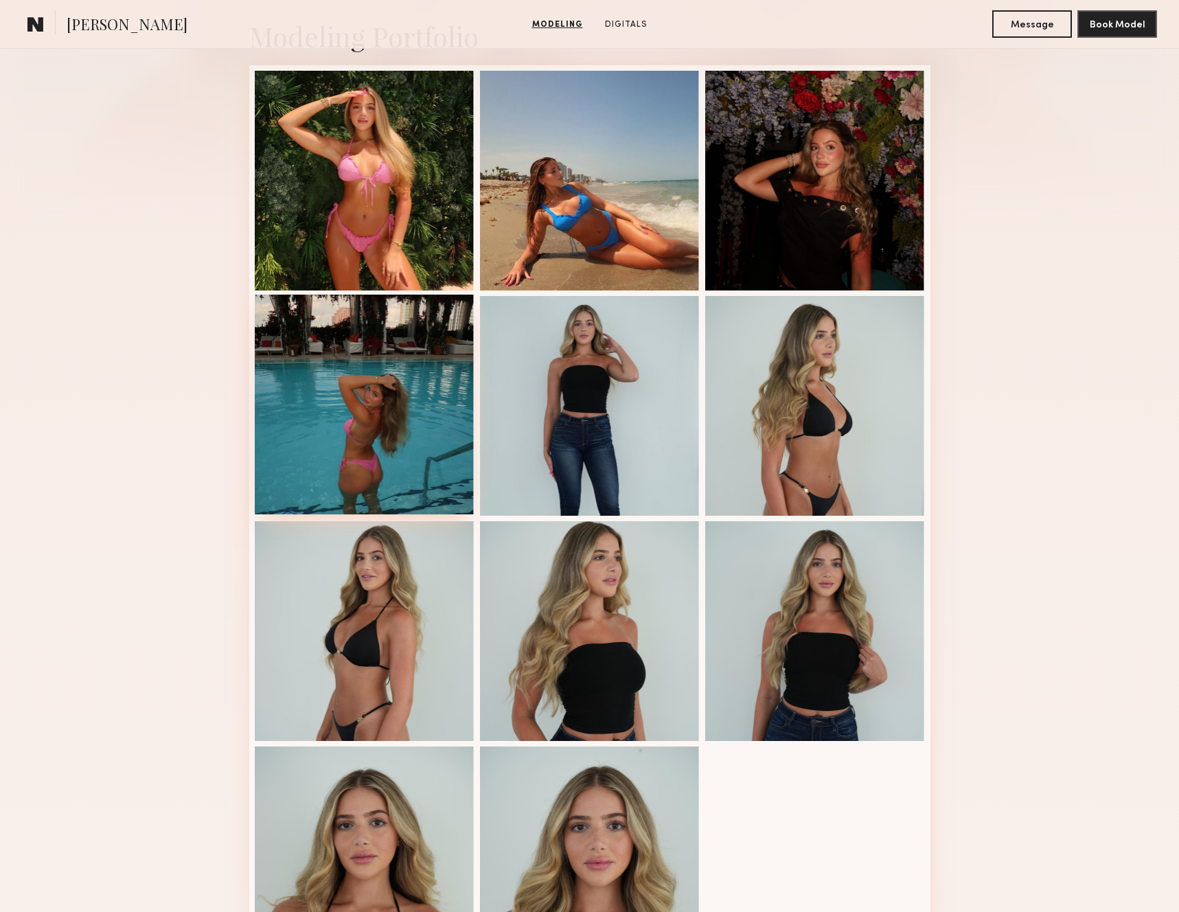
scroll to position [235, 0]
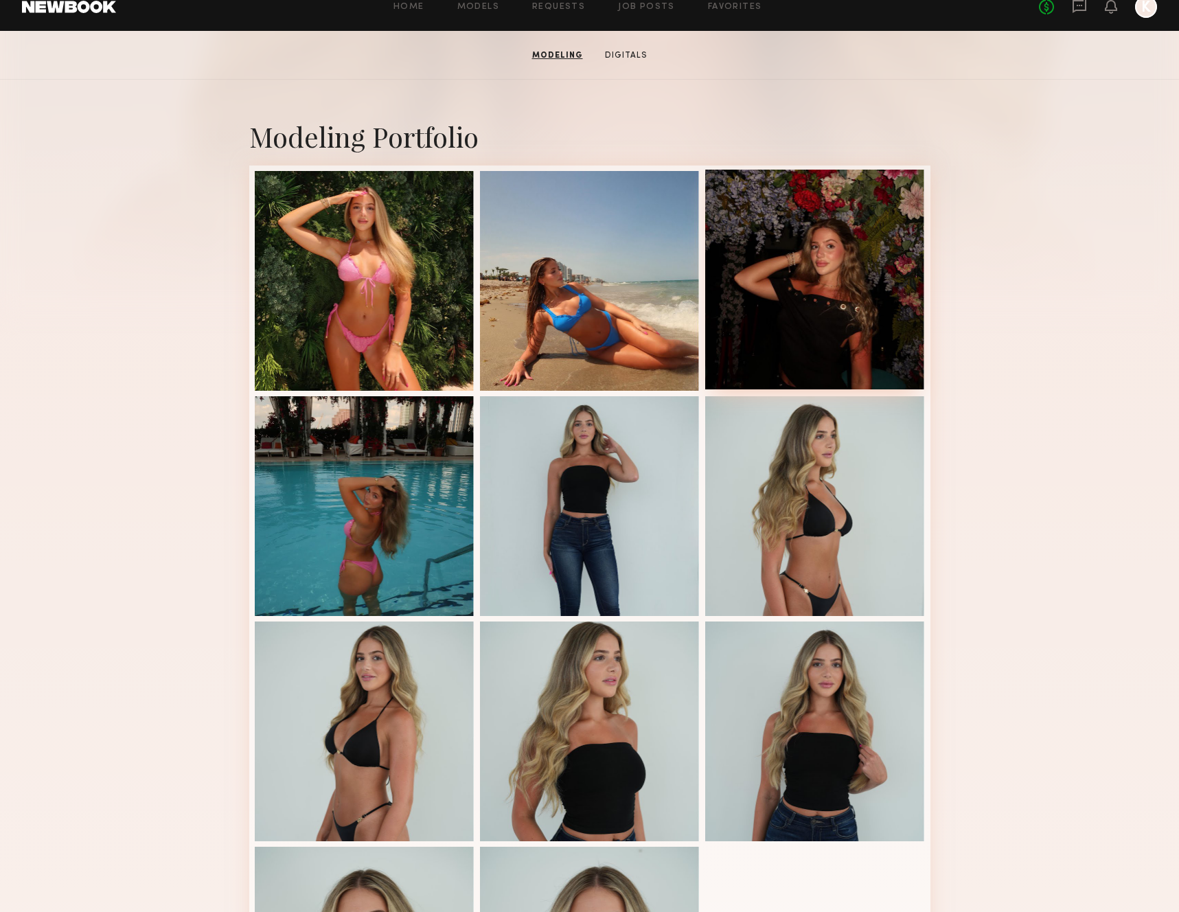
click at [821, 295] on div at bounding box center [815, 280] width 220 height 220
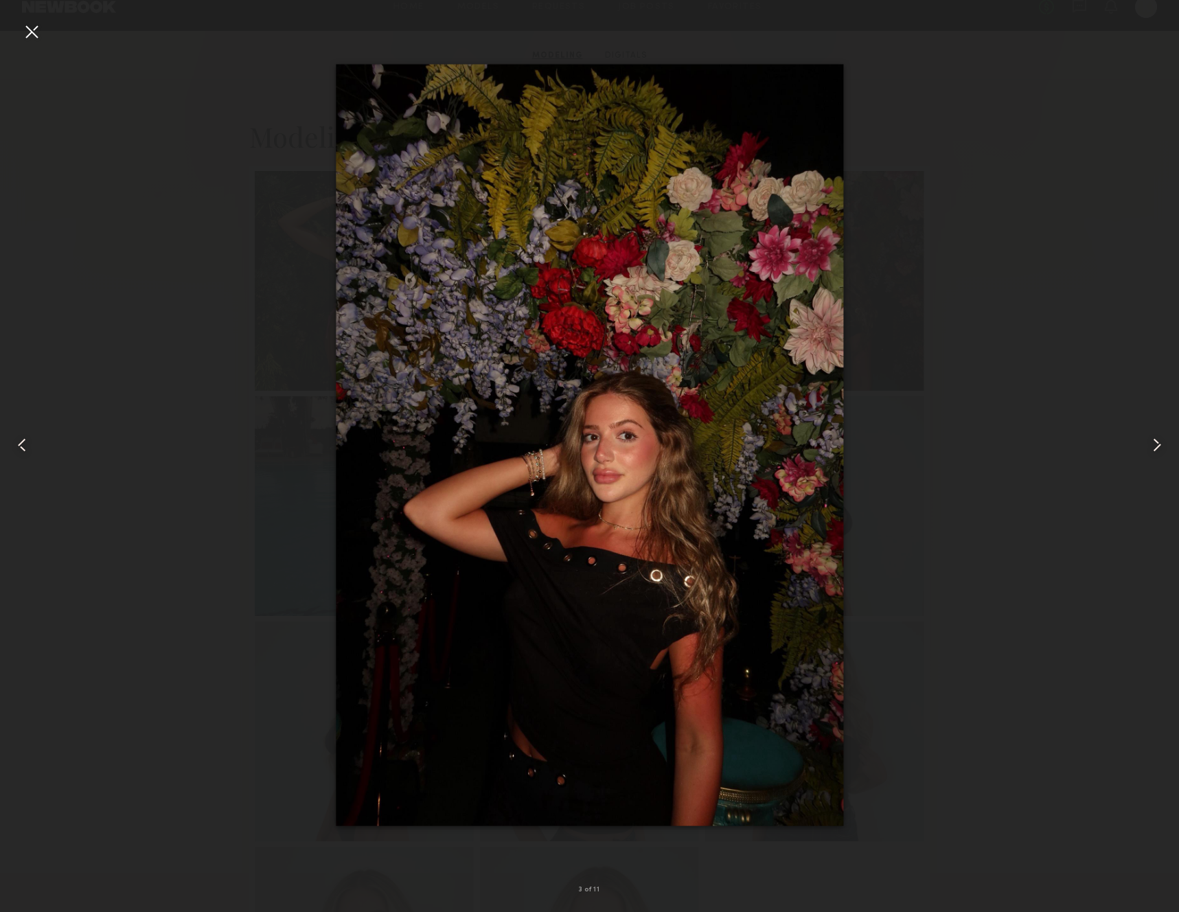
click at [856, 356] on div at bounding box center [589, 445] width 1179 height 846
click at [41, 29] on div at bounding box center [32, 32] width 22 height 22
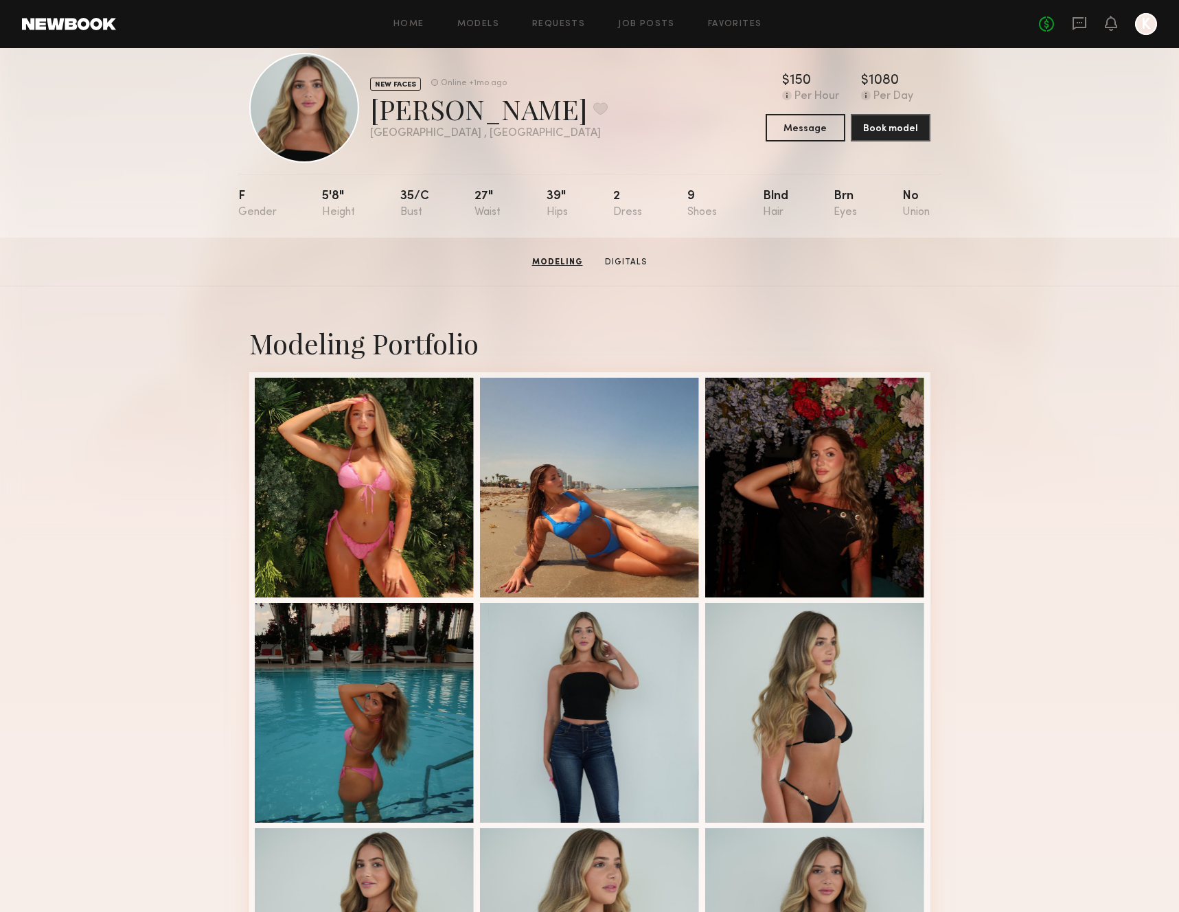
scroll to position [0, 0]
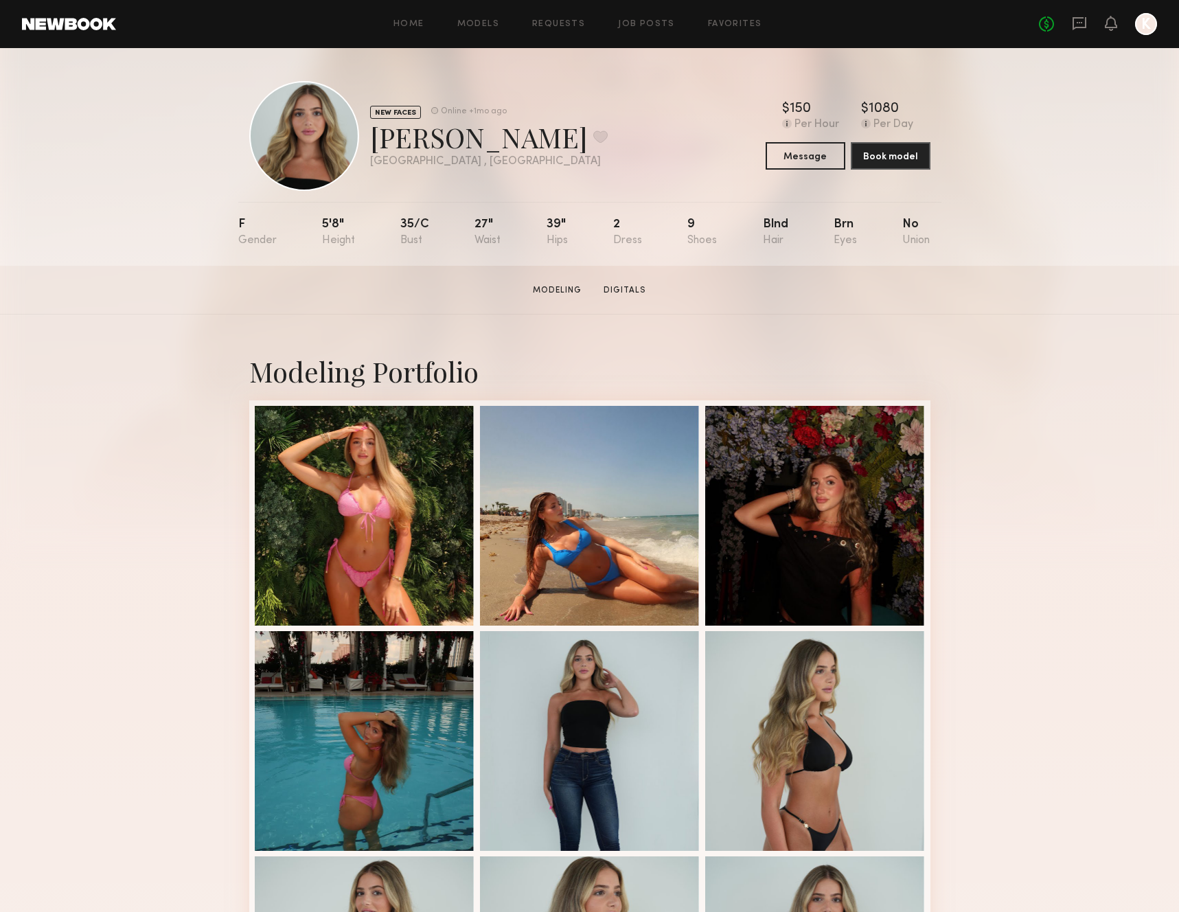
click at [393, 121] on div "Hanaa K. Favorite" at bounding box center [489, 137] width 238 height 36
copy div "Hanaa K. Favorite"
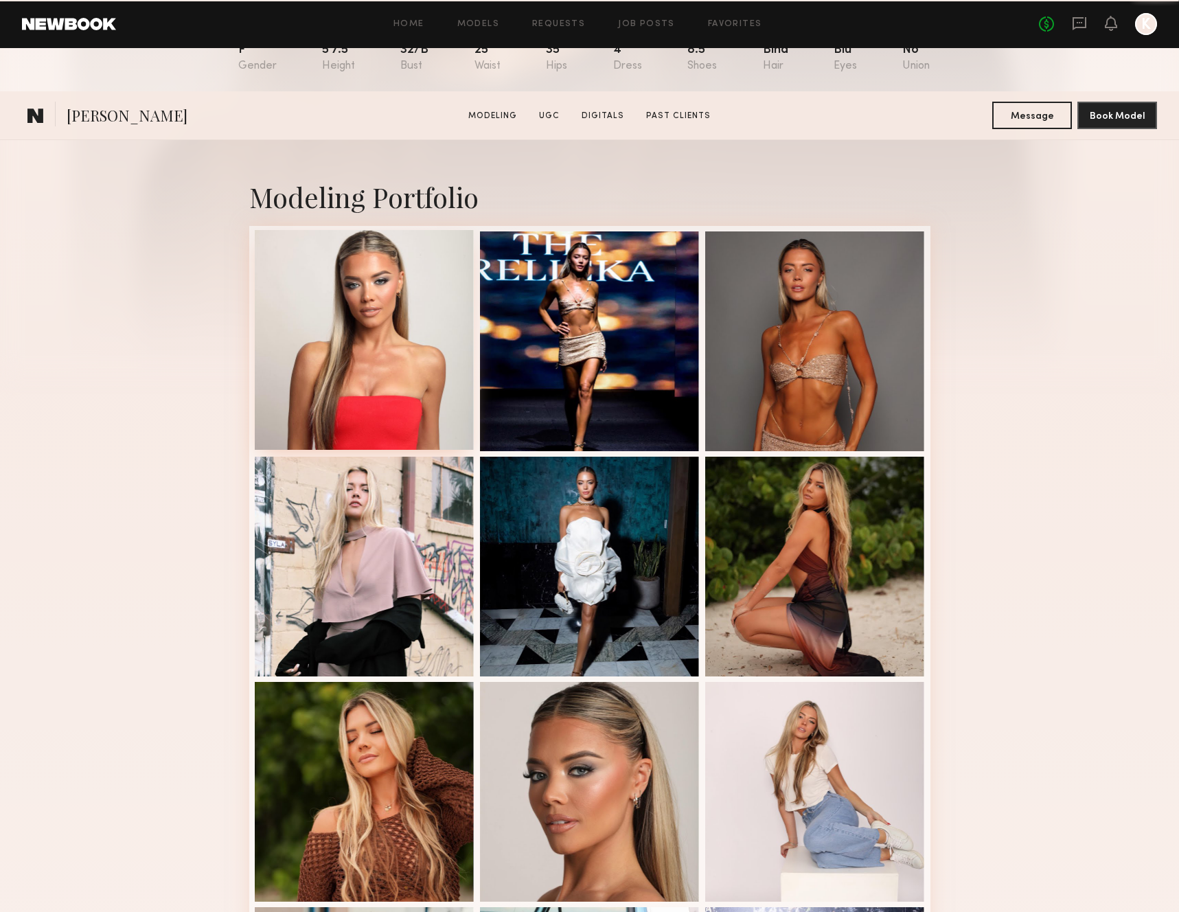
scroll to position [493, 0]
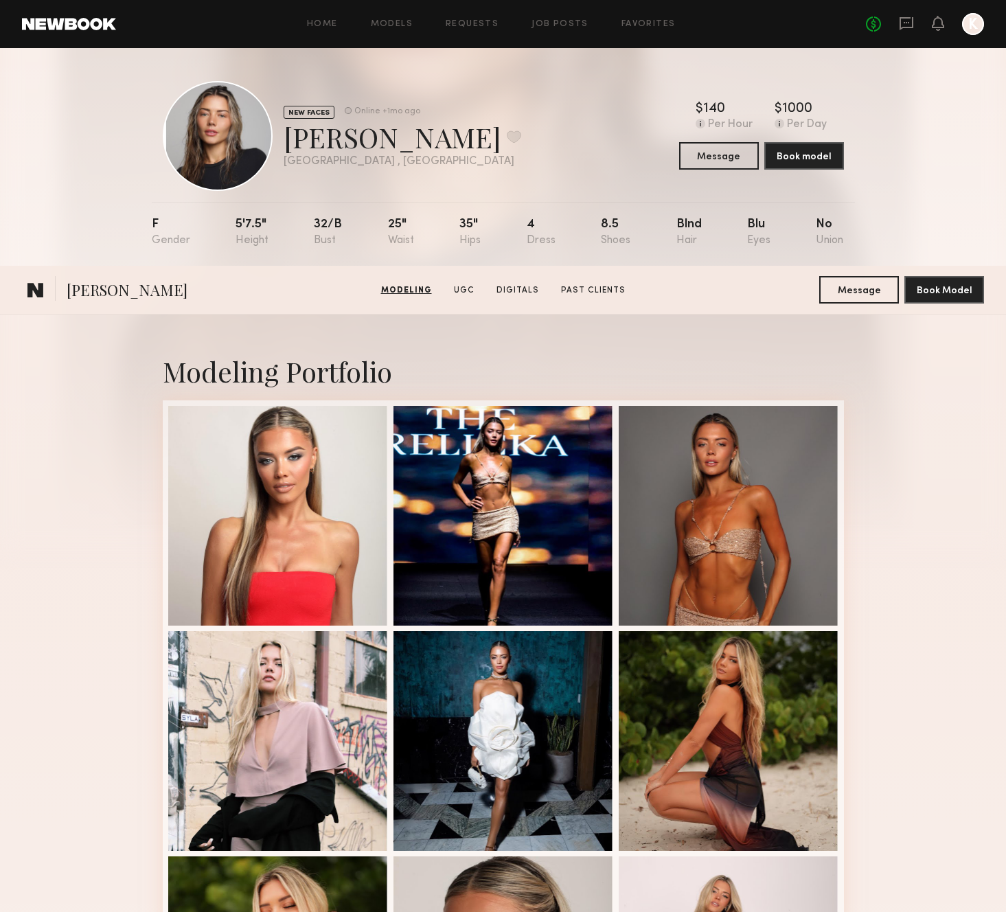
scroll to position [493, 0]
